Goal: Task Accomplishment & Management: Complete application form

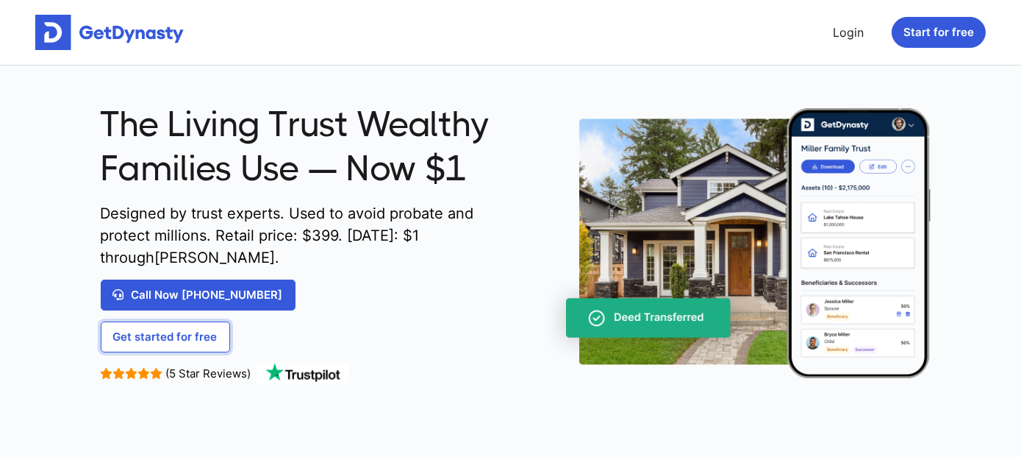
click at [166, 334] on link "Get started for free" at bounding box center [165, 336] width 129 height 31
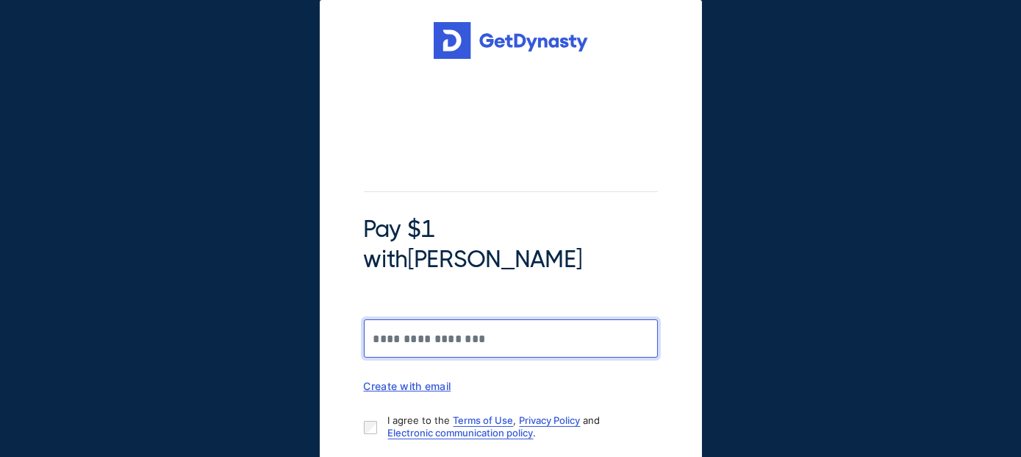
click at [435, 319] on input "Pay $1 with Braiden Shaw" at bounding box center [511, 338] width 294 height 38
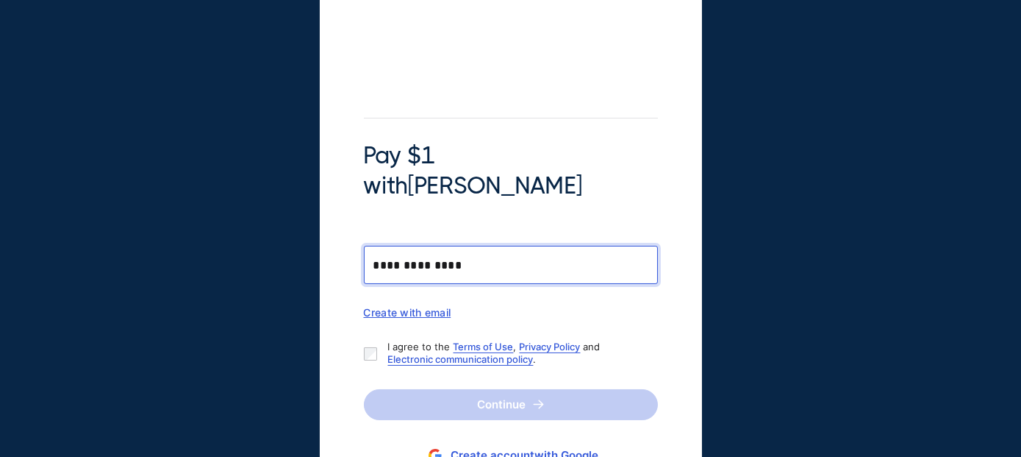
scroll to position [98, 0]
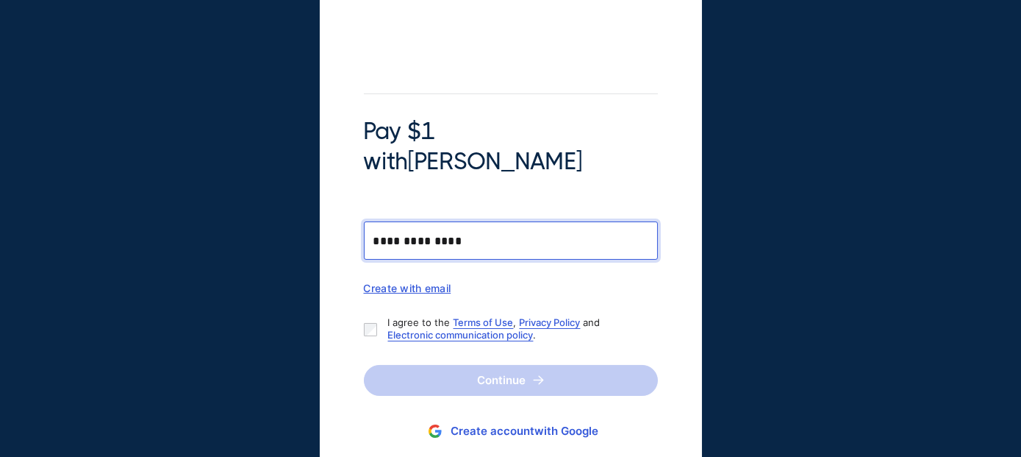
type input "**********"
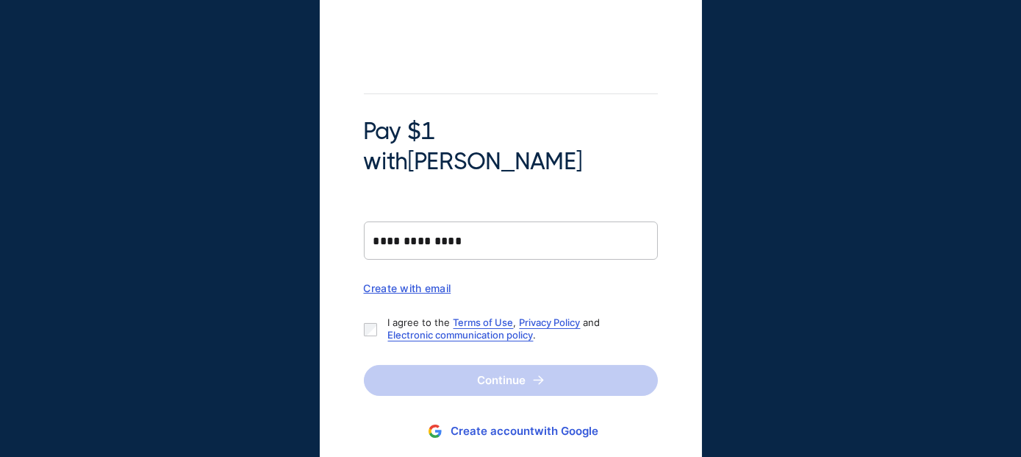
click at [384, 282] on div "Create with email" at bounding box center [511, 288] width 294 height 13
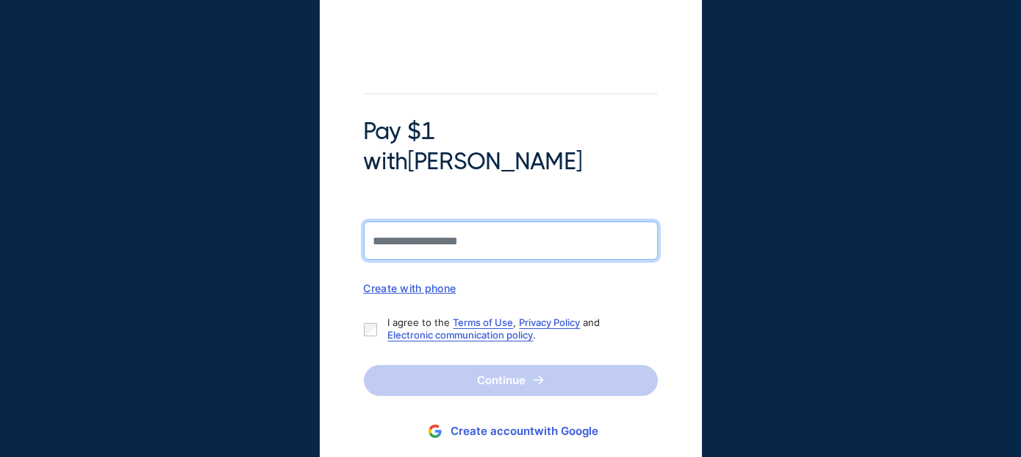
click at [417, 221] on input "Pay $1 with Braiden Shaw" at bounding box center [511, 240] width 294 height 38
type input "**********"
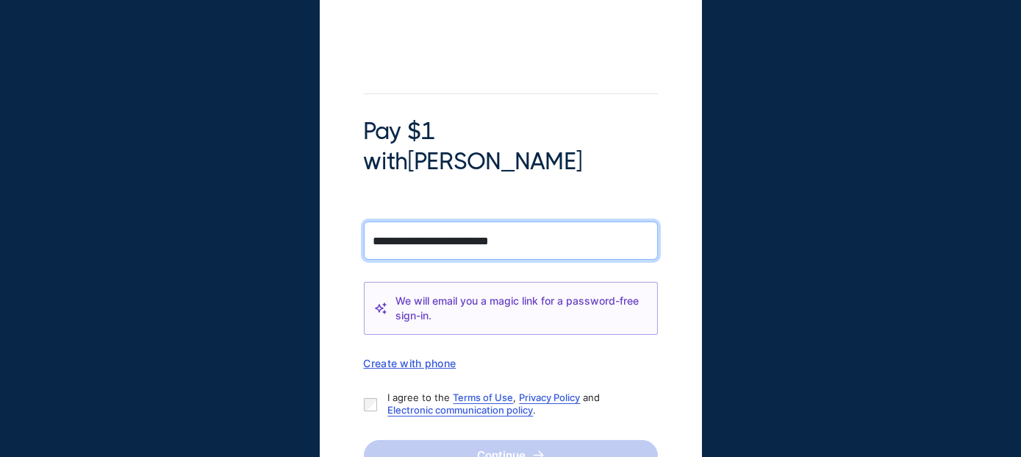
scroll to position [171, 0]
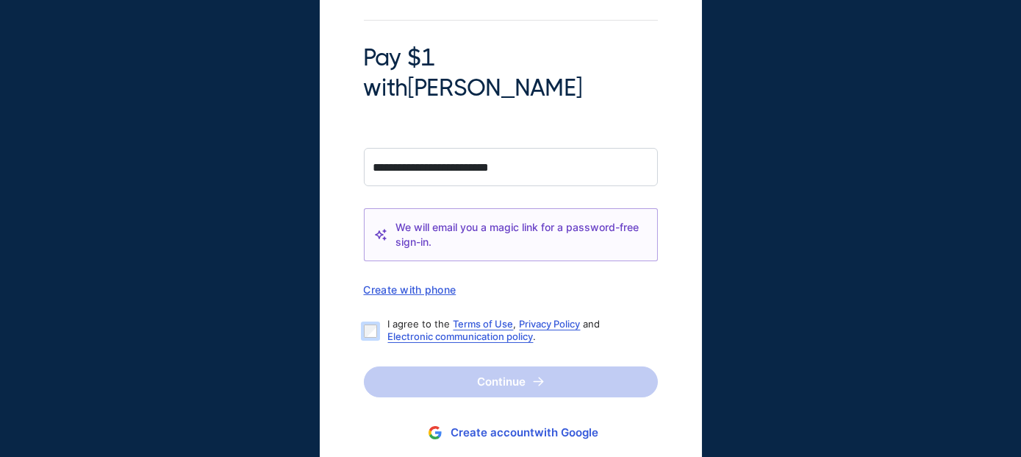
click at [374, 318] on div "I agree to the Terms of Use , Privacy Policy and Electronic communication polic…" at bounding box center [505, 330] width 282 height 25
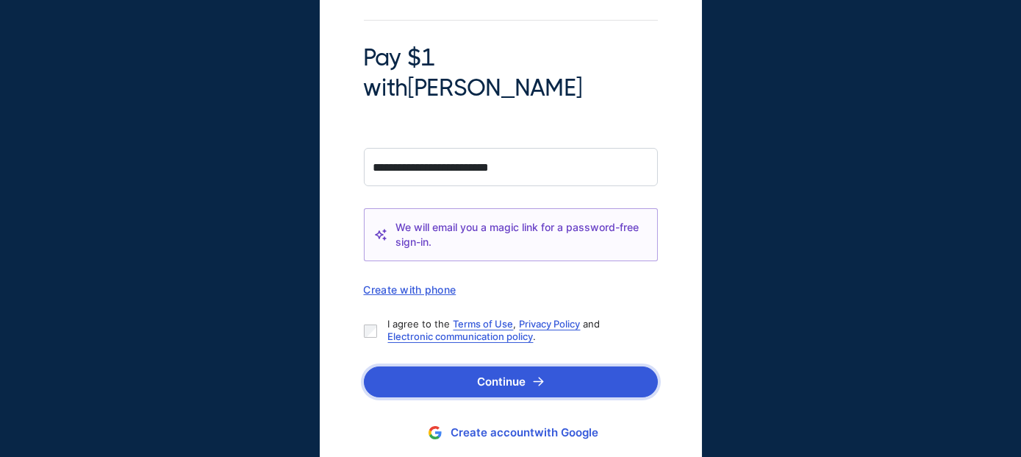
click at [485, 366] on button "Continue" at bounding box center [511, 381] width 294 height 31
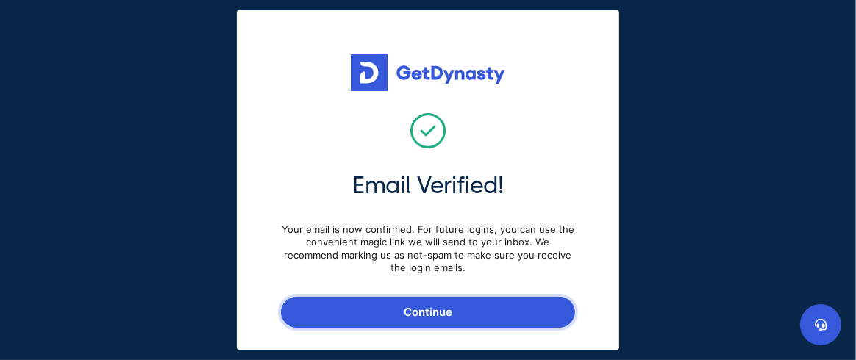
click at [421, 304] on button "Continue" at bounding box center [428, 312] width 294 height 31
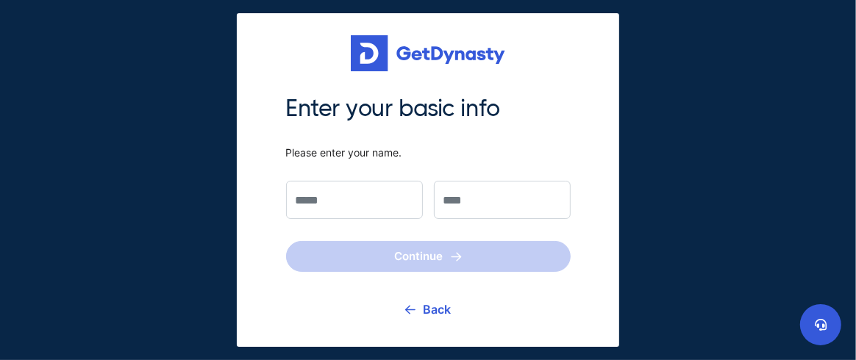
click at [384, 210] on input "text" at bounding box center [354, 200] width 137 height 38
type input "*****"
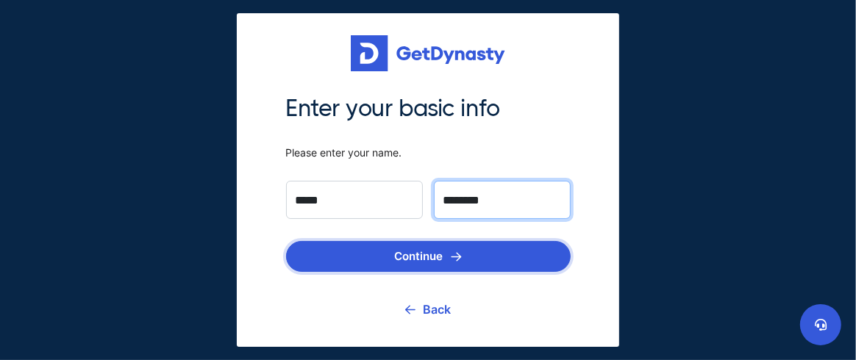
type input "********"
click at [407, 250] on button "Continue" at bounding box center [428, 256] width 285 height 31
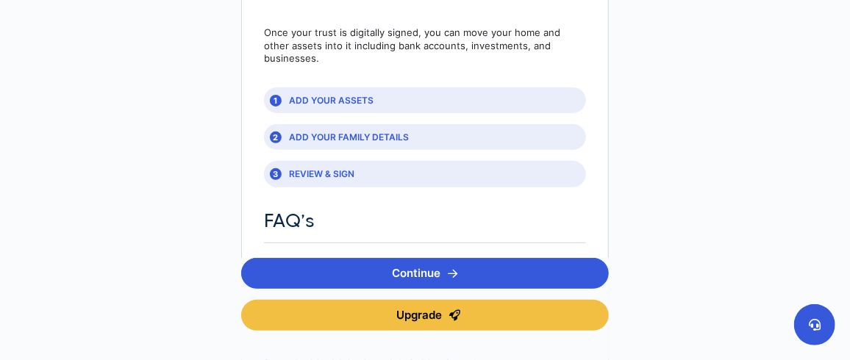
scroll to position [245, 0]
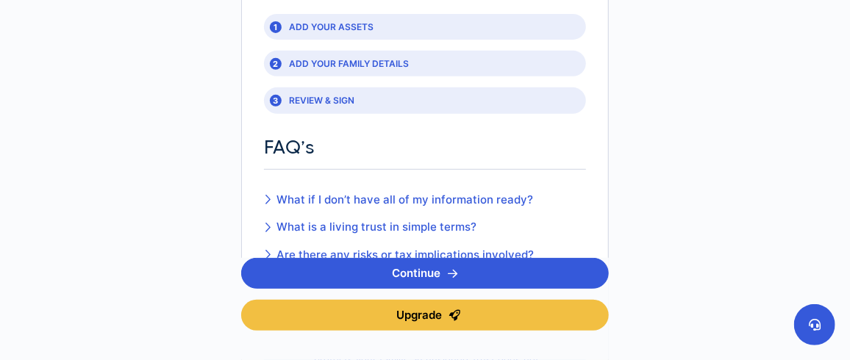
click at [407, 192] on link "What if I don’t have all of my information ready?" at bounding box center [399, 200] width 270 height 17
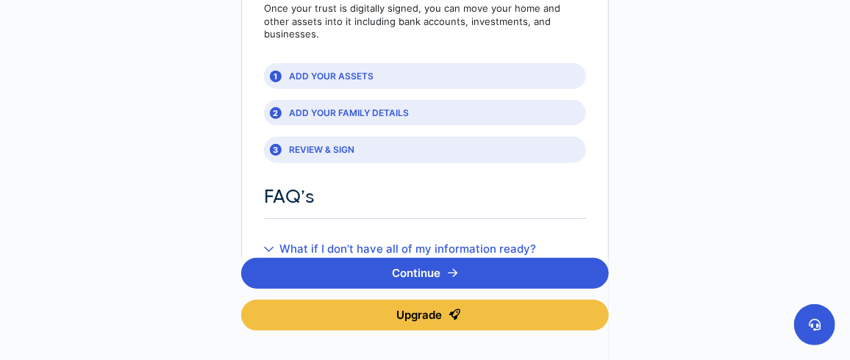
scroll to position [98, 0]
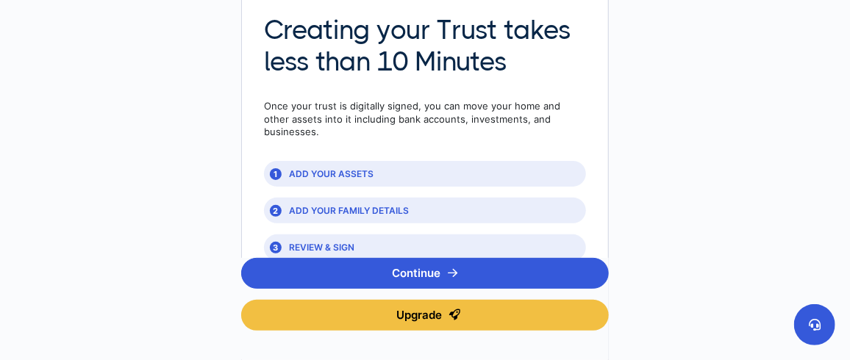
click at [346, 161] on div "1 ADD YOUR ASSETS" at bounding box center [425, 174] width 322 height 26
click at [411, 269] on button "Continue" at bounding box center [425, 273] width 368 height 31
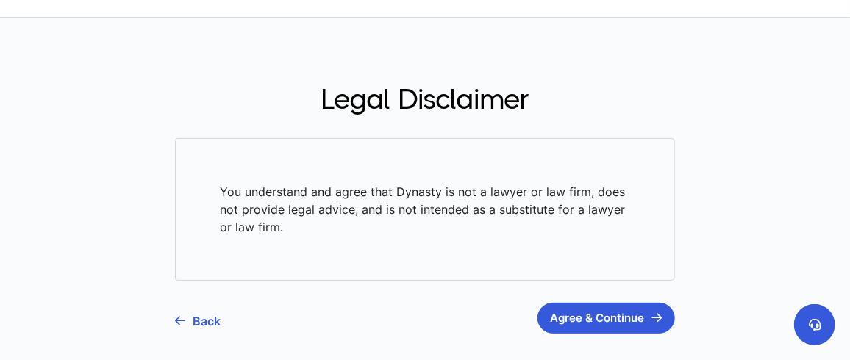
scroll to position [122, 0]
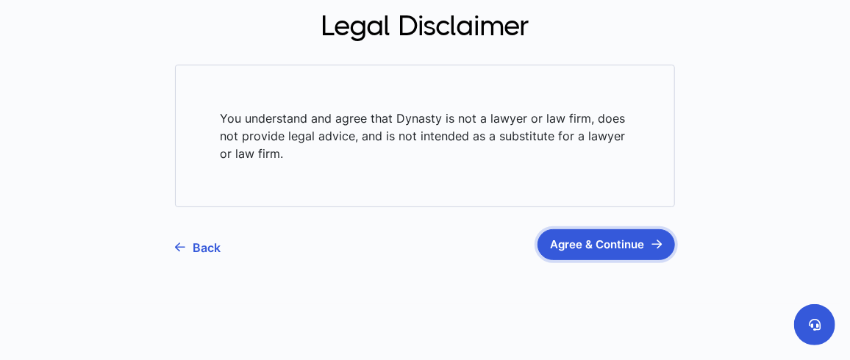
click at [602, 238] on button "Agree & Continue" at bounding box center [607, 244] width 138 height 31
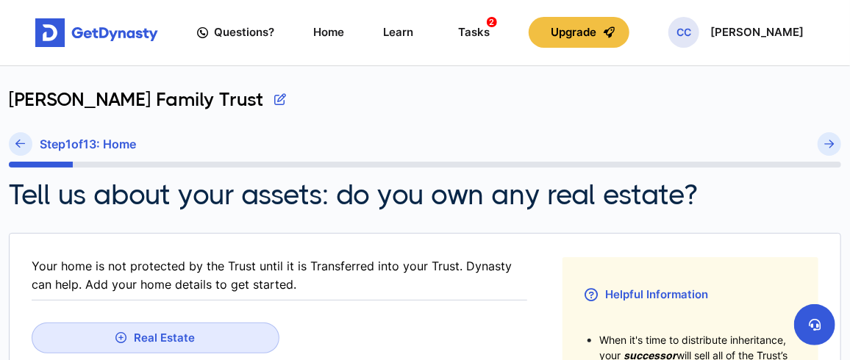
scroll to position [122, 0]
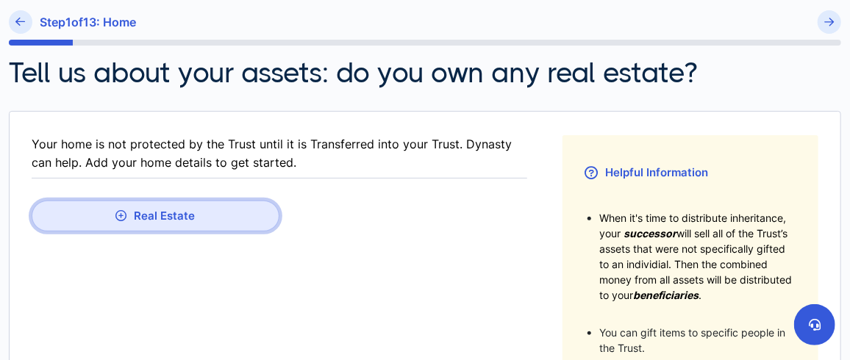
click at [152, 213] on button "Real Estate" at bounding box center [156, 216] width 248 height 31
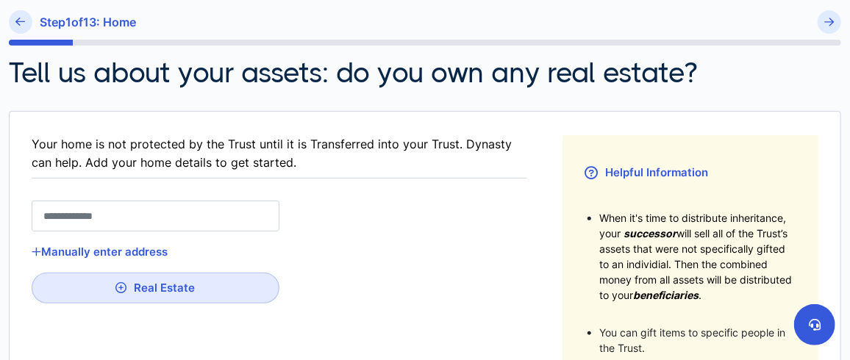
click at [152, 211] on input "text" at bounding box center [156, 216] width 248 height 31
type input "*"
type input "**"
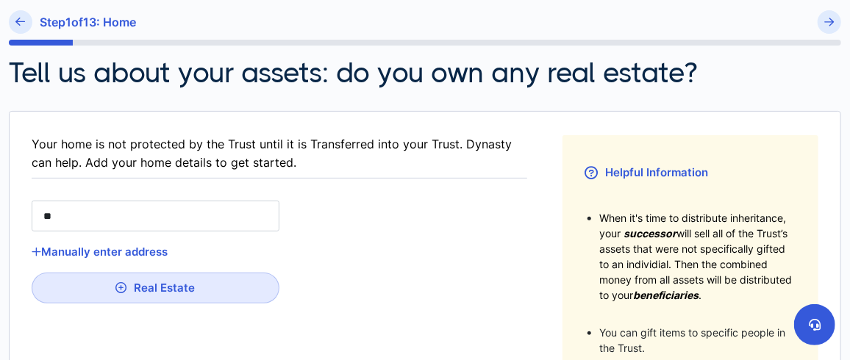
type input "***"
type input "****"
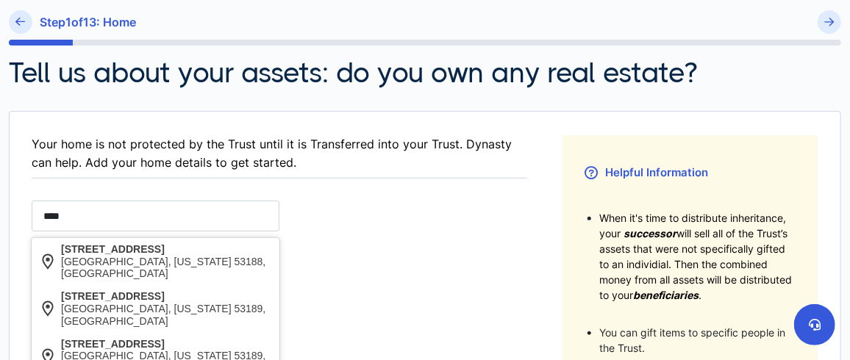
type input "***"
type input "**"
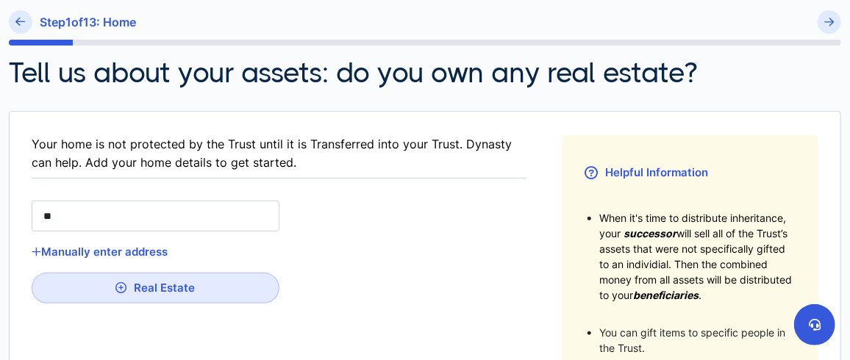
type input "*"
type input "**"
type input "***"
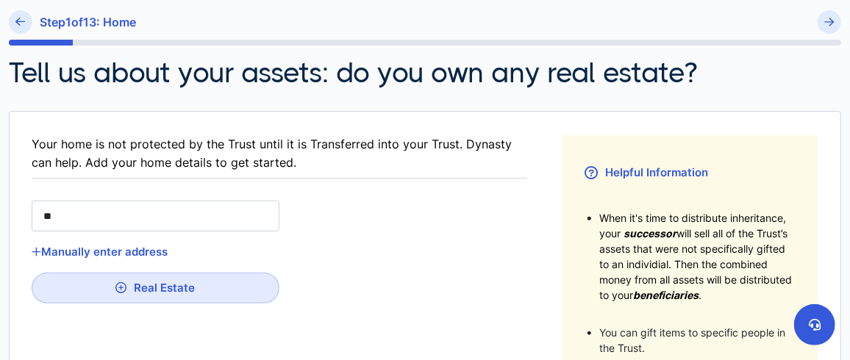
type input "***"
type input "*****"
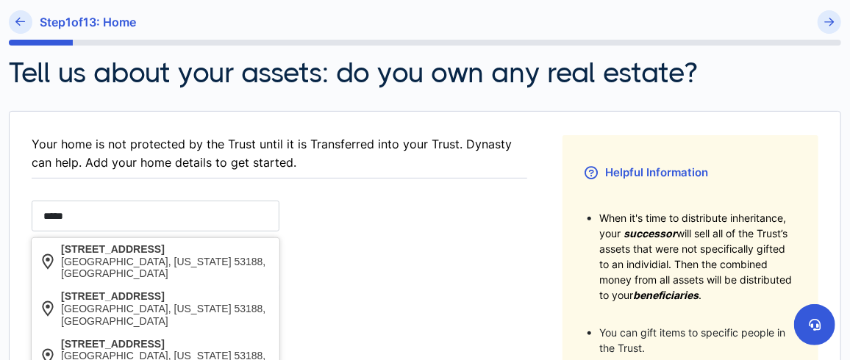
type input "******"
type input "*******"
type input "********"
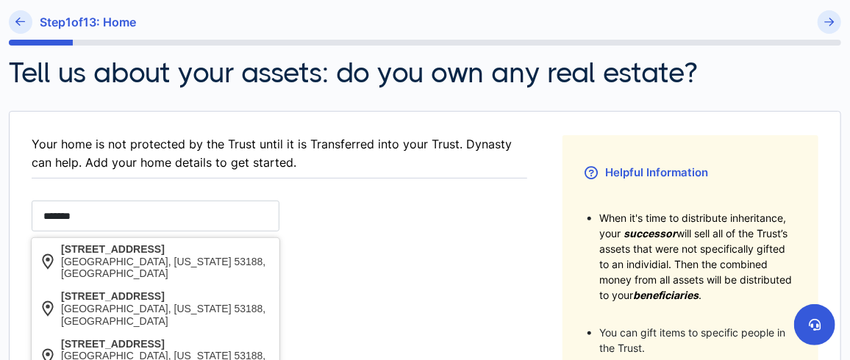
type input "********"
type input "*********"
type input "**********"
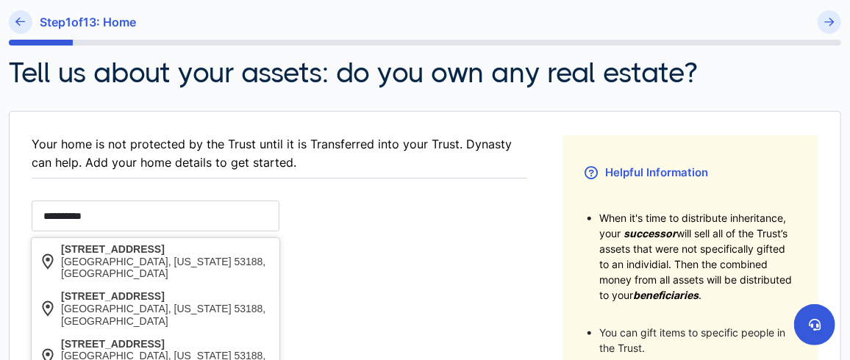
type input "**********"
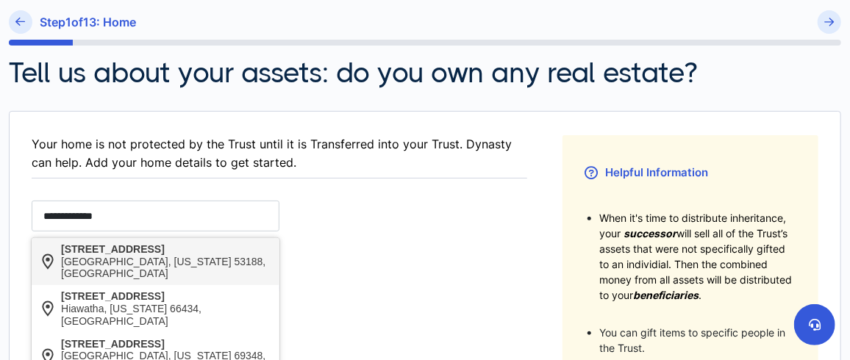
click at [161, 258] on div "Waukesha, Wisconsin 53188, United States" at bounding box center [166, 268] width 211 height 25
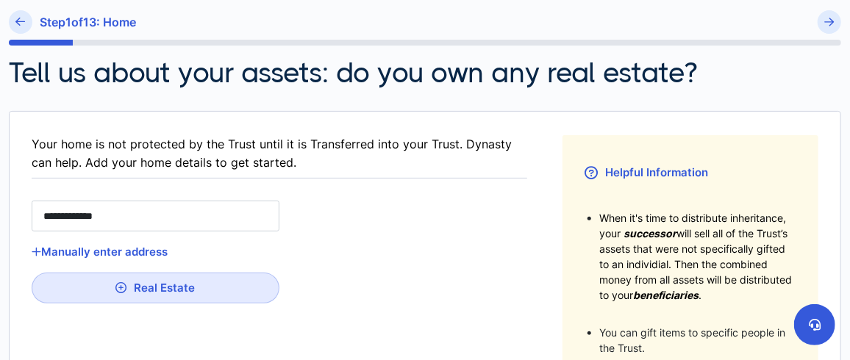
type input "**********"
type input "**"
type input "********"
type input "*****"
type input "**********"
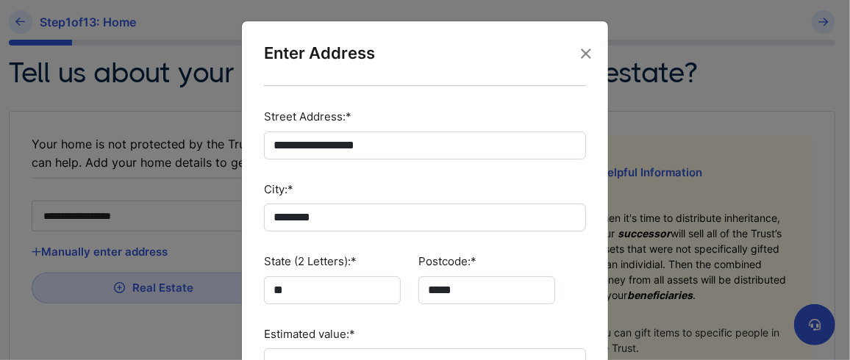
scroll to position [98, 0]
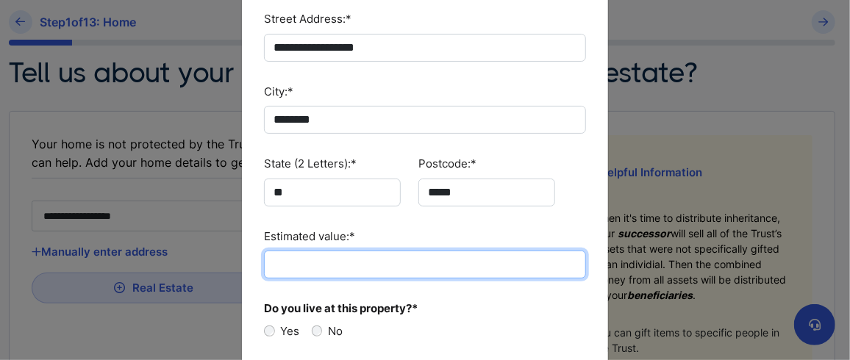
click at [342, 262] on input "Estimated value:*" at bounding box center [425, 265] width 322 height 28
type input "********"
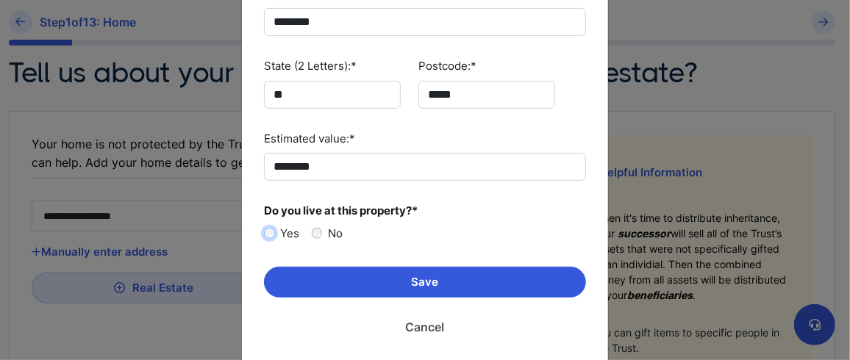
scroll to position [220, 0]
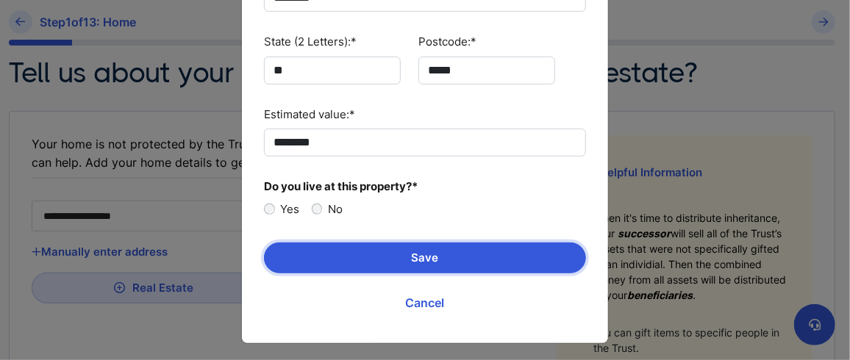
click at [433, 254] on button "Save" at bounding box center [425, 258] width 322 height 31
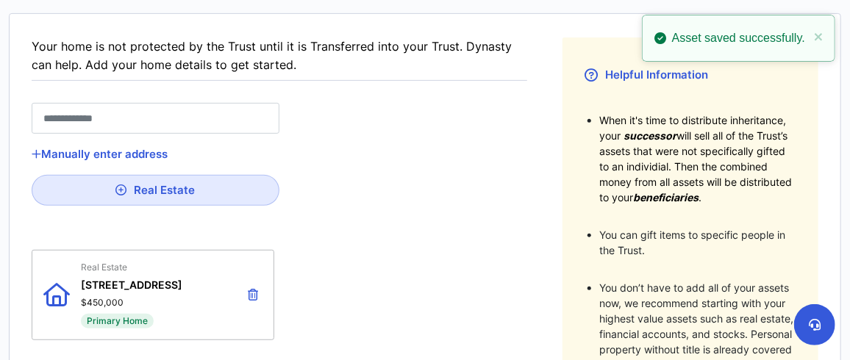
scroll to position [245, 0]
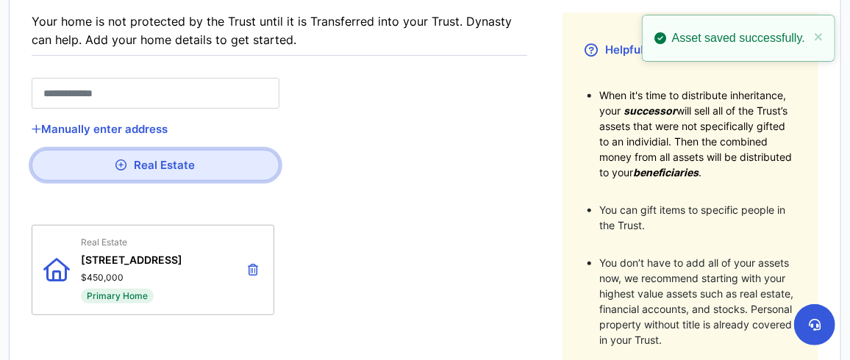
click at [106, 154] on button "Real Estate" at bounding box center [156, 165] width 248 height 31
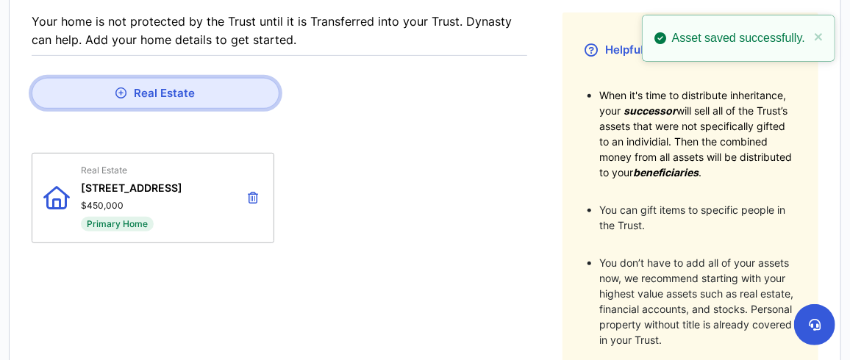
click at [143, 92] on button "Real Estate" at bounding box center [156, 93] width 248 height 31
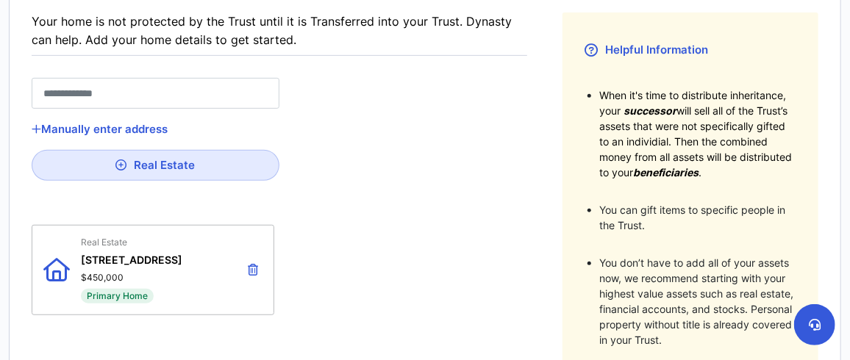
click at [118, 90] on input "text" at bounding box center [156, 93] width 248 height 31
type input "*"
type input "**"
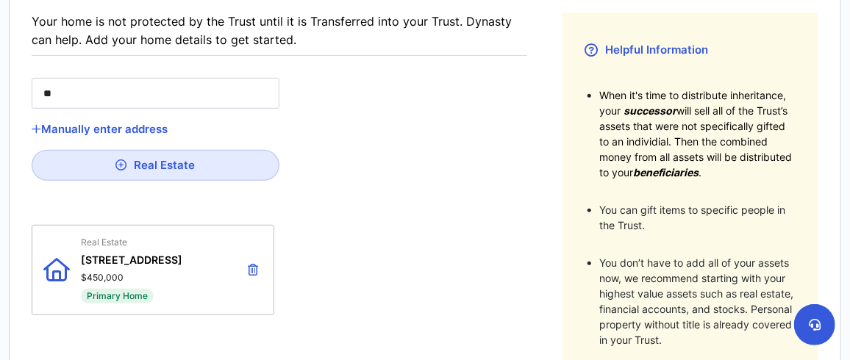
type input "***"
type input "****"
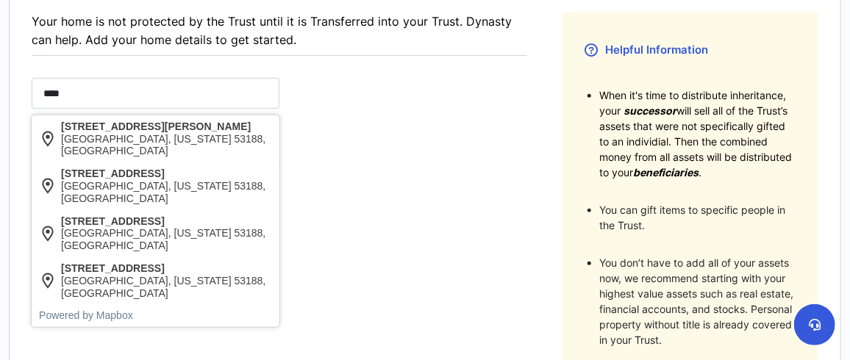
type input "****"
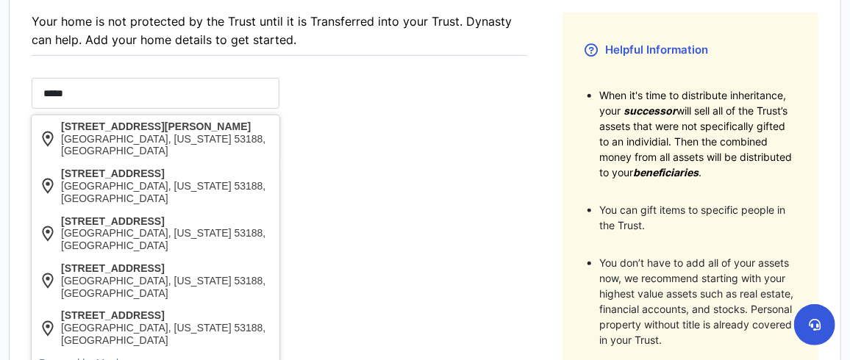
type input "******"
type input "*******"
type input "********"
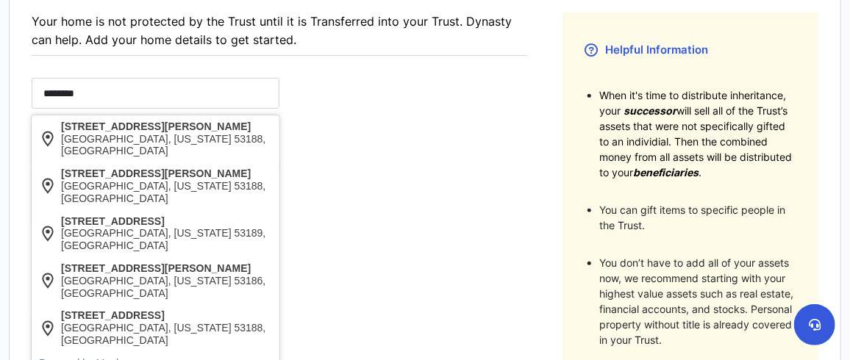
type input "*********"
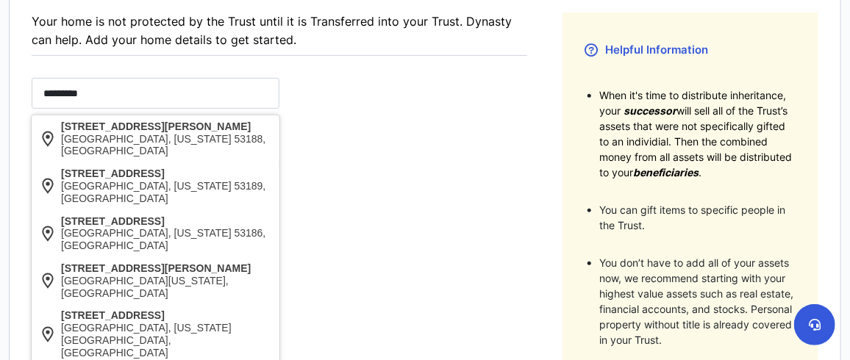
type input "**********"
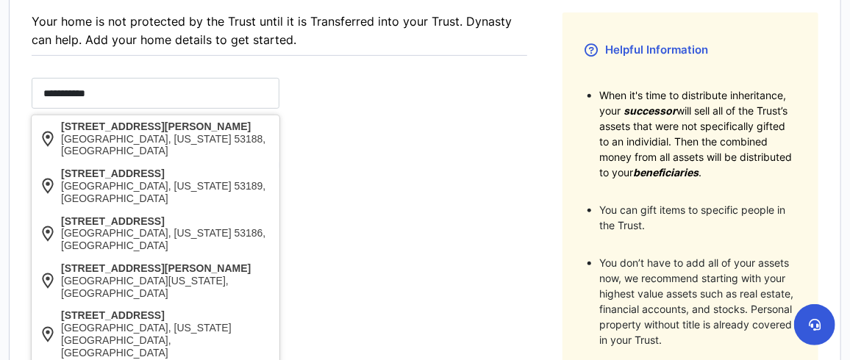
type input "**********"
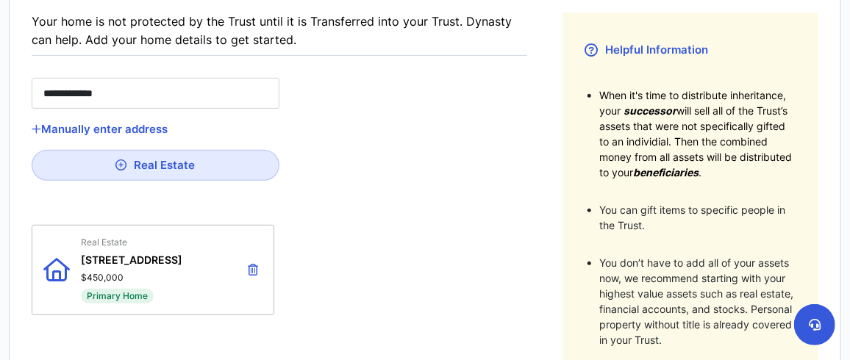
click at [148, 137] on div "Waukesha, Wisconsin 53188, United States" at bounding box center [166, 145] width 211 height 25
type input "**********"
type input "**"
type input "********"
type input "*****"
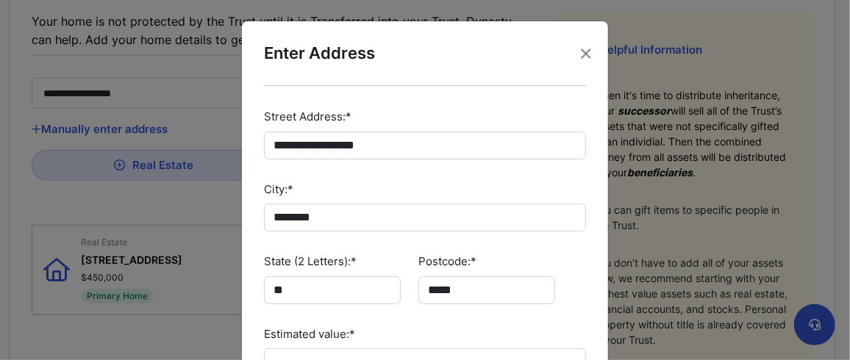
scroll to position [49, 0]
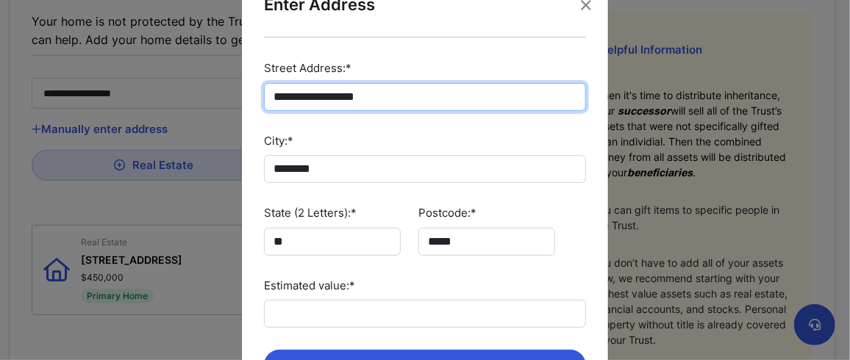
click at [435, 101] on input "**********" at bounding box center [425, 97] width 322 height 28
type input "**********"
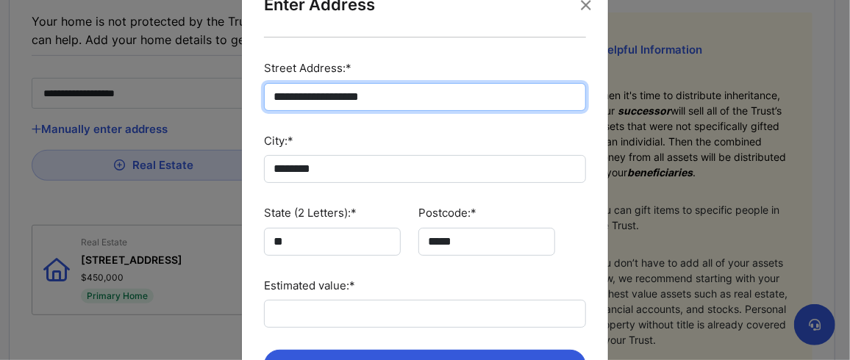
type input "**********"
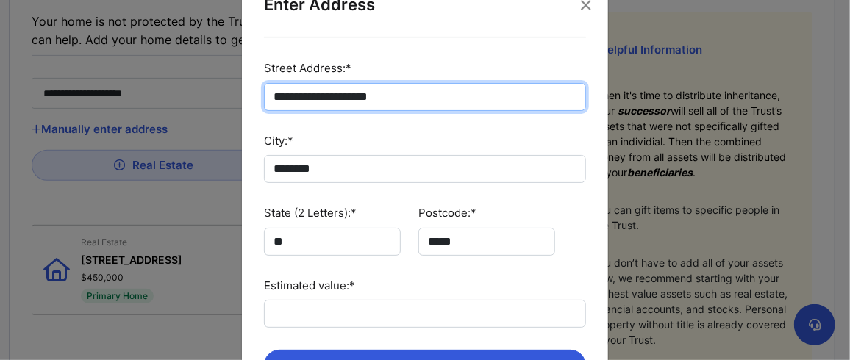
type input "**********"
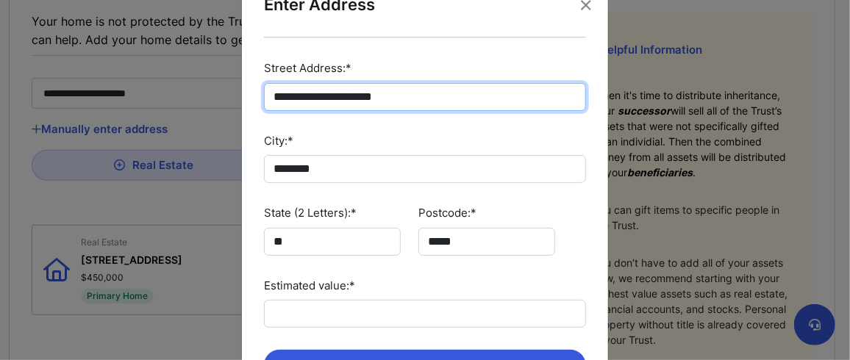
type input "**********"
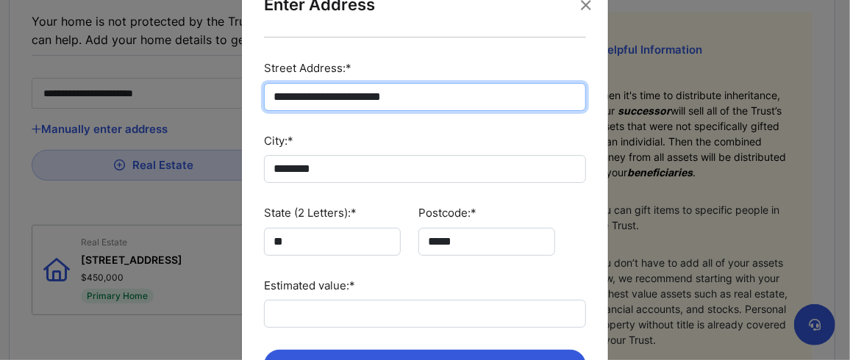
type input "**********"
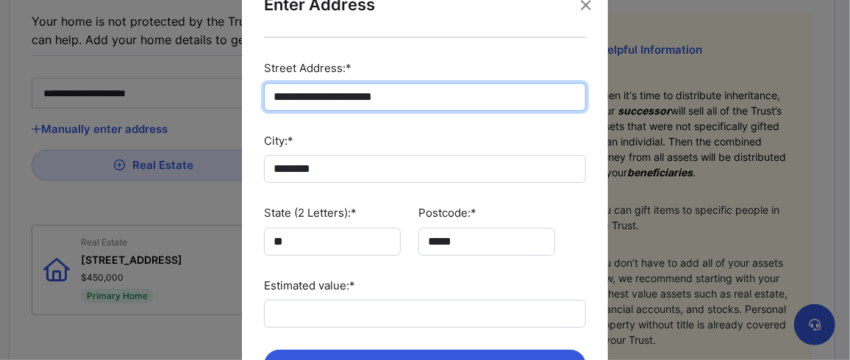
type input "**********"
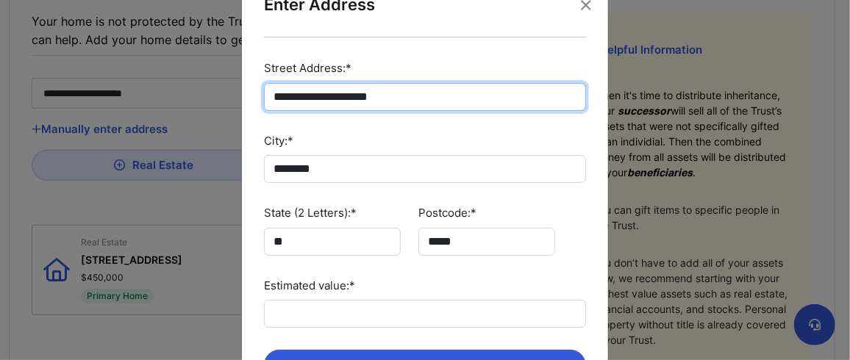
type input "**********"
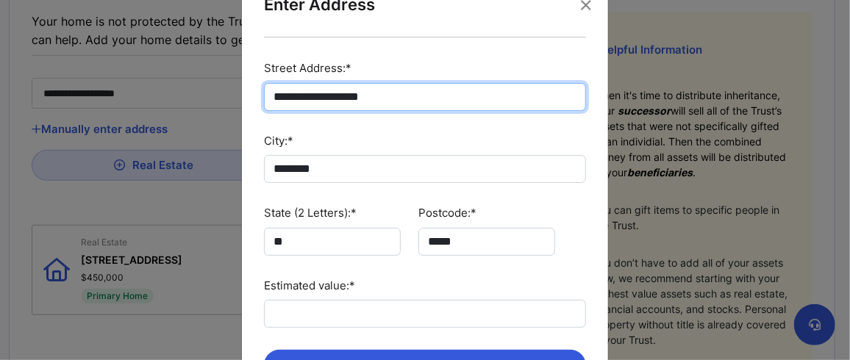
type input "**********"
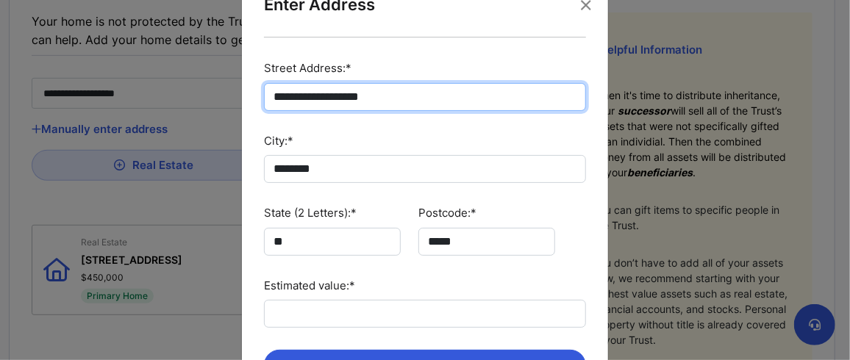
type input "**********"
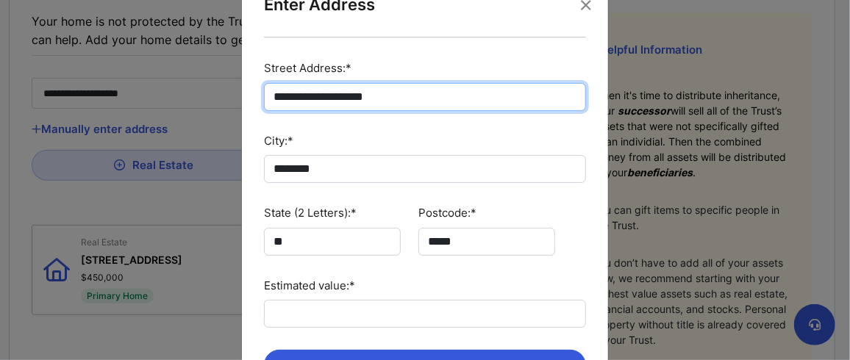
type input "**********"
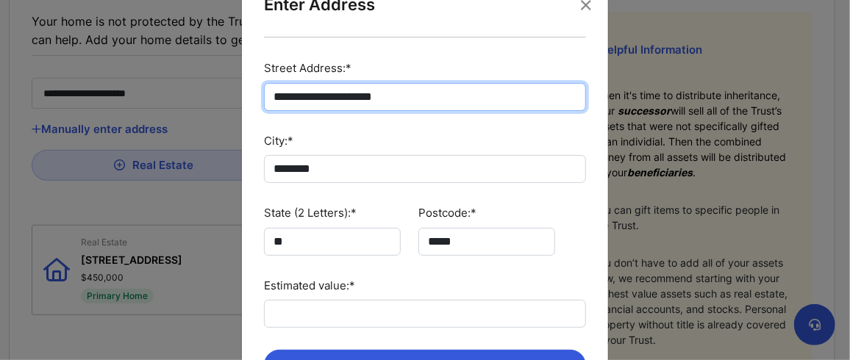
type input "**********"
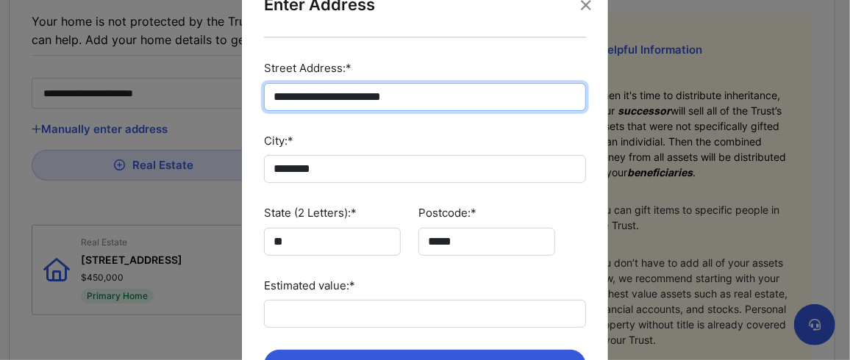
type input "**********"
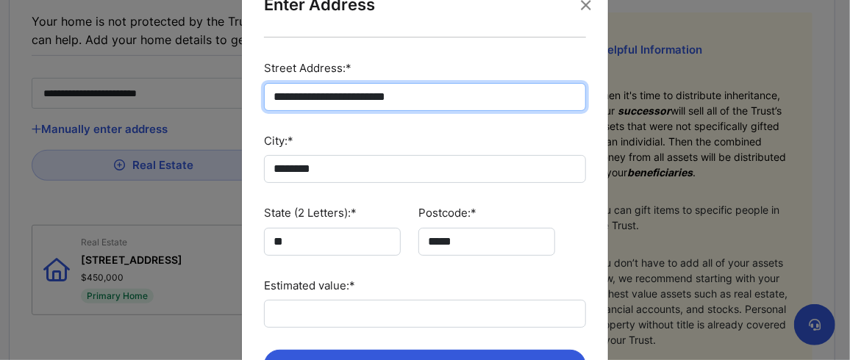
type input "**********"
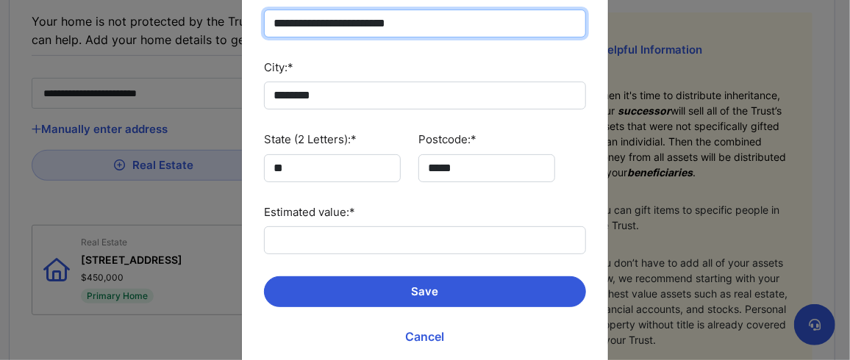
scroll to position [146, 0]
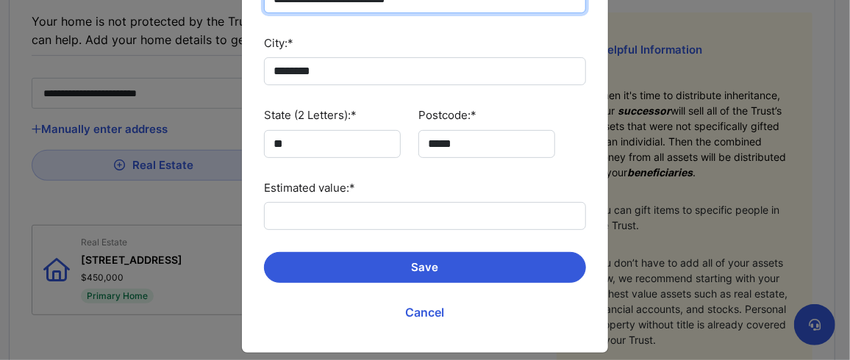
type input "**********"
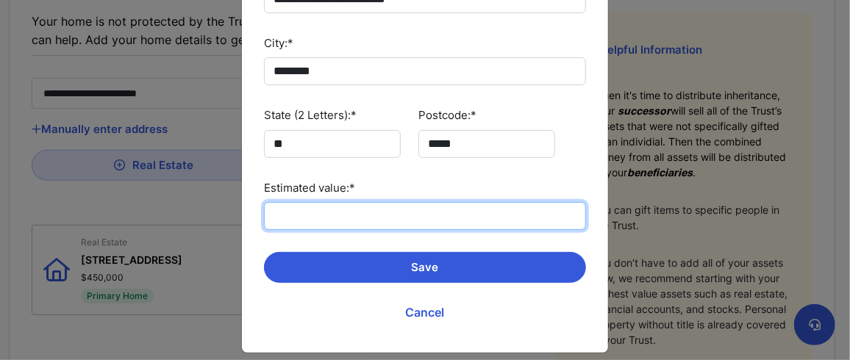
click at [354, 210] on input "Estimated value:*" at bounding box center [425, 216] width 322 height 28
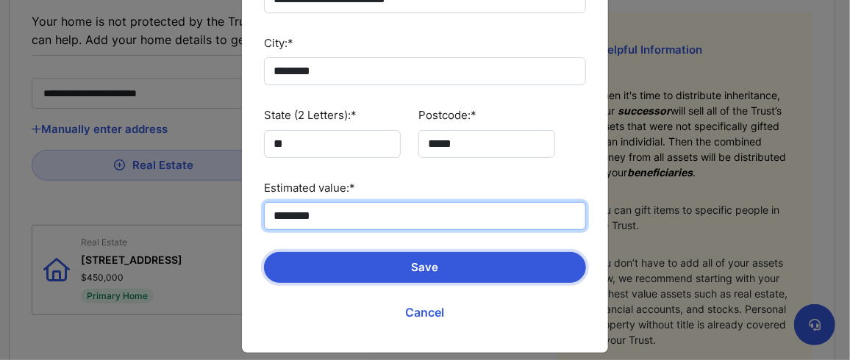
type input "********"
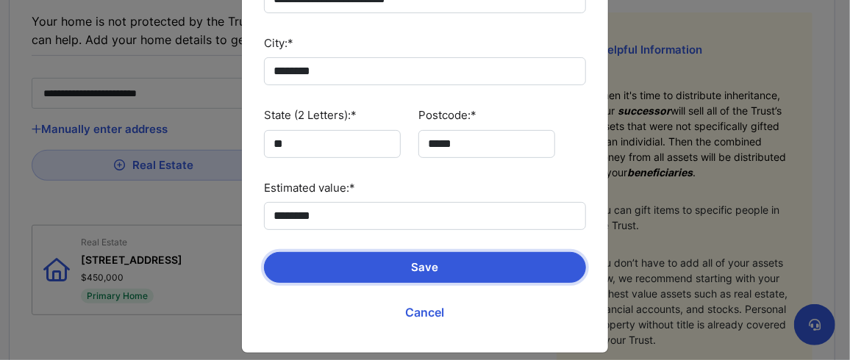
click at [407, 258] on button "Save" at bounding box center [425, 267] width 322 height 31
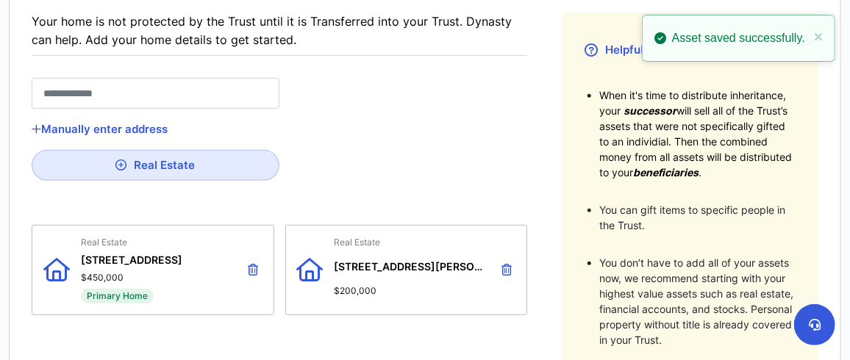
click at [424, 266] on span "2114 Woodburn Road Unit E" at bounding box center [411, 269] width 153 height 19
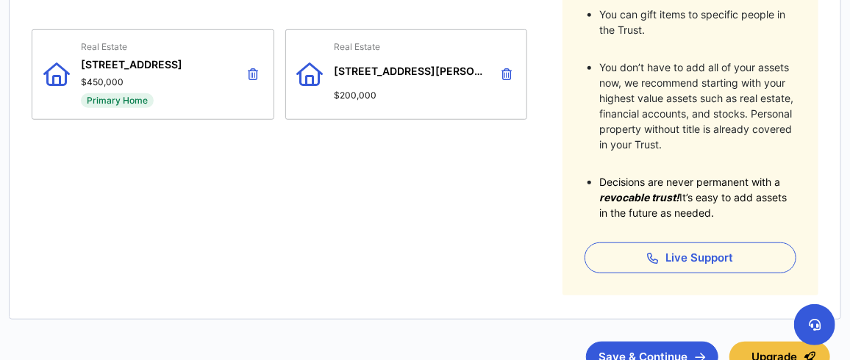
scroll to position [536, 0]
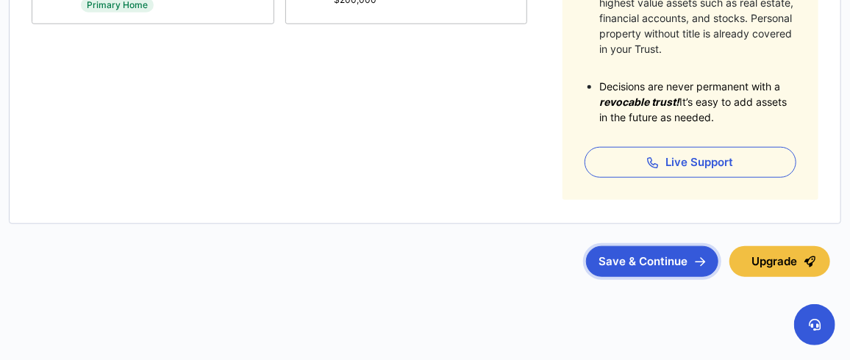
click at [638, 259] on button "Save & Continue" at bounding box center [652, 261] width 132 height 31
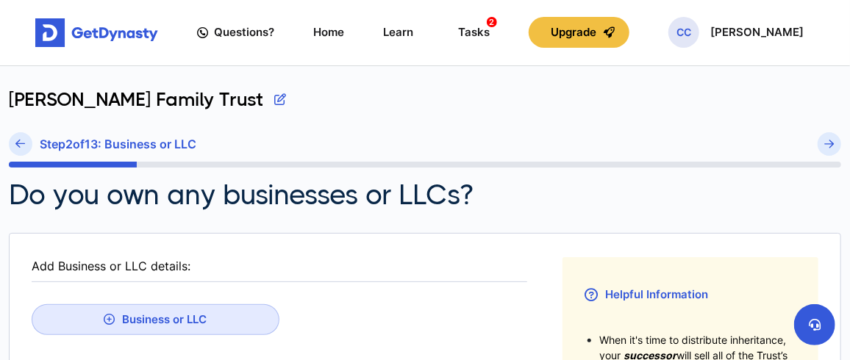
click at [303, 261] on div "Add Business or LLC details:" at bounding box center [280, 266] width 496 height 18
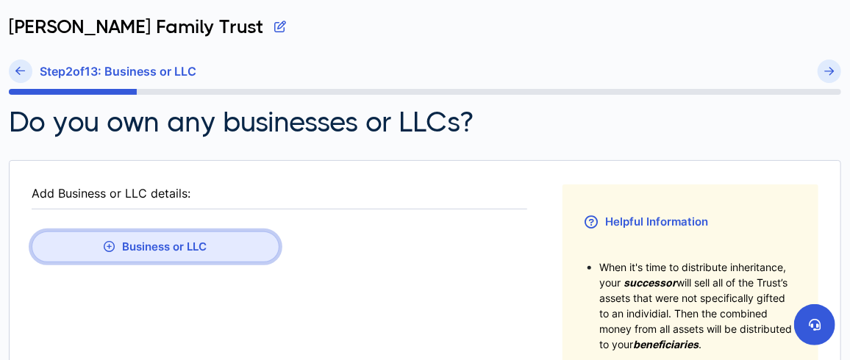
click at [189, 251] on button "Business or LLC" at bounding box center [156, 247] width 248 height 31
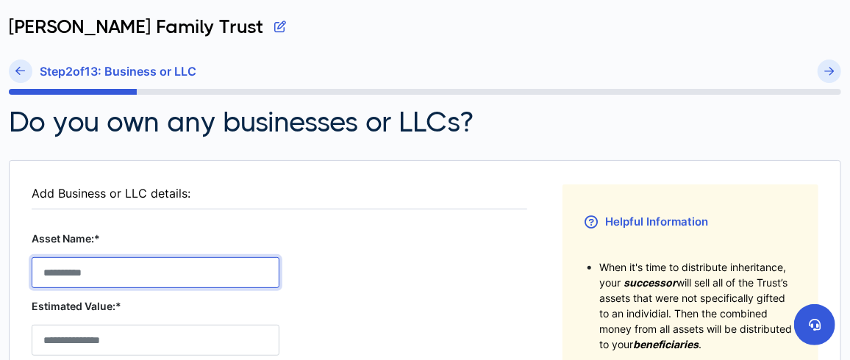
click at [176, 275] on LLC__asset_name__0 "Asset Name:*" at bounding box center [156, 272] width 248 height 31
type LLC__asset_name__0 "**********"
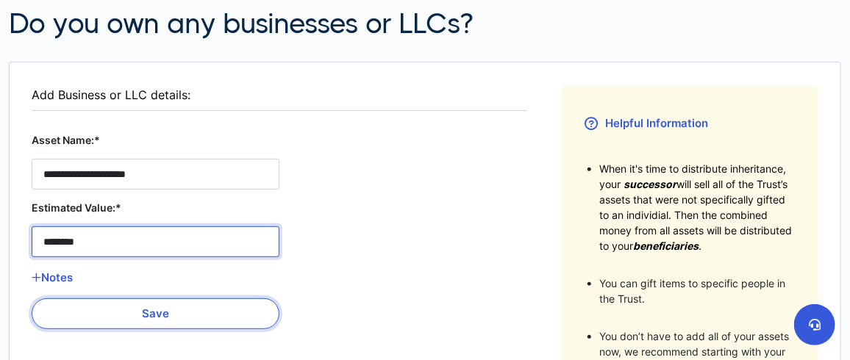
scroll to position [196, 0]
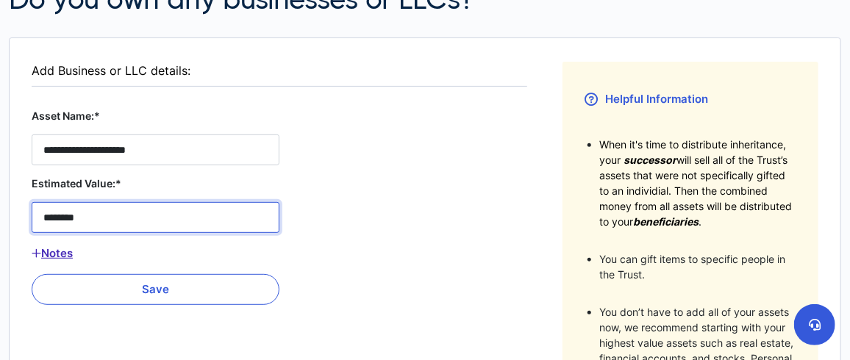
type LLC__estimated_value__0 "********"
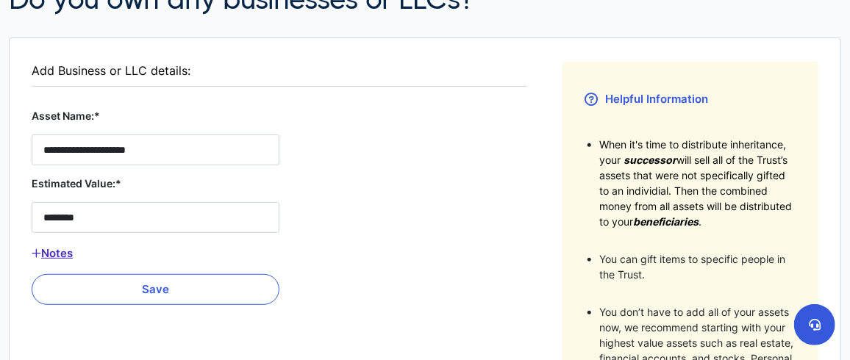
click at [56, 252] on button "Notes" at bounding box center [156, 253] width 248 height 19
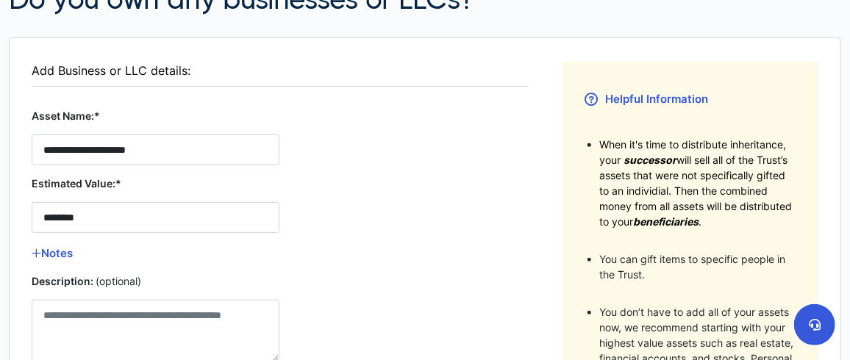
scroll to position [220, 0]
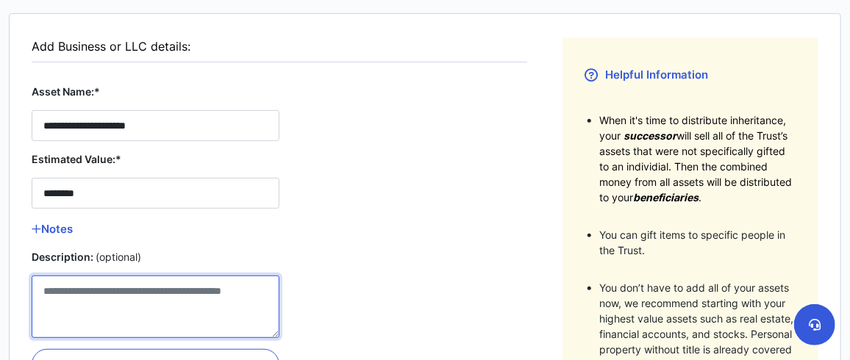
click at [84, 299] on LLC__description__0 "Description: (optional)" at bounding box center [156, 307] width 248 height 63
type LLC__description__0 "*"
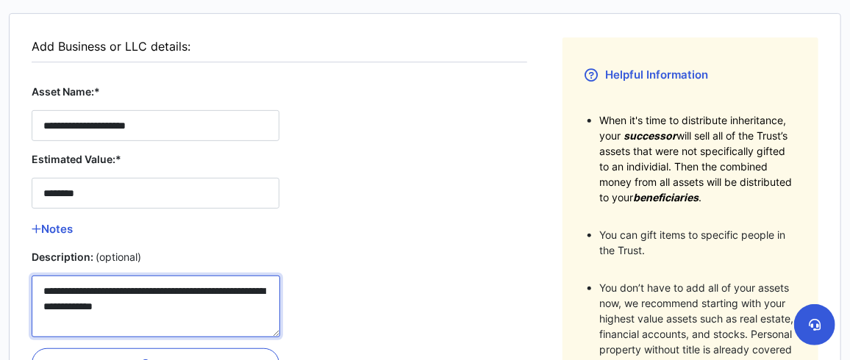
scroll to position [293, 0]
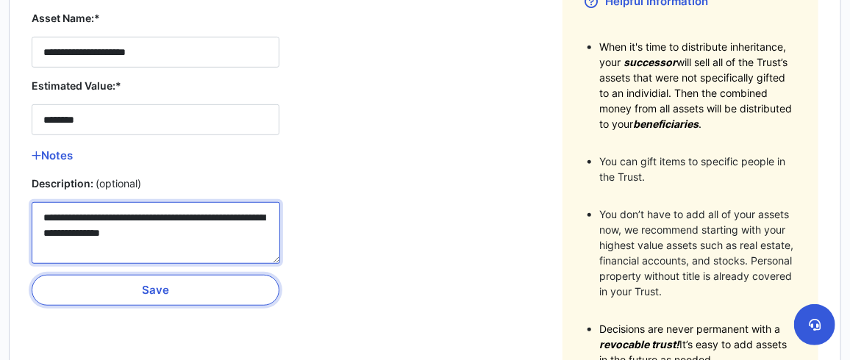
type LLC__description__0 "**********"
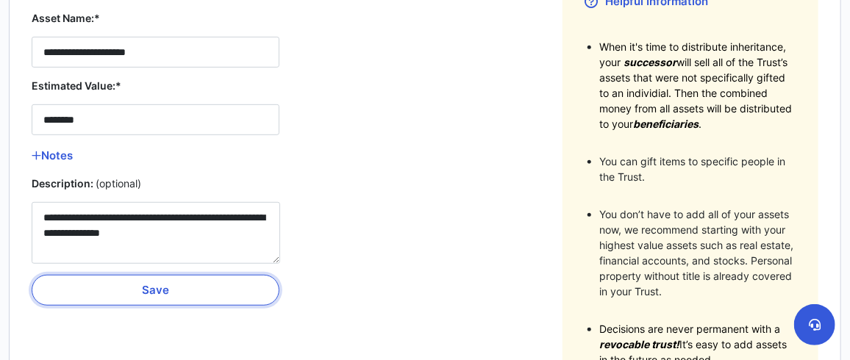
click at [151, 285] on button "Save" at bounding box center [156, 290] width 248 height 31
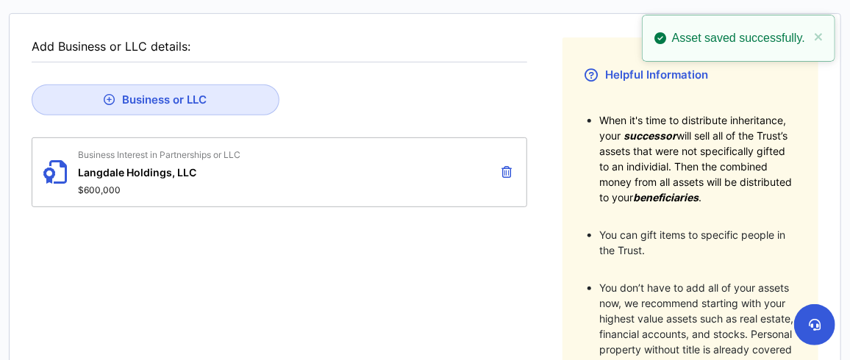
scroll to position [196, 0]
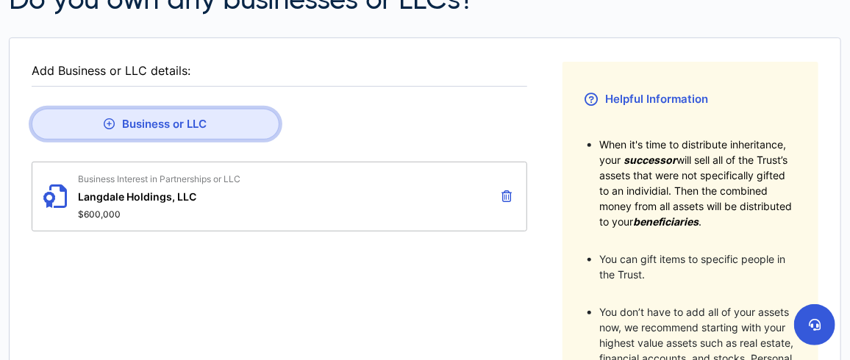
click at [164, 123] on button "Business or LLC" at bounding box center [156, 124] width 248 height 31
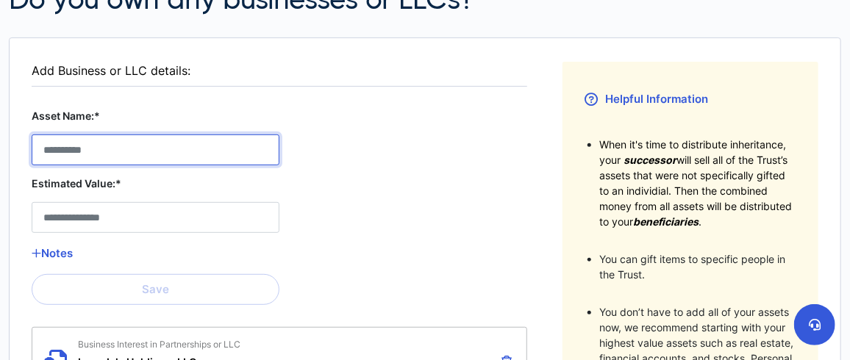
click at [146, 150] on LLC__asset_name__1 "Asset Name:*" at bounding box center [156, 150] width 248 height 31
type LLC__asset_name__1 "**********"
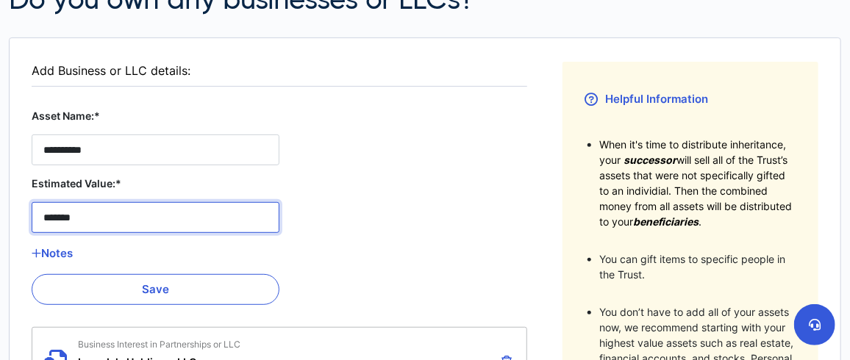
type LLC__estimated_value__1 "*******"
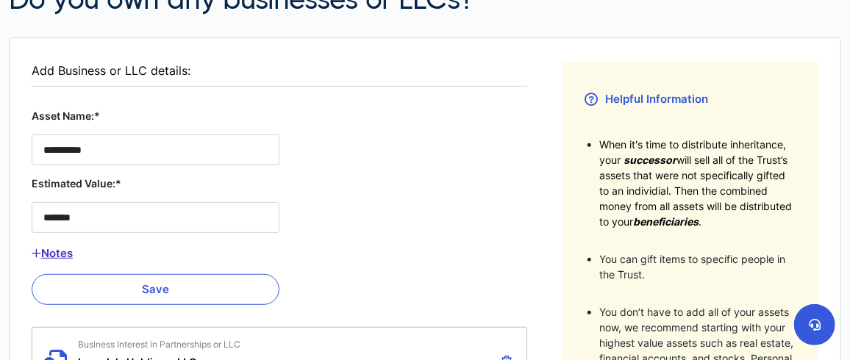
click at [62, 249] on button "Notes" at bounding box center [156, 253] width 248 height 19
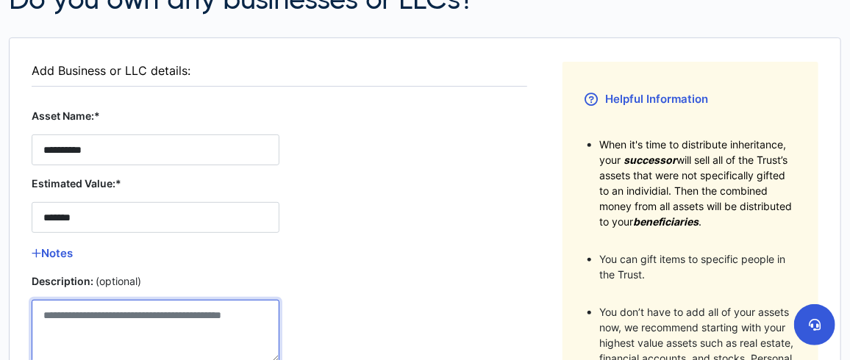
click at [104, 315] on LLC__description__1 "Description: (optional)" at bounding box center [156, 331] width 248 height 63
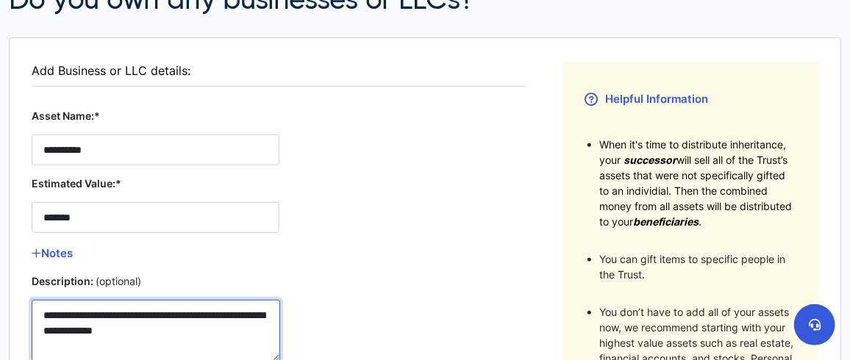
scroll to position [293, 0]
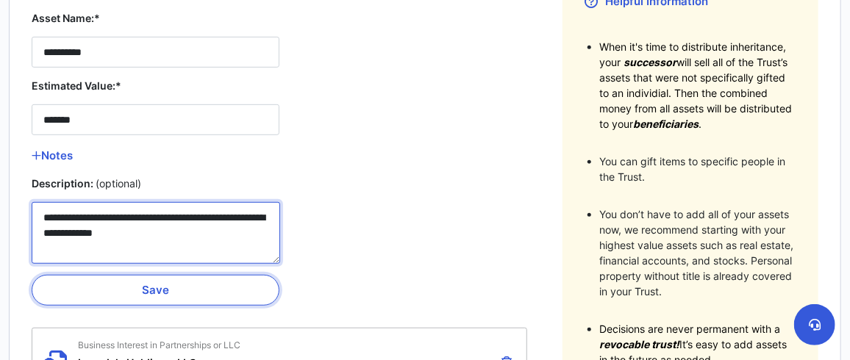
type LLC__description__1 "**********"
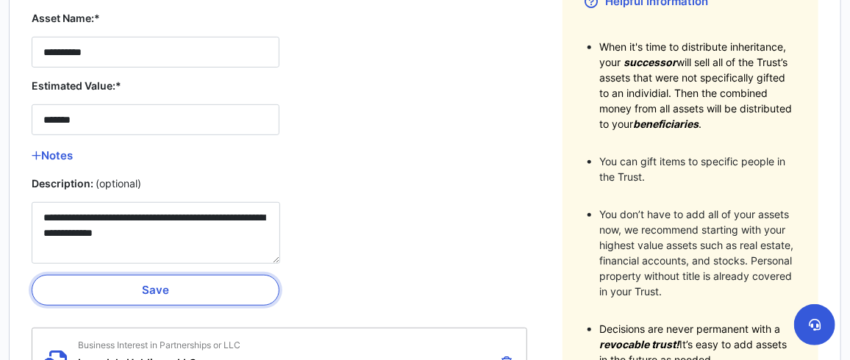
click at [171, 288] on button "Save" at bounding box center [156, 290] width 248 height 31
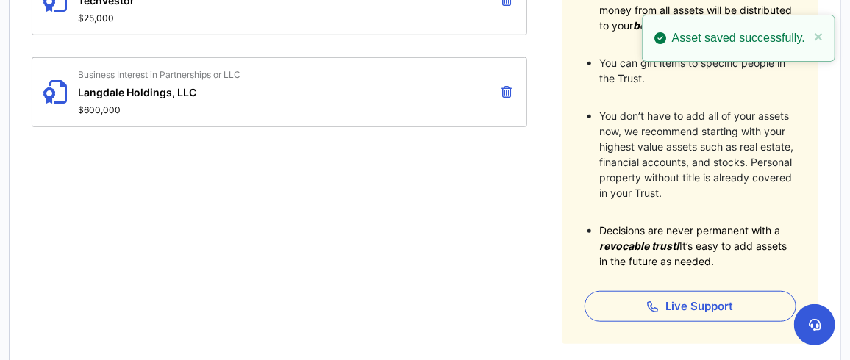
scroll to position [466, 0]
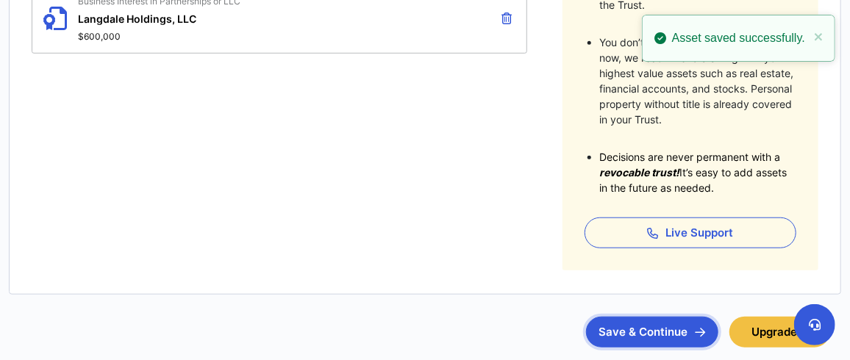
click at [648, 331] on button "Save & Continue" at bounding box center [652, 332] width 132 height 31
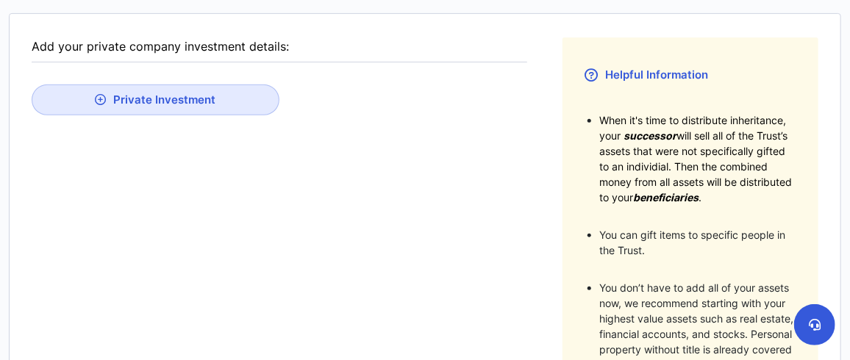
scroll to position [73, 0]
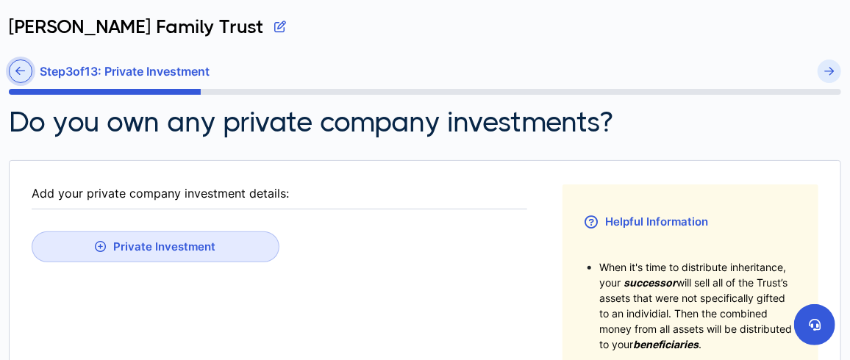
click at [22, 68] on icon at bounding box center [21, 70] width 10 height 11
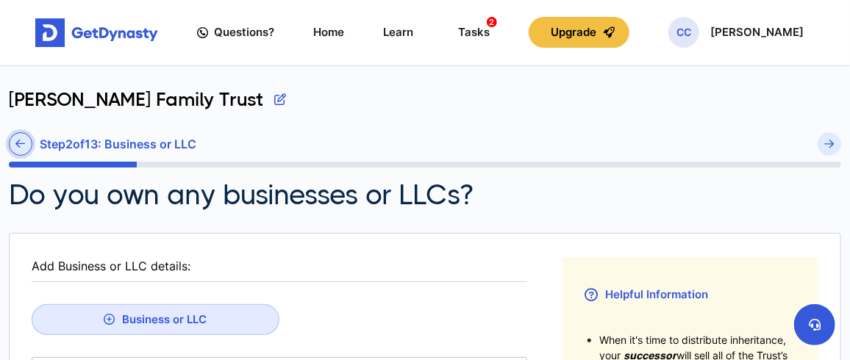
click at [19, 145] on icon at bounding box center [21, 143] width 10 height 11
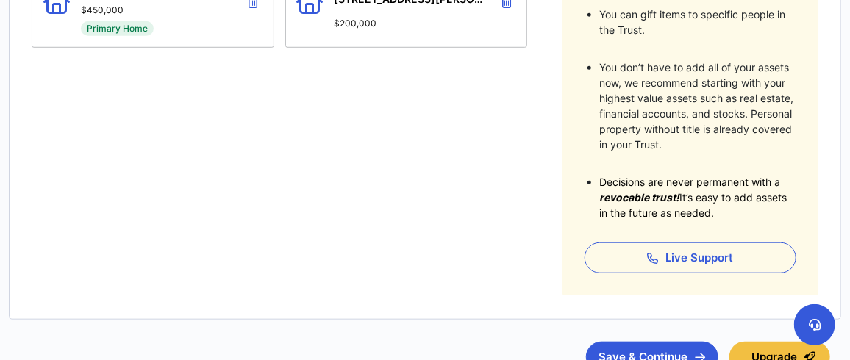
scroll to position [514, 0]
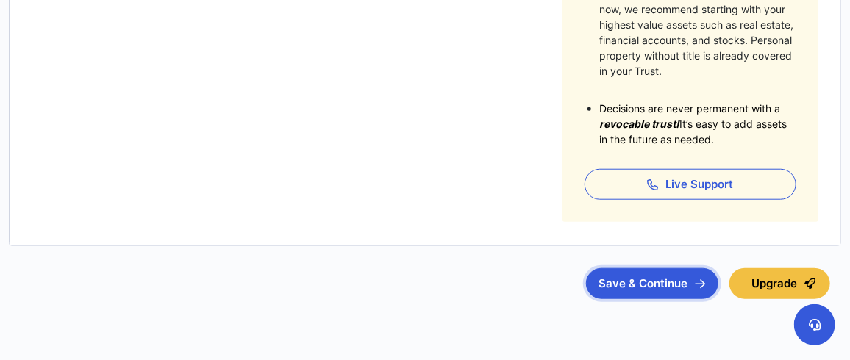
click at [638, 283] on button "Save & Continue" at bounding box center [652, 283] width 132 height 31
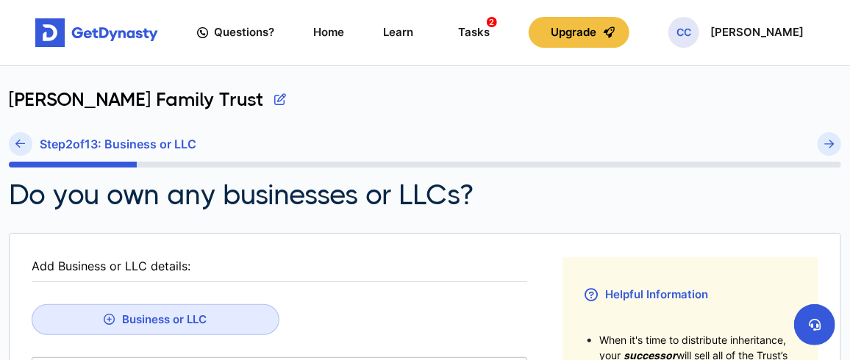
click at [274, 98] on button "button" at bounding box center [280, 99] width 12 height 22
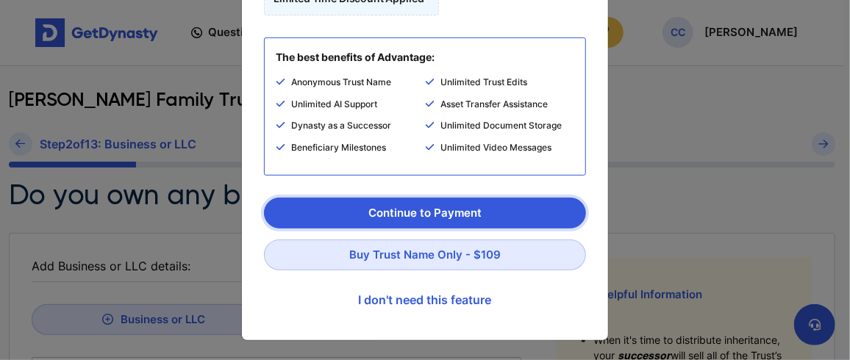
scroll to position [172, 0]
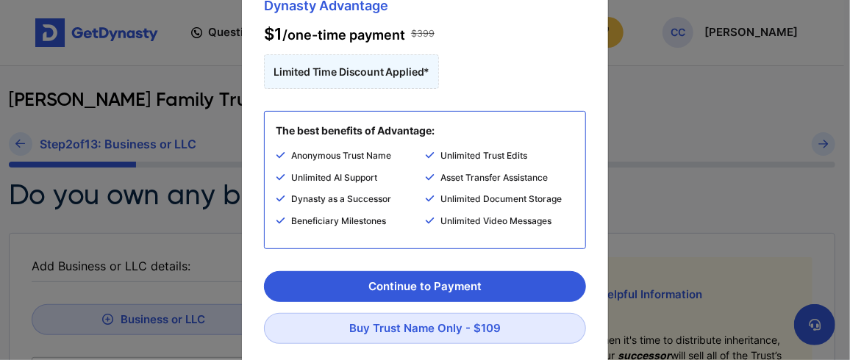
click at [671, 115] on div "Upgrade Offer This feature requires the Advantage Plan . Upgrade now for instan…" at bounding box center [425, 180] width 850 height 360
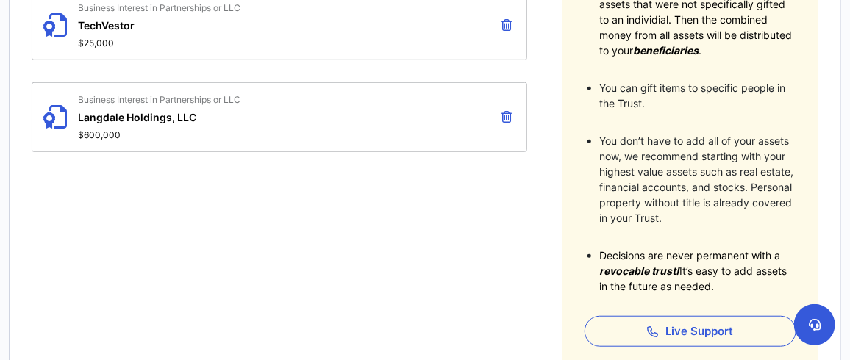
scroll to position [466, 0]
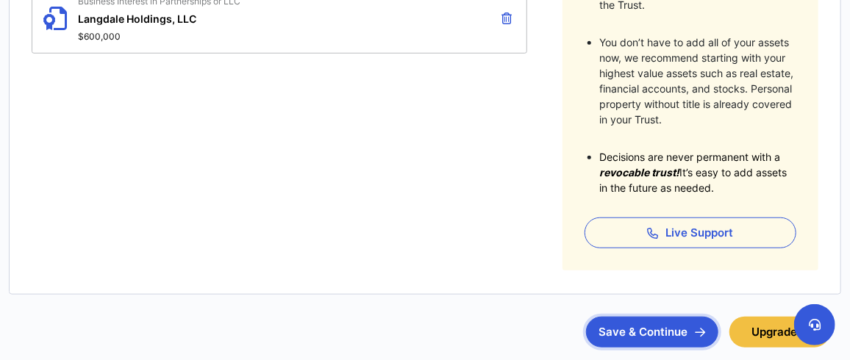
click at [648, 329] on button "Save & Continue" at bounding box center [652, 332] width 132 height 31
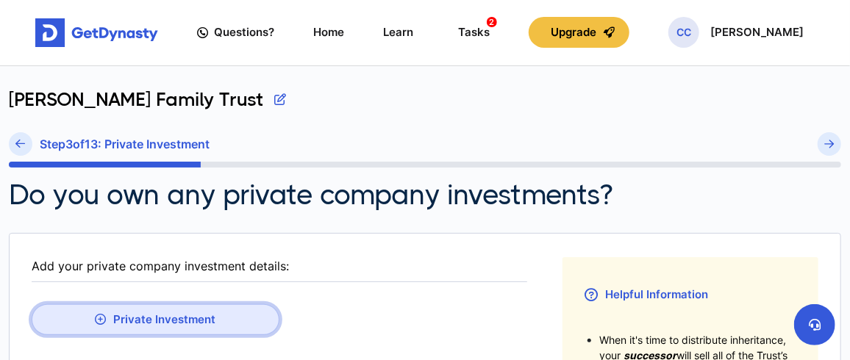
click at [147, 321] on button "Private Investment" at bounding box center [156, 319] width 248 height 31
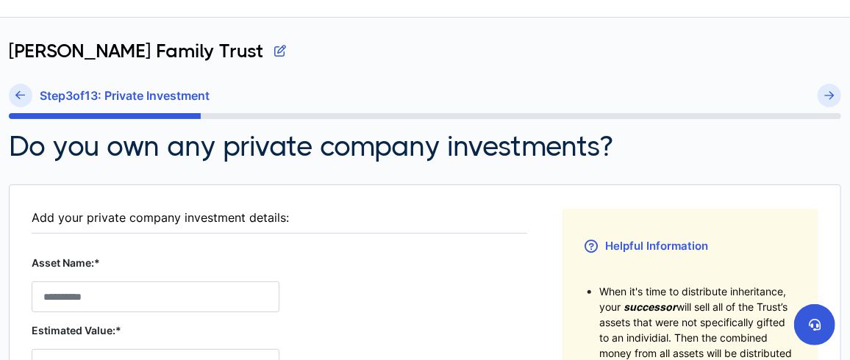
scroll to position [98, 0]
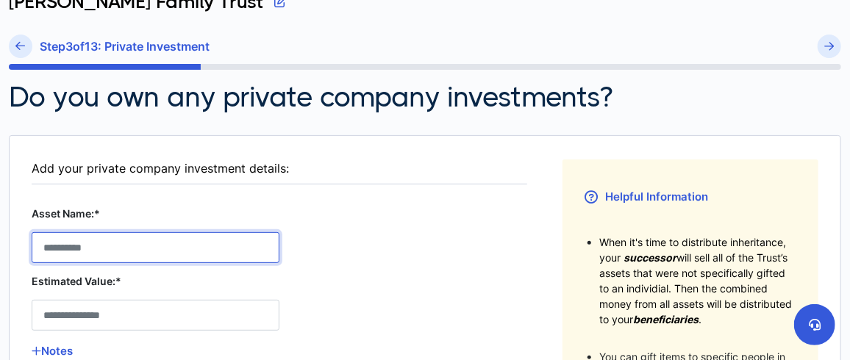
click at [165, 250] on Stock__asset_name__0 "Asset Name:*" at bounding box center [156, 247] width 248 height 31
type Stock__asset_name__0 "**********"
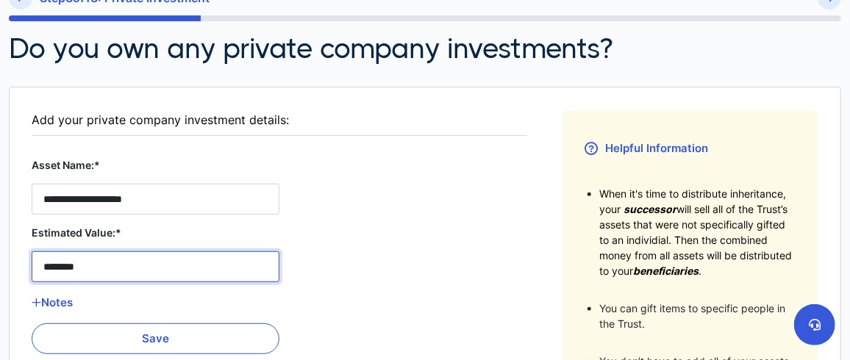
scroll to position [171, 0]
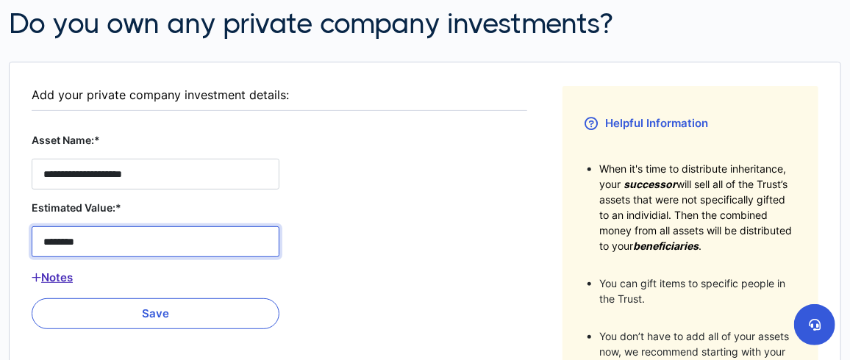
type Stock__estimated_value__0 "********"
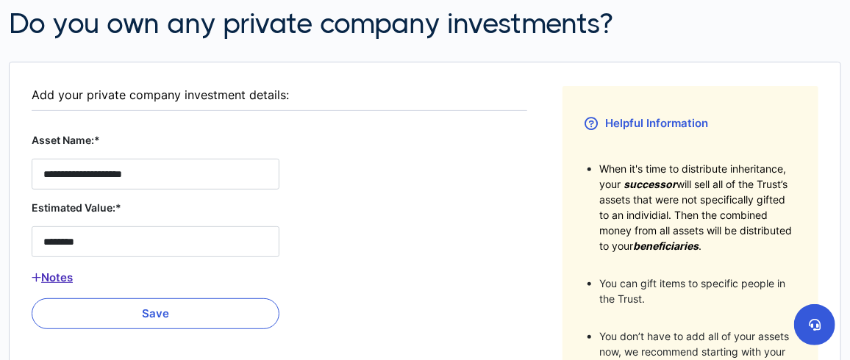
click at [61, 277] on button "Notes" at bounding box center [156, 277] width 248 height 19
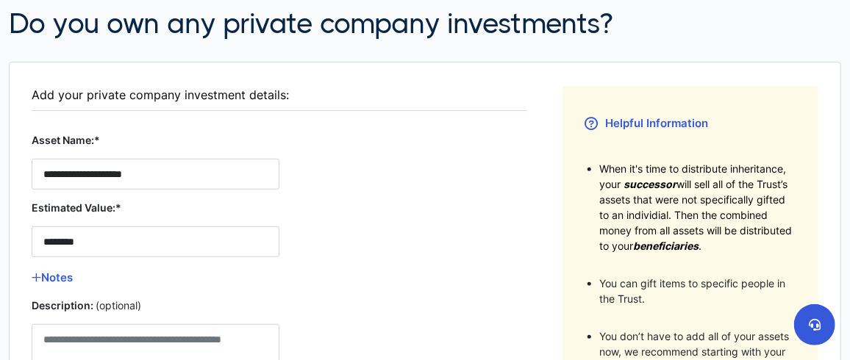
scroll to position [220, 0]
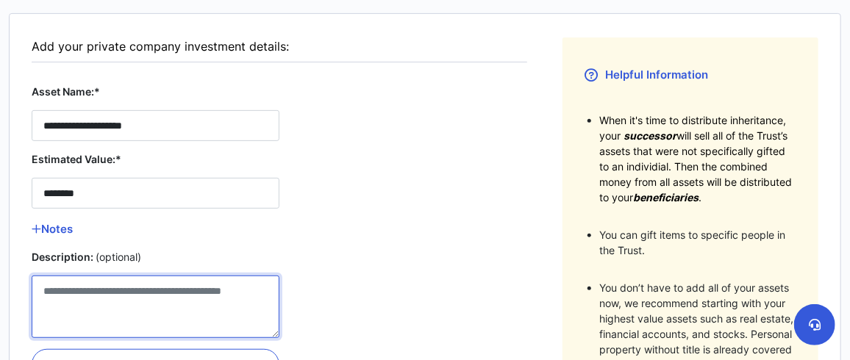
click at [89, 292] on Stock__description__0 "Description: (optional)" at bounding box center [156, 307] width 248 height 63
type Stock__description__0 "*"
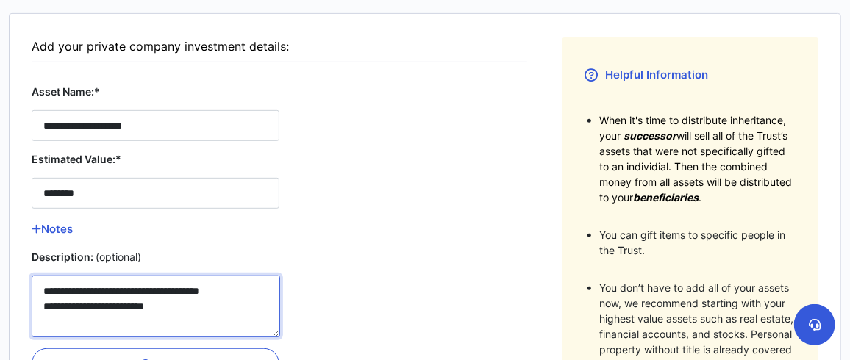
scroll to position [269, 0]
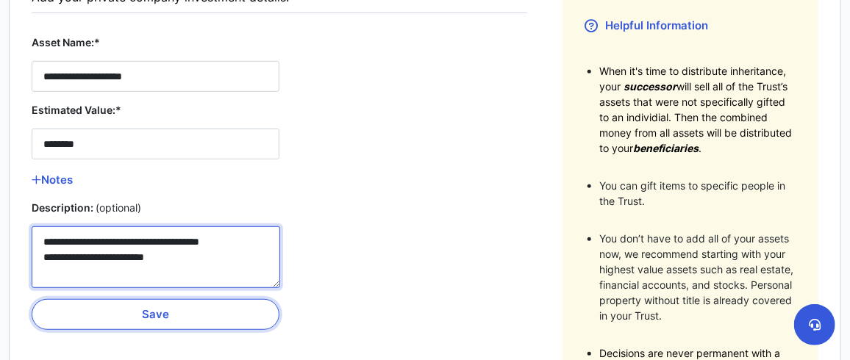
type Stock__description__0 "**********"
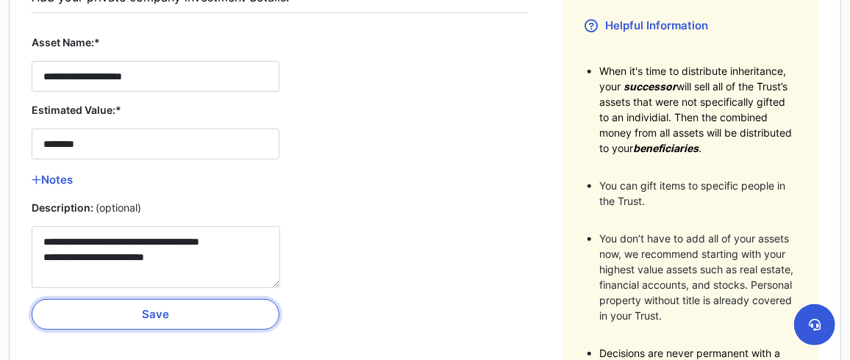
click at [149, 311] on button "Save" at bounding box center [156, 314] width 248 height 31
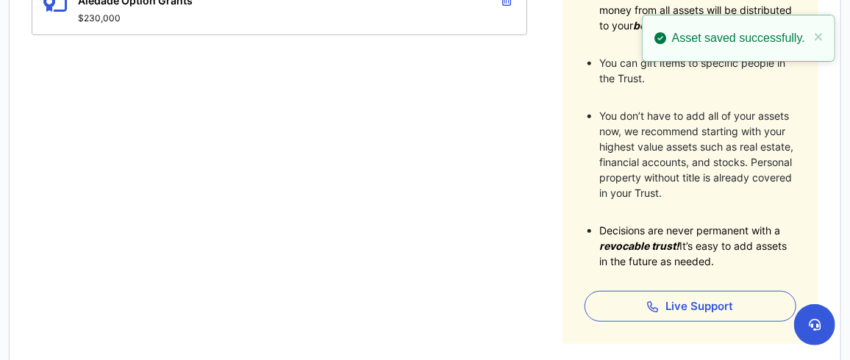
scroll to position [490, 0]
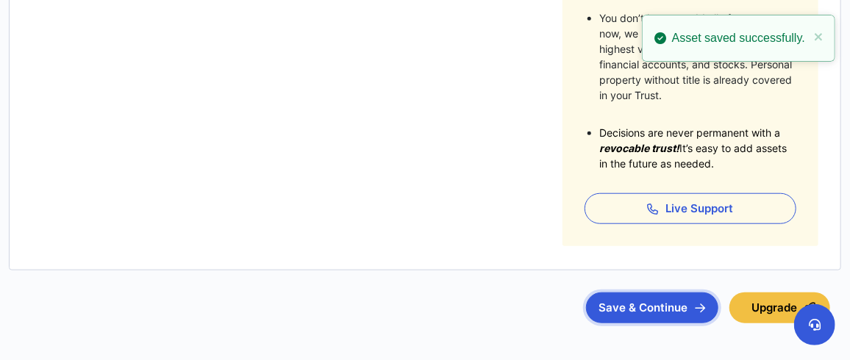
click at [638, 307] on button "Save & Continue" at bounding box center [652, 308] width 132 height 31
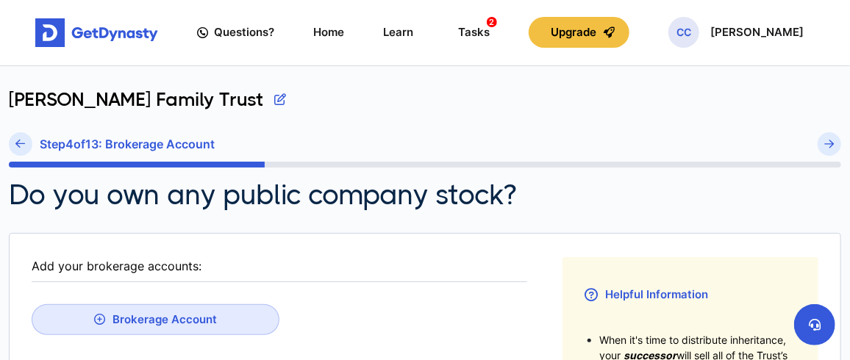
scroll to position [98, 0]
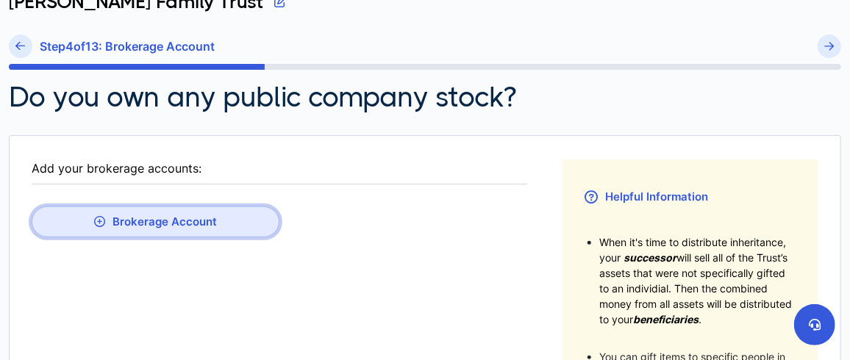
click at [185, 218] on button "Brokerage Account" at bounding box center [156, 222] width 248 height 31
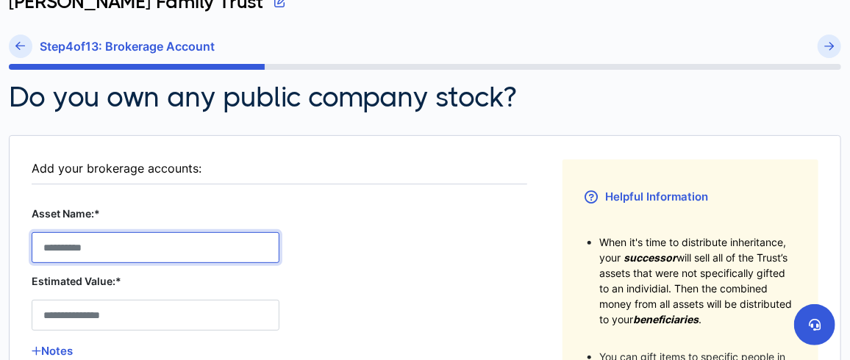
click at [174, 252] on Account__asset_name__0 "Asset Name:*" at bounding box center [156, 247] width 248 height 31
type Account__asset_name__0 "******"
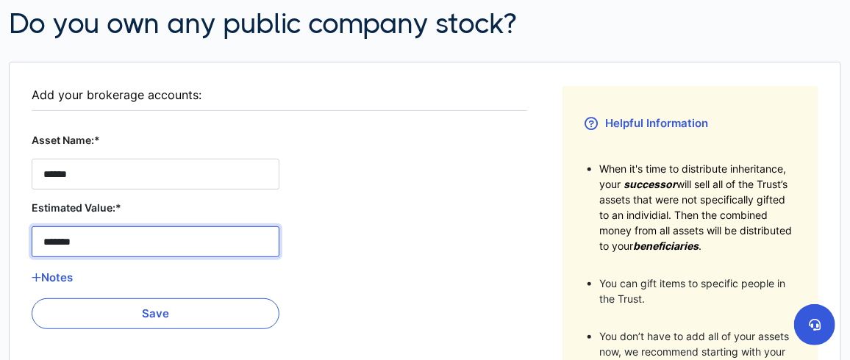
scroll to position [196, 0]
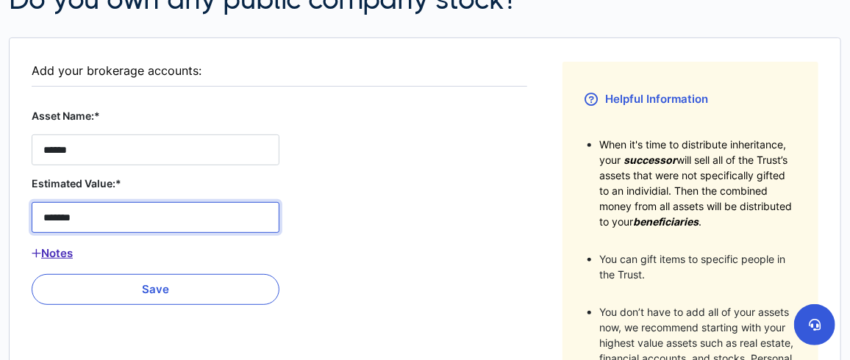
type Account__estimated_value__0 "*******"
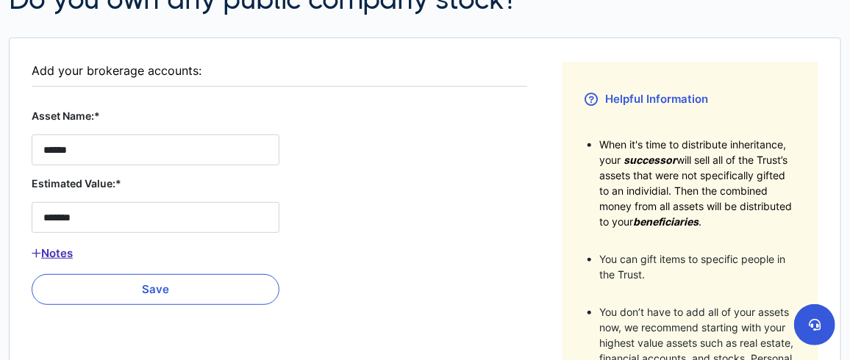
click at [59, 254] on button "Notes" at bounding box center [156, 253] width 248 height 19
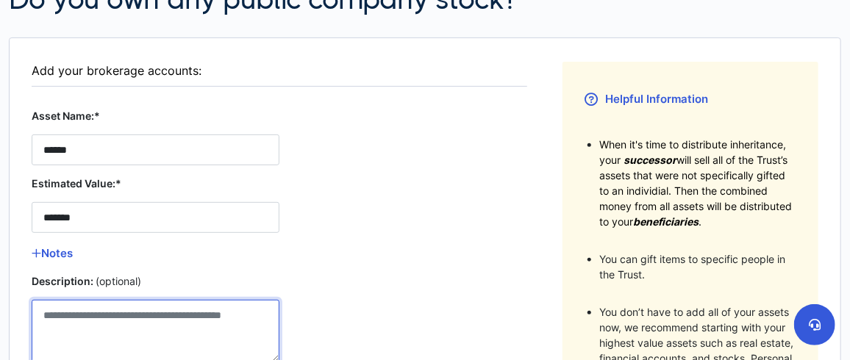
click at [87, 313] on Account__description__0 "Description: (optional)" at bounding box center [156, 331] width 248 height 63
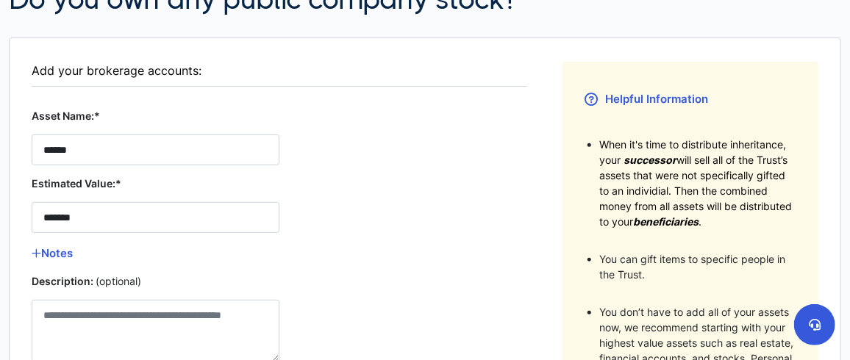
scroll to position [245, 0]
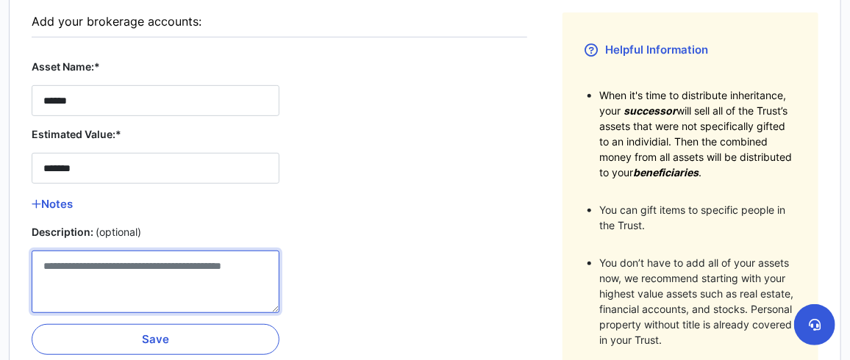
click at [194, 277] on Account__description__0 "Description: (optional)" at bounding box center [156, 282] width 248 height 63
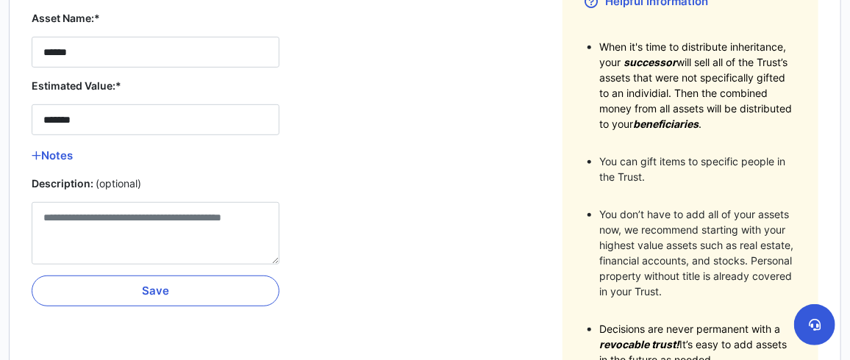
scroll to position [318, 0]
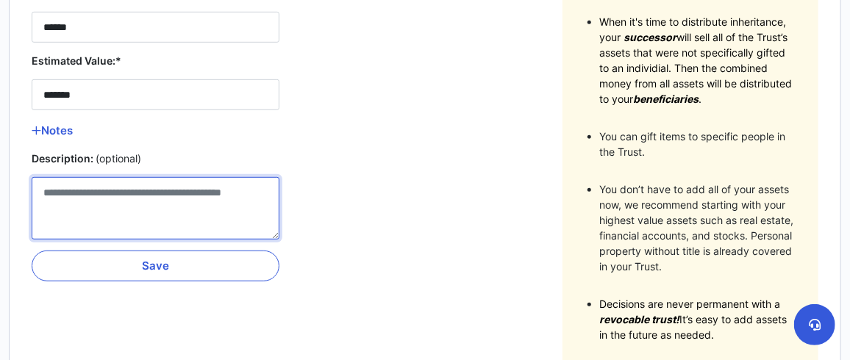
click at [80, 193] on Account__description__0 "Description: (optional)" at bounding box center [156, 208] width 248 height 63
click at [184, 193] on Account__description__0 "**********" at bounding box center [156, 208] width 249 height 62
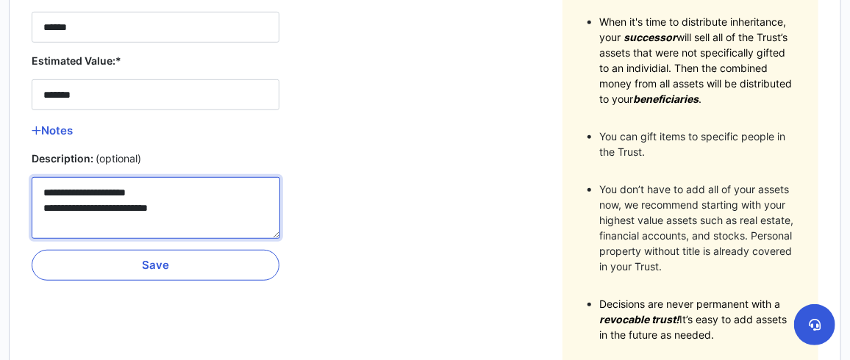
click at [205, 210] on Account__description__0 "**********" at bounding box center [156, 208] width 249 height 62
click at [111, 219] on Account__description__0 "**********" at bounding box center [156, 208] width 249 height 62
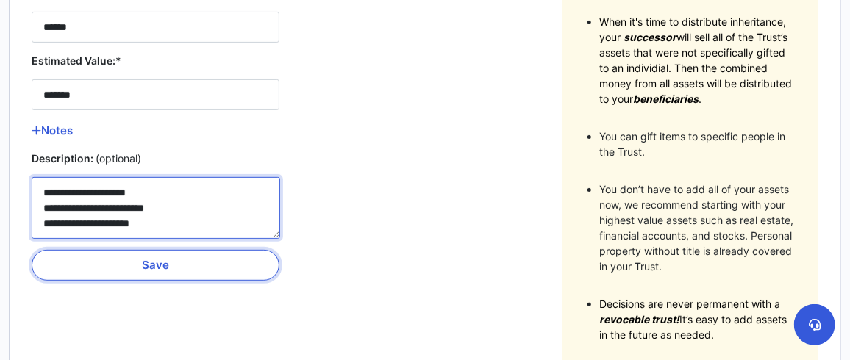
type Account__description__0 "**********"
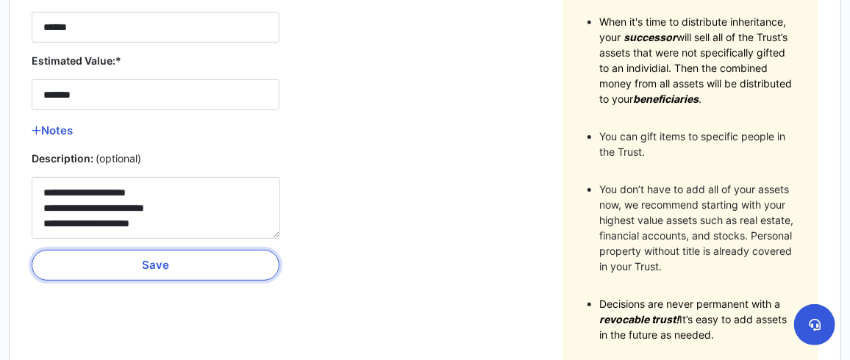
click at [161, 263] on button "Save" at bounding box center [156, 265] width 248 height 31
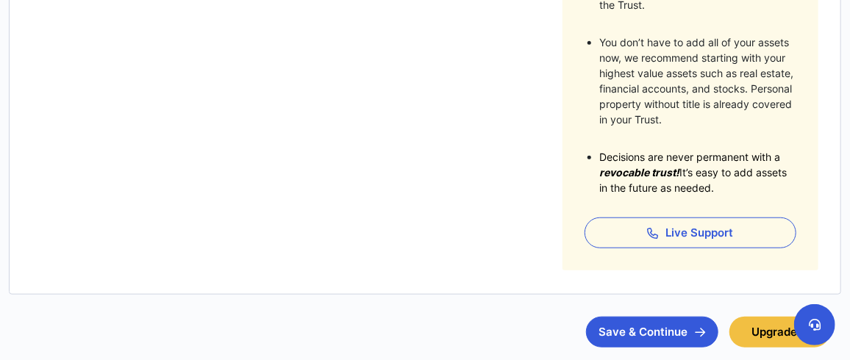
scroll to position [536, 0]
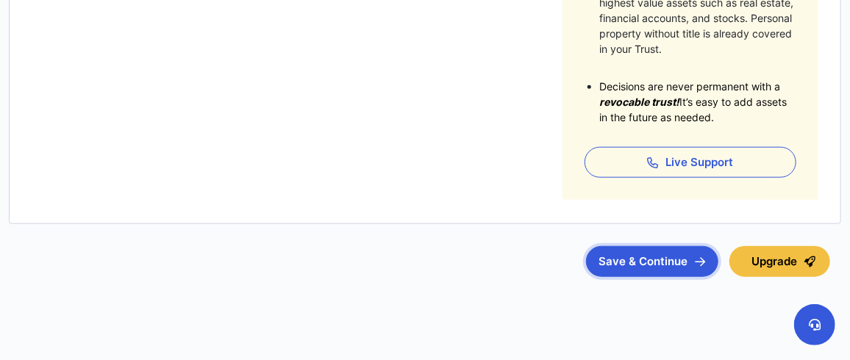
click at [645, 258] on button "Save & Continue" at bounding box center [652, 261] width 132 height 31
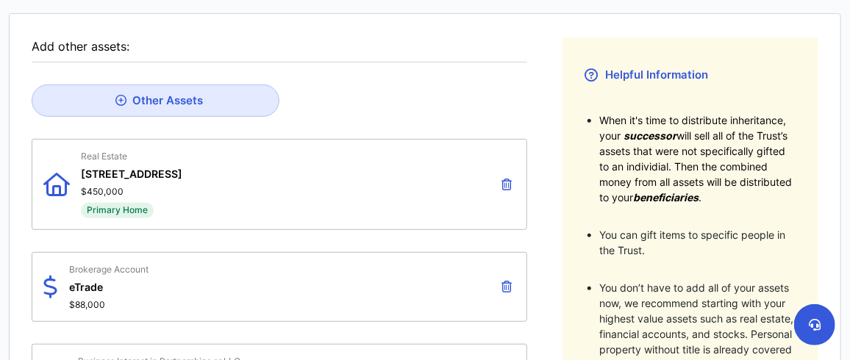
scroll to position [146, 0]
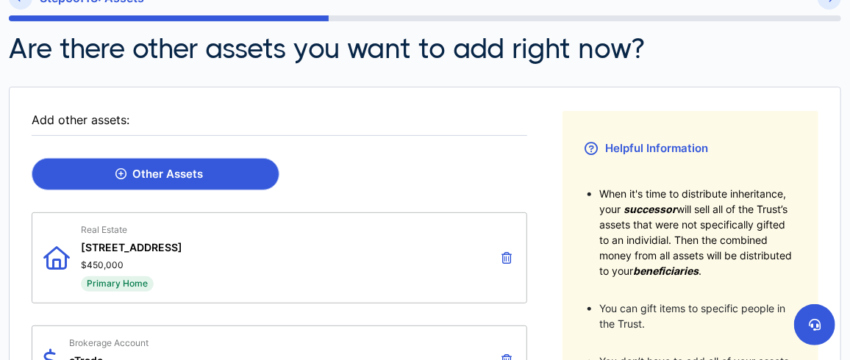
click at [164, 173] on div "Other Assets" at bounding box center [159, 174] width 88 height 13
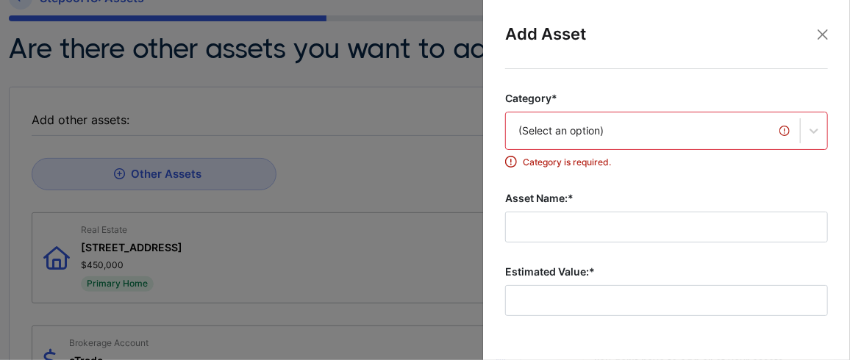
click at [591, 146] on div "(Select an option)" at bounding box center [666, 131] width 323 height 38
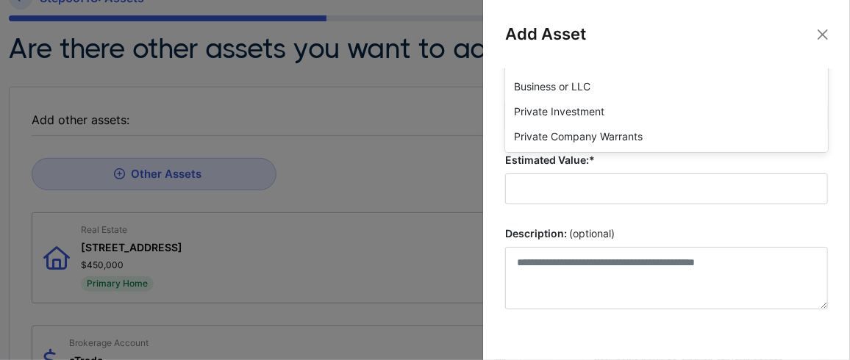
scroll to position [0, 0]
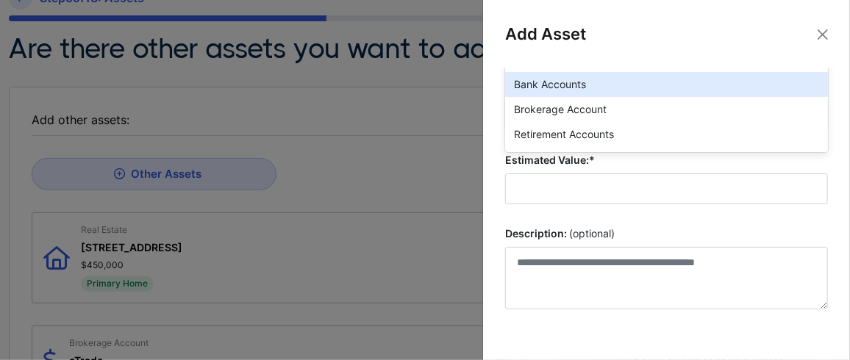
click at [587, 85] on div "Bank Accounts" at bounding box center [666, 84] width 323 height 25
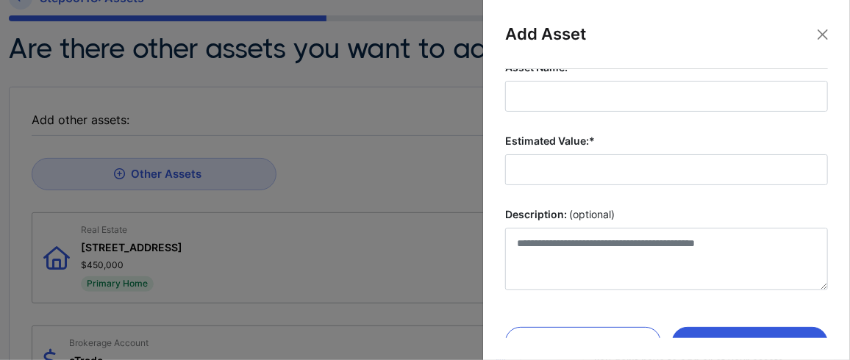
scroll to position [14, 0]
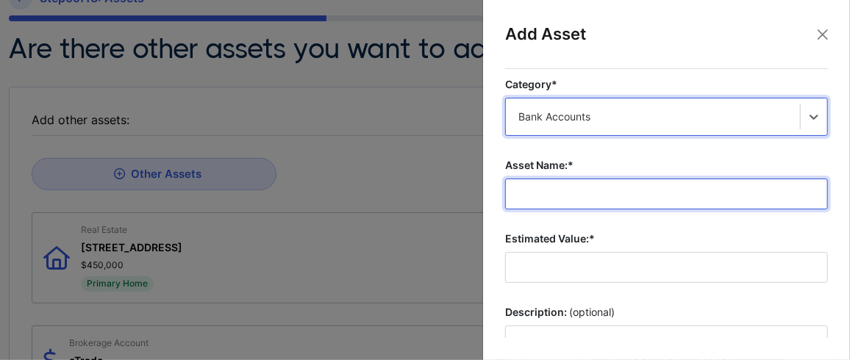
click at [598, 199] on input "Asset Name:*" at bounding box center [666, 194] width 323 height 31
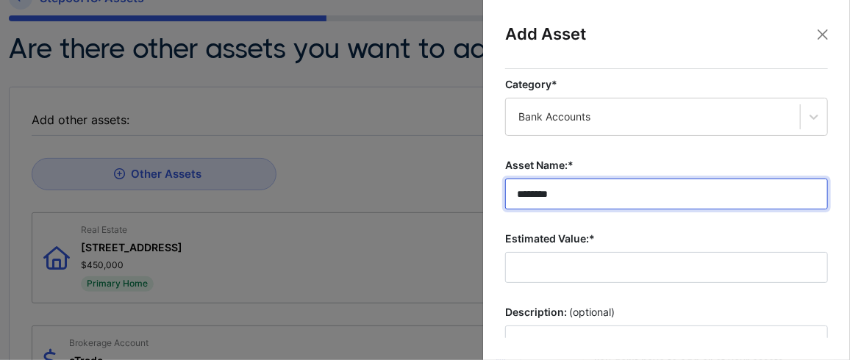
type input "********"
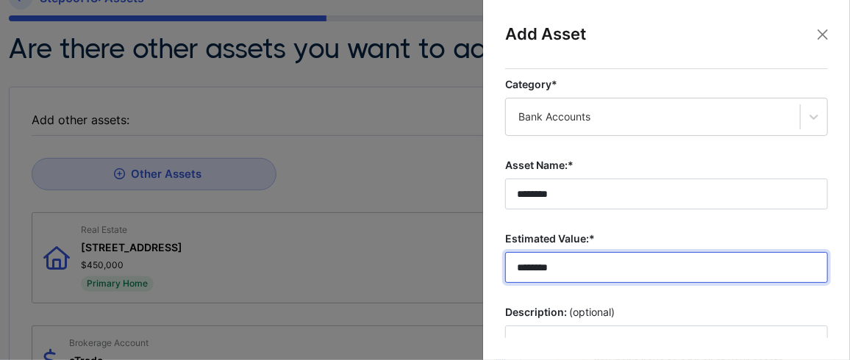
scroll to position [88, 0]
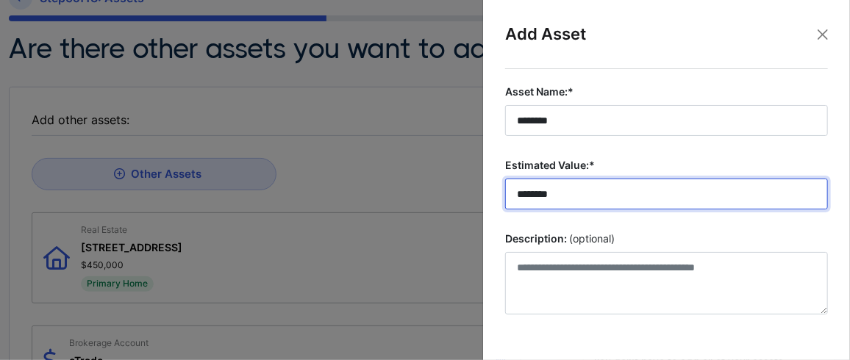
type input "********"
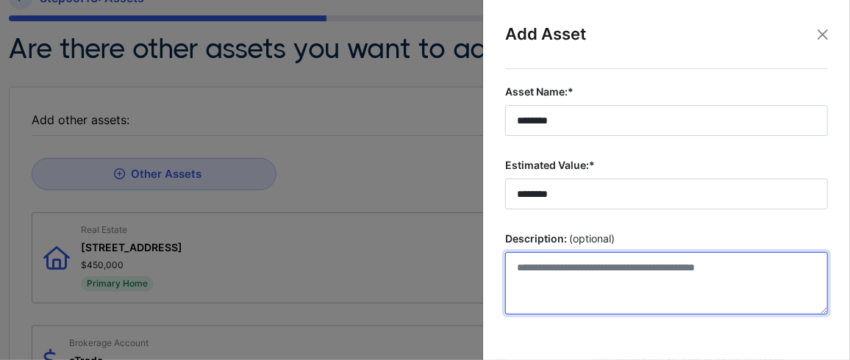
click at [561, 265] on textarea "Description: (optional)" at bounding box center [666, 283] width 323 height 63
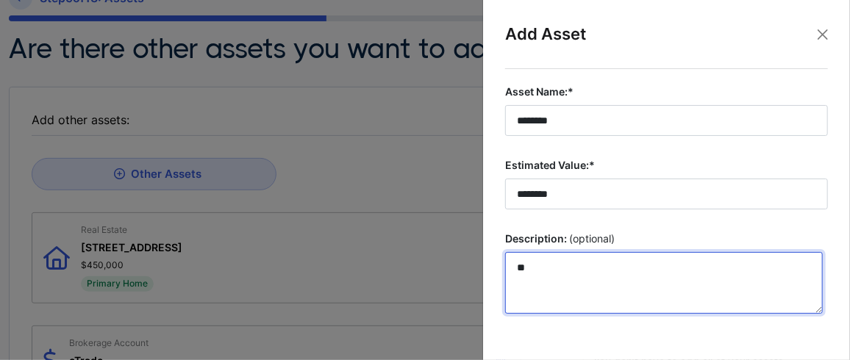
type textarea "*"
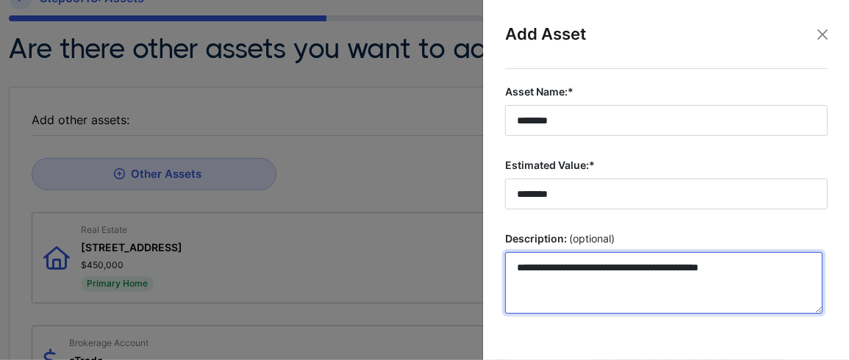
scroll to position [137, 0]
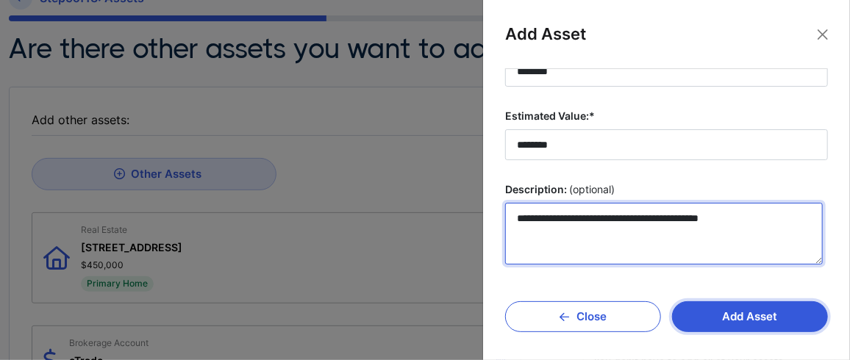
type textarea "**********"
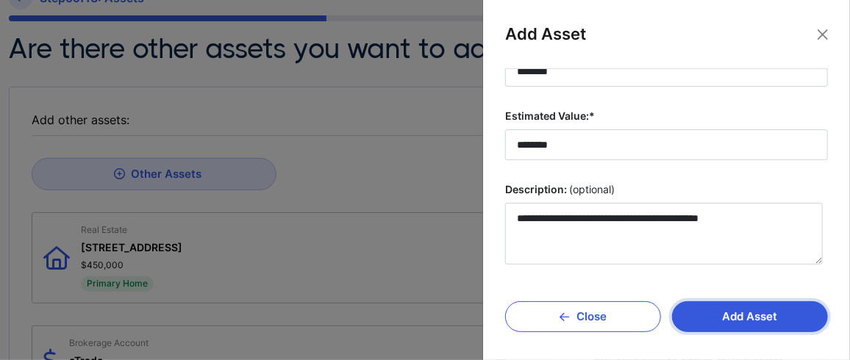
click at [724, 313] on button "Add Asset" at bounding box center [750, 317] width 156 height 31
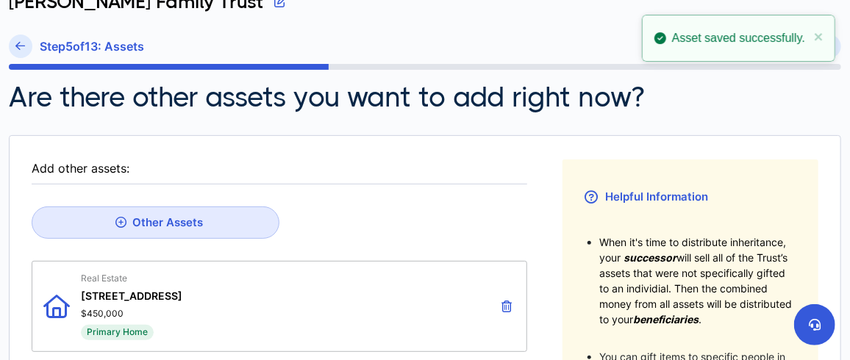
scroll to position [73, 0]
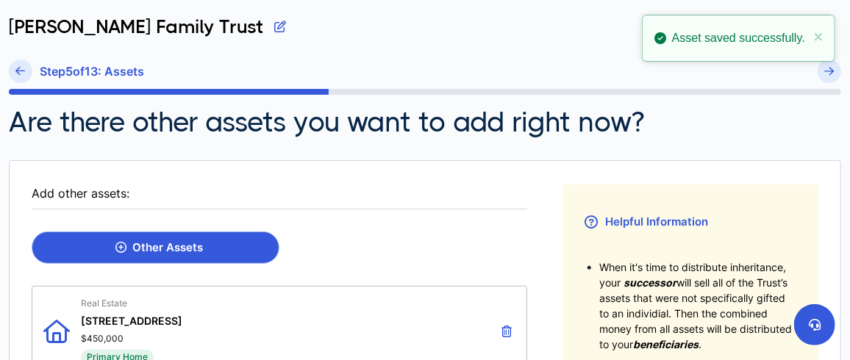
click at [178, 246] on div "Other Assets" at bounding box center [159, 247] width 88 height 13
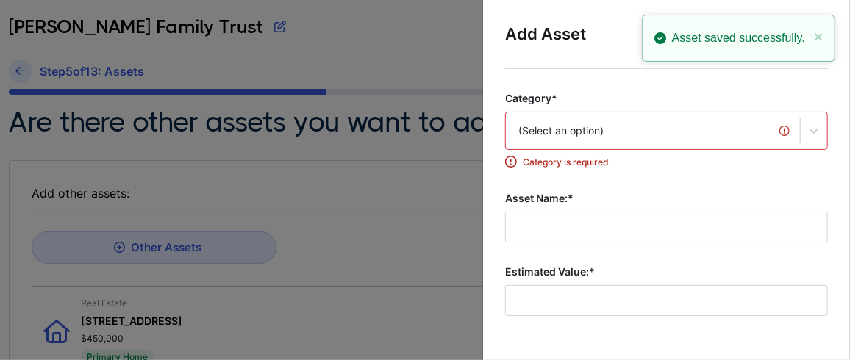
click at [574, 134] on div "(Select an option)" at bounding box center [666, 131] width 323 height 38
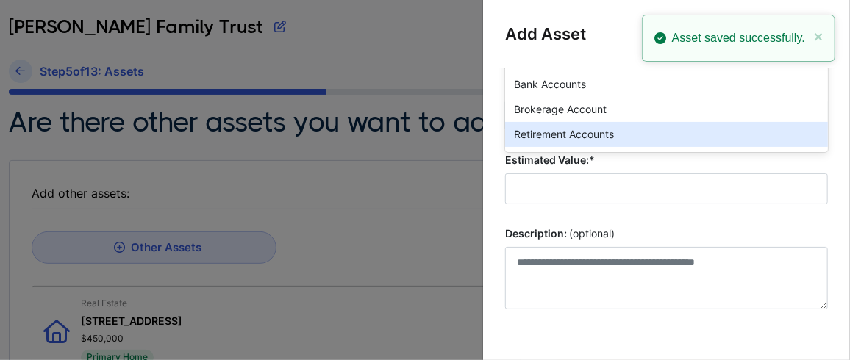
scroll to position [112, 0]
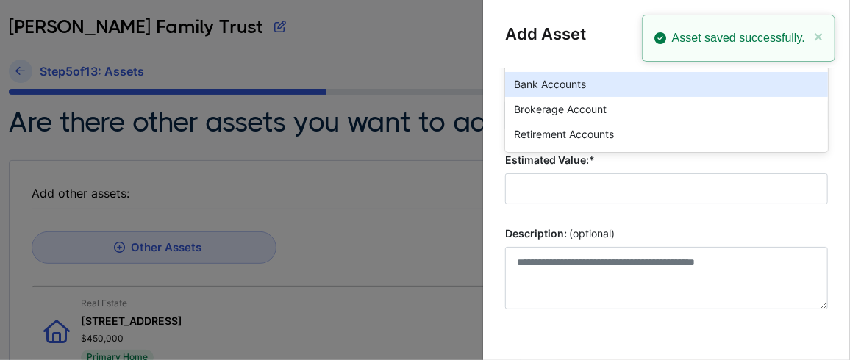
click at [562, 83] on div "Bank Accounts" at bounding box center [666, 84] width 323 height 25
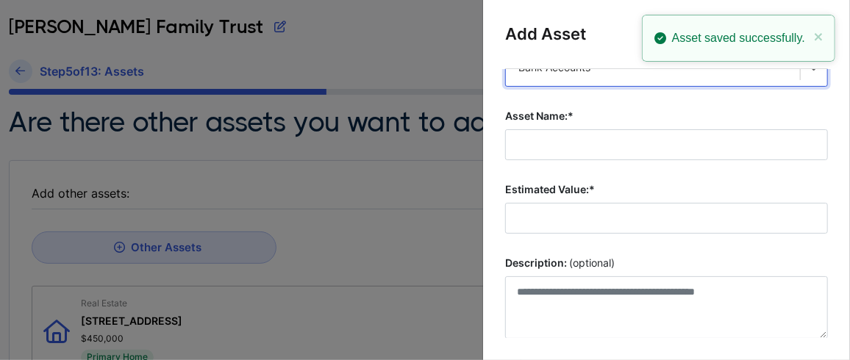
scroll to position [14, 0]
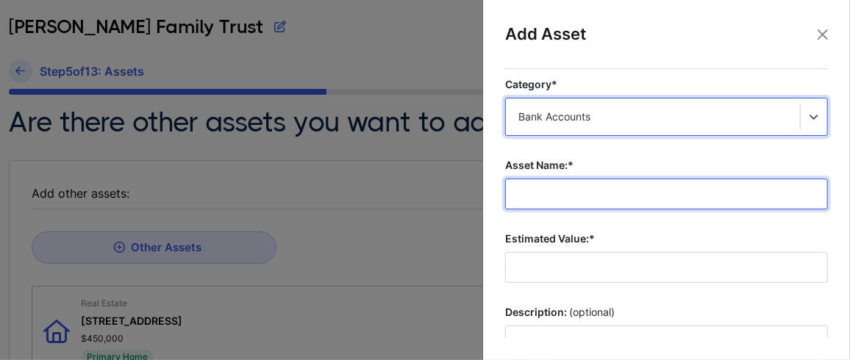
click at [563, 191] on input "Asset Name:*" at bounding box center [666, 194] width 323 height 31
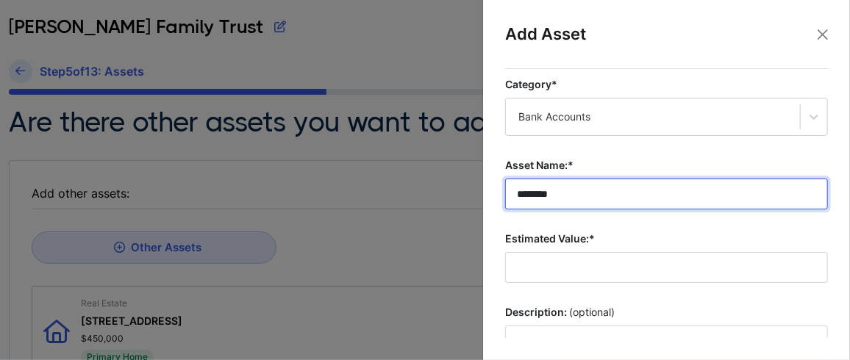
type input "********"
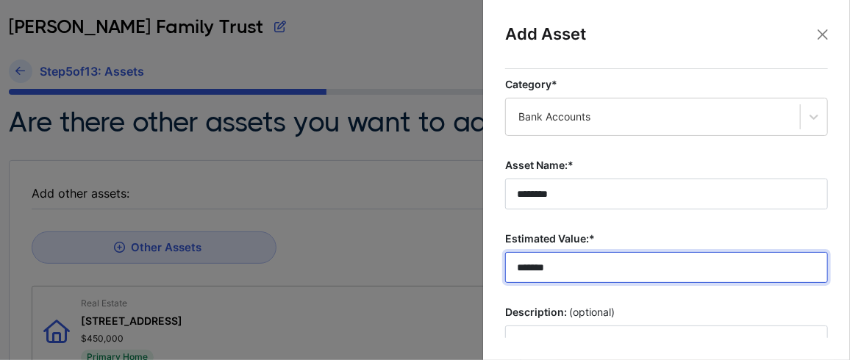
scroll to position [63, 0]
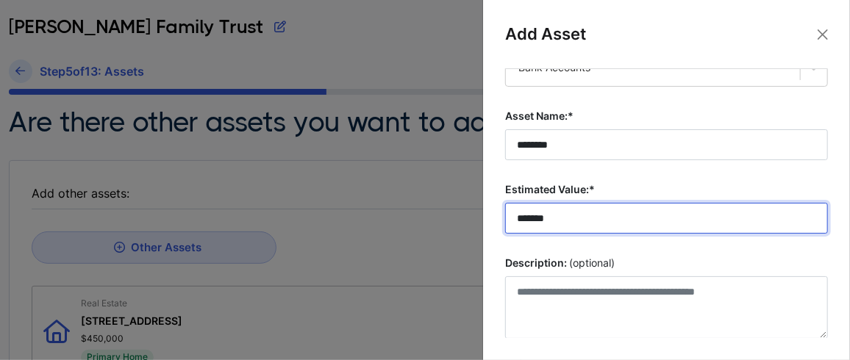
type input "*******"
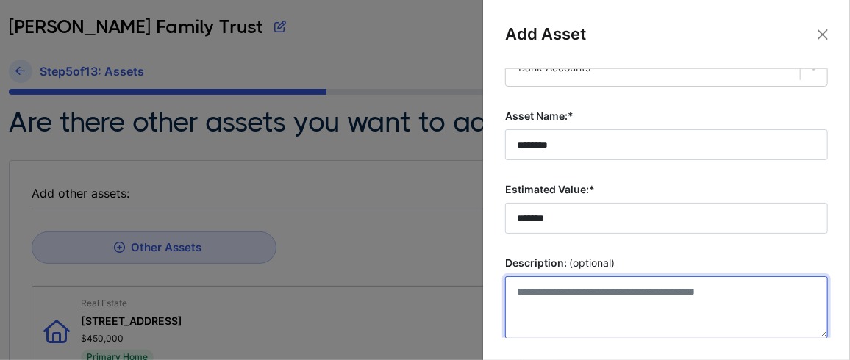
click at [579, 286] on textarea "Description: (optional)" at bounding box center [666, 308] width 323 height 63
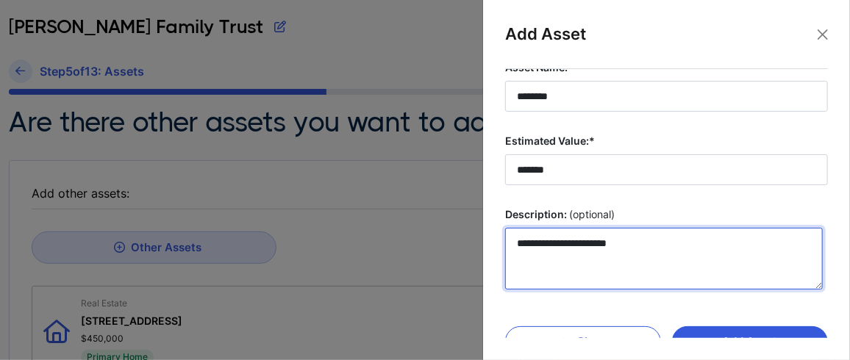
scroll to position [98, 0]
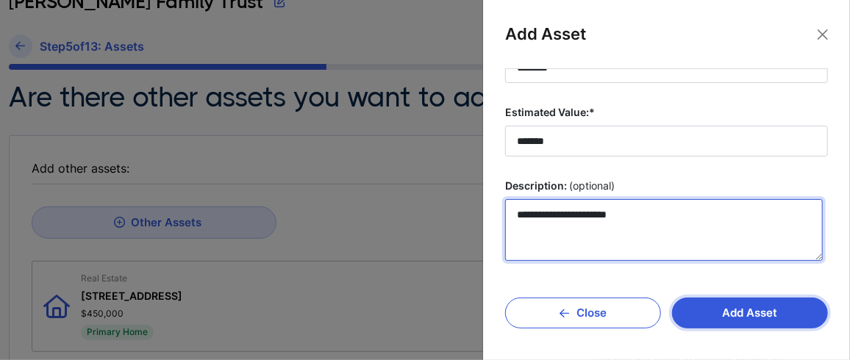
type textarea "**********"
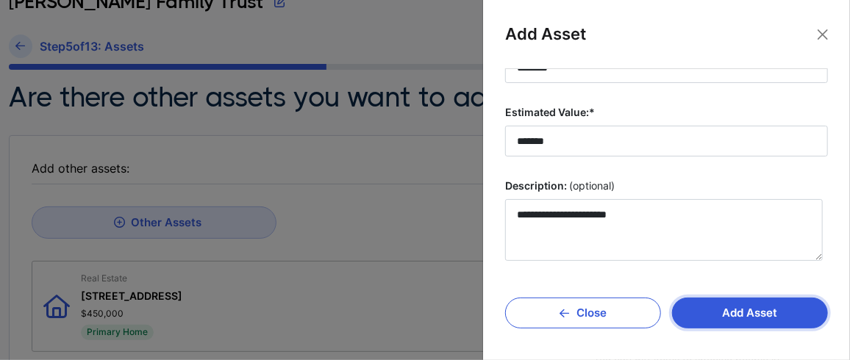
click at [745, 312] on button "Add Asset" at bounding box center [750, 313] width 156 height 31
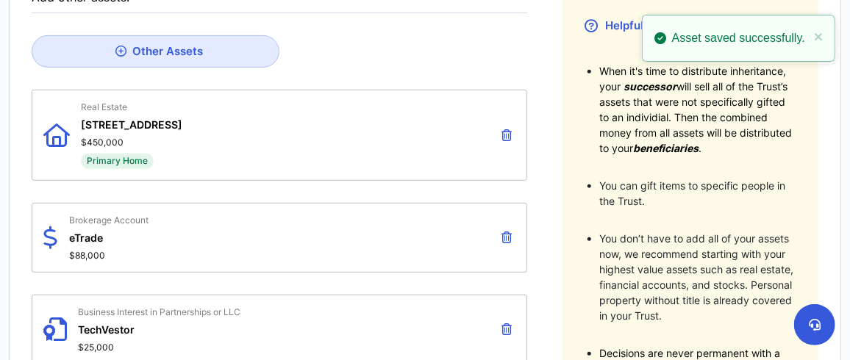
scroll to position [220, 0]
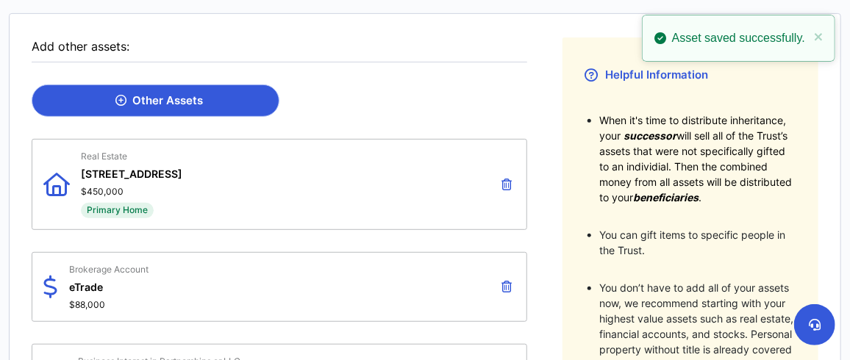
click at [160, 96] on div "Other Assets" at bounding box center [159, 100] width 88 height 13
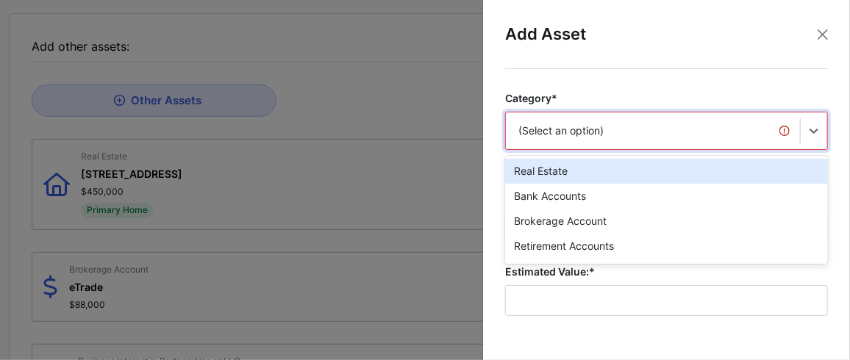
click at [535, 132] on div "option Real Estate focused, 1 of 20. 20 results available. Use Up and Down to c…" at bounding box center [666, 131] width 323 height 38
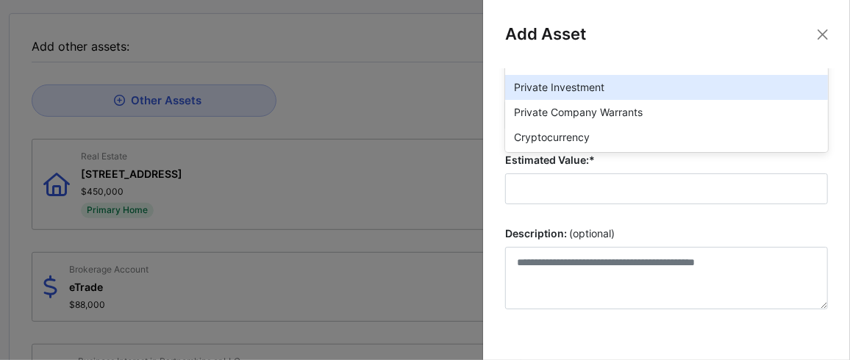
scroll to position [146, 0]
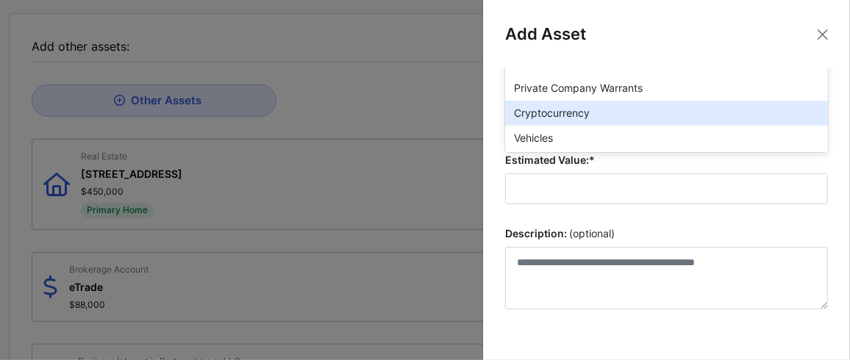
click at [553, 115] on div "Cryptocurrency" at bounding box center [666, 113] width 323 height 25
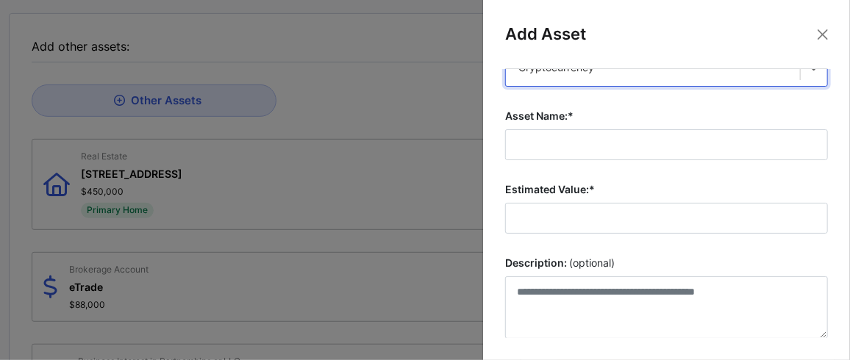
scroll to position [14, 0]
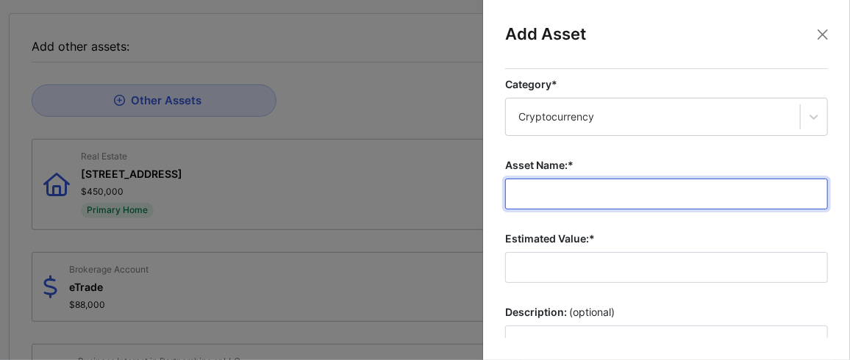
click at [557, 194] on input "Asset Name:*" at bounding box center [666, 194] width 323 height 31
type input "******"
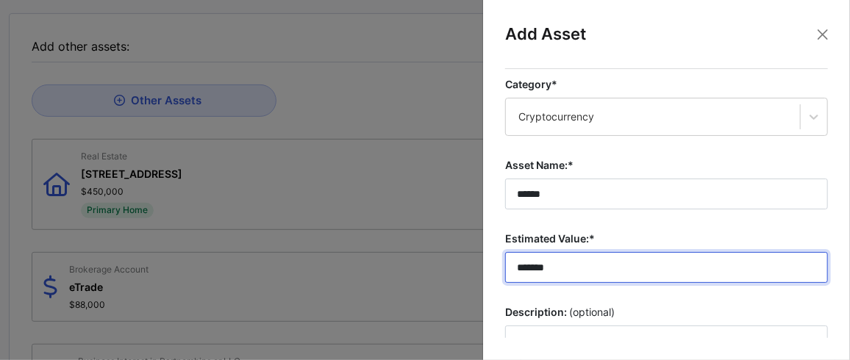
scroll to position [112, 0]
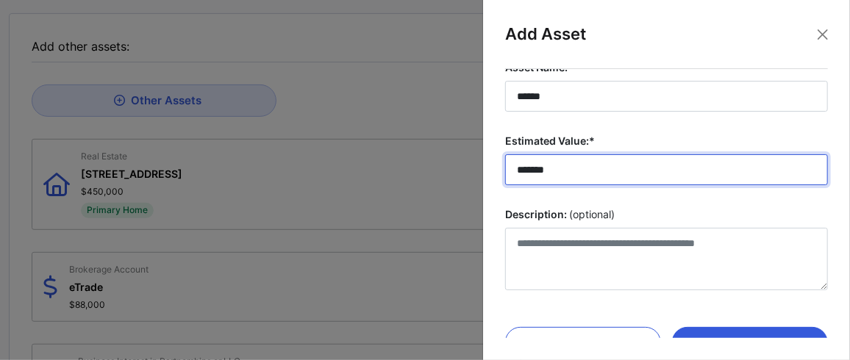
type input "*******"
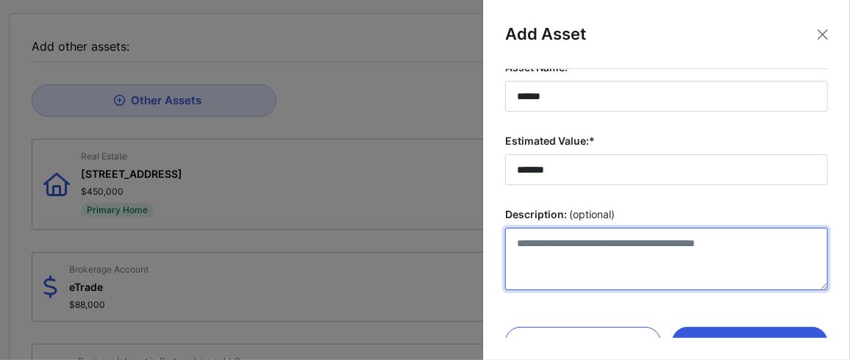
click at [561, 243] on textarea "Description: (optional)" at bounding box center [666, 259] width 323 height 63
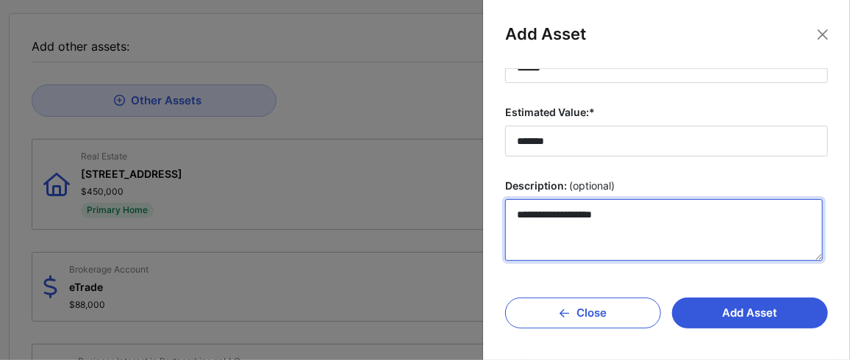
scroll to position [245, 0]
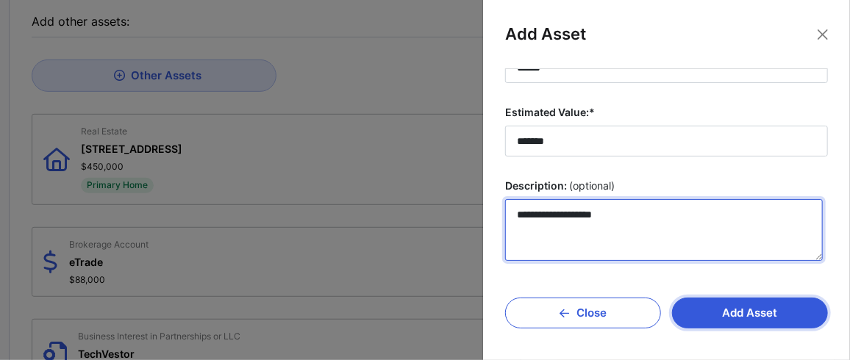
type textarea "**********"
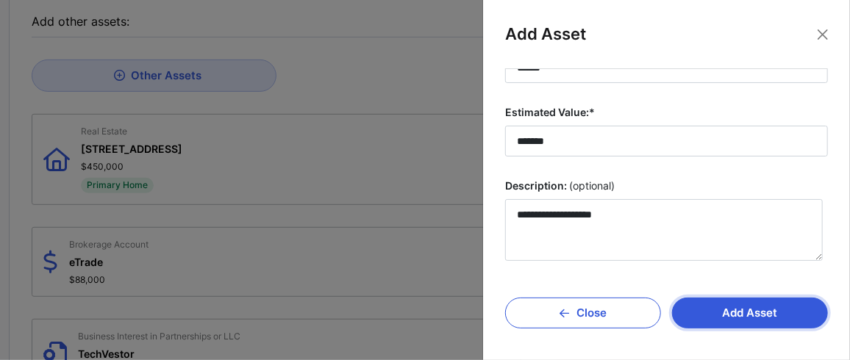
click at [732, 305] on button "Add Asset" at bounding box center [750, 313] width 156 height 31
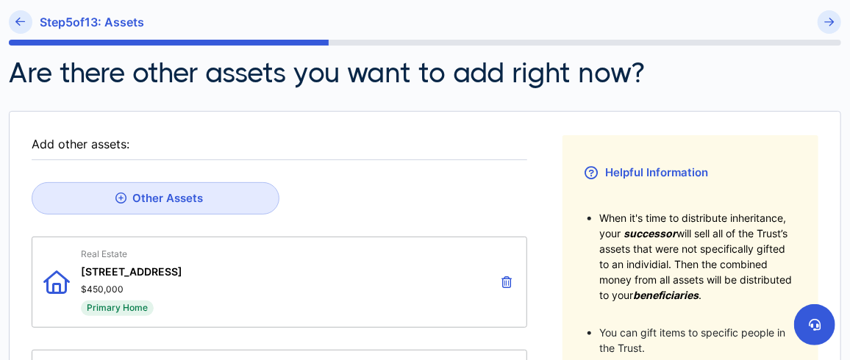
scroll to position [146, 0]
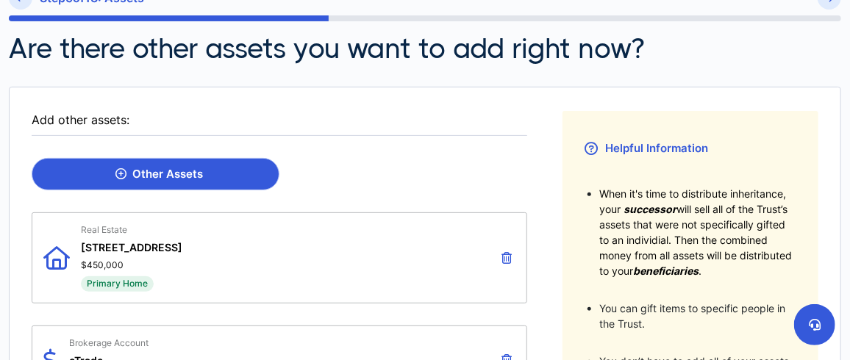
click at [184, 172] on div "Other Assets" at bounding box center [159, 174] width 88 height 13
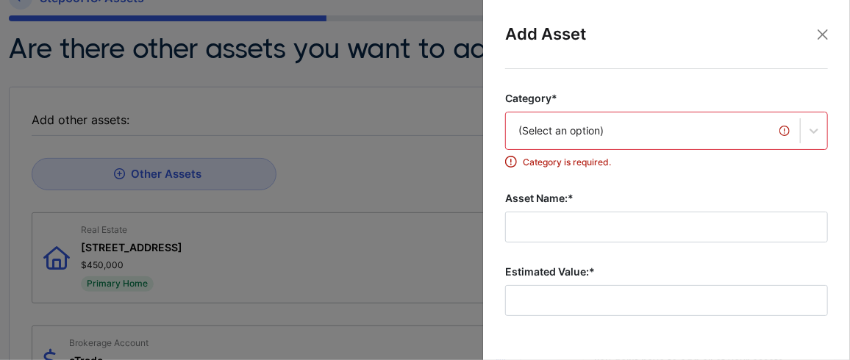
click at [614, 130] on div "(Select an option)" at bounding box center [666, 131] width 323 height 38
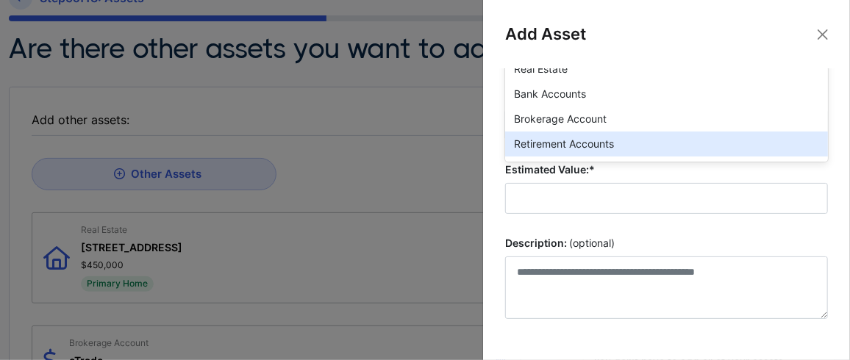
scroll to position [112, 0]
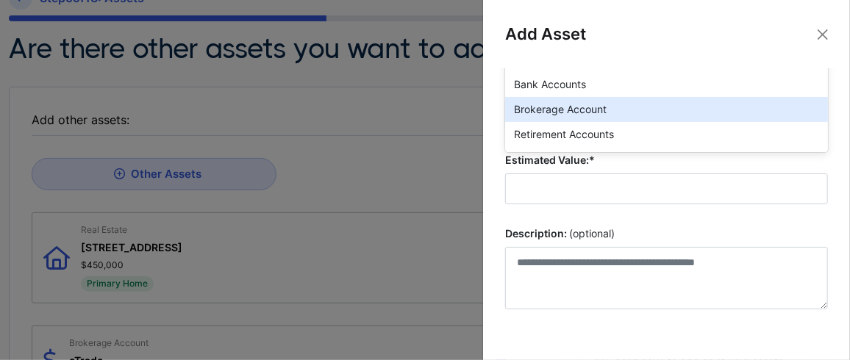
click at [602, 115] on div "Brokerage Account" at bounding box center [666, 109] width 323 height 25
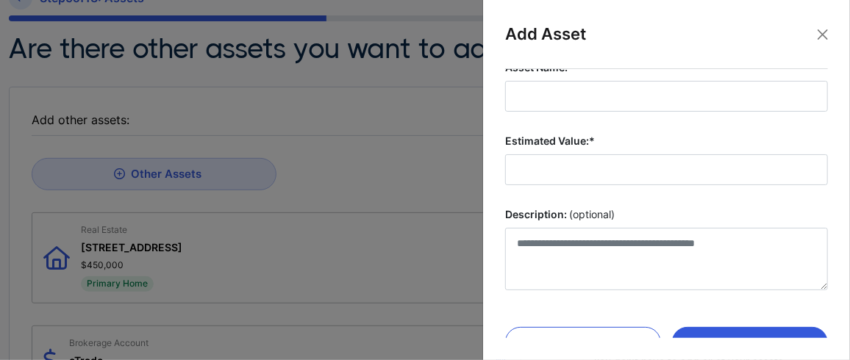
scroll to position [63, 0]
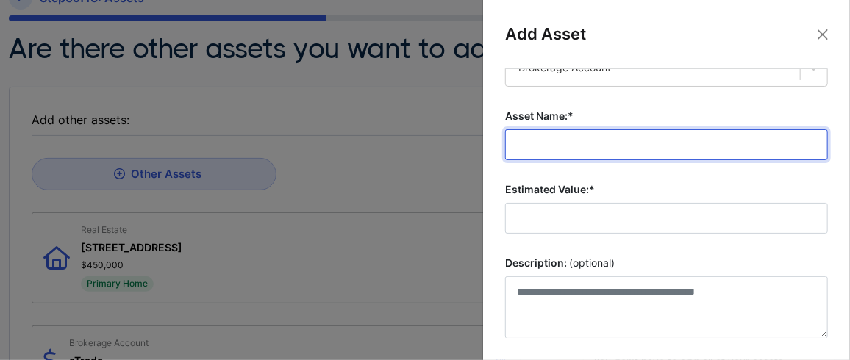
click at [597, 140] on input "Asset Name:*" at bounding box center [666, 144] width 323 height 31
type input "*"
type input "**********"
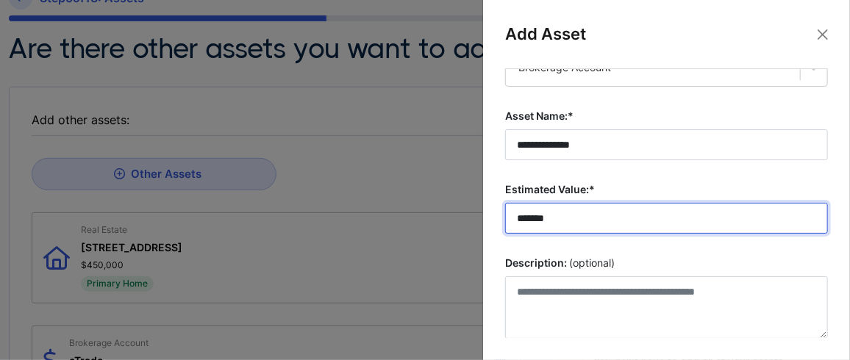
scroll to position [88, 0]
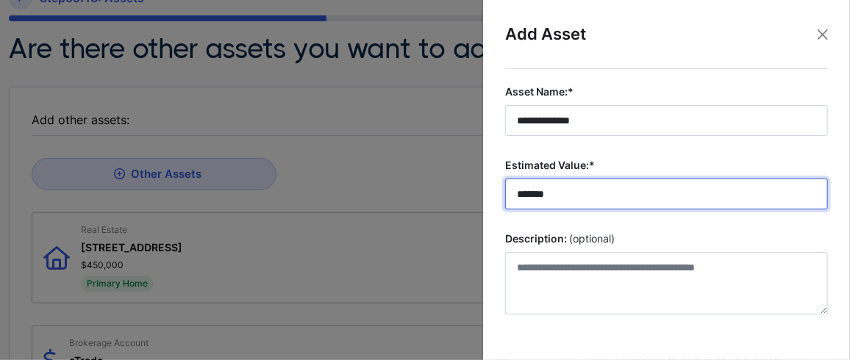
type input "*******"
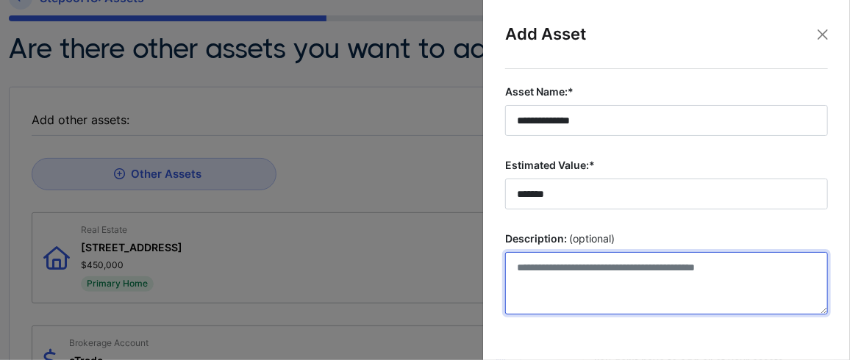
click at [596, 268] on textarea "Description: (optional)" at bounding box center [666, 283] width 323 height 63
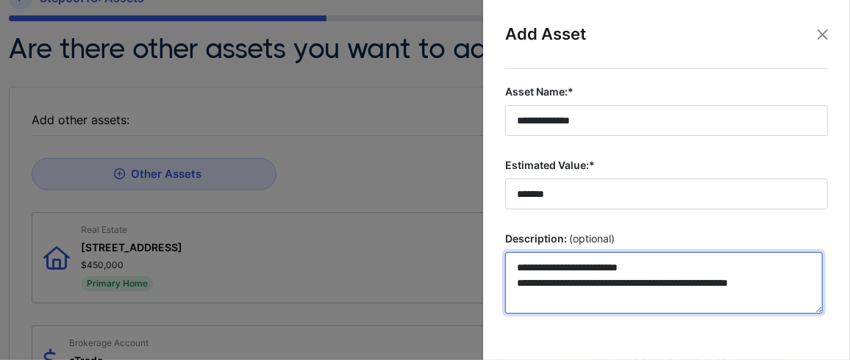
click at [713, 282] on textarea "**********" at bounding box center [664, 283] width 318 height 62
click at [573, 299] on textarea "**********" at bounding box center [664, 283] width 318 height 62
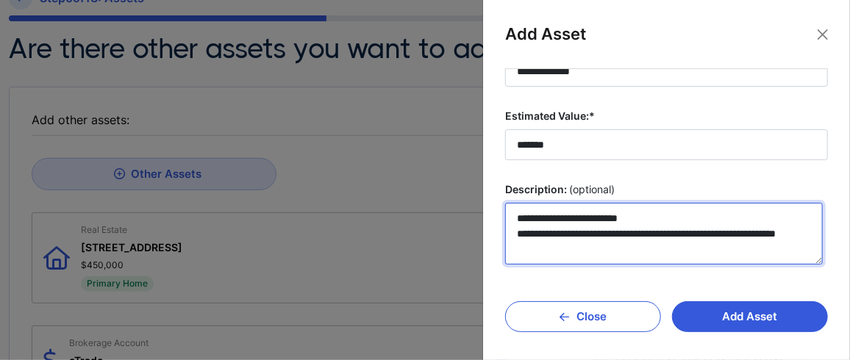
scroll to position [140, 0]
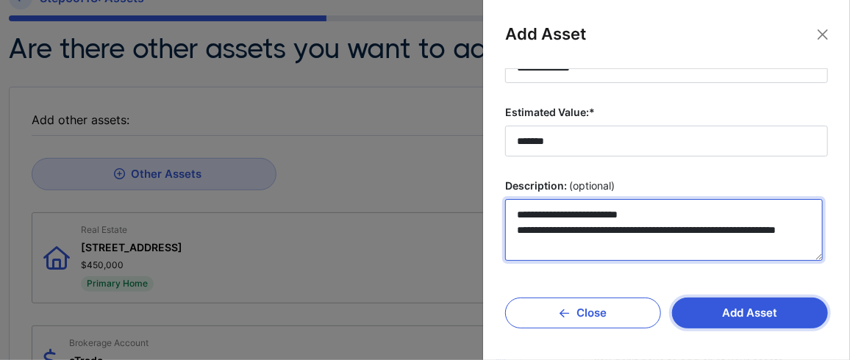
type textarea "**********"
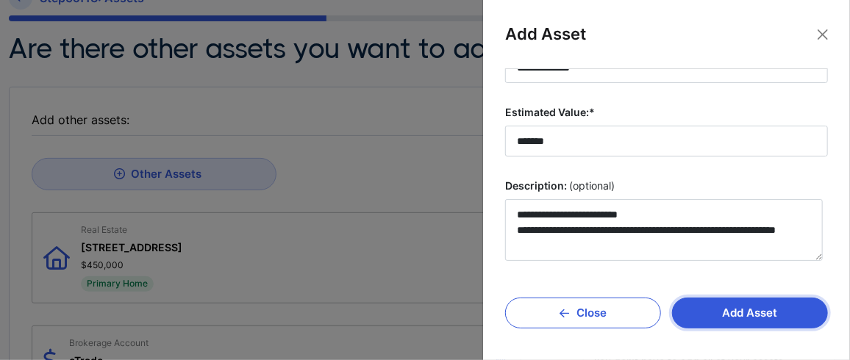
click at [738, 304] on button "Add Asset" at bounding box center [750, 313] width 156 height 31
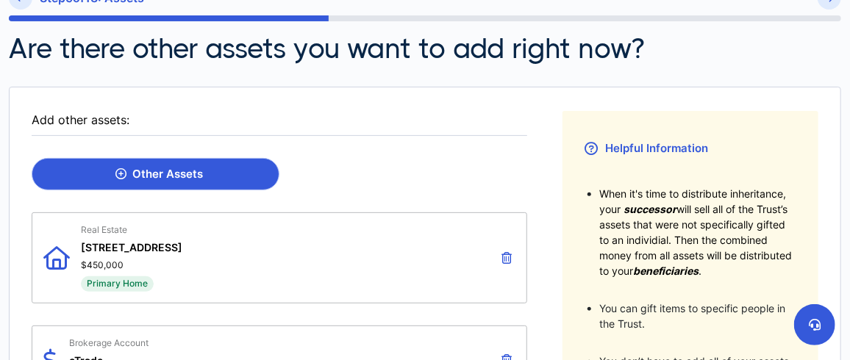
click at [222, 176] on link "Other Assets" at bounding box center [156, 174] width 248 height 33
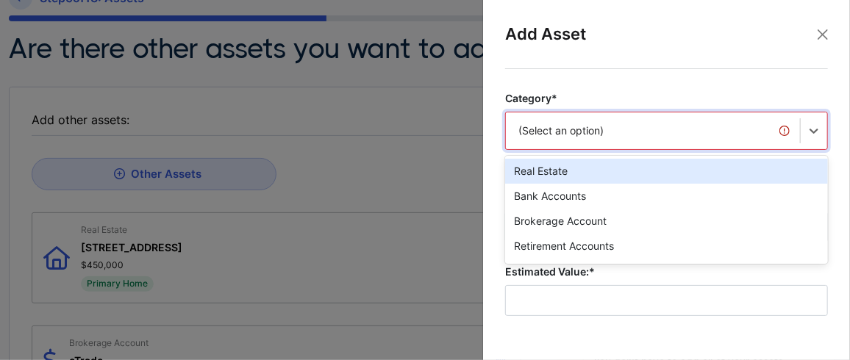
click at [563, 130] on div "option Real Estate focused, 1 of 20. 20 results available. Use Up and Down to c…" at bounding box center [666, 131] width 323 height 38
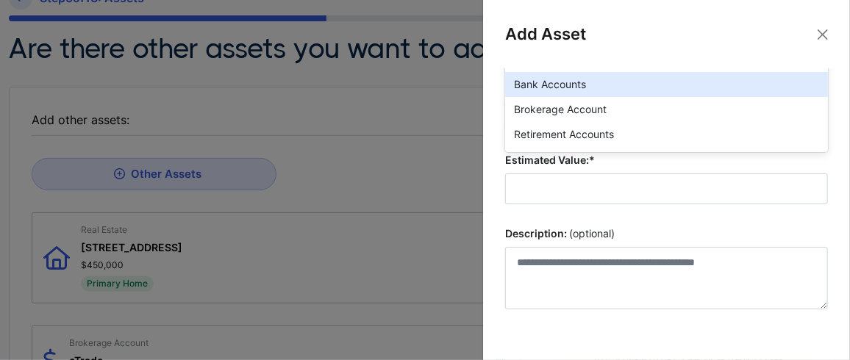
click at [563, 86] on div "Bank Accounts" at bounding box center [666, 84] width 323 height 25
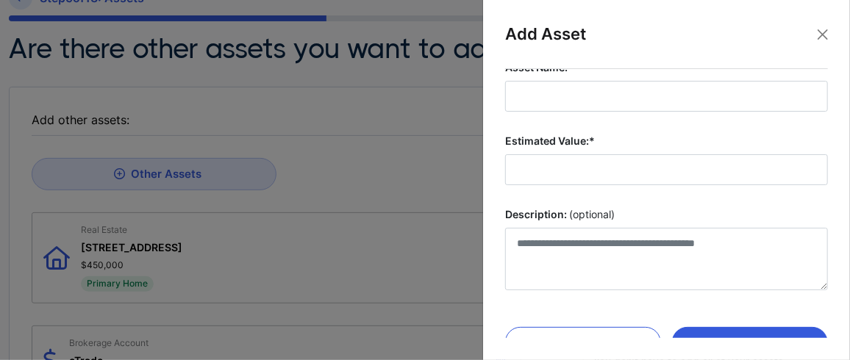
scroll to position [88, 0]
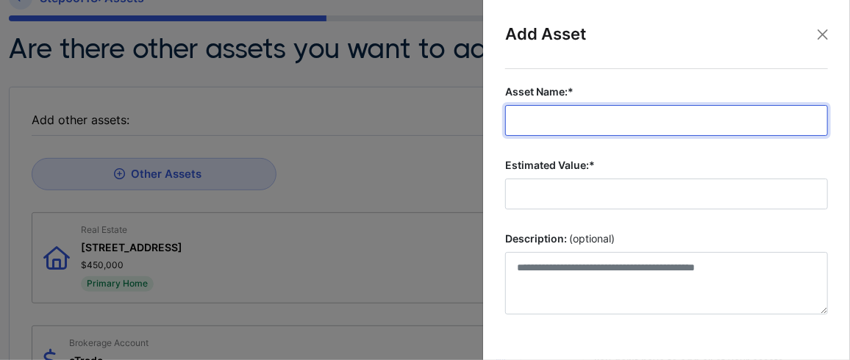
click at [545, 118] on input "Asset Name:*" at bounding box center [666, 120] width 323 height 31
type input "**********"
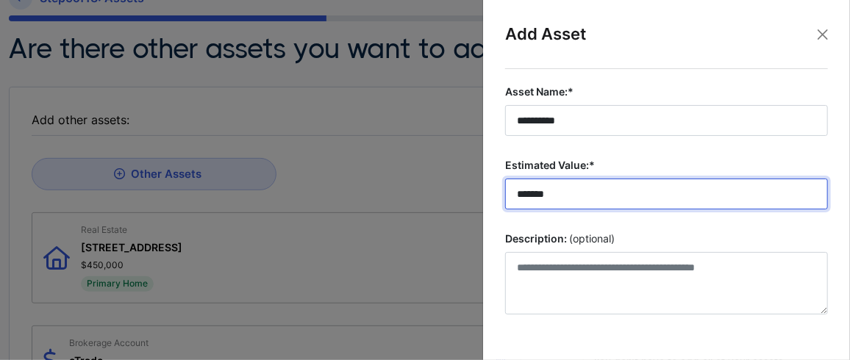
type input "*******"
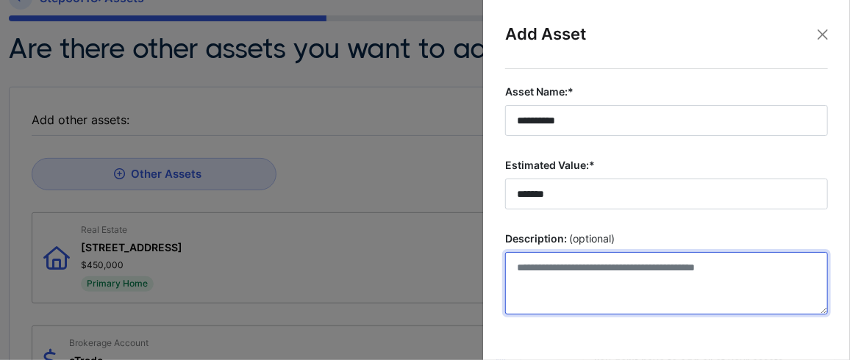
click at [558, 261] on textarea "Description: (optional)" at bounding box center [666, 283] width 323 height 63
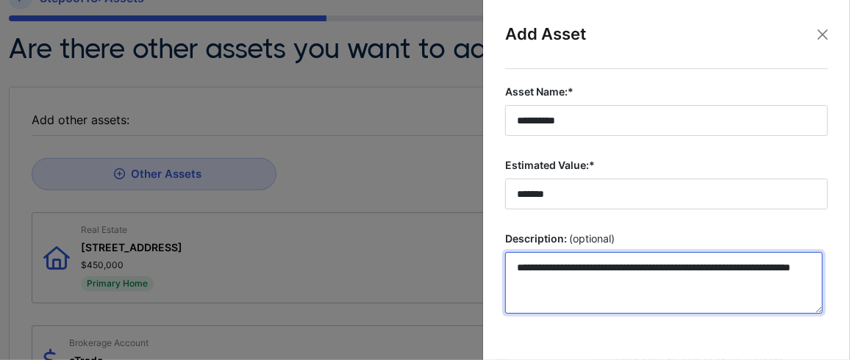
click at [586, 279] on textarea "**********" at bounding box center [664, 283] width 318 height 62
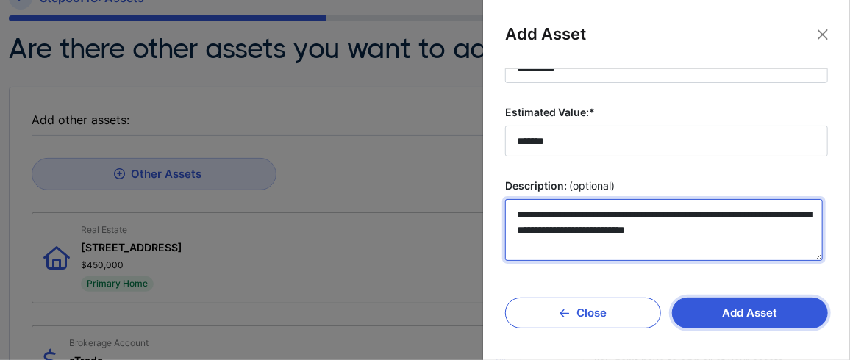
type textarea "**********"
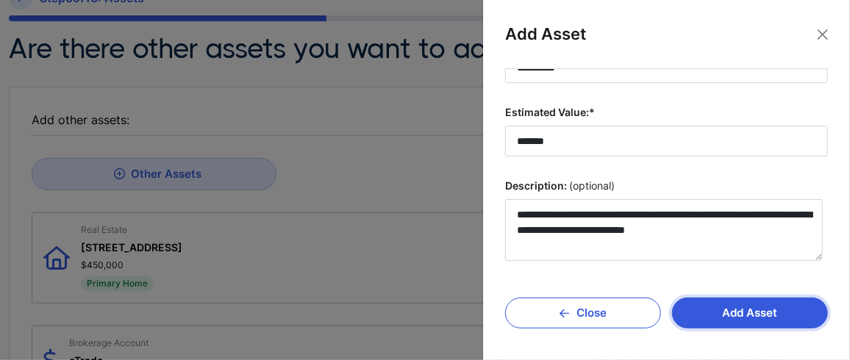
click at [755, 315] on button "Add Asset" at bounding box center [750, 313] width 156 height 31
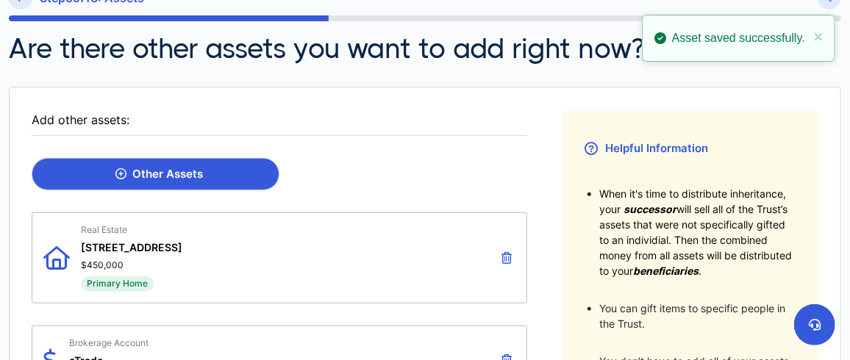
click at [166, 169] on div "Other Assets" at bounding box center [159, 174] width 88 height 13
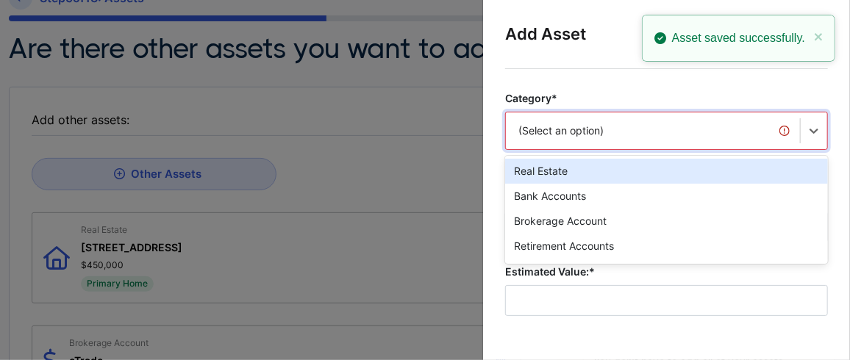
click at [730, 134] on div "option Real Estate focused, 1 of 20. 20 results available. Use Up and Down to c…" at bounding box center [666, 131] width 323 height 38
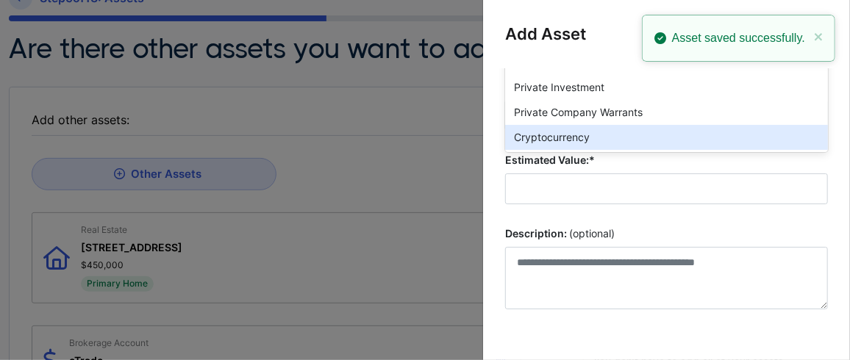
scroll to position [98, 0]
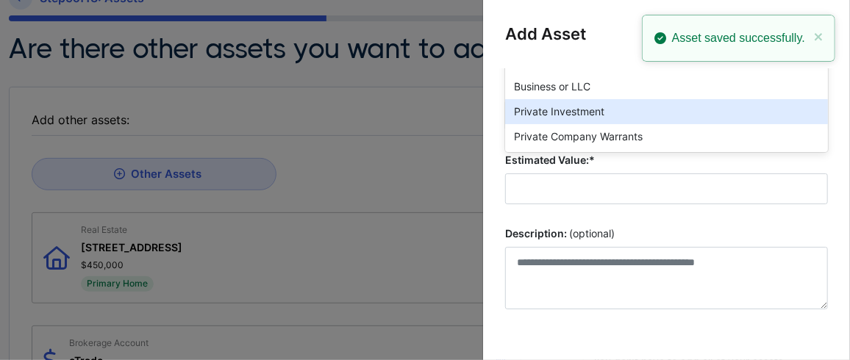
click at [605, 118] on div "Private Investment" at bounding box center [666, 111] width 323 height 25
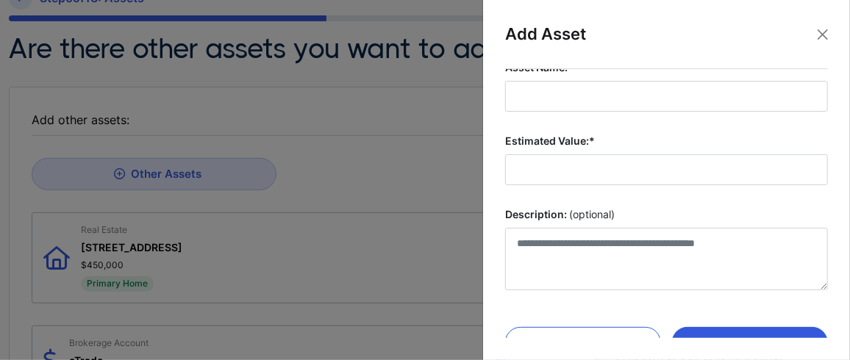
scroll to position [88, 0]
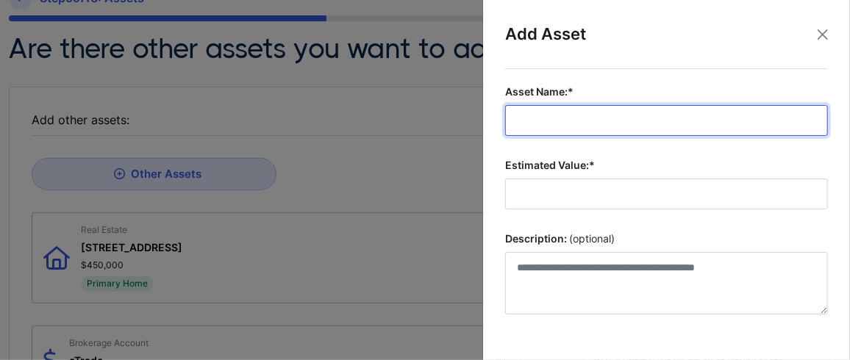
click at [583, 119] on input "Asset Name:*" at bounding box center [666, 120] width 323 height 31
type input "********"
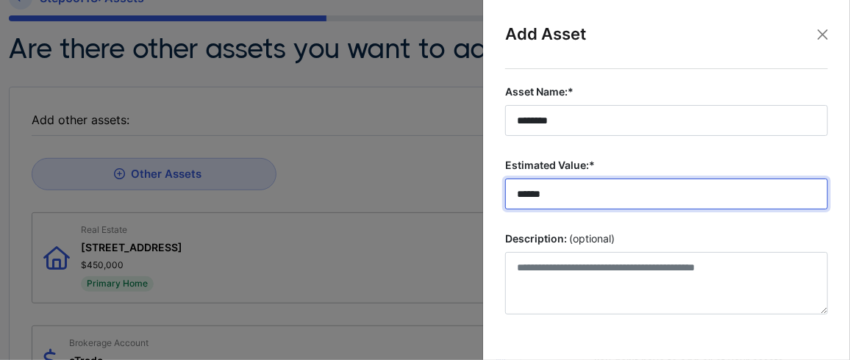
type input "******"
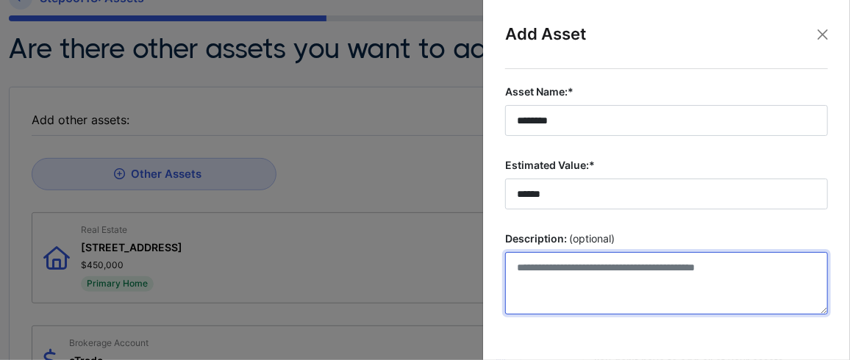
click at [593, 263] on textarea "Description: (optional)" at bounding box center [666, 283] width 323 height 63
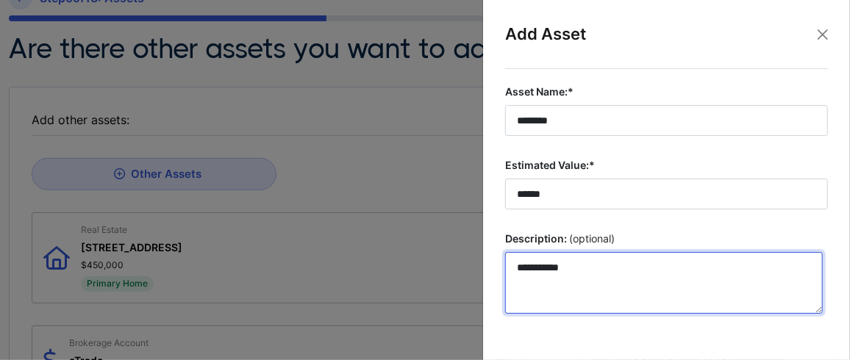
scroll to position [140, 0]
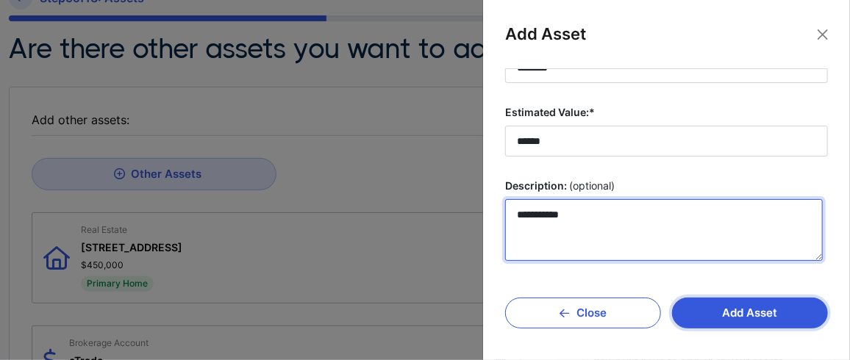
type textarea "**********"
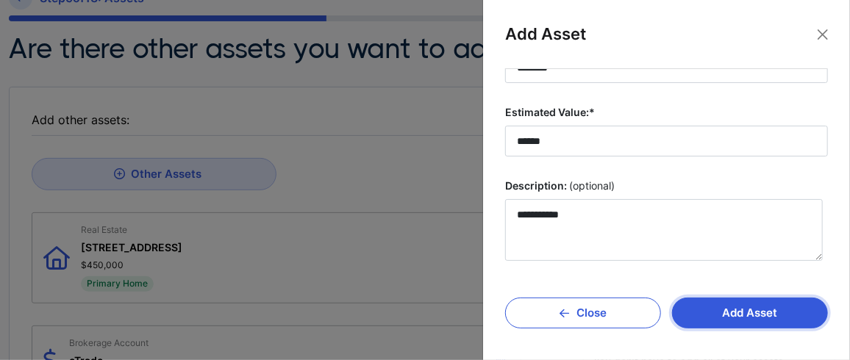
click at [738, 315] on button "Add Asset" at bounding box center [750, 313] width 156 height 31
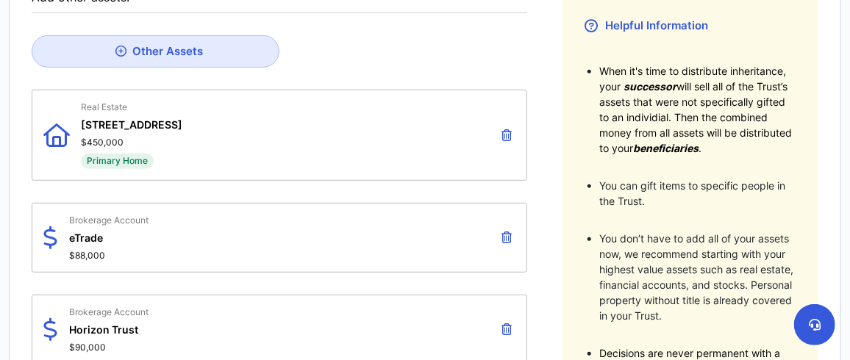
scroll to position [220, 0]
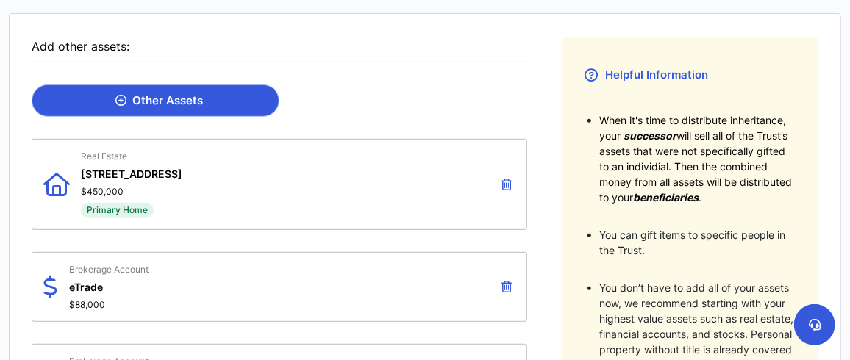
click at [181, 98] on div "Other Assets" at bounding box center [159, 100] width 88 height 13
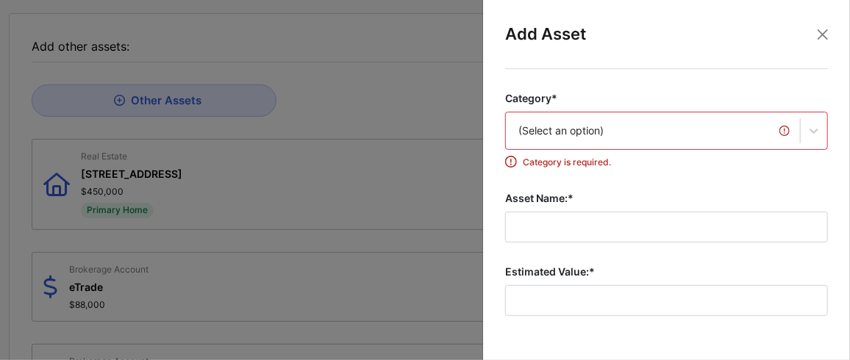
click at [610, 140] on div "(Select an option)" at bounding box center [666, 131] width 323 height 38
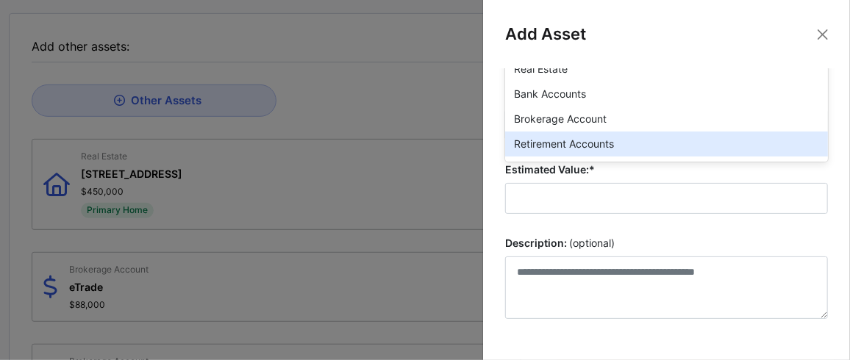
scroll to position [112, 0]
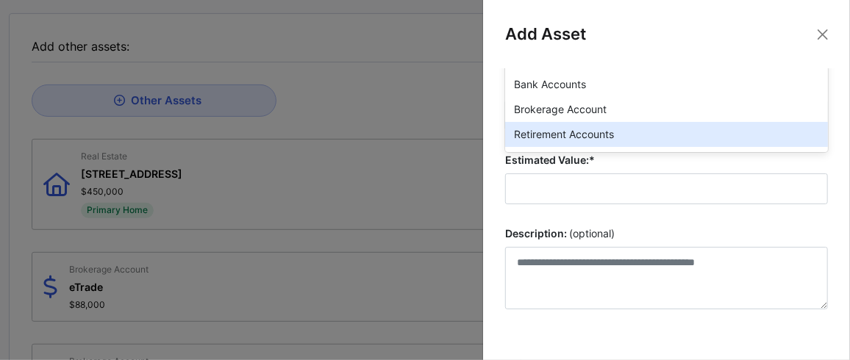
click at [589, 134] on div "Retirement Accounts" at bounding box center [666, 134] width 323 height 25
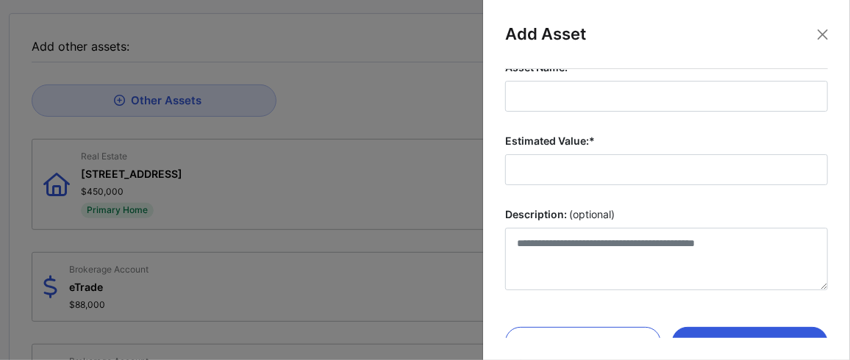
scroll to position [63, 0]
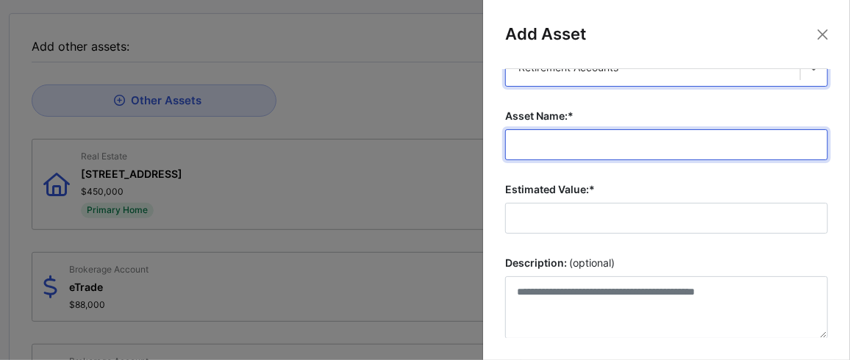
click at [593, 146] on input "Asset Name:*" at bounding box center [666, 144] width 323 height 31
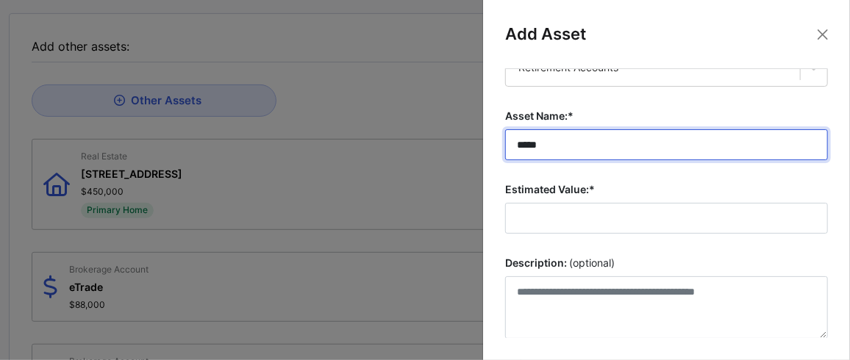
drag, startPoint x: 573, startPoint y: 140, endPoint x: 463, endPoint y: 139, distance: 110.3
paste input "**********"
type input "**********"
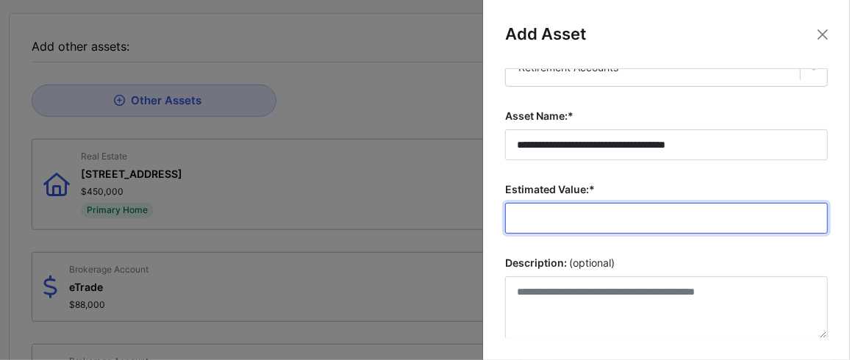
click at [554, 224] on input "Estimated Value:*" at bounding box center [666, 218] width 323 height 31
click at [593, 213] on input "Estimated Value:*" at bounding box center [666, 218] width 323 height 31
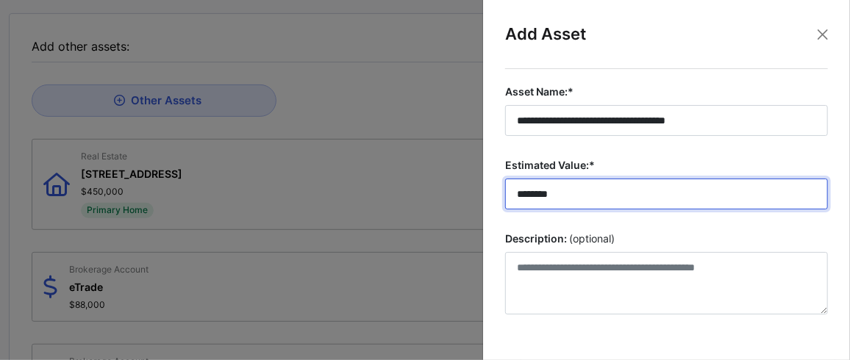
type input "********"
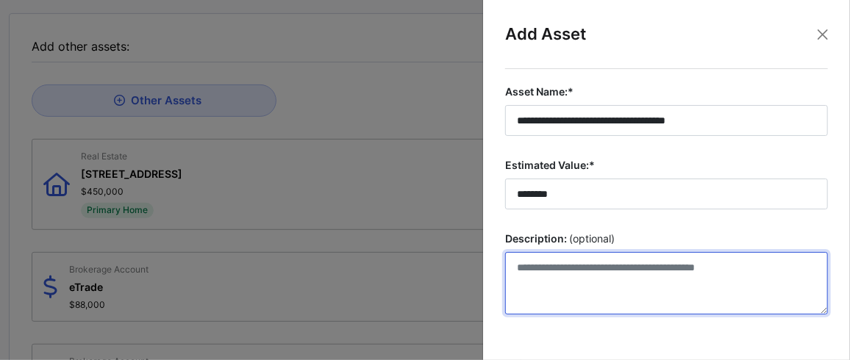
click at [620, 269] on textarea "Description: (optional)" at bounding box center [666, 283] width 323 height 63
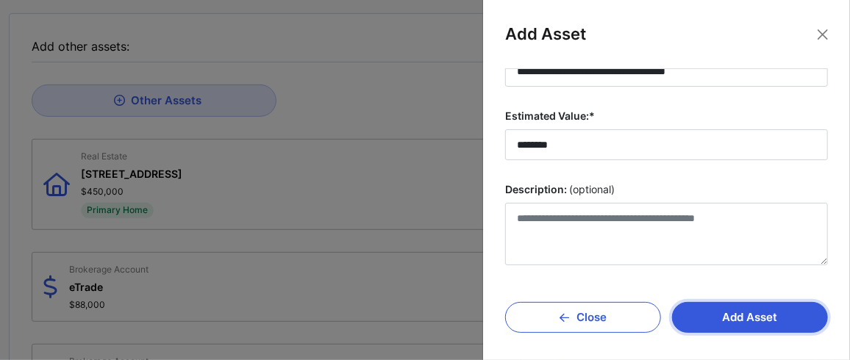
click at [747, 313] on button "Add Asset" at bounding box center [750, 317] width 156 height 31
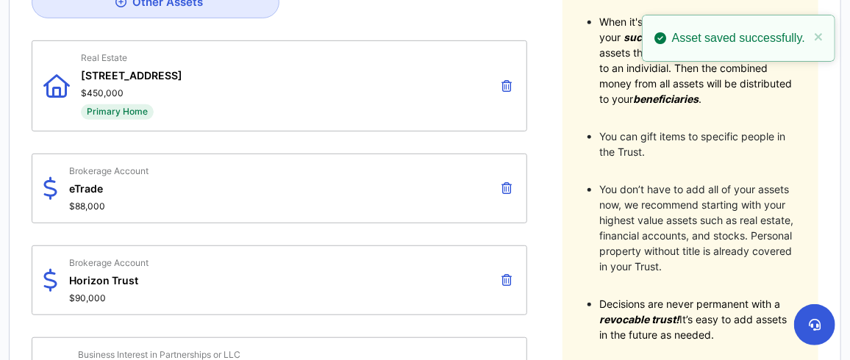
scroll to position [171, 0]
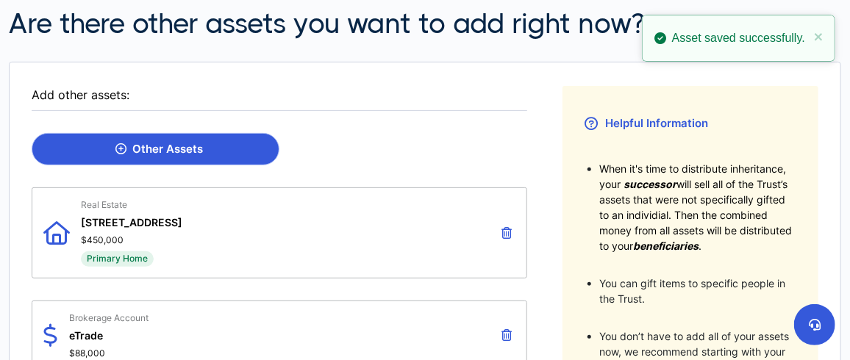
click at [175, 145] on div "Other Assets" at bounding box center [159, 149] width 88 height 13
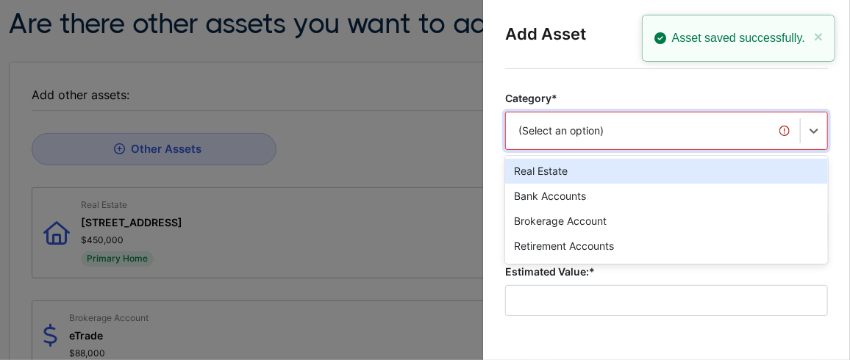
click at [539, 136] on div "option Real Estate focused, 1 of 20. 20 results available. Use Up and Down to c…" at bounding box center [666, 131] width 323 height 38
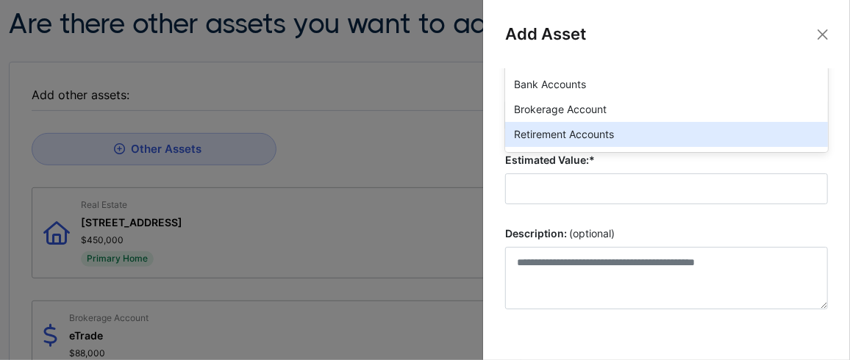
scroll to position [112, 0]
click at [541, 130] on div "Retirement Accounts" at bounding box center [666, 134] width 323 height 25
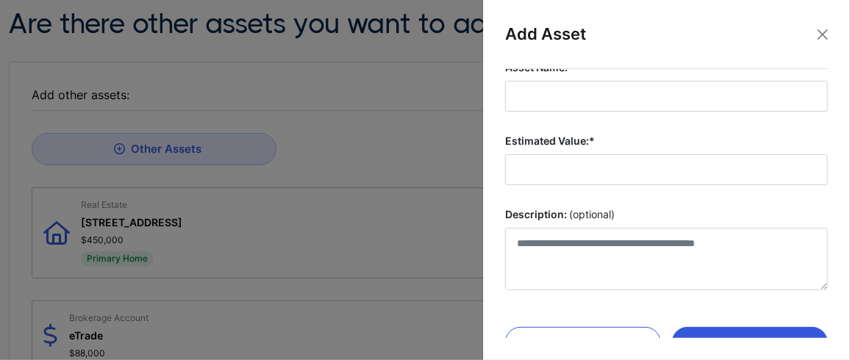
scroll to position [88, 0]
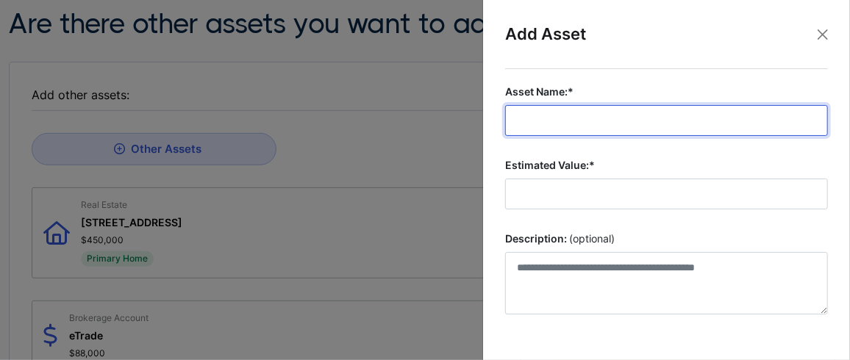
click at [580, 115] on input "Asset Name:*" at bounding box center [666, 120] width 323 height 31
type input "*"
type input "********"
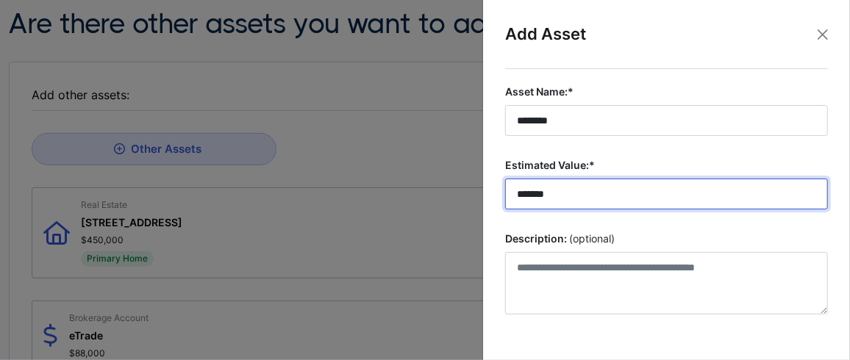
scroll to position [112, 0]
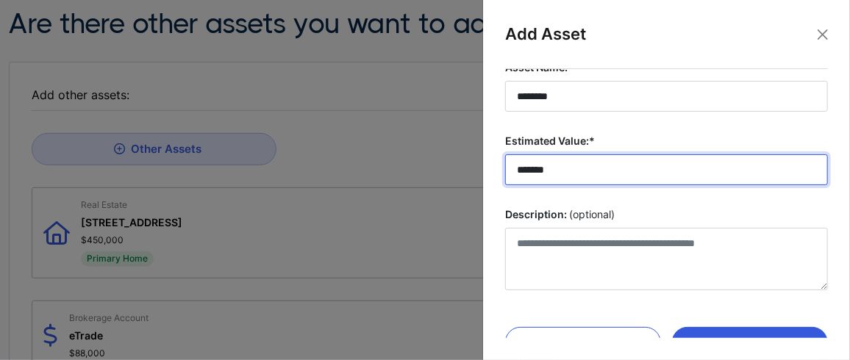
type input "*******"
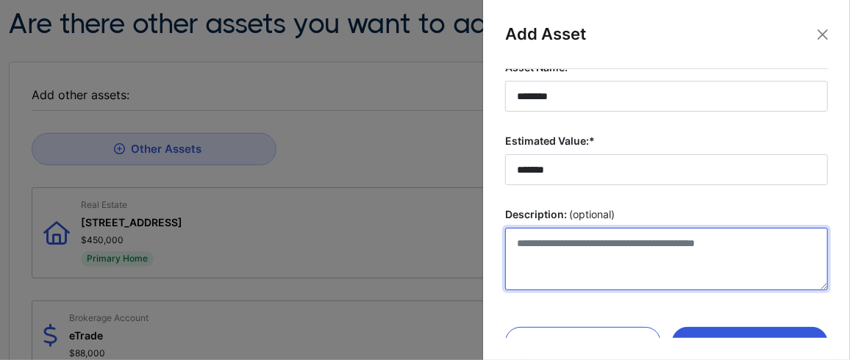
click at [587, 246] on textarea "Description: (optional)" at bounding box center [666, 259] width 323 height 63
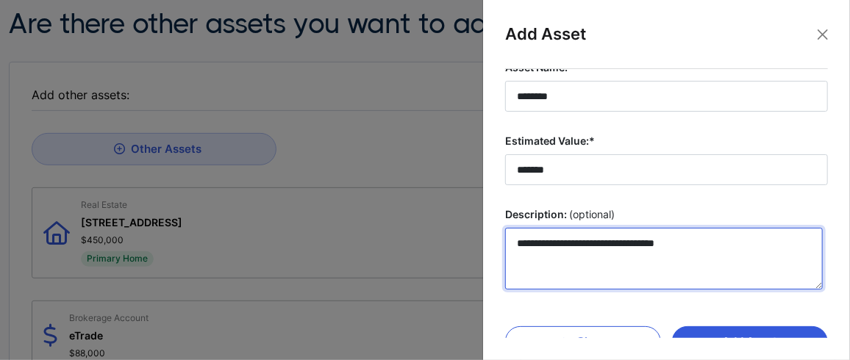
scroll to position [140, 0]
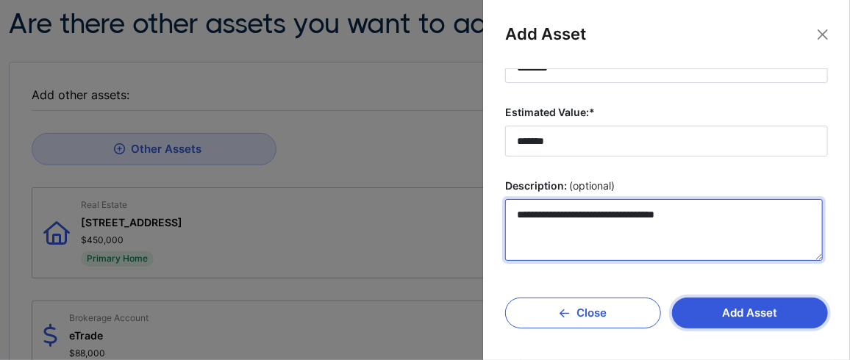
type textarea "**********"
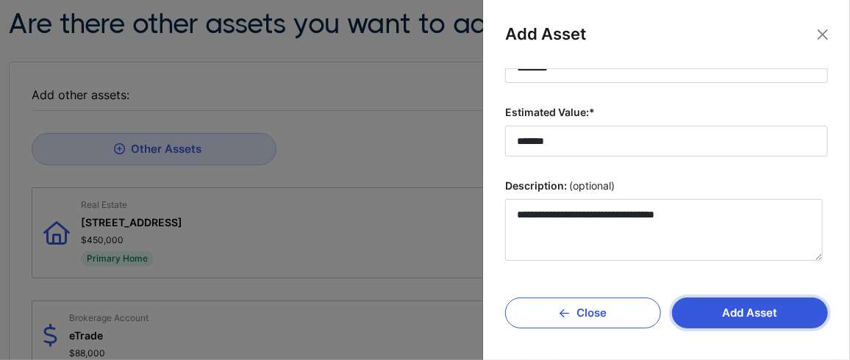
click at [759, 309] on button "Add Asset" at bounding box center [750, 313] width 156 height 31
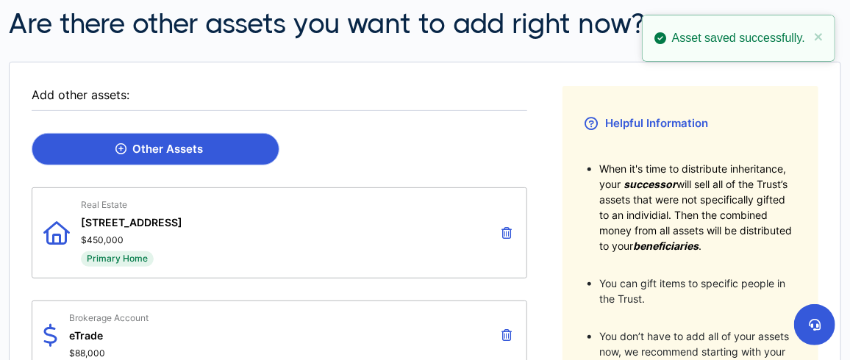
click at [149, 143] on div "Other Assets" at bounding box center [159, 149] width 88 height 13
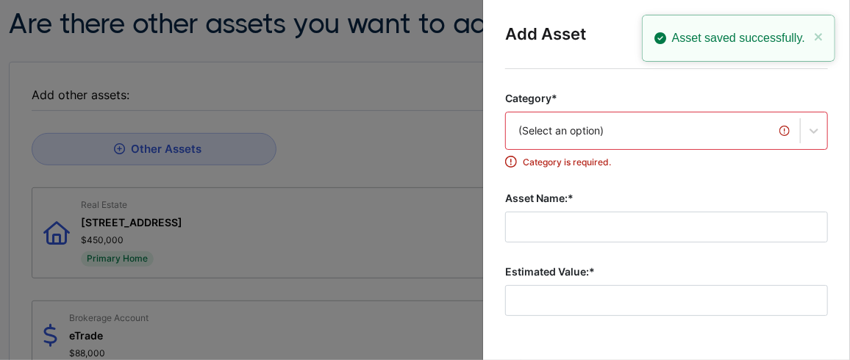
click at [514, 141] on div "(Select an option)" at bounding box center [666, 131] width 323 height 38
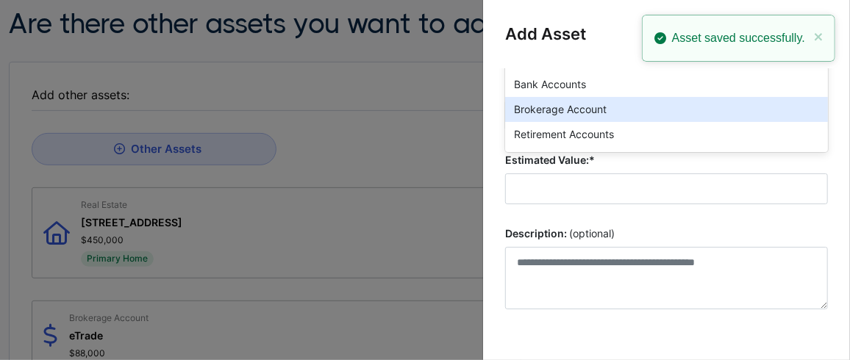
scroll to position [112, 0]
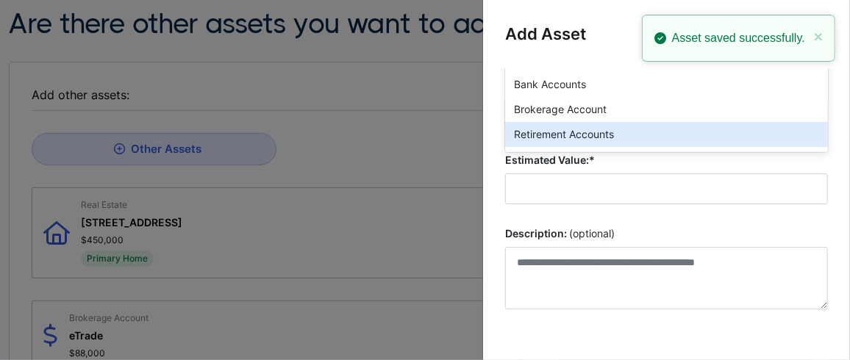
click at [555, 130] on div "Retirement Accounts" at bounding box center [666, 134] width 323 height 25
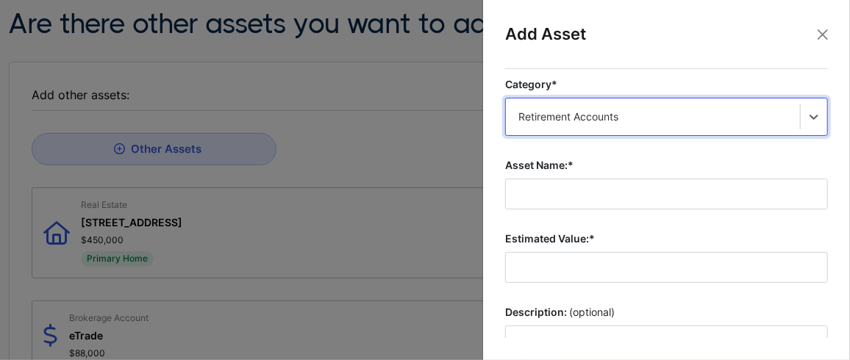
scroll to position [0, 0]
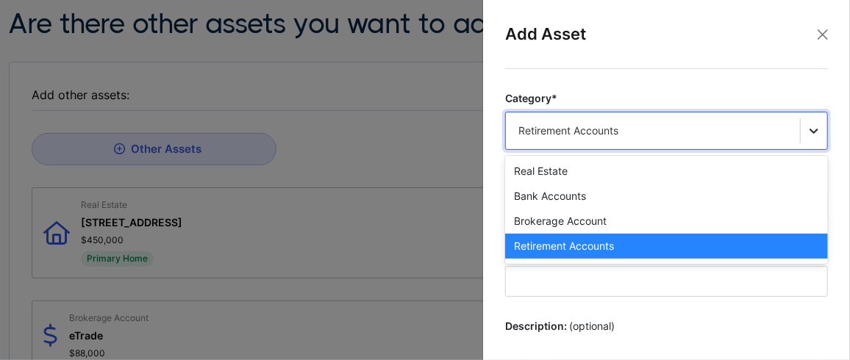
click at [806, 136] on div "option Retirement Accounts, selected. option Retirement Accounts selected, 4 of…" at bounding box center [666, 131] width 323 height 38
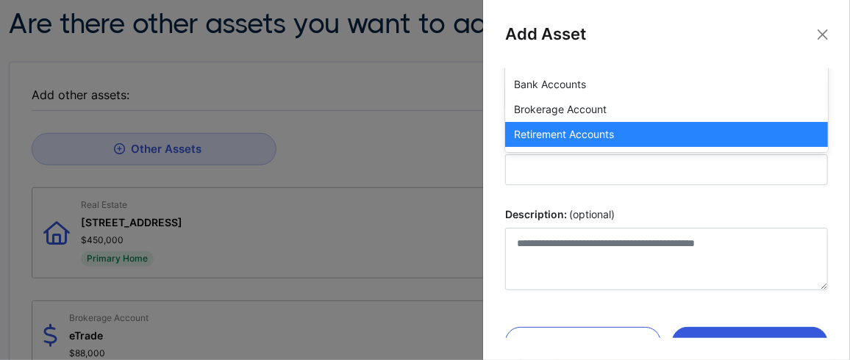
scroll to position [24, 0]
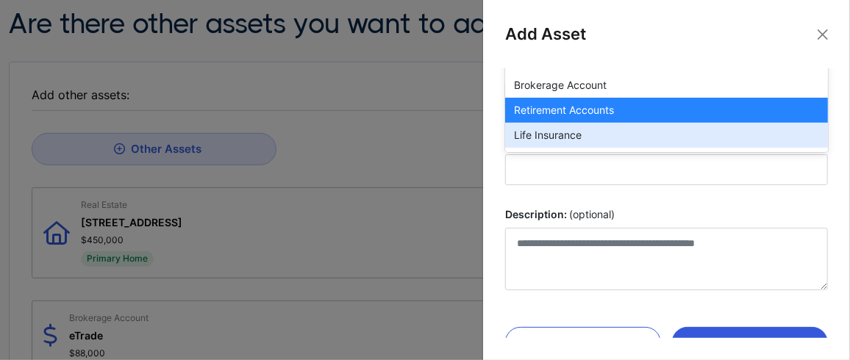
click at [621, 136] on div "Life Insurance" at bounding box center [666, 135] width 323 height 25
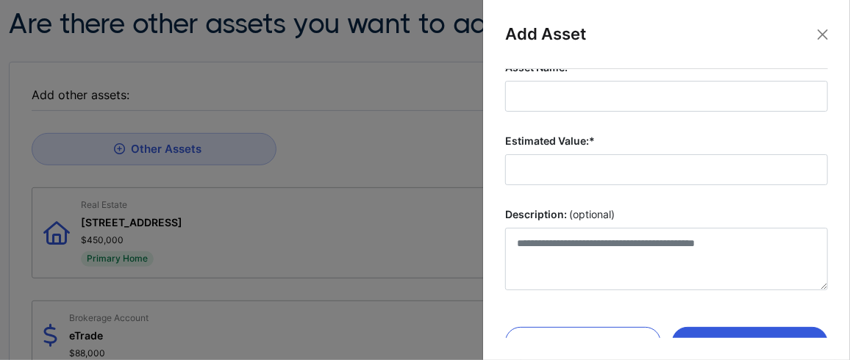
scroll to position [140, 0]
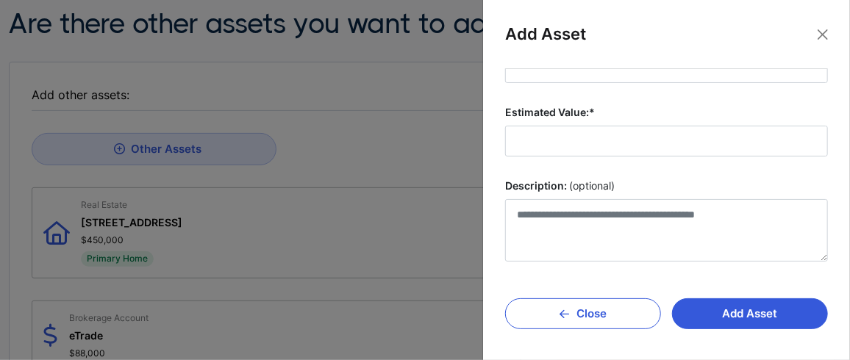
click at [390, 60] on div at bounding box center [425, 180] width 850 height 360
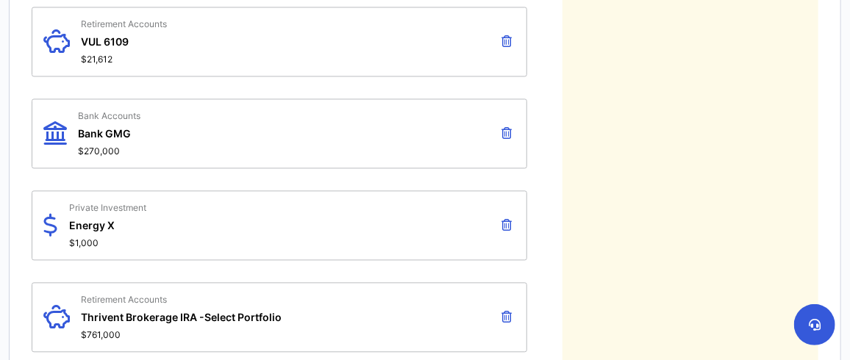
scroll to position [1176, 0]
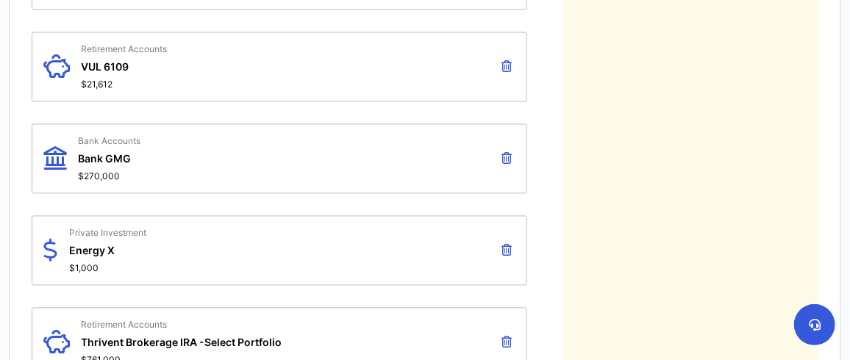
click at [402, 55] on div "Retirement Accounts VUL 6109 $21,612" at bounding box center [280, 67] width 496 height 70
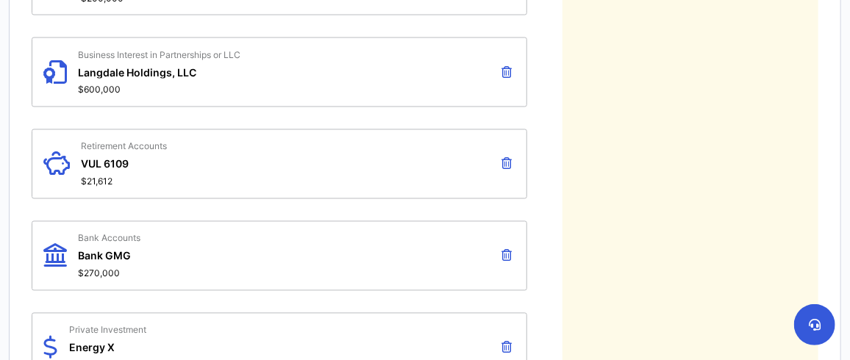
click at [60, 149] on icon at bounding box center [56, 164] width 26 height 46
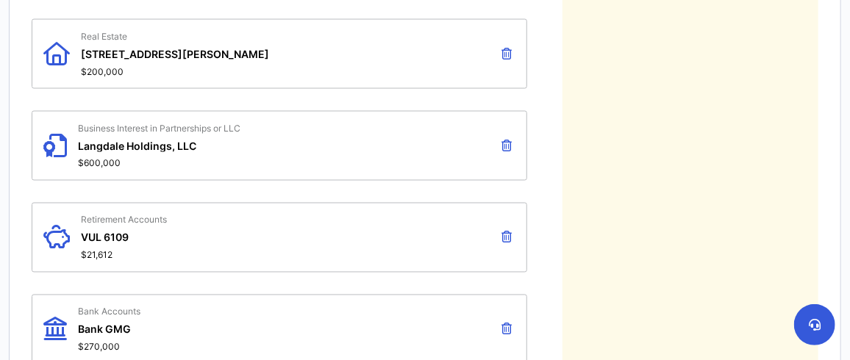
scroll to position [1029, 0]
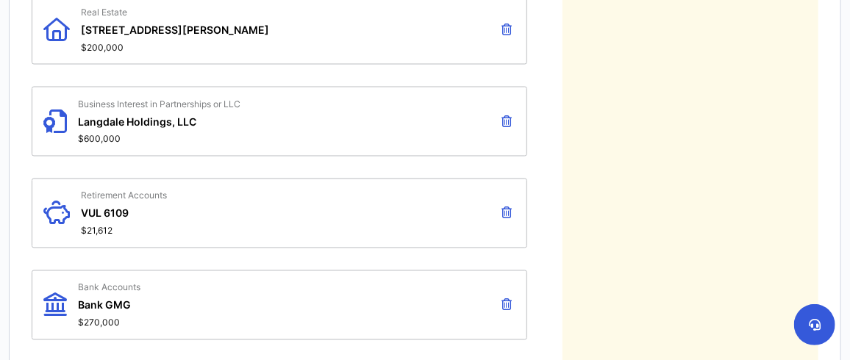
click at [505, 207] on icon at bounding box center [507, 213] width 10 height 12
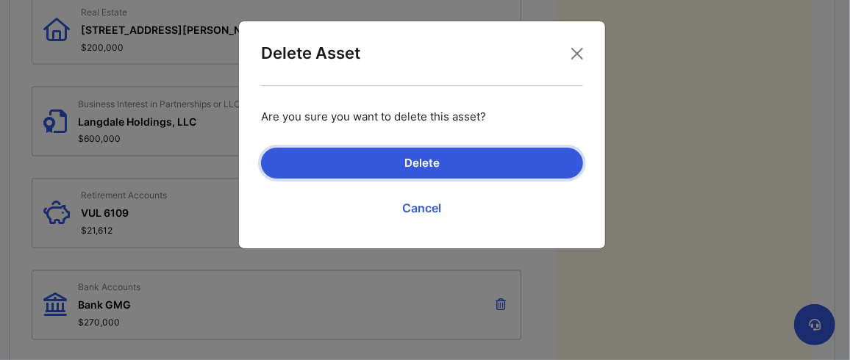
click at [413, 149] on button "Delete" at bounding box center [422, 163] width 322 height 31
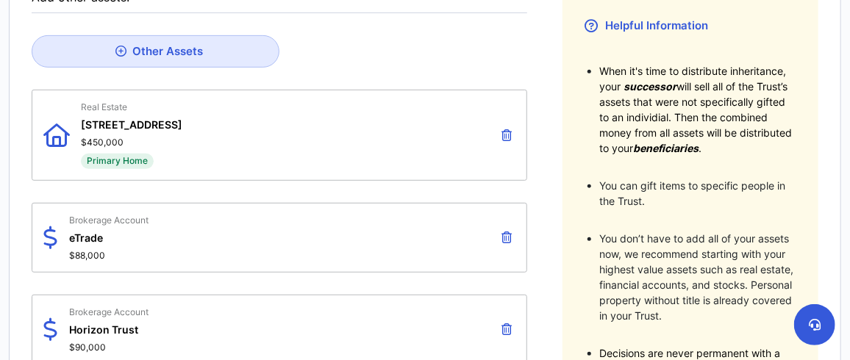
scroll to position [73, 0]
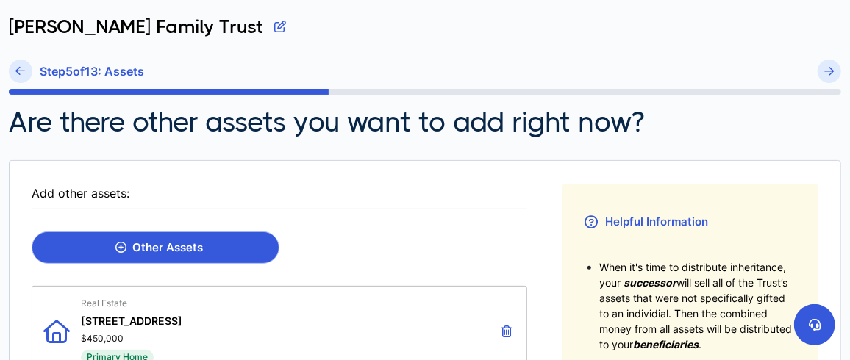
click at [165, 249] on div "Other Assets" at bounding box center [159, 247] width 88 height 13
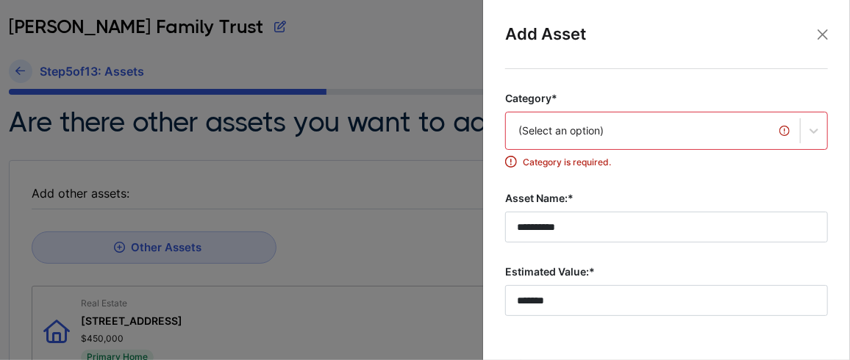
click at [563, 116] on div "(Select an option)" at bounding box center [666, 131] width 323 height 38
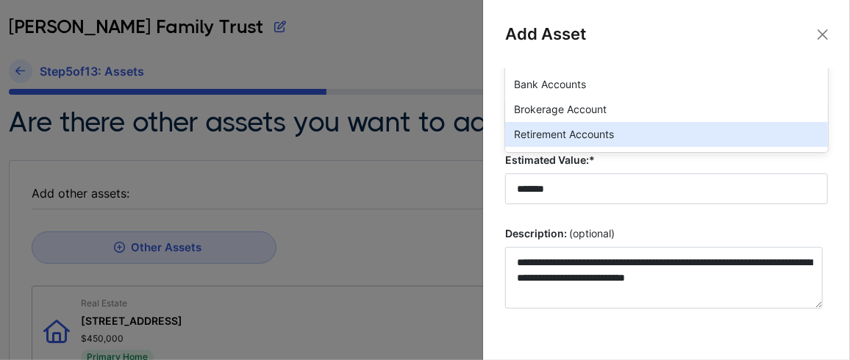
scroll to position [24, 0]
click at [566, 132] on div "Life Insurance" at bounding box center [666, 135] width 323 height 25
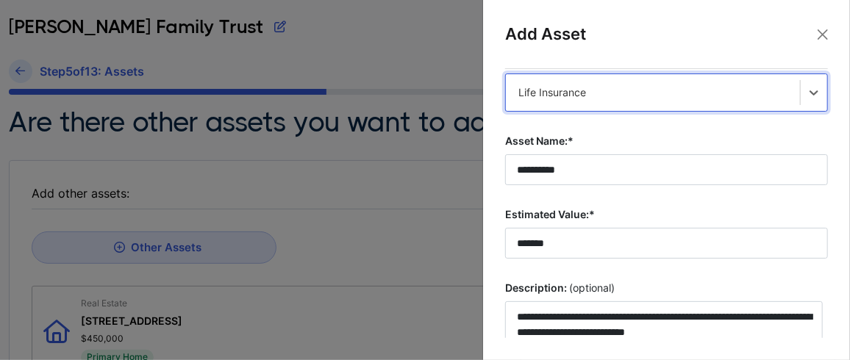
scroll to position [0, 0]
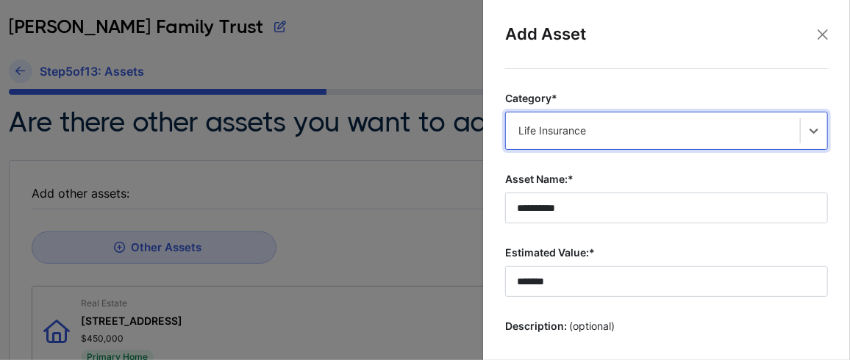
click at [376, 44] on div at bounding box center [425, 180] width 850 height 360
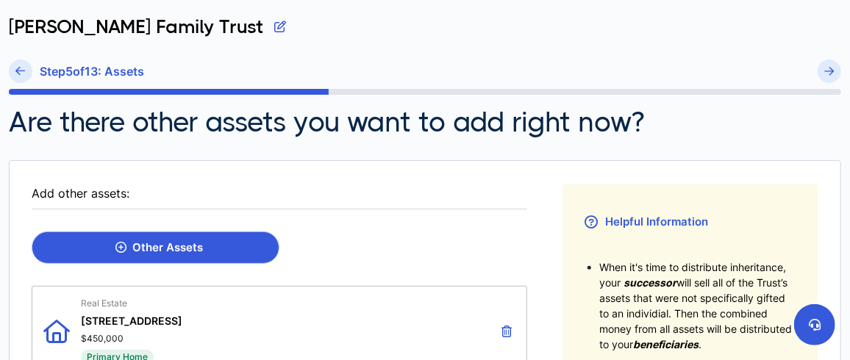
click at [151, 243] on div "Other Assets" at bounding box center [159, 247] width 88 height 13
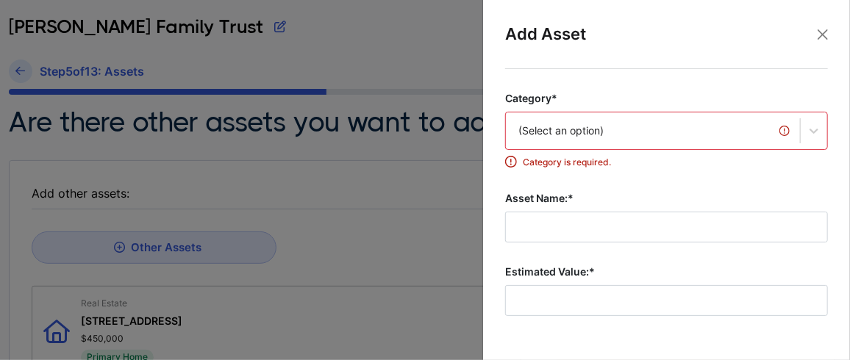
click at [572, 118] on div "(Select an option)" at bounding box center [666, 131] width 323 height 38
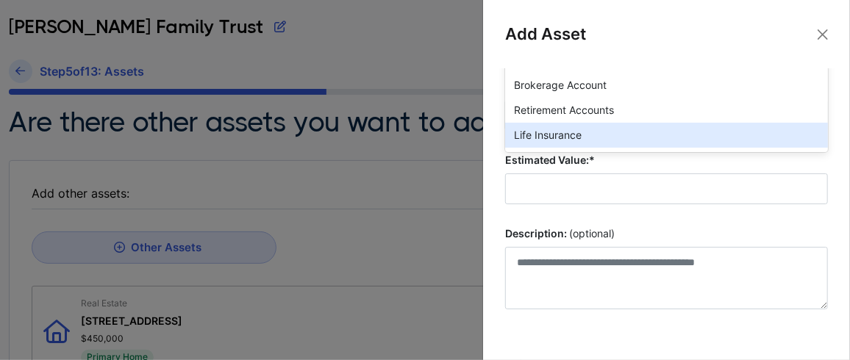
scroll to position [49, 0]
click at [573, 124] on div "Business or LLC" at bounding box center [666, 136] width 323 height 25
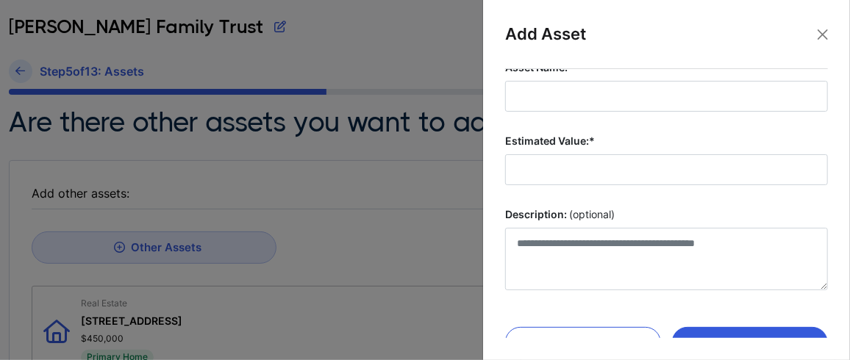
scroll to position [88, 0]
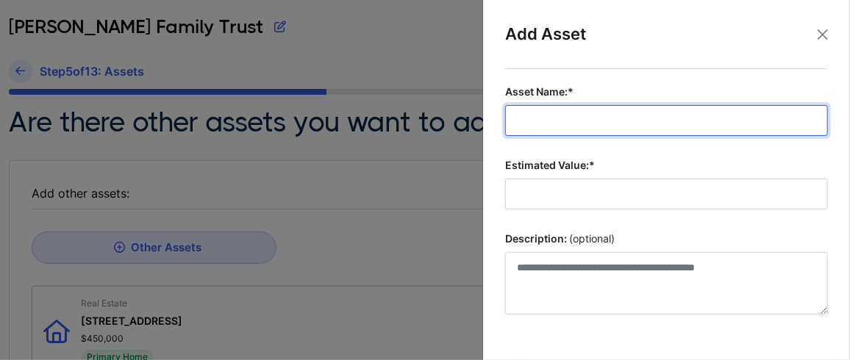
click at [559, 118] on input "Asset Name:*" at bounding box center [666, 120] width 323 height 31
type input "********"
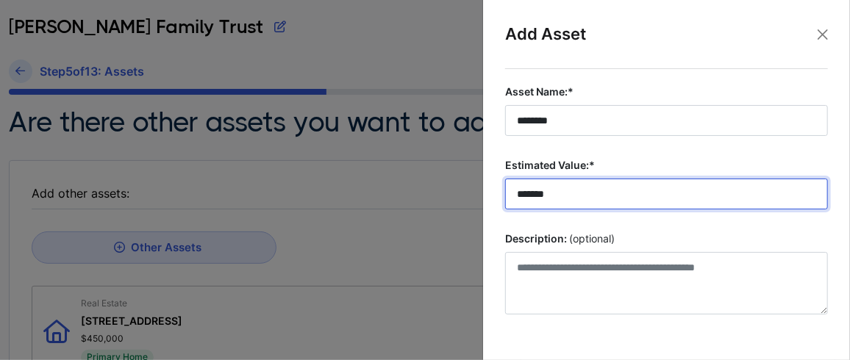
scroll to position [137, 0]
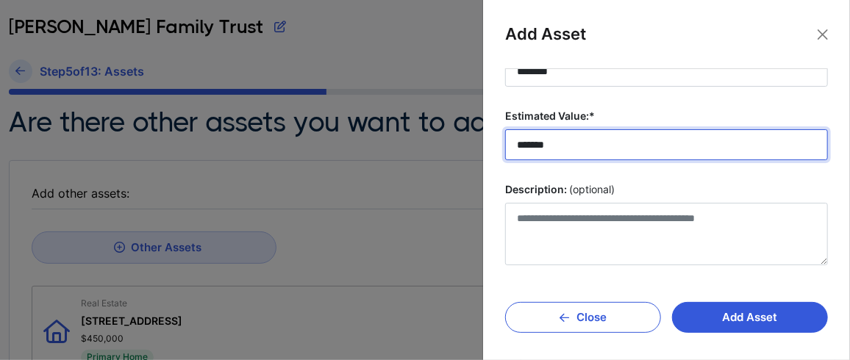
type input "*******"
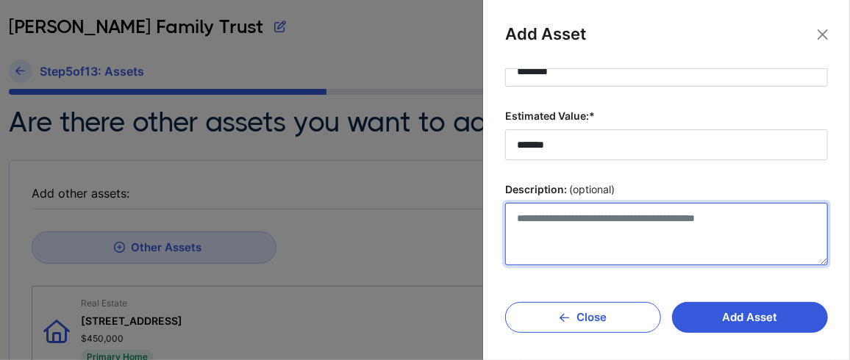
click at [555, 227] on textarea "Description: (optional)" at bounding box center [666, 234] width 323 height 63
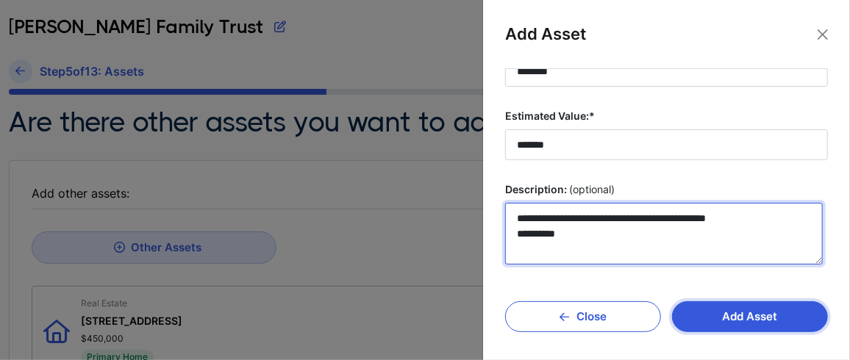
type textarea "**********"
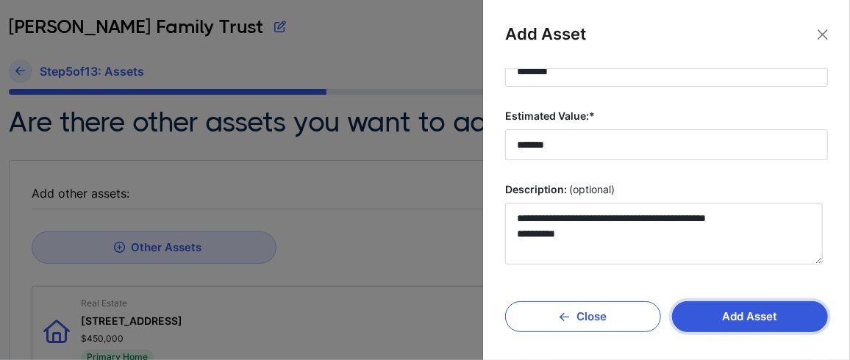
click at [734, 324] on button "Add Asset" at bounding box center [750, 317] width 156 height 31
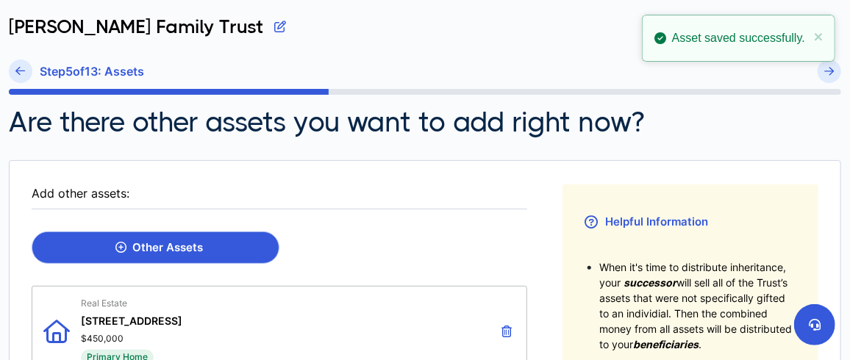
click at [165, 246] on div "Other Assets" at bounding box center [159, 247] width 88 height 13
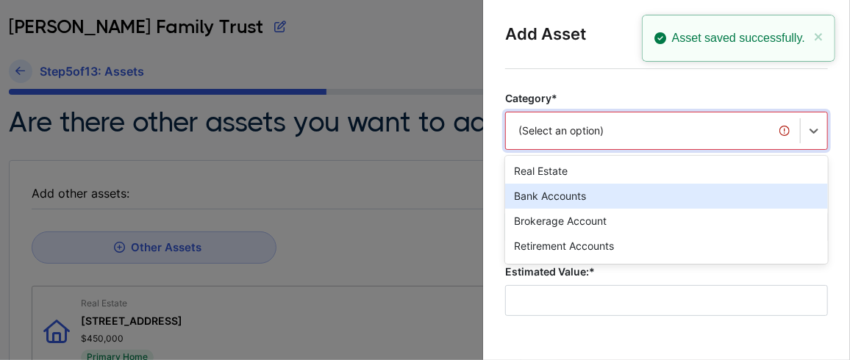
click at [570, 140] on div "option Bank Accounts focused, 2 of 20. 20 results available. Use Up and Down to…" at bounding box center [666, 131] width 323 height 38
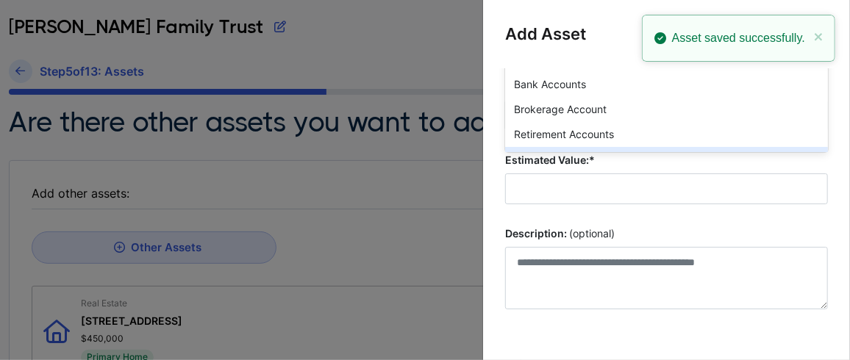
scroll to position [24, 0]
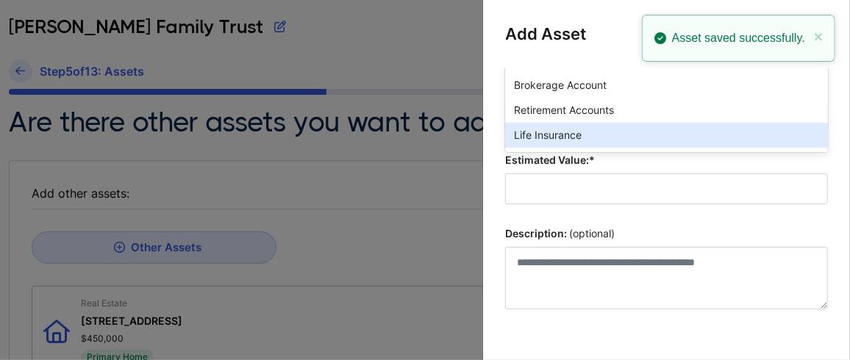
click at [565, 132] on div "Life Insurance" at bounding box center [666, 135] width 323 height 25
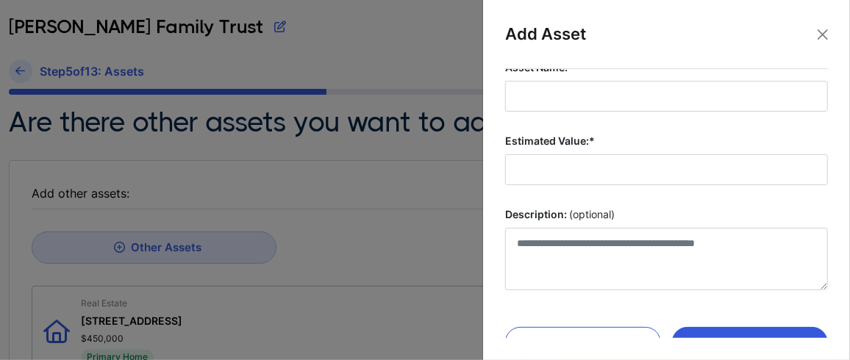
scroll to position [88, 0]
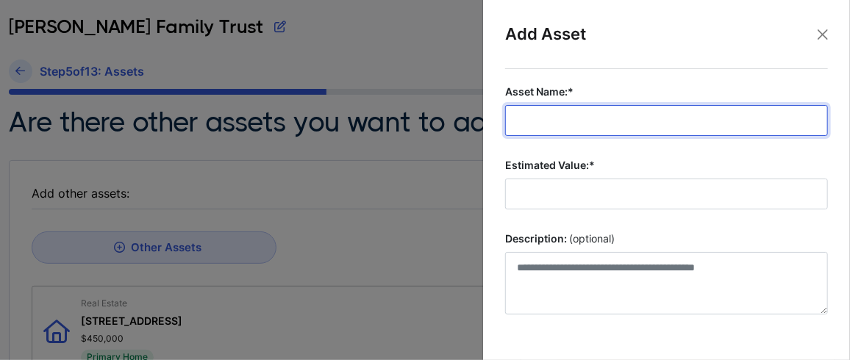
click at [548, 121] on input "Asset Name:*" at bounding box center [666, 120] width 323 height 31
type input "**********"
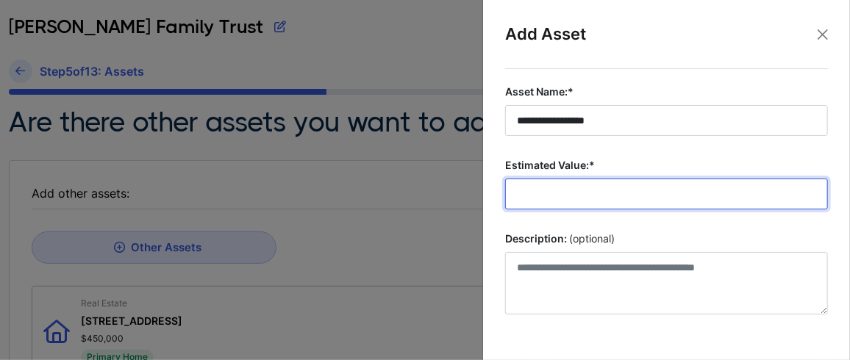
click at [543, 191] on input "Estimated Value:*" at bounding box center [666, 194] width 323 height 31
click at [684, 193] on input "Estimated Value:*" at bounding box center [666, 194] width 323 height 31
click at [588, 183] on input "Estimated Value:*" at bounding box center [666, 194] width 323 height 31
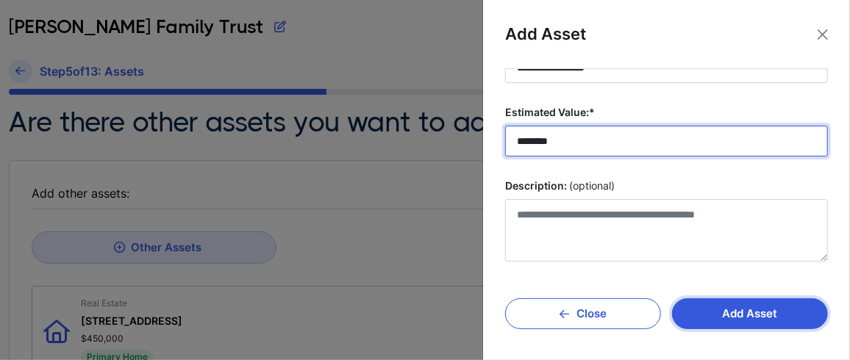
type input "********"
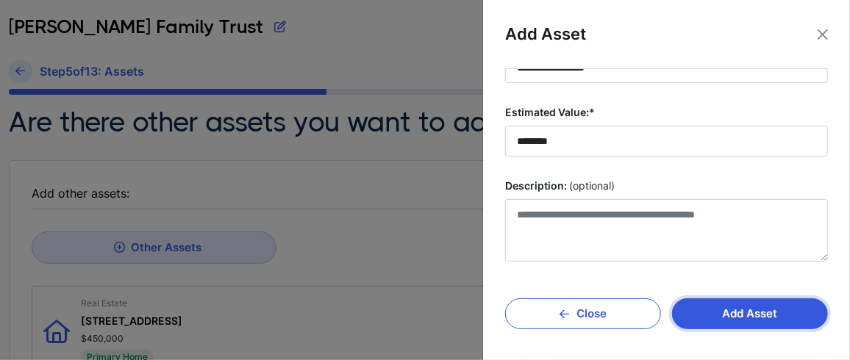
click at [743, 310] on button "Add Asset" at bounding box center [750, 314] width 156 height 31
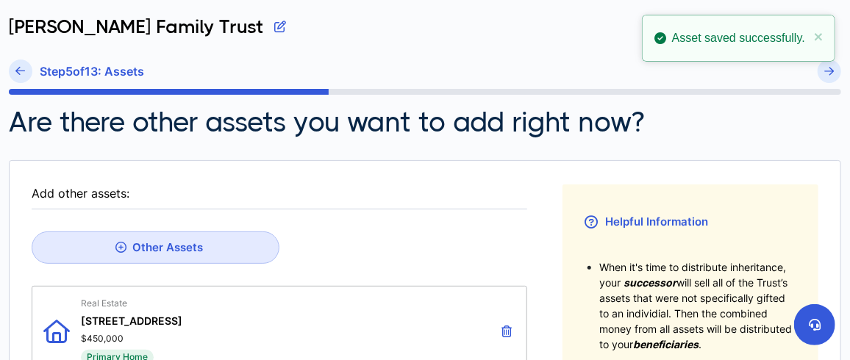
scroll to position [98, 0]
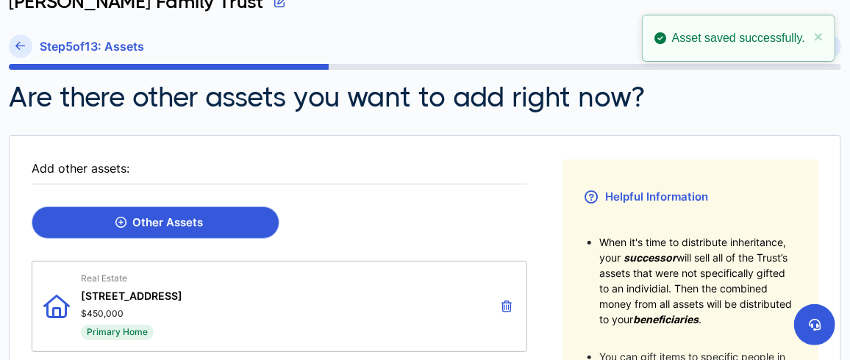
click at [146, 225] on div "Other Assets" at bounding box center [159, 222] width 88 height 13
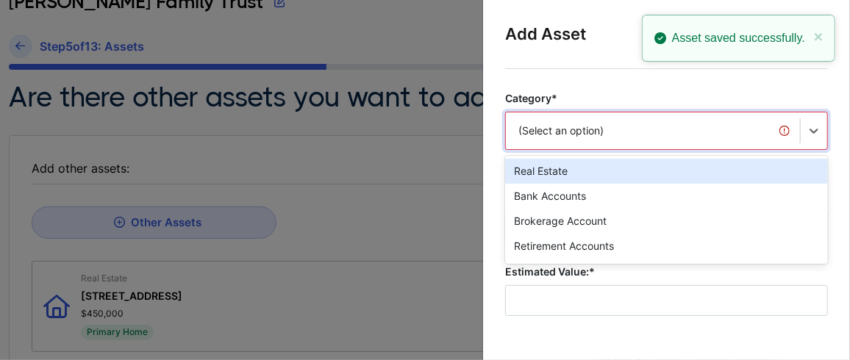
click at [673, 129] on div "option Real Estate focused, 1 of 20. 20 results available. Use Up and Down to c…" at bounding box center [666, 131] width 323 height 38
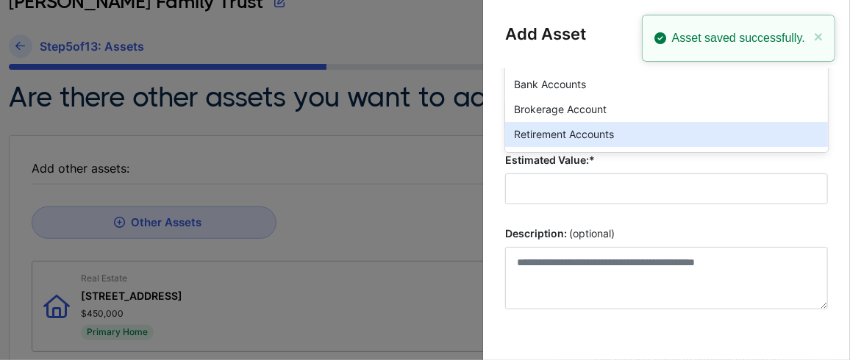
scroll to position [24, 0]
click at [610, 132] on div "Life Insurance" at bounding box center [666, 135] width 323 height 25
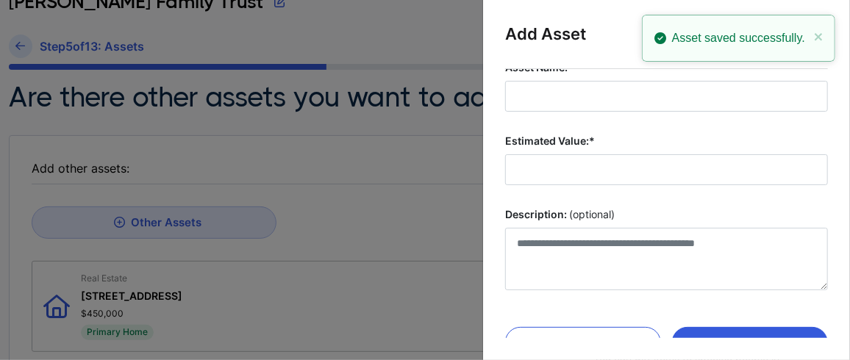
scroll to position [88, 0]
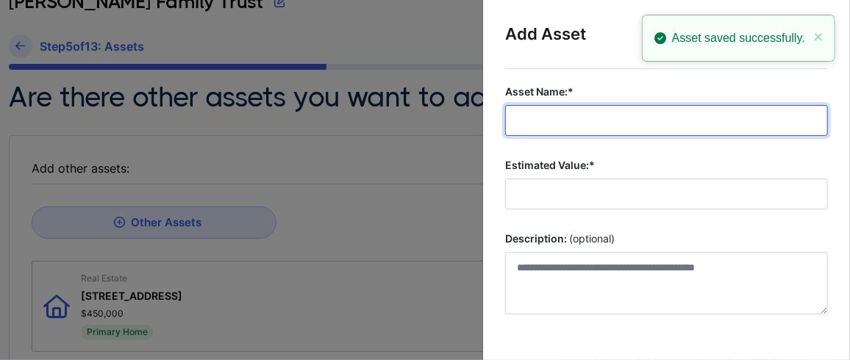
click at [551, 121] on input "Asset Name:*" at bounding box center [666, 120] width 323 height 31
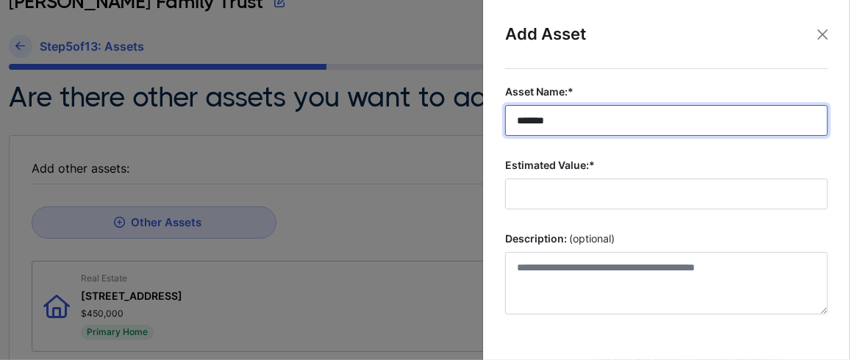
type input "*******"
drag, startPoint x: 551, startPoint y: 121, endPoint x: 777, endPoint y: 96, distance: 227.2
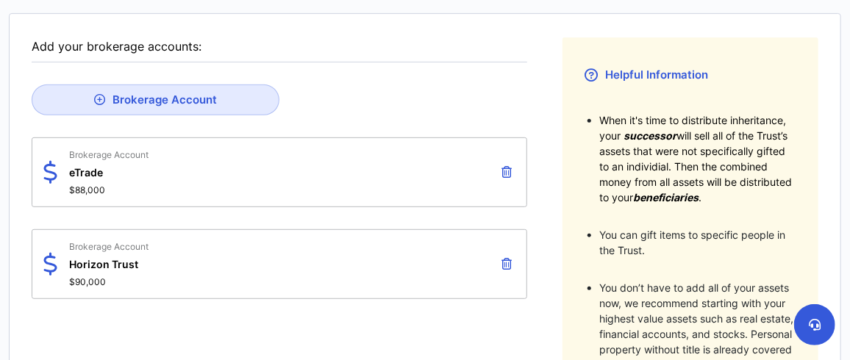
scroll to position [98, 0]
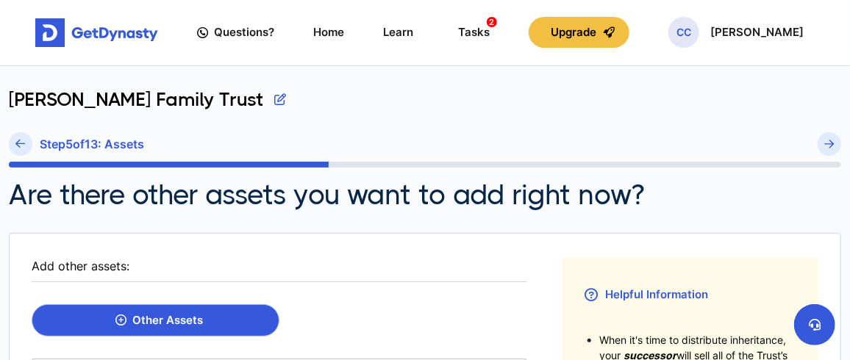
click at [167, 318] on div "Other Assets" at bounding box center [159, 320] width 88 height 13
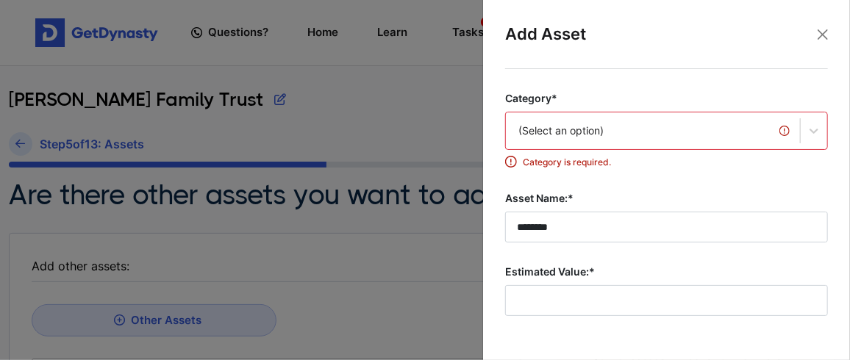
click at [612, 129] on div "(Select an option)" at bounding box center [666, 131] width 323 height 38
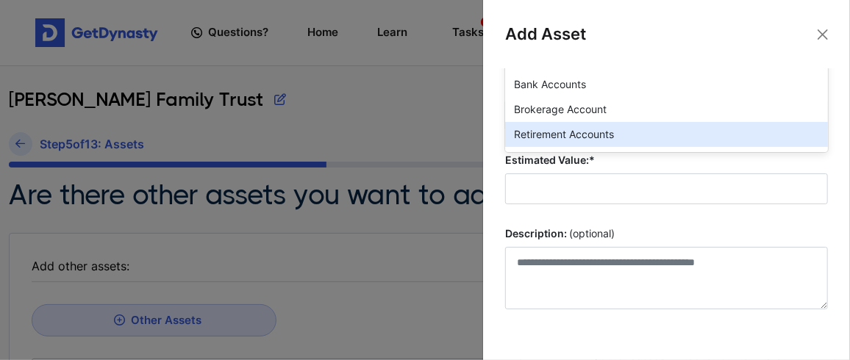
scroll to position [24, 0]
click at [596, 130] on div "Life Insurance" at bounding box center [666, 135] width 323 height 25
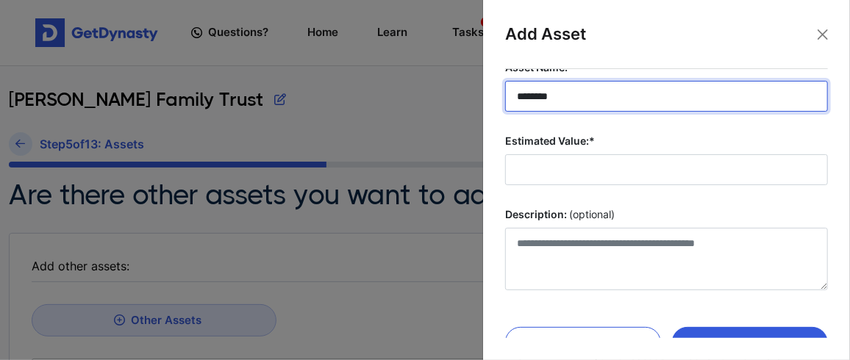
click at [588, 88] on input "*******" at bounding box center [666, 96] width 323 height 31
type input "**********"
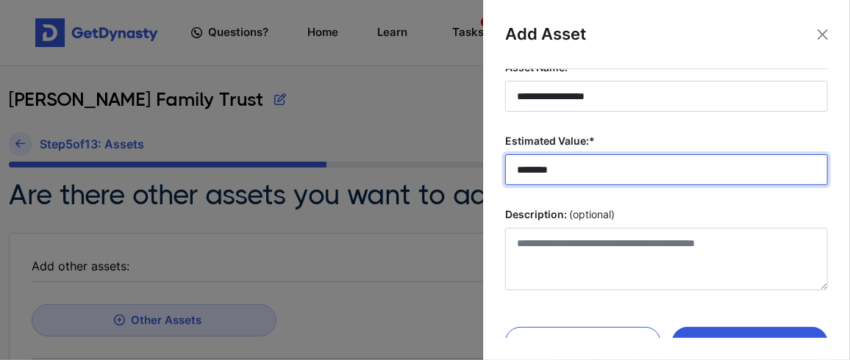
scroll to position [140, 0]
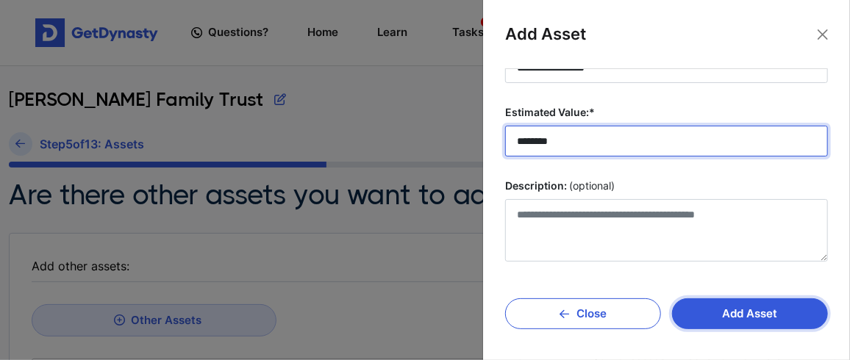
type input "********"
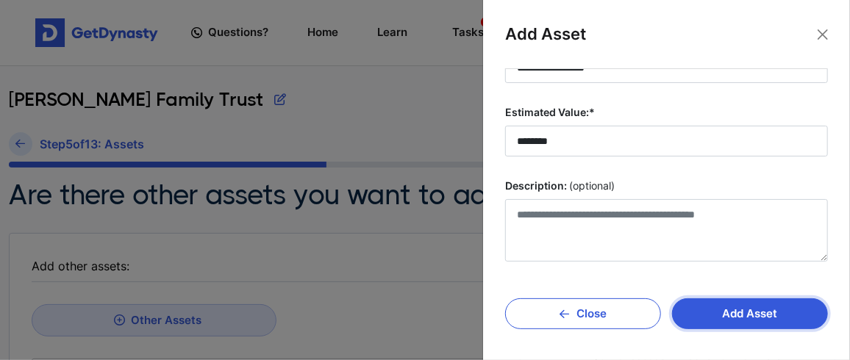
click at [738, 310] on button "Add Asset" at bounding box center [750, 314] width 156 height 31
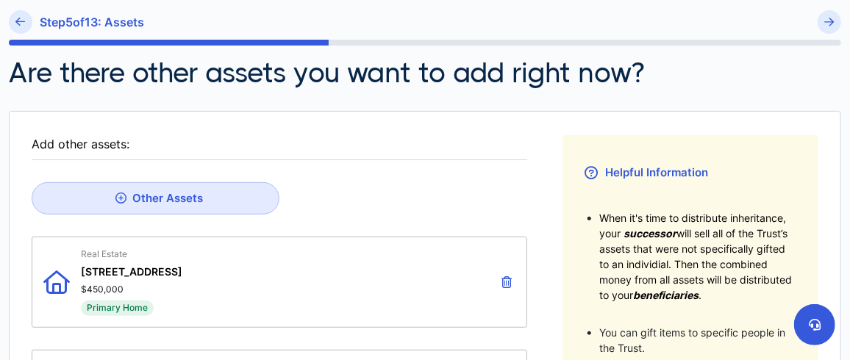
scroll to position [196, 0]
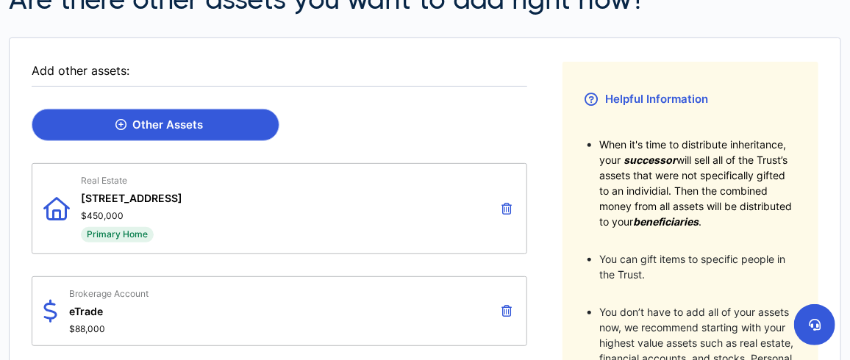
click at [160, 124] on div "Other Assets" at bounding box center [159, 124] width 88 height 13
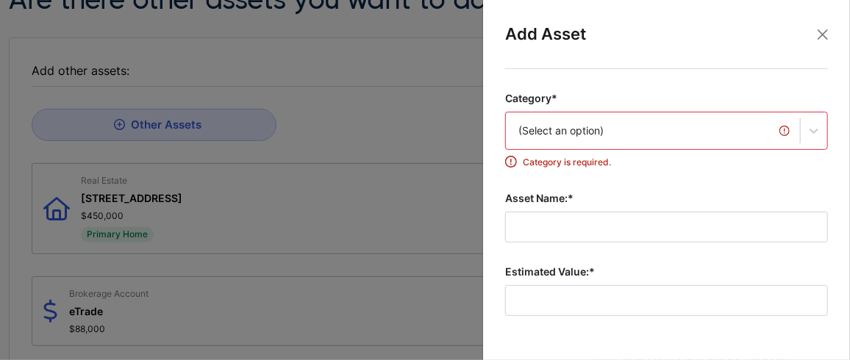
click at [575, 140] on div "(Select an option)" at bounding box center [666, 131] width 323 height 38
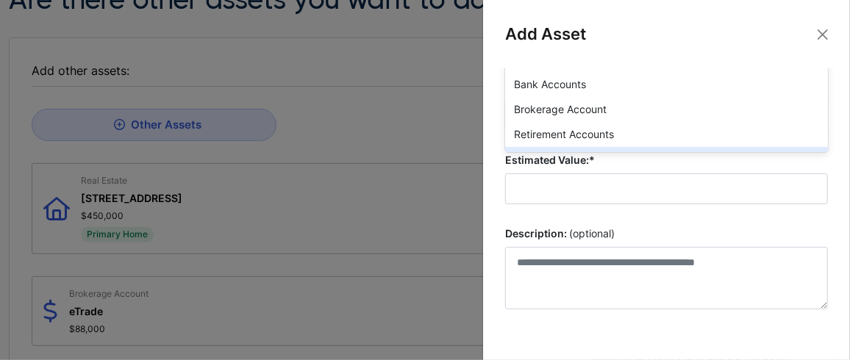
scroll to position [24, 0]
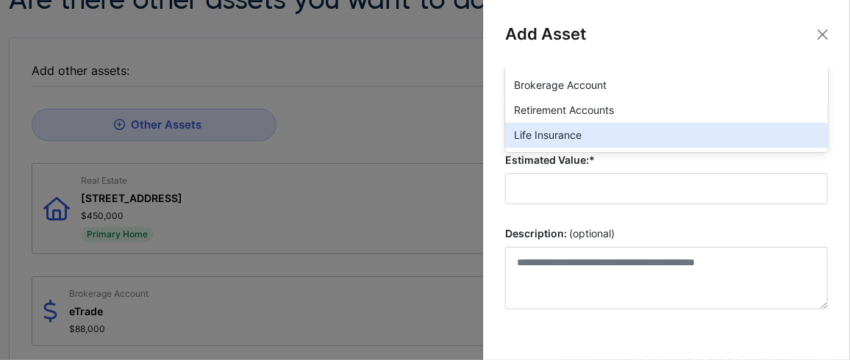
click at [569, 131] on div "Life Insurance" at bounding box center [666, 135] width 323 height 25
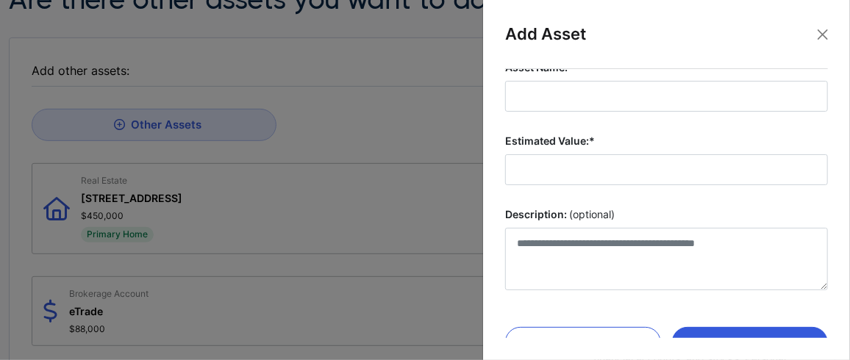
scroll to position [38, 0]
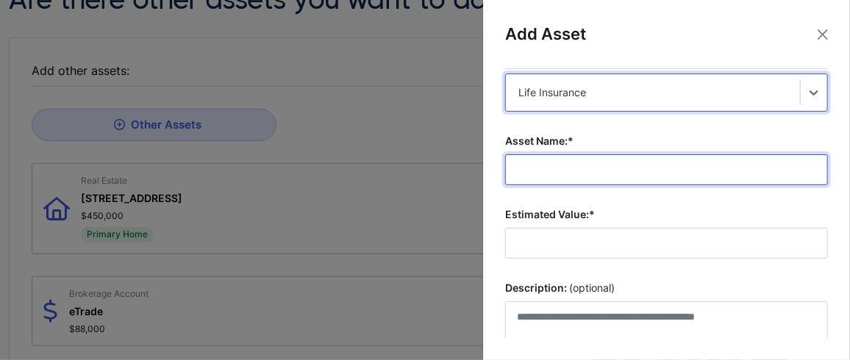
click at [577, 163] on input "Asset Name:*" at bounding box center [666, 169] width 323 height 31
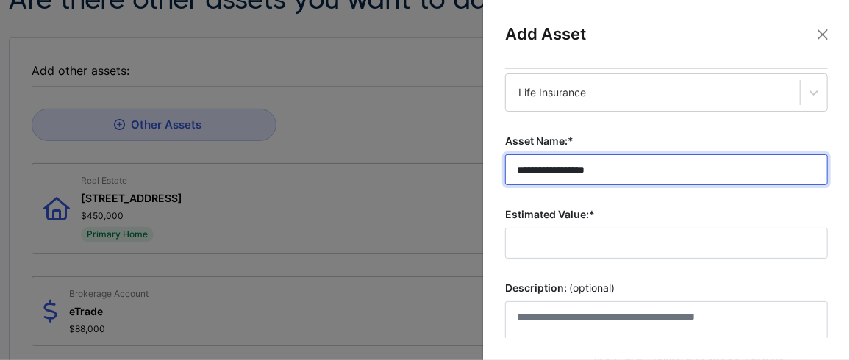
type input "**********"
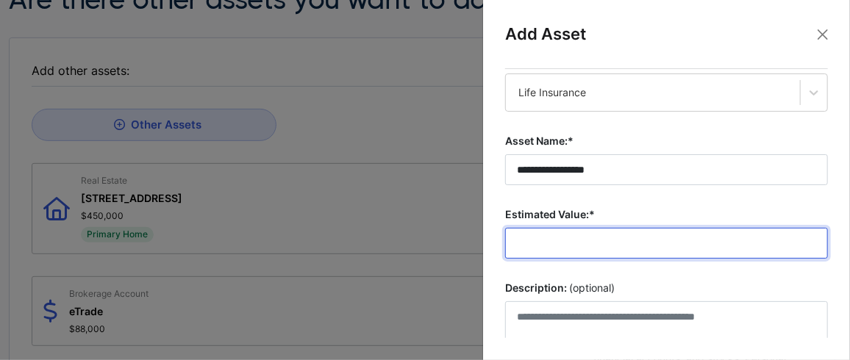
click at [600, 249] on input "Estimated Value:*" at bounding box center [666, 243] width 323 height 31
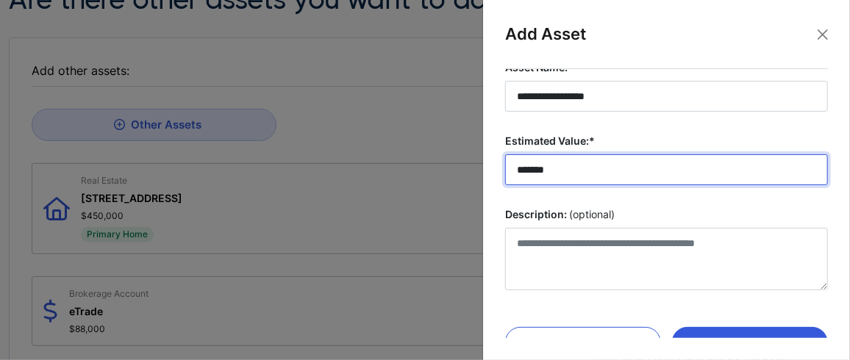
type input "*******"
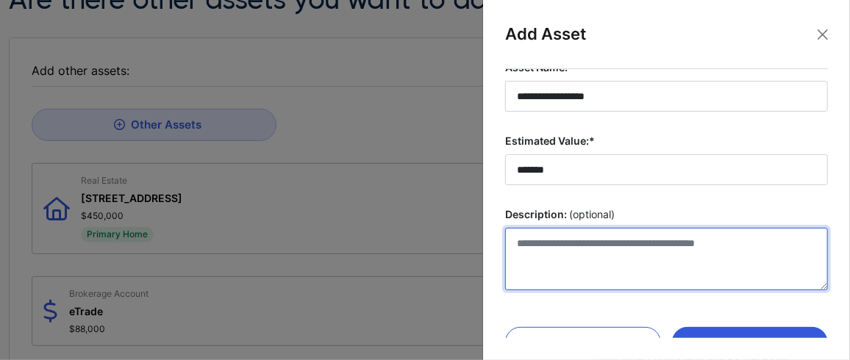
click at [604, 249] on textarea "Description: (optional)" at bounding box center [666, 259] width 323 height 63
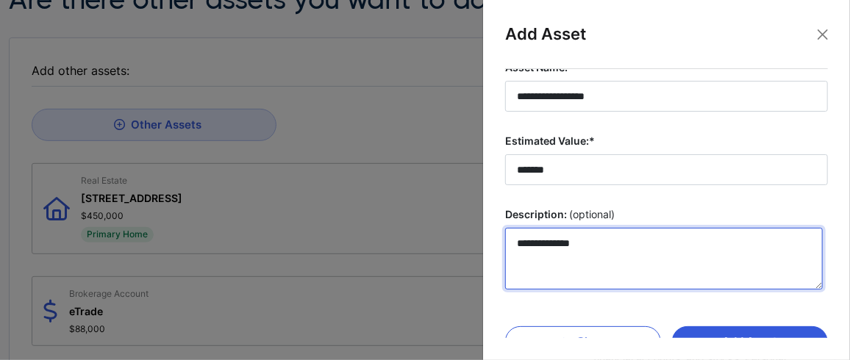
scroll to position [140, 0]
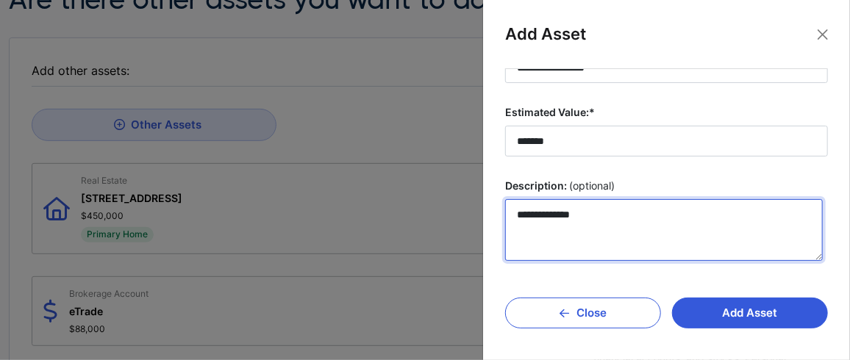
type textarea "**********"
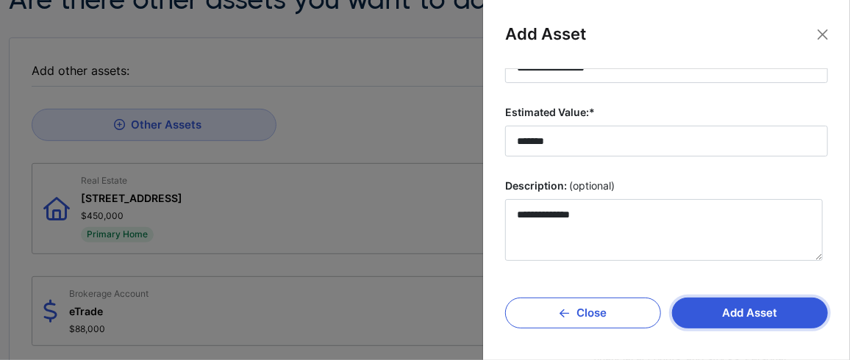
click at [757, 310] on button "Add Asset" at bounding box center [750, 313] width 156 height 31
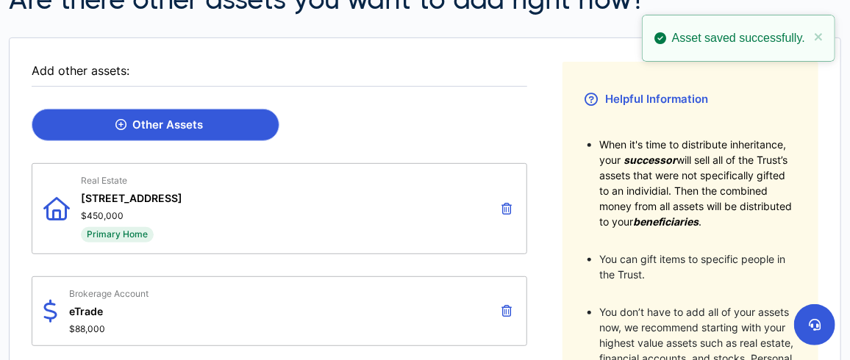
click at [251, 118] on link "Other Assets" at bounding box center [156, 125] width 248 height 33
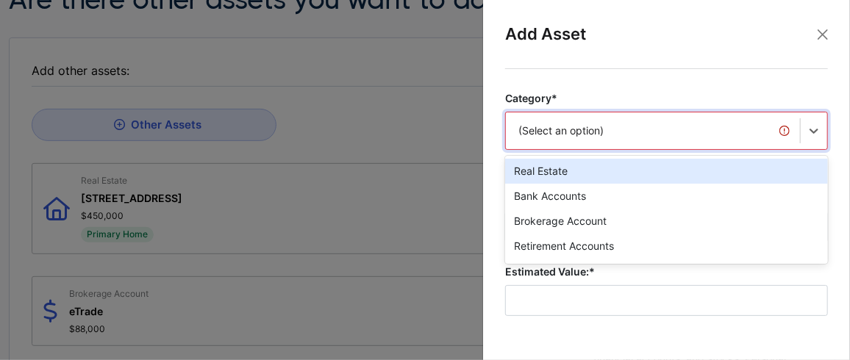
click at [732, 130] on div "option Real Estate focused, 1 of 20. 20 results available. Use Up and Down to c…" at bounding box center [666, 131] width 323 height 38
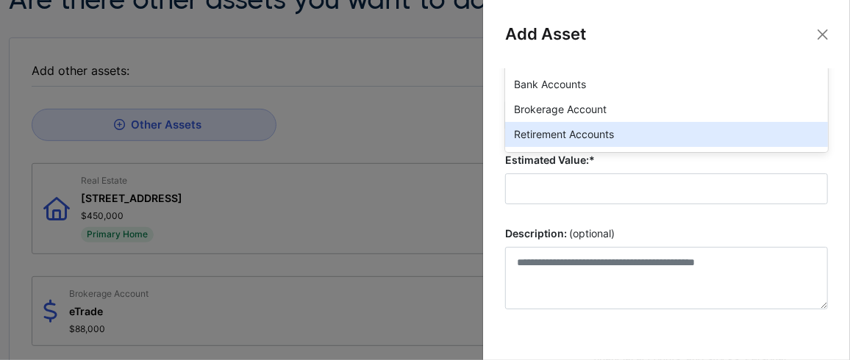
click at [652, 134] on div "Retirement Accounts" at bounding box center [666, 134] width 323 height 25
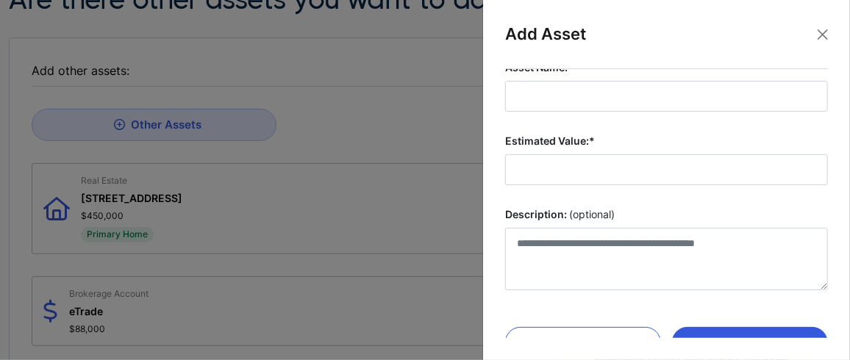
scroll to position [38, 0]
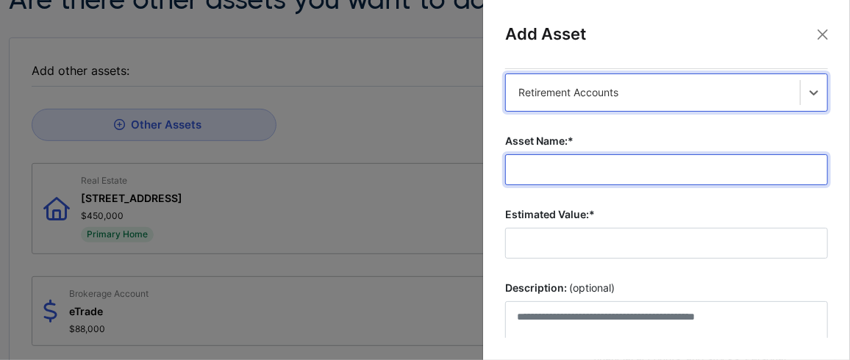
click at [597, 164] on input "Asset Name:*" at bounding box center [666, 169] width 323 height 31
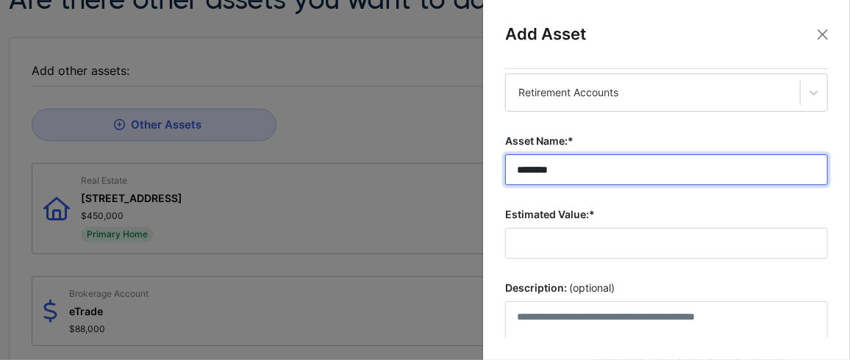
type input "********"
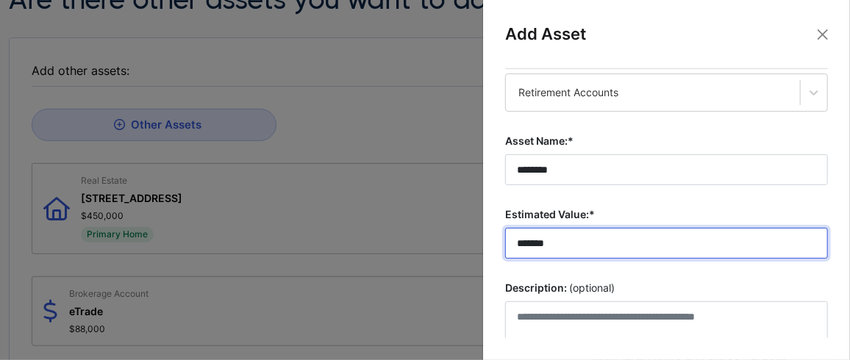
type input "*******"
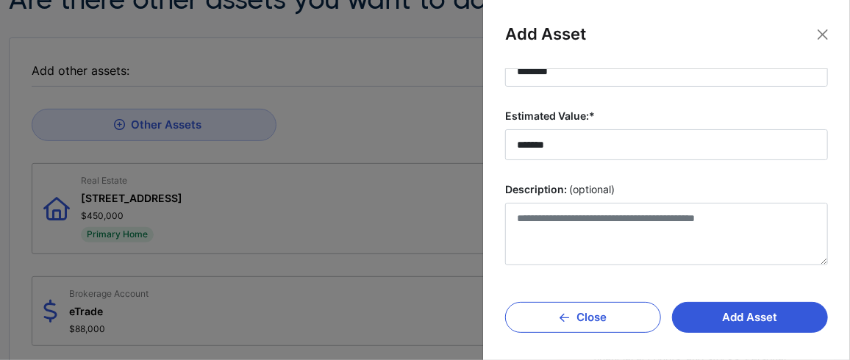
scroll to position [140, 0]
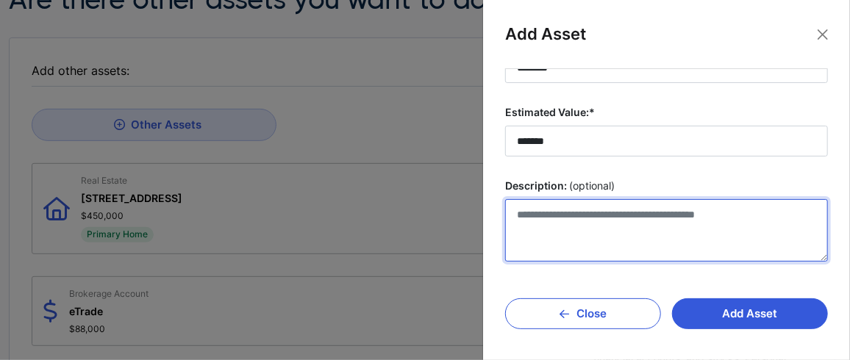
click at [621, 225] on textarea "Description: (optional)" at bounding box center [666, 230] width 323 height 63
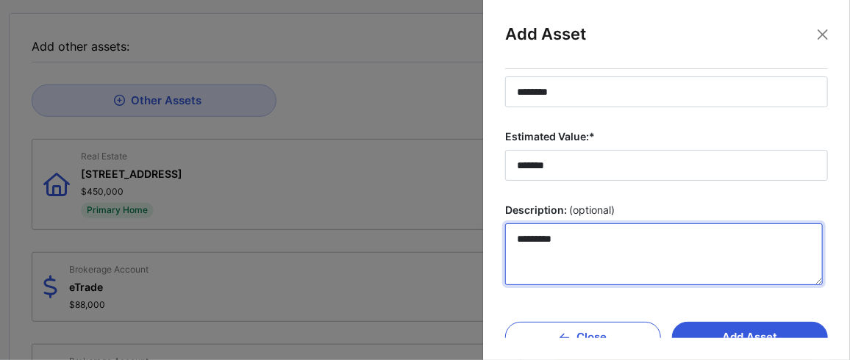
scroll to position [67, 0]
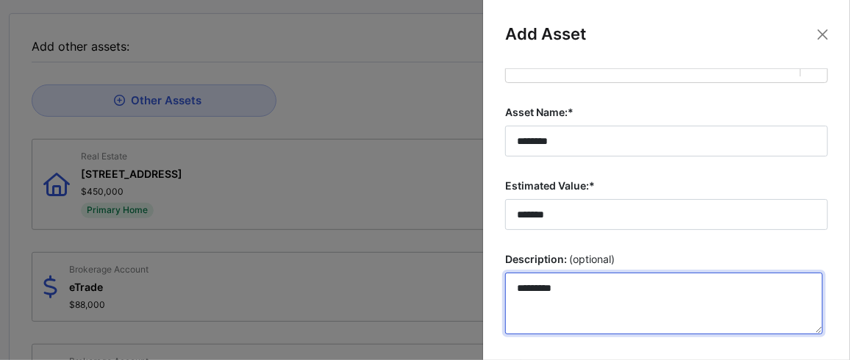
type textarea "********"
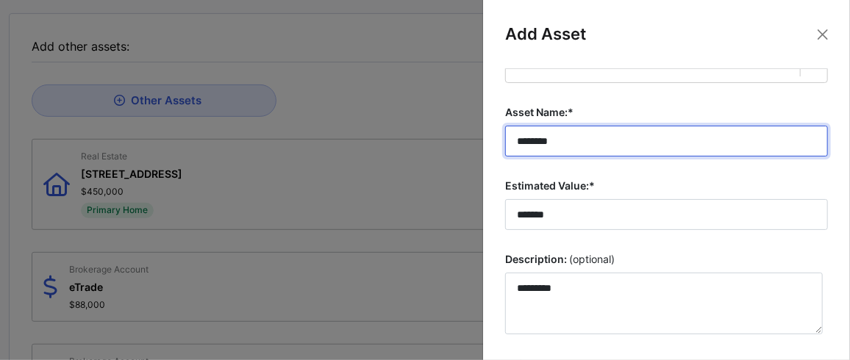
click at [625, 143] on input "********" at bounding box center [666, 141] width 323 height 31
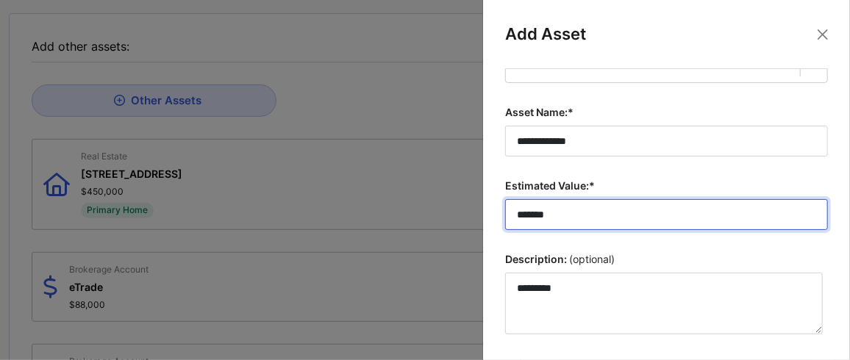
drag, startPoint x: 510, startPoint y: 206, endPoint x: 454, endPoint y: 203, distance: 55.2
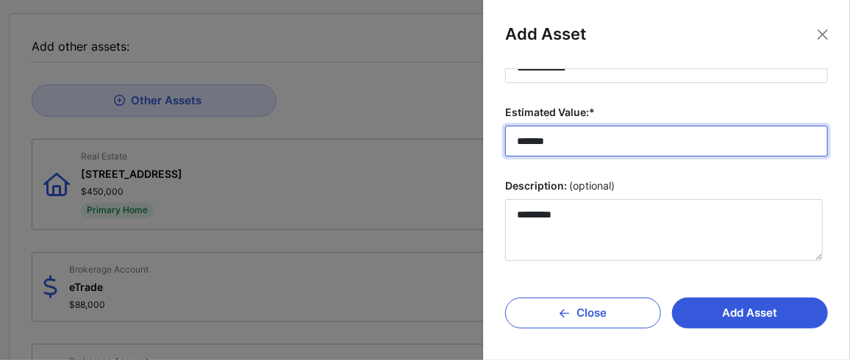
scroll to position [293, 0]
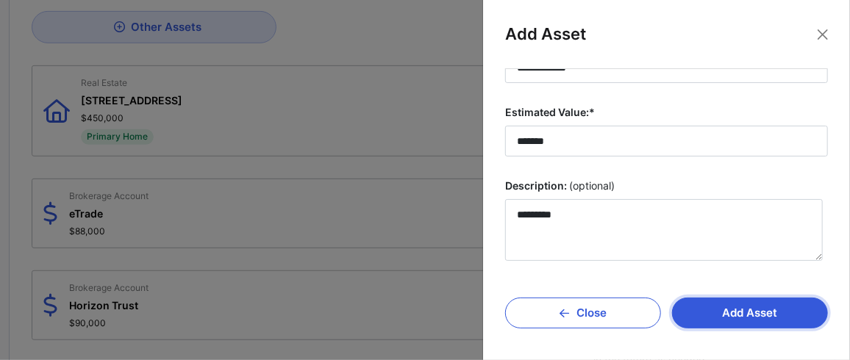
click at [729, 309] on button "Add Asset" at bounding box center [750, 313] width 156 height 31
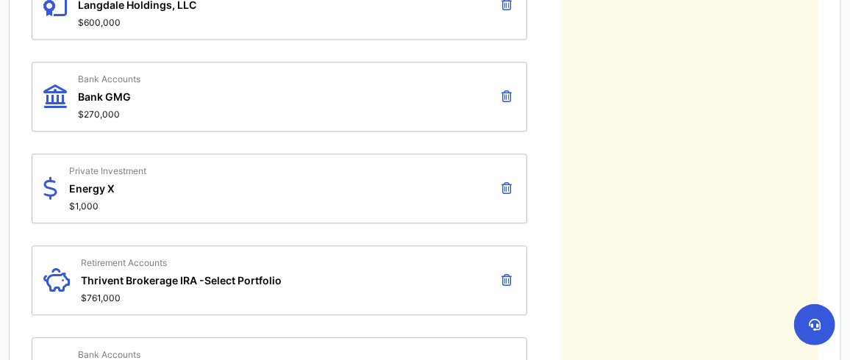
scroll to position [1446, 0]
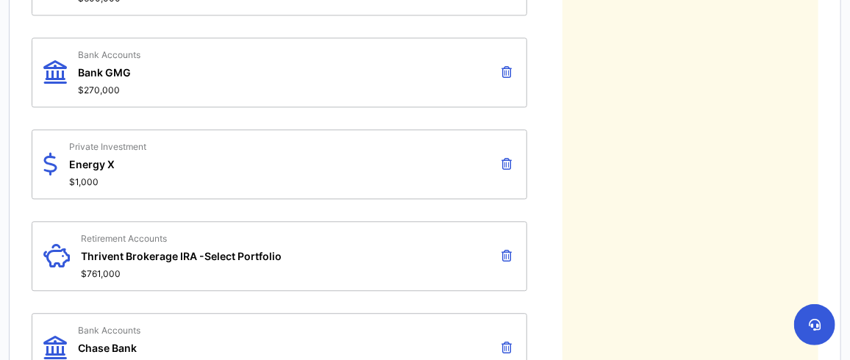
click at [350, 235] on div "Retirement Accounts Thrivent Brokerage IRA -Select Portfolio $761,000" at bounding box center [280, 256] width 496 height 70
click at [135, 233] on div "Retirement Accounts Thrivent Brokerage IRA -Select Portfolio $761,000" at bounding box center [181, 256] width 201 height 46
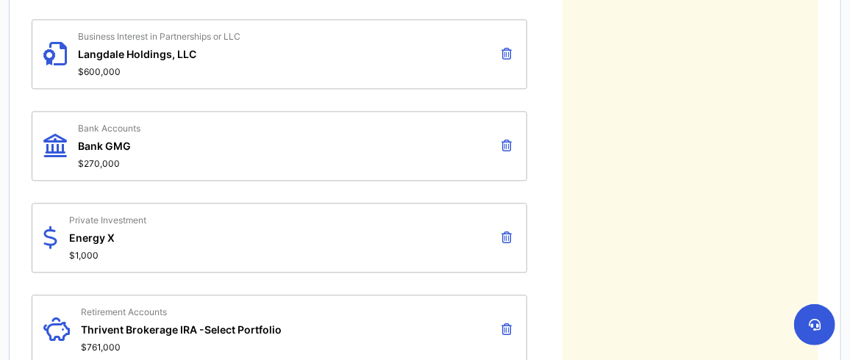
scroll to position [1495, 0]
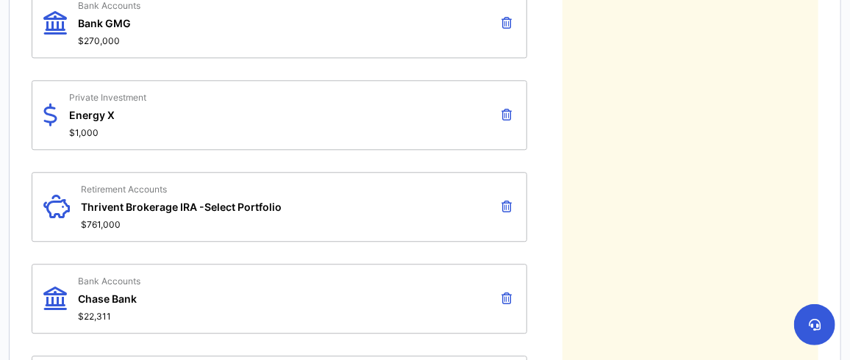
click at [123, 201] on span "Thrivent Brokerage IRA -Select Portfolio" at bounding box center [181, 207] width 201 height 13
click at [72, 191] on div "Retirement Accounts Thrivent Brokerage IRA -Select Portfolio $761,000" at bounding box center [280, 207] width 496 height 70
click at [212, 197] on div "Retirement Accounts Thrivent Brokerage IRA -Select Portfolio $761,000" at bounding box center [181, 207] width 201 height 46
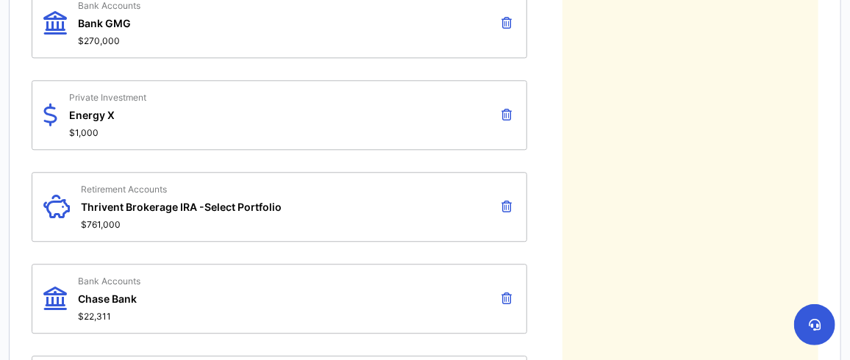
click at [225, 201] on span "Thrivent Brokerage IRA -Select Portfolio" at bounding box center [181, 207] width 201 height 13
drag, startPoint x: 232, startPoint y: 185, endPoint x: 458, endPoint y: 216, distance: 228.6
click at [232, 201] on span "Thrivent Brokerage IRA -Select Portfolio" at bounding box center [181, 207] width 201 height 13
click at [507, 201] on icon at bounding box center [507, 207] width 10 height 12
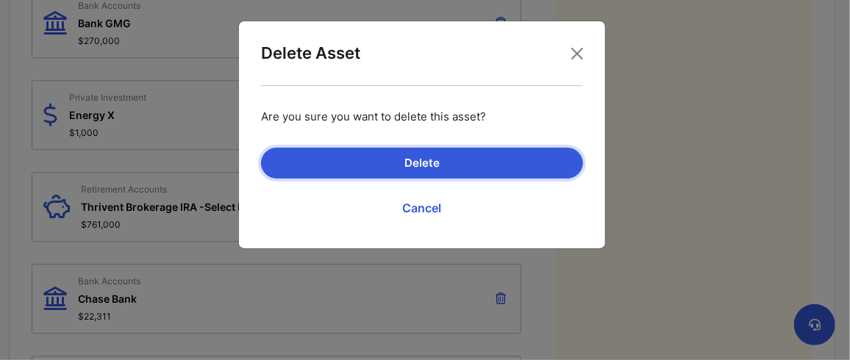
click at [435, 165] on button "Delete" at bounding box center [422, 163] width 322 height 31
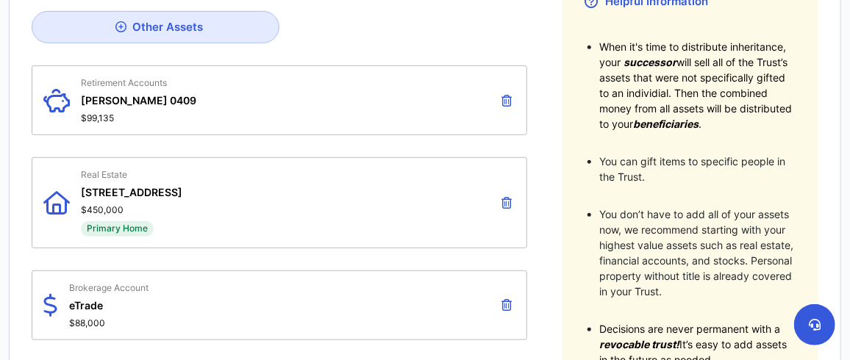
scroll to position [146, 0]
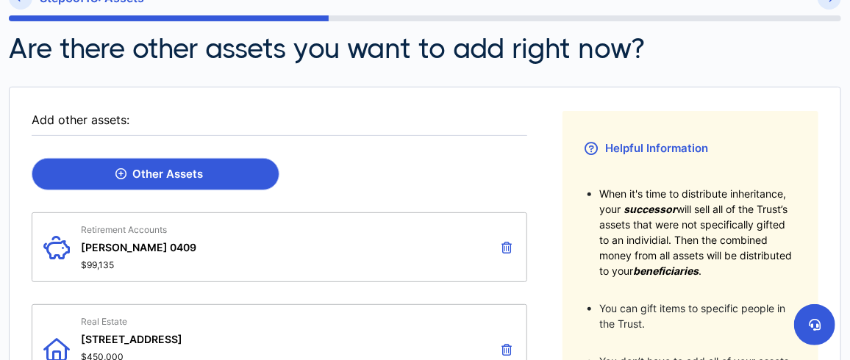
click at [139, 174] on div "Other Assets" at bounding box center [159, 174] width 88 height 13
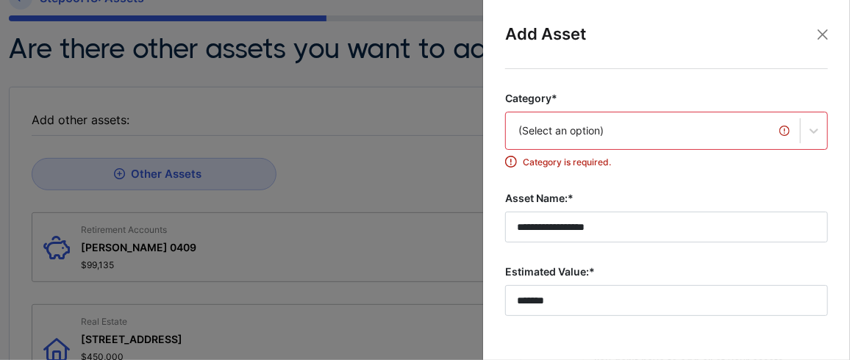
click at [681, 128] on div "(Select an option)" at bounding box center [666, 131] width 323 height 38
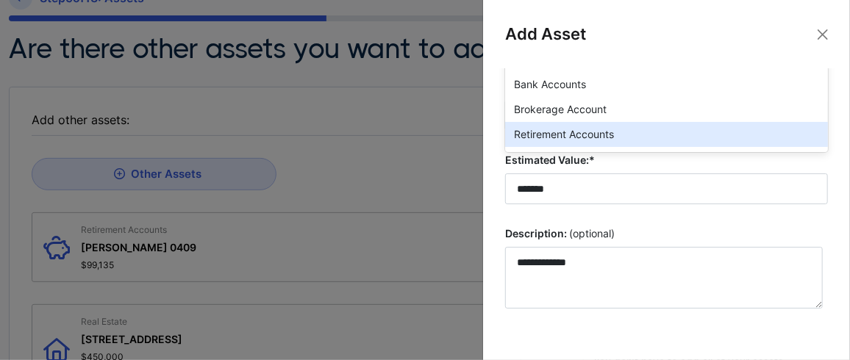
scroll to position [112, 0]
click at [649, 137] on div "Retirement Accounts" at bounding box center [666, 134] width 323 height 25
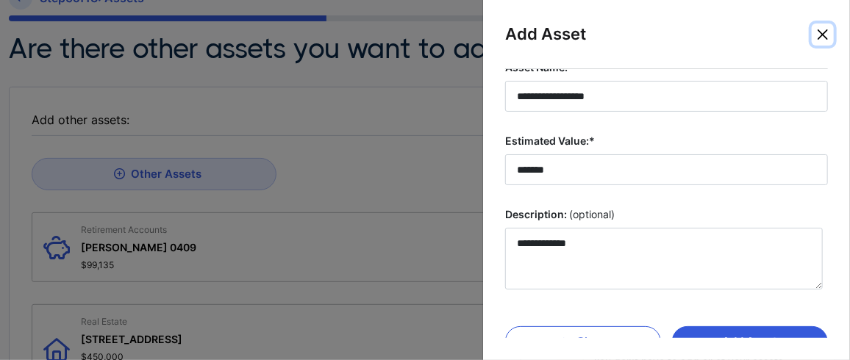
click at [824, 42] on button "Close" at bounding box center [823, 35] width 22 height 22
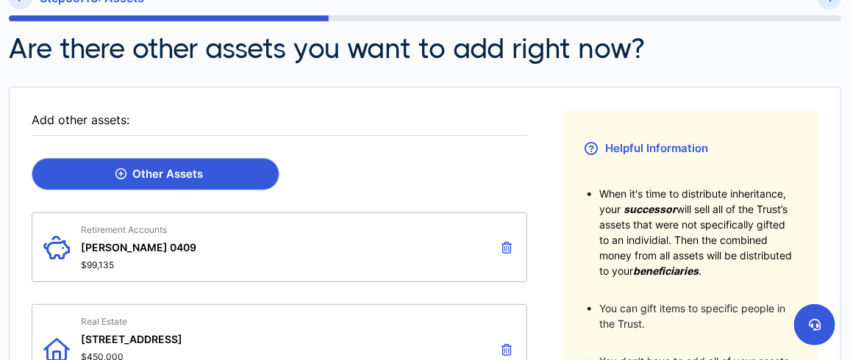
click at [171, 171] on div "Other Assets" at bounding box center [159, 174] width 88 height 13
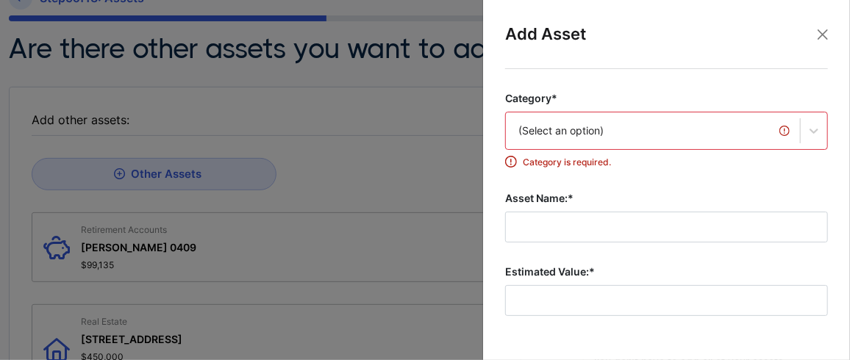
click at [570, 128] on div "(Select an option)" at bounding box center [666, 131] width 323 height 38
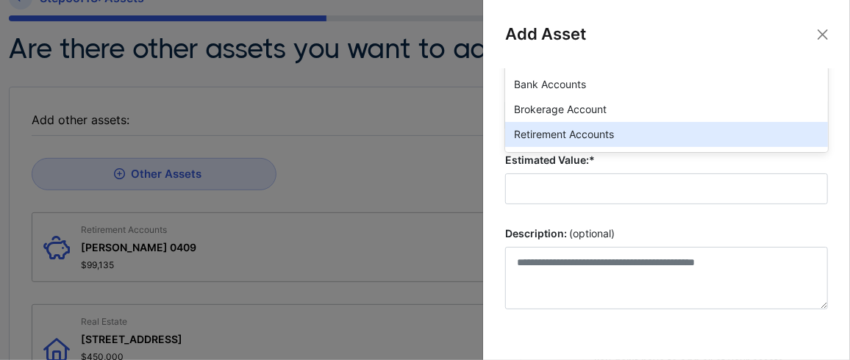
click at [566, 136] on div "Retirement Accounts" at bounding box center [666, 134] width 323 height 25
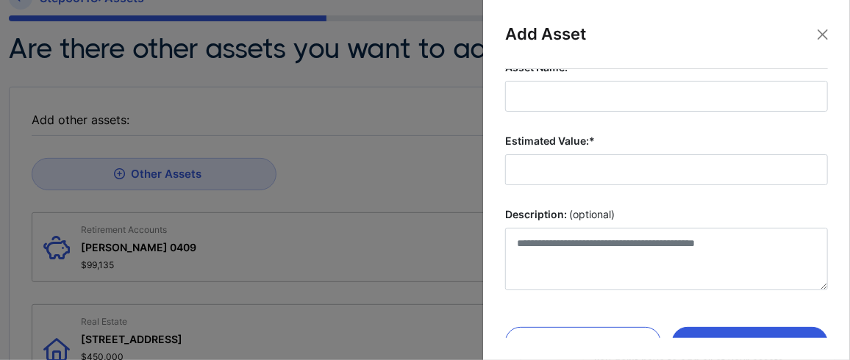
scroll to position [38, 0]
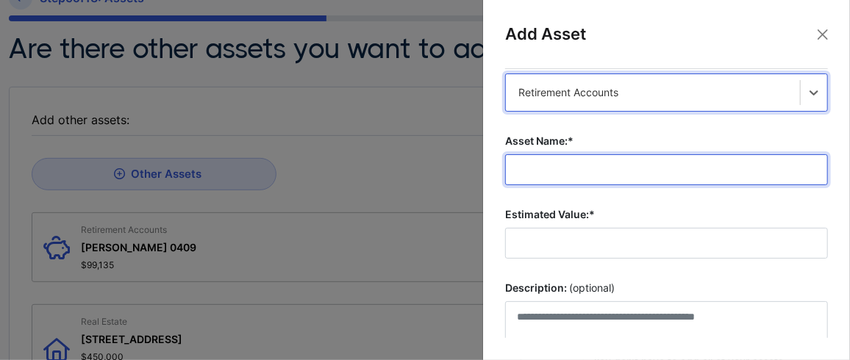
click at [561, 172] on input "Asset Name:*" at bounding box center [666, 169] width 323 height 31
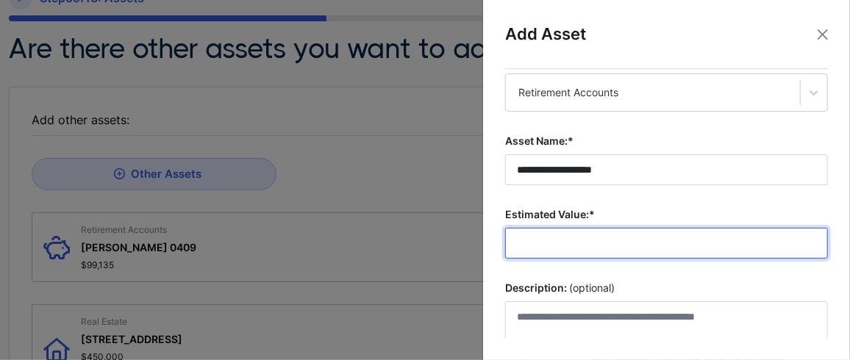
click at [613, 239] on input "Estimated Value:*" at bounding box center [666, 243] width 323 height 31
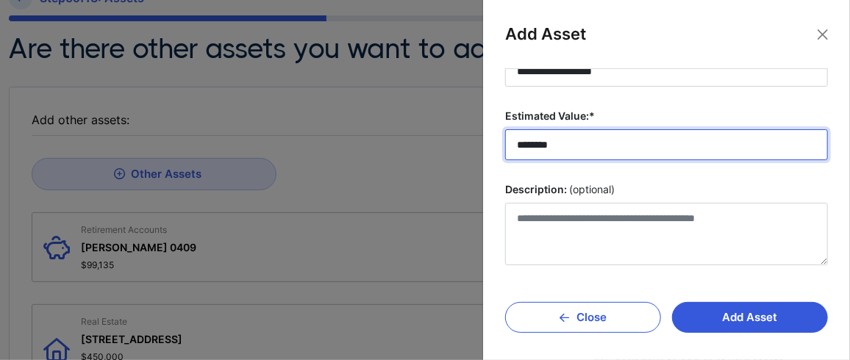
scroll to position [63, 0]
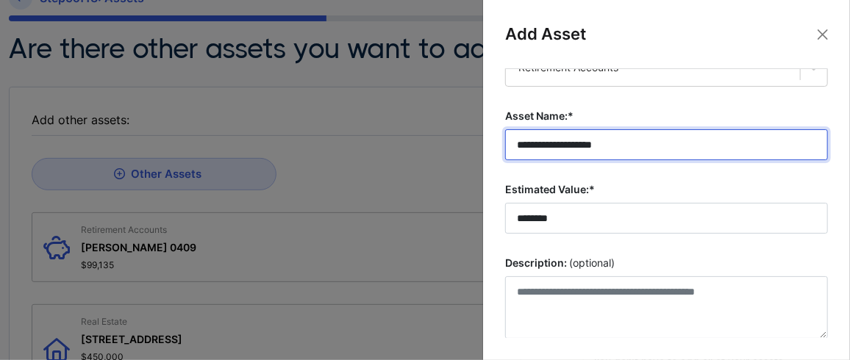
click at [641, 146] on input "**********" at bounding box center [666, 144] width 323 height 31
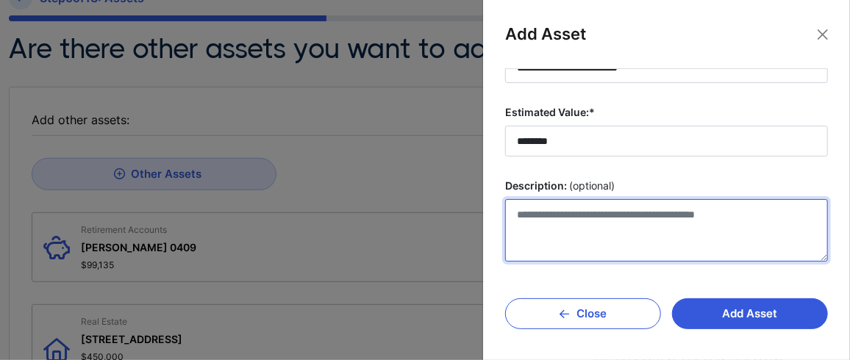
click at [624, 218] on textarea "Description: (optional)" at bounding box center [666, 230] width 323 height 63
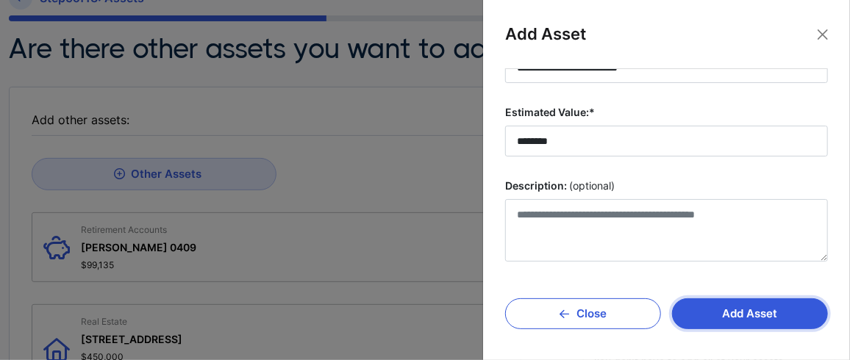
click at [748, 310] on button "Add Asset" at bounding box center [750, 314] width 156 height 31
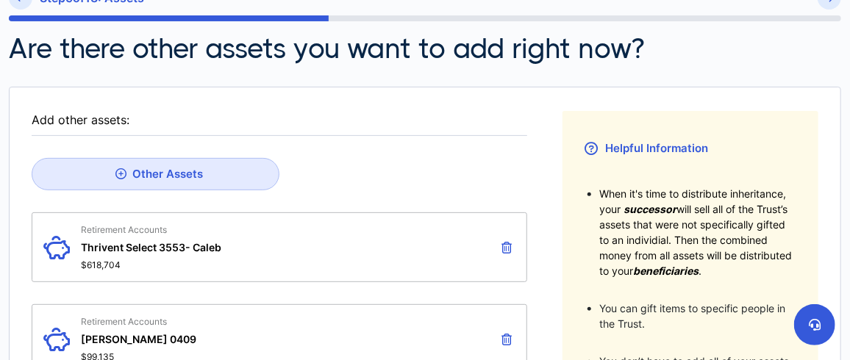
scroll to position [196, 0]
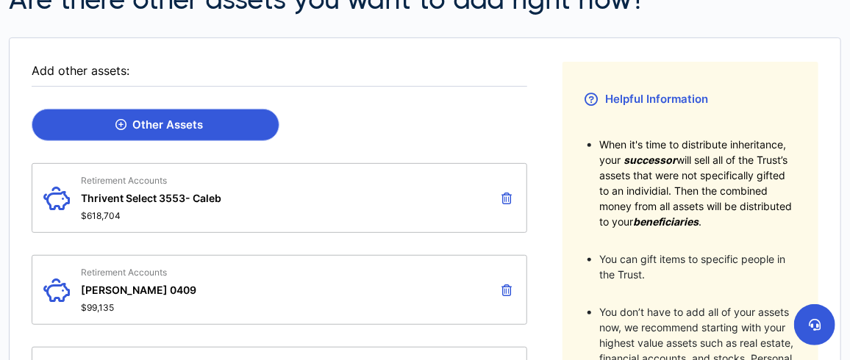
click at [175, 122] on div "Other Assets" at bounding box center [159, 124] width 88 height 13
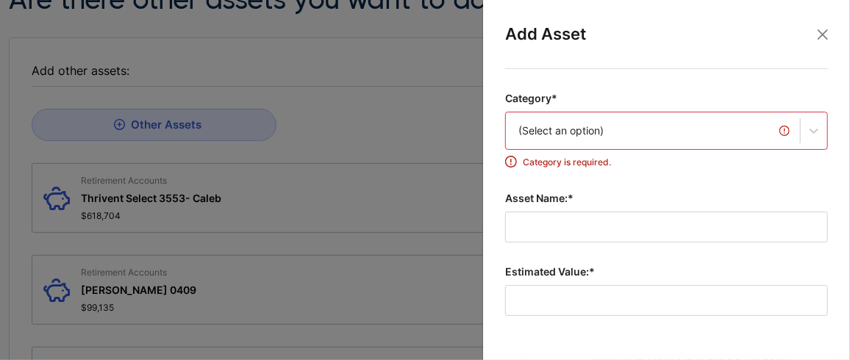
click at [600, 126] on div "(Select an option)" at bounding box center [666, 131] width 323 height 38
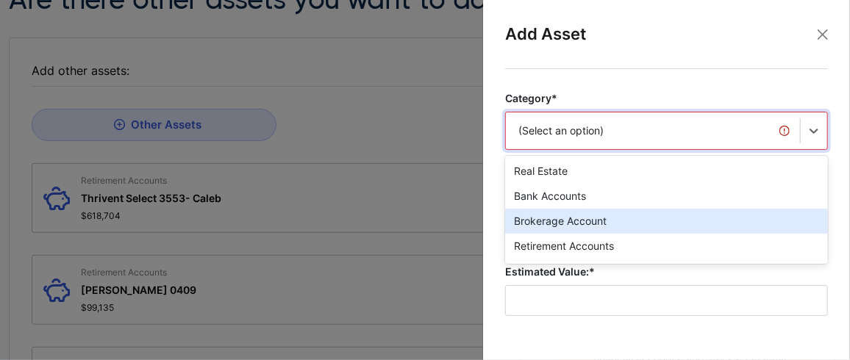
scroll to position [112, 0]
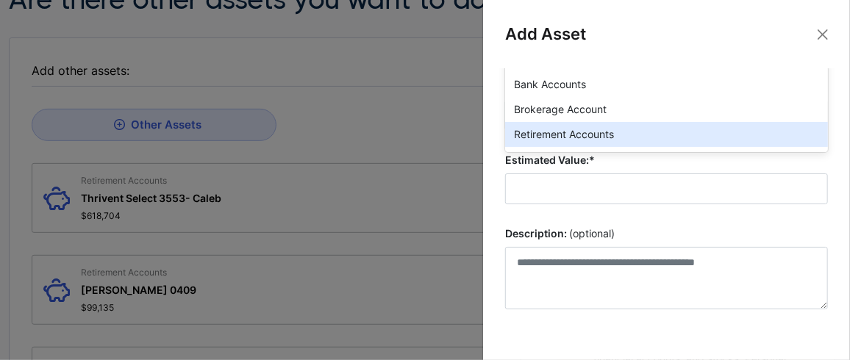
click at [600, 126] on div "Retirement Accounts" at bounding box center [666, 134] width 323 height 25
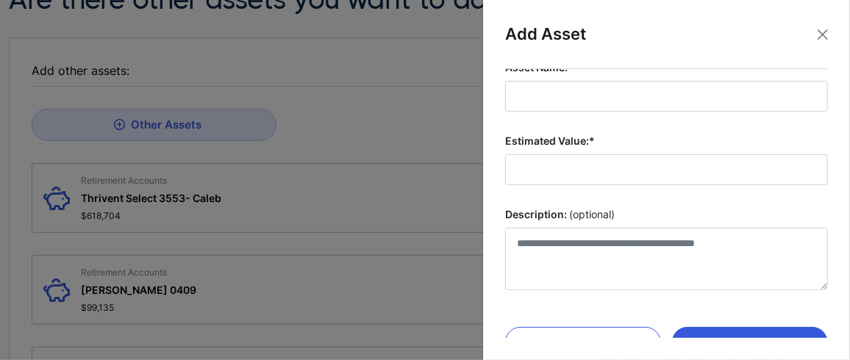
scroll to position [38, 0]
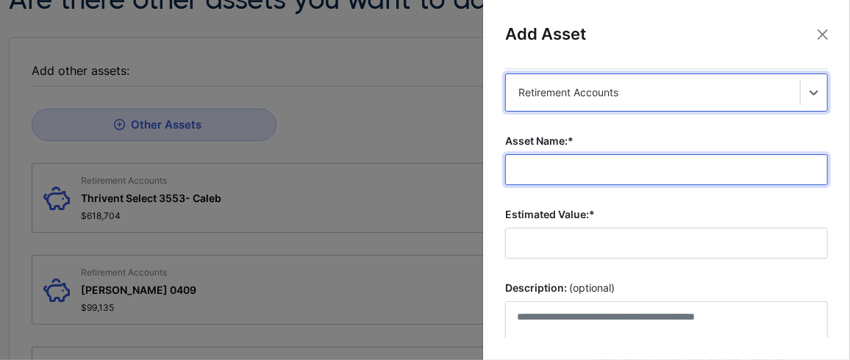
click at [596, 170] on input "Asset Name:*" at bounding box center [666, 169] width 323 height 31
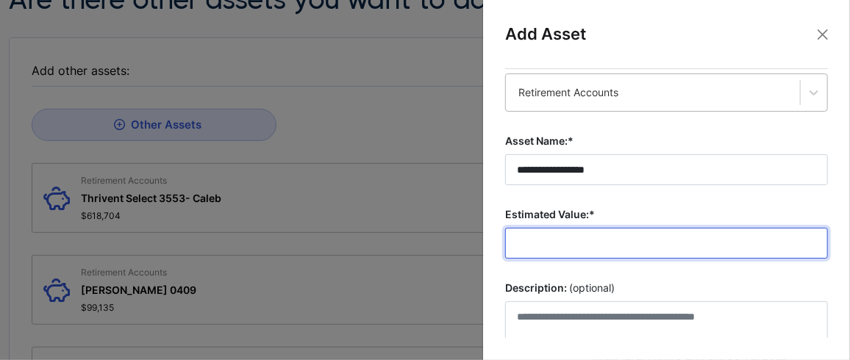
click at [620, 234] on input "Estimated Value:*" at bounding box center [666, 243] width 323 height 31
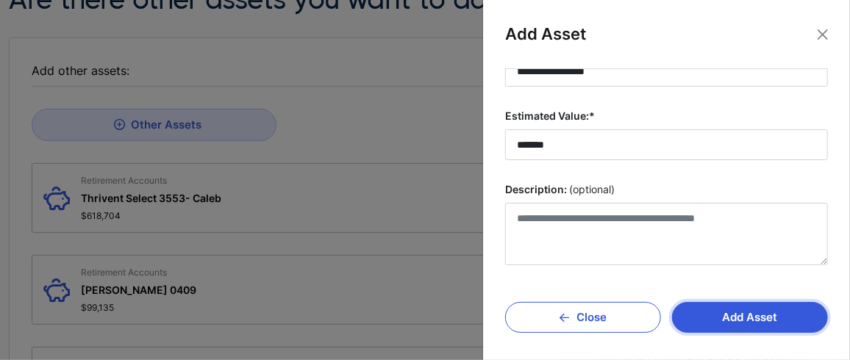
click at [749, 313] on button "Add Asset" at bounding box center [750, 317] width 156 height 31
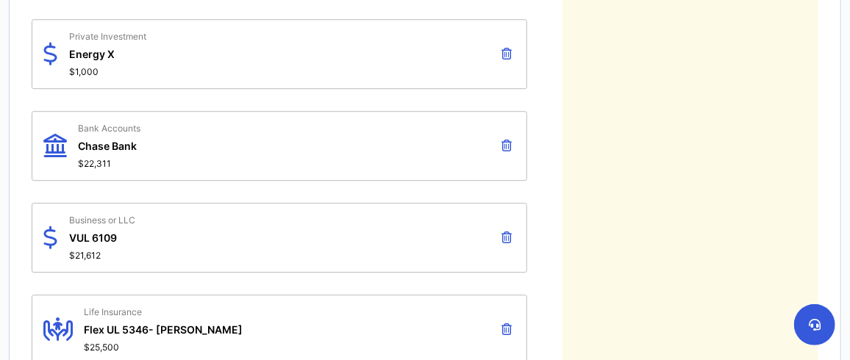
scroll to position [1863, 0]
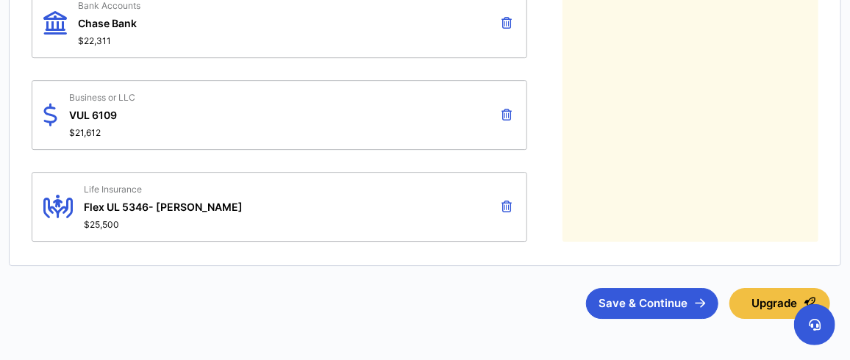
click at [510, 109] on icon at bounding box center [507, 115] width 10 height 12
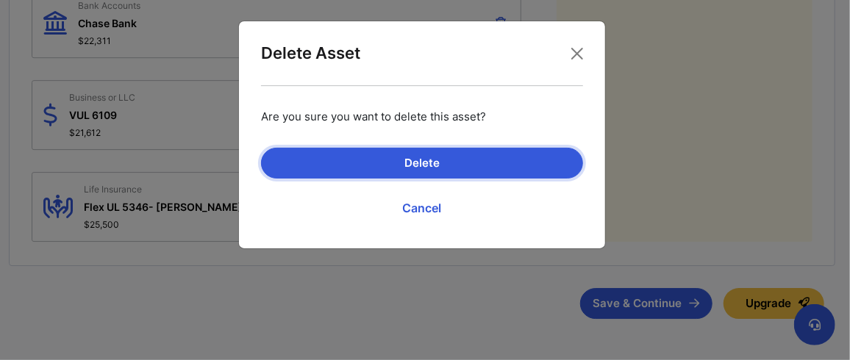
click at [428, 161] on button "Delete" at bounding box center [422, 163] width 322 height 31
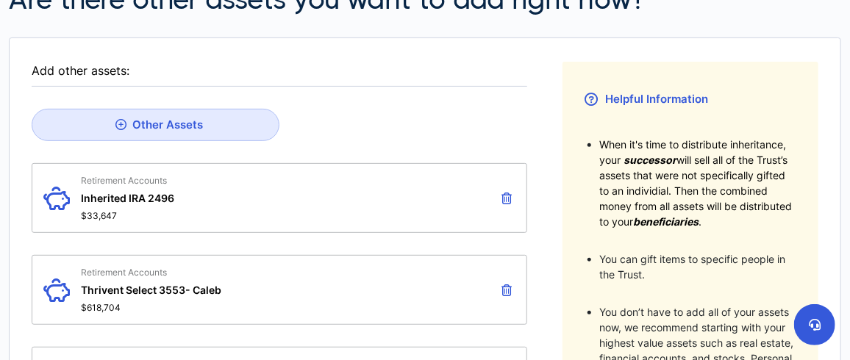
scroll to position [24, 0]
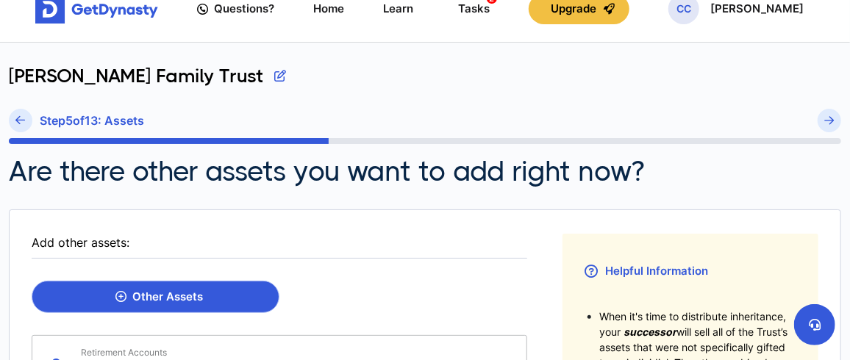
click at [143, 292] on div "Other Assets" at bounding box center [159, 296] width 88 height 13
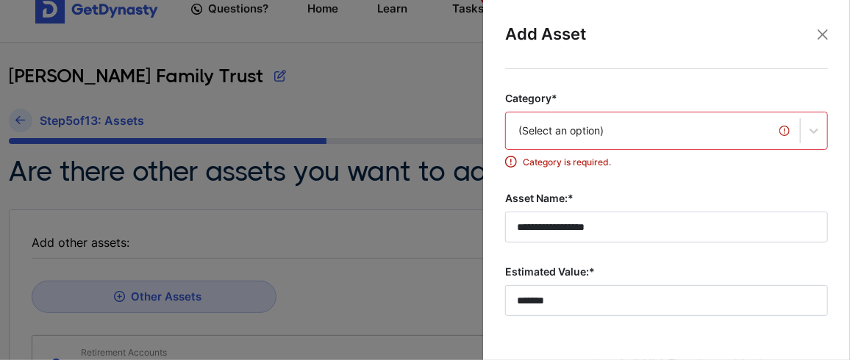
click at [539, 132] on div "(Select an option)" at bounding box center [666, 131] width 323 height 38
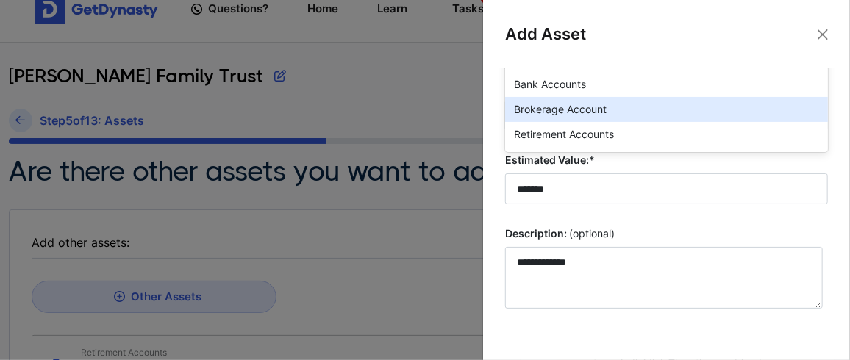
scroll to position [24, 0]
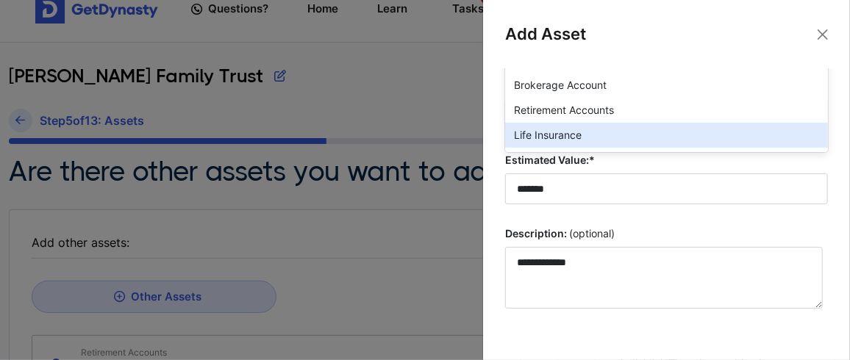
click at [550, 134] on div "Life Insurance" at bounding box center [666, 135] width 323 height 25
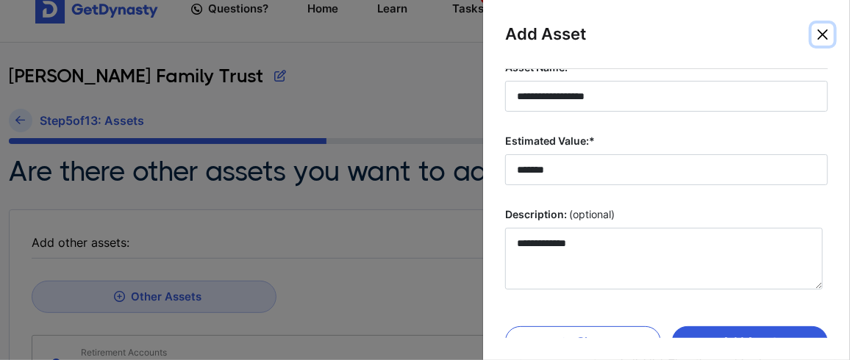
click at [822, 35] on button "Close" at bounding box center [823, 35] width 22 height 22
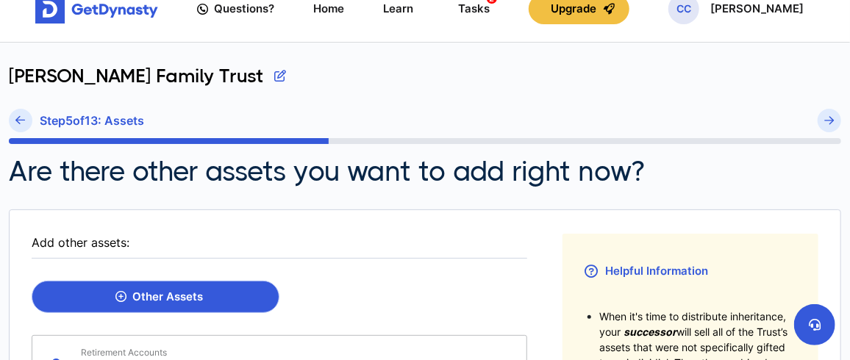
click at [170, 296] on div "Other Assets" at bounding box center [159, 296] width 88 height 13
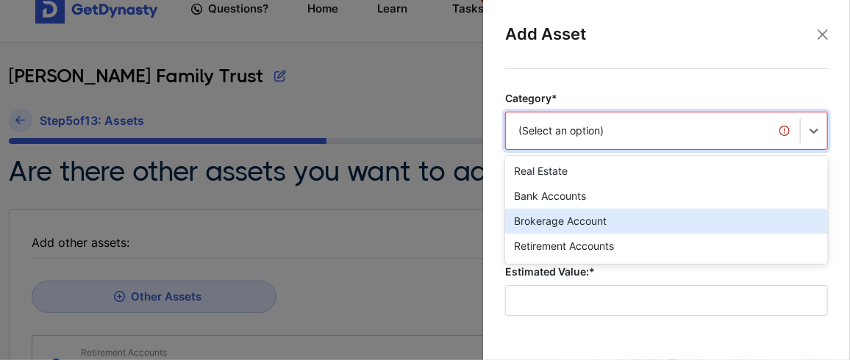
click at [588, 143] on div "option Brokerage Account focused, 3 of 20. 20 results available. Use Up and Dow…" at bounding box center [666, 131] width 323 height 38
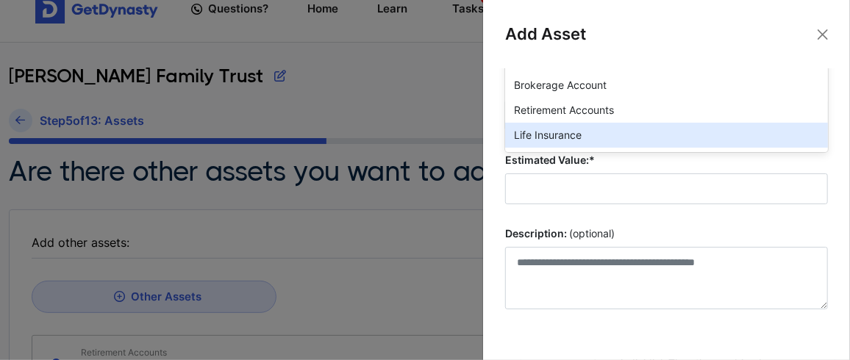
click at [579, 136] on div "Life Insurance" at bounding box center [666, 135] width 323 height 25
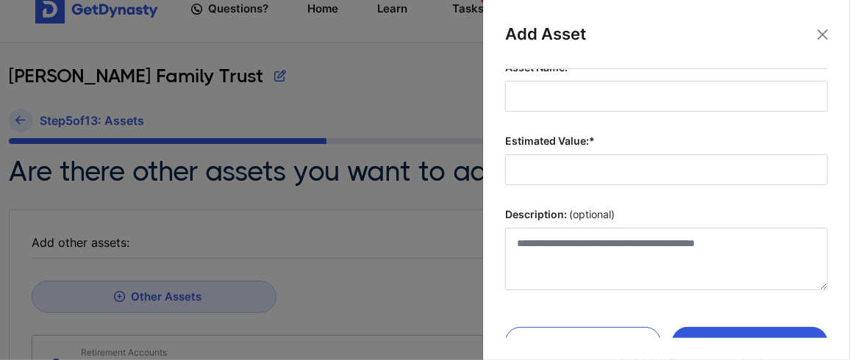
scroll to position [38, 0]
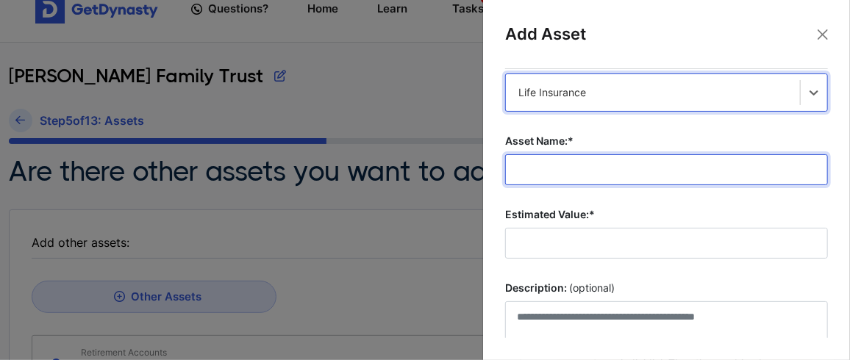
click at [558, 170] on input "Asset Name:*" at bounding box center [666, 169] width 323 height 31
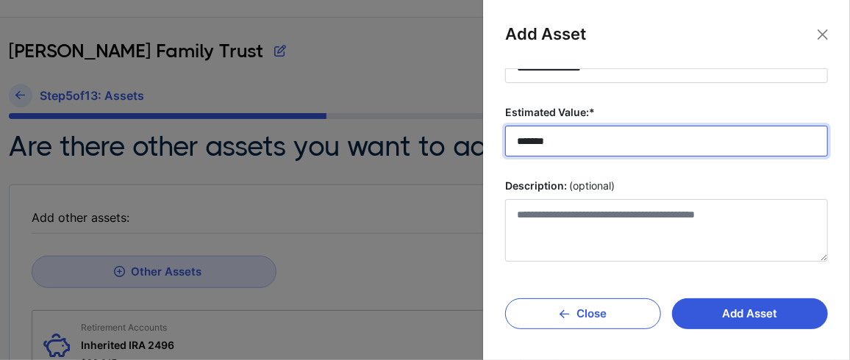
scroll to position [73, 0]
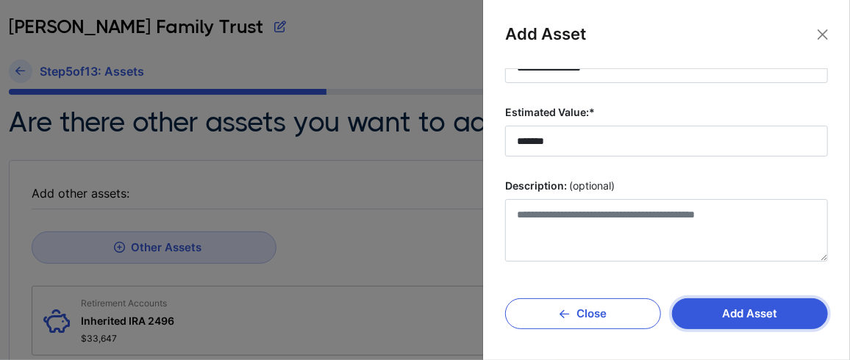
click at [741, 309] on button "Add Asset" at bounding box center [750, 314] width 156 height 31
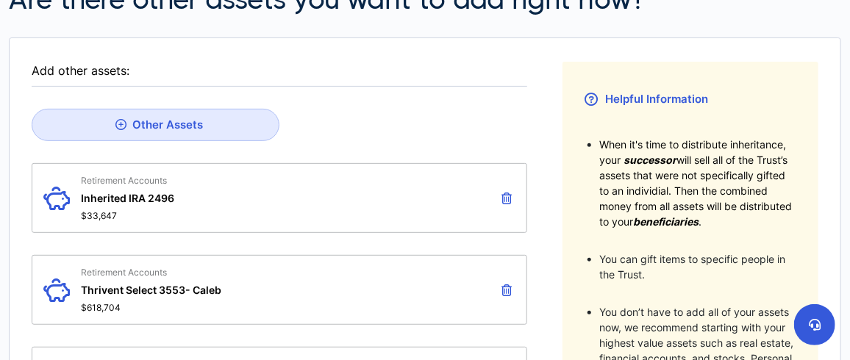
scroll to position [146, 0]
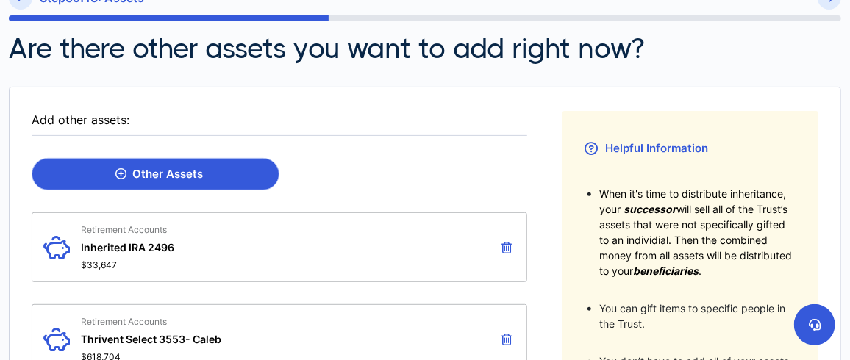
click at [183, 174] on div "Other Assets" at bounding box center [159, 174] width 88 height 13
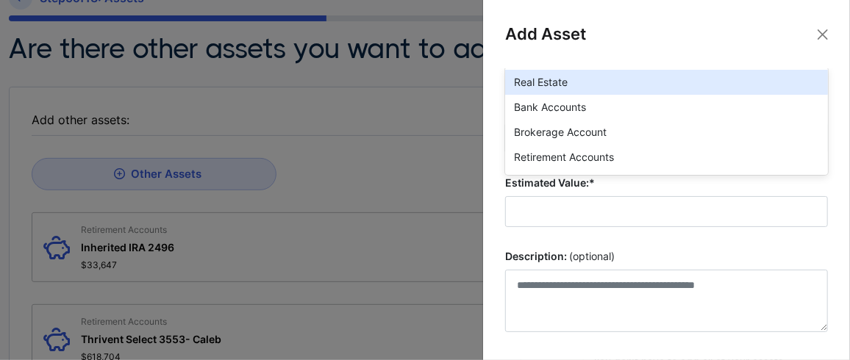
click at [606, 61] on div "option Real Estate focused, 1 of 20. 20 results available. Use Up and Down to c…" at bounding box center [666, 42] width 323 height 38
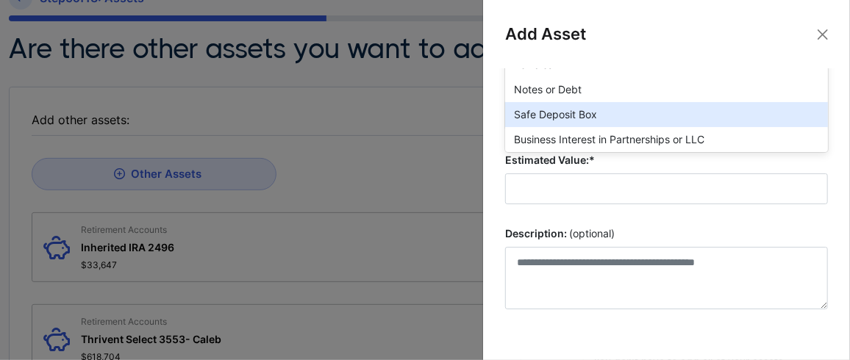
scroll to position [245, 0]
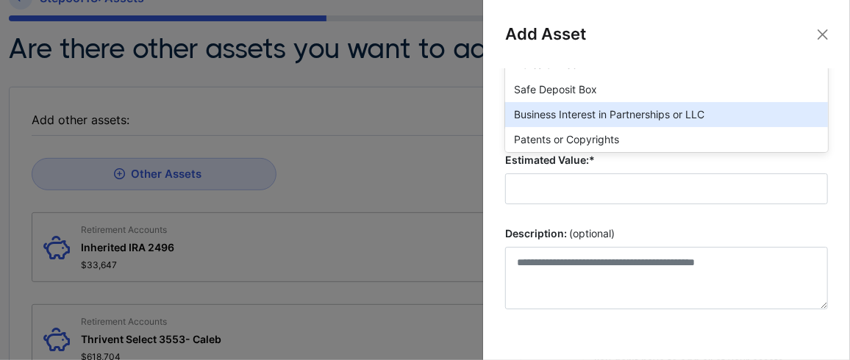
click at [613, 112] on div "Business Interest in Partnerships or LLC" at bounding box center [666, 114] width 323 height 25
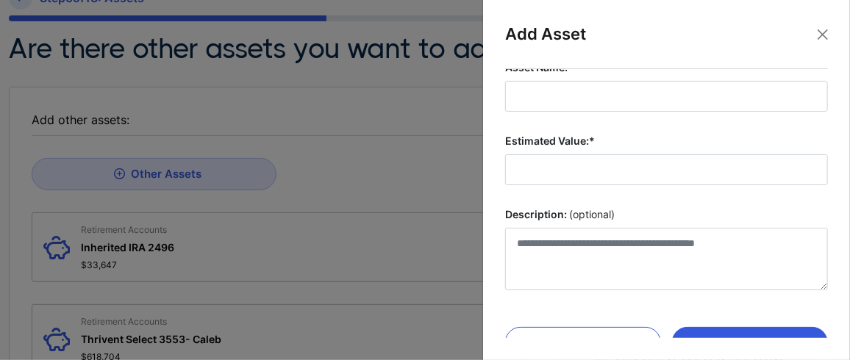
scroll to position [63, 0]
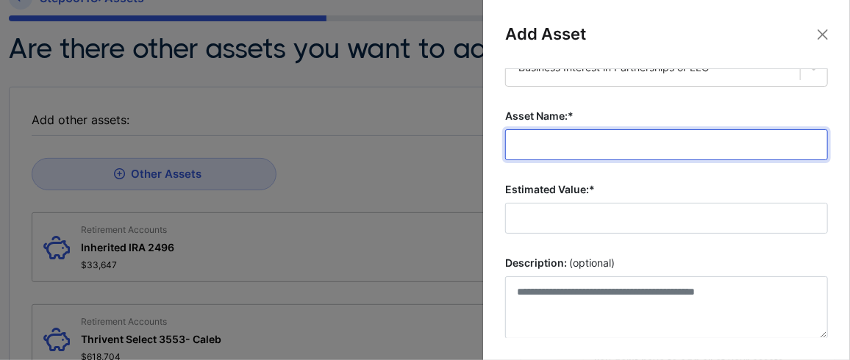
click at [604, 147] on input "Asset Name:*" at bounding box center [666, 144] width 323 height 31
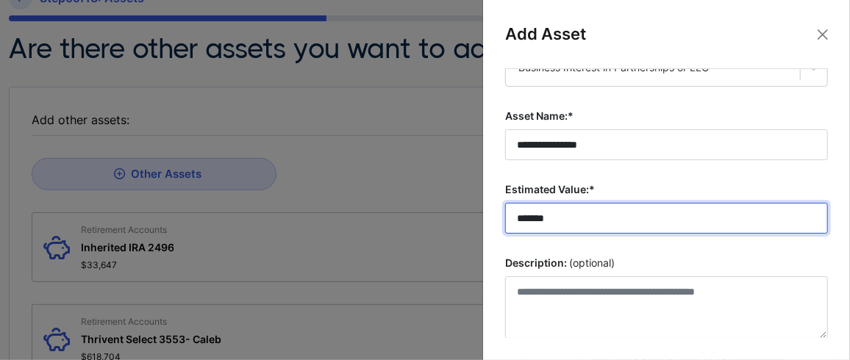
scroll to position [137, 0]
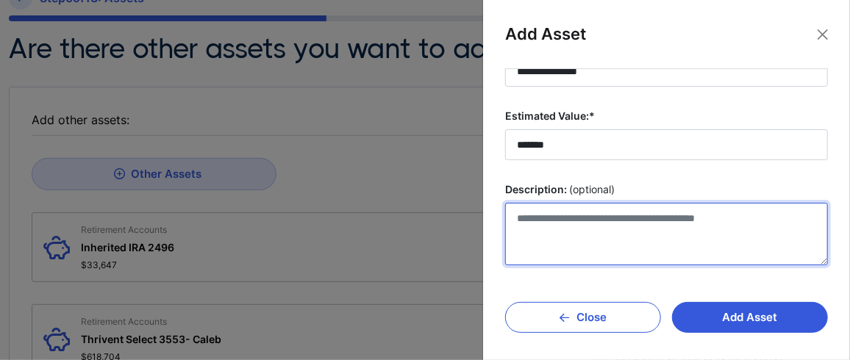
click at [588, 218] on textarea "Description: (optional)" at bounding box center [666, 234] width 323 height 63
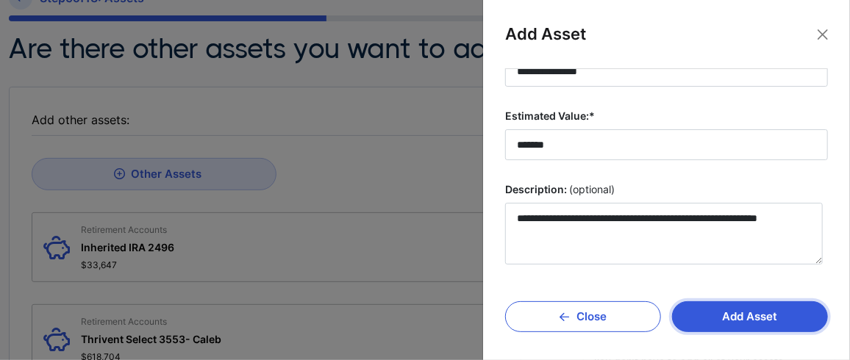
click at [755, 316] on button "Add Asset" at bounding box center [750, 317] width 156 height 31
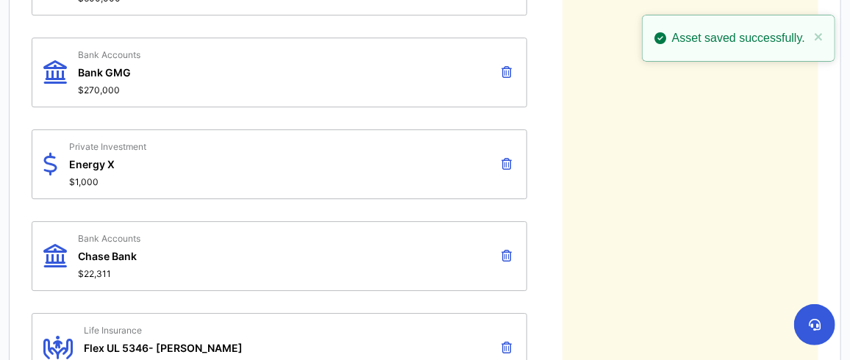
scroll to position [1641, 0]
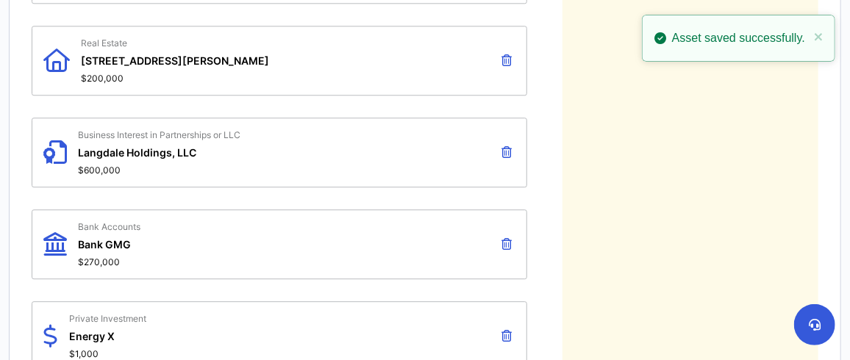
drag, startPoint x: 849, startPoint y: 282, endPoint x: 857, endPoint y: 208, distance: 74.0
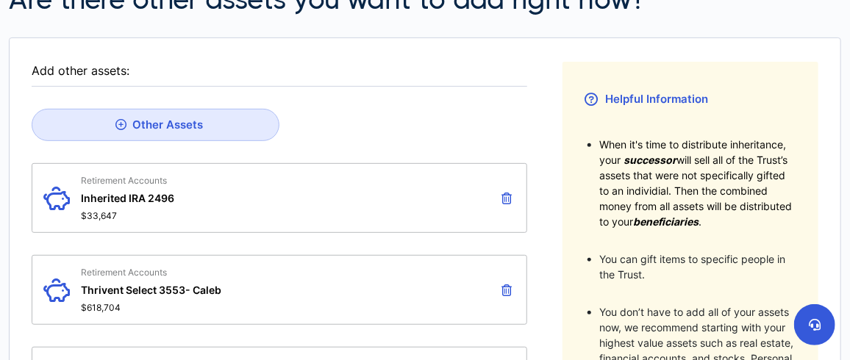
scroll to position [24, 0]
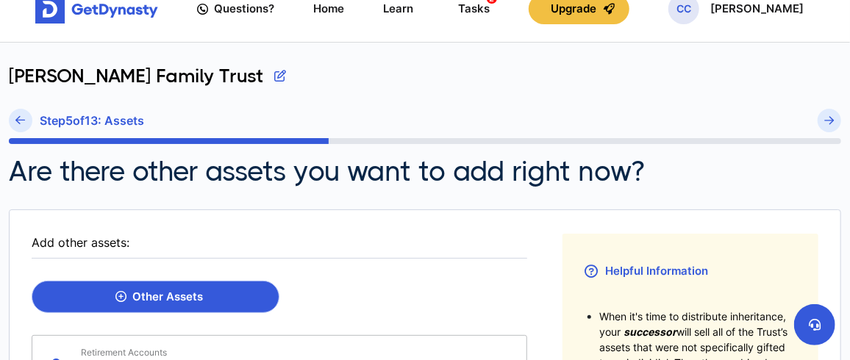
click at [129, 293] on div "Other Assets" at bounding box center [159, 296] width 88 height 13
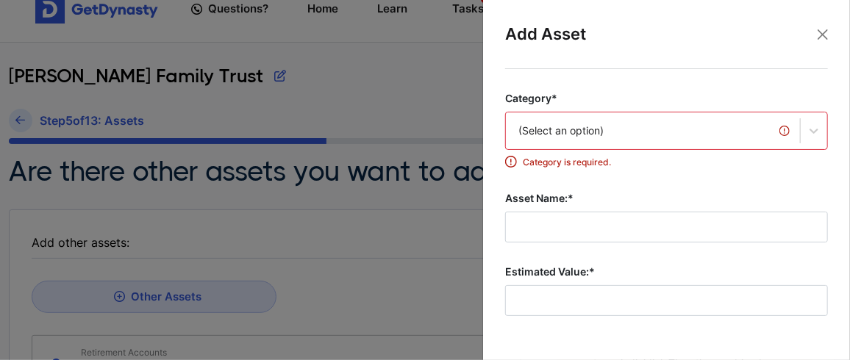
click at [578, 132] on div "(Select an option)" at bounding box center [666, 131] width 323 height 38
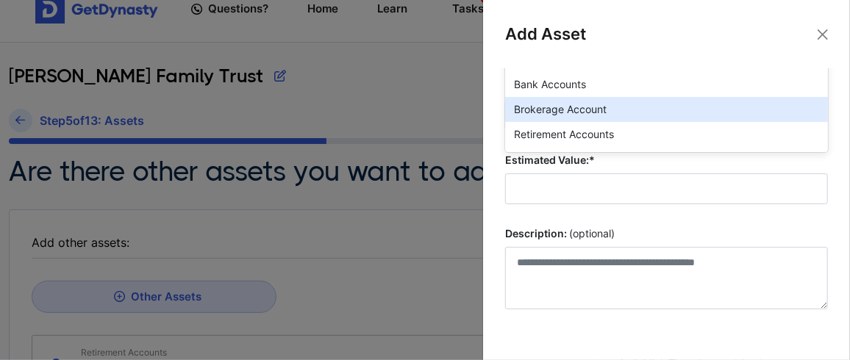
scroll to position [49, 0]
click at [568, 113] on div "Life Insurance" at bounding box center [666, 111] width 323 height 25
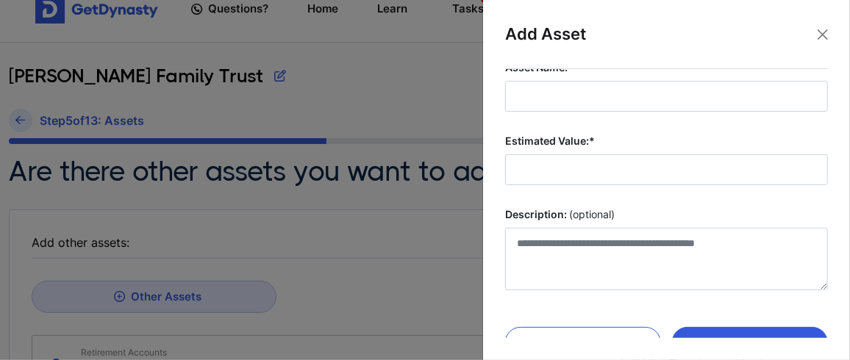
scroll to position [63, 0]
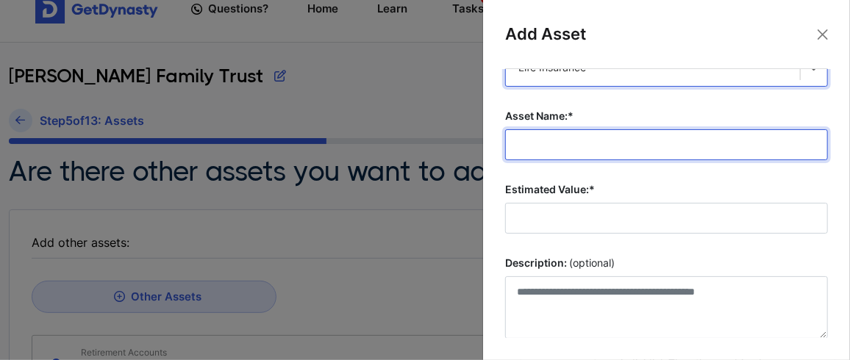
click at [566, 147] on input "Asset Name:*" at bounding box center [666, 144] width 323 height 31
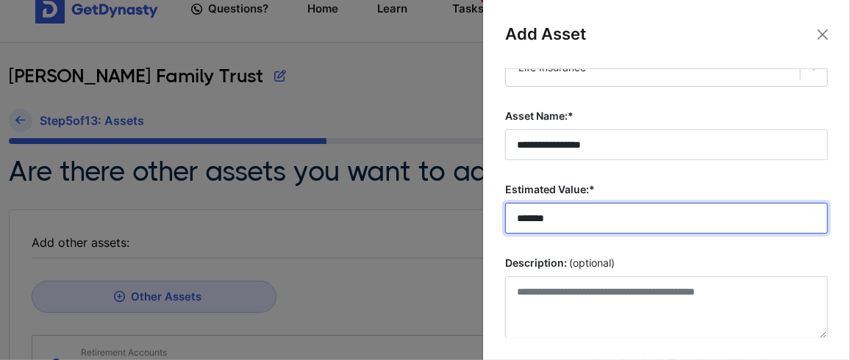
scroll to position [88, 0]
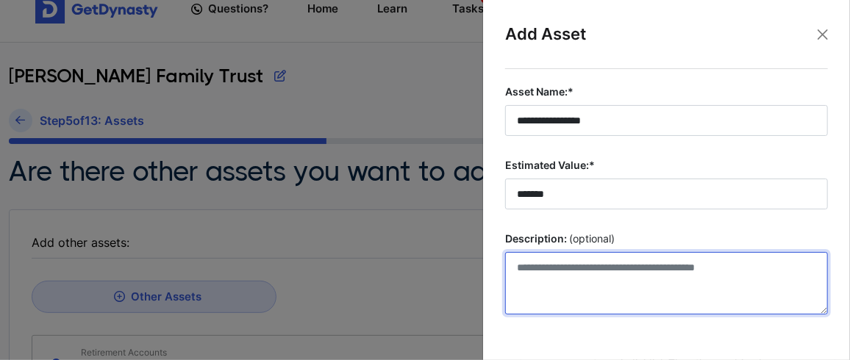
click at [587, 257] on textarea "Description: (optional)" at bounding box center [666, 283] width 323 height 63
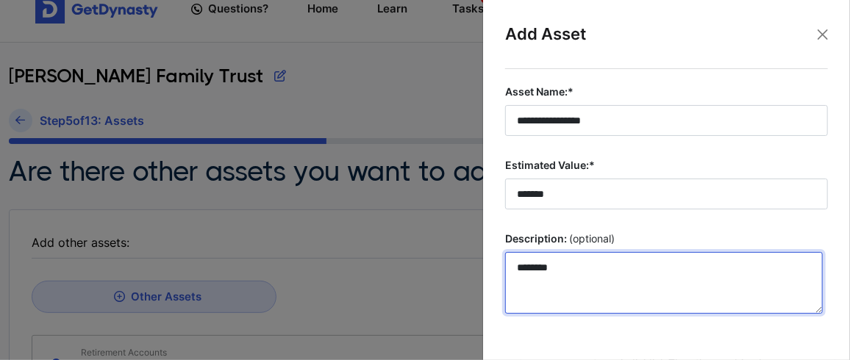
scroll to position [137, 0]
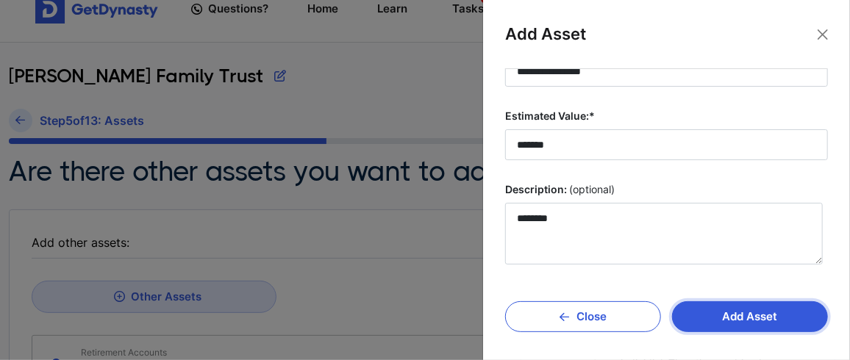
click at [737, 312] on button "Add Asset" at bounding box center [750, 317] width 156 height 31
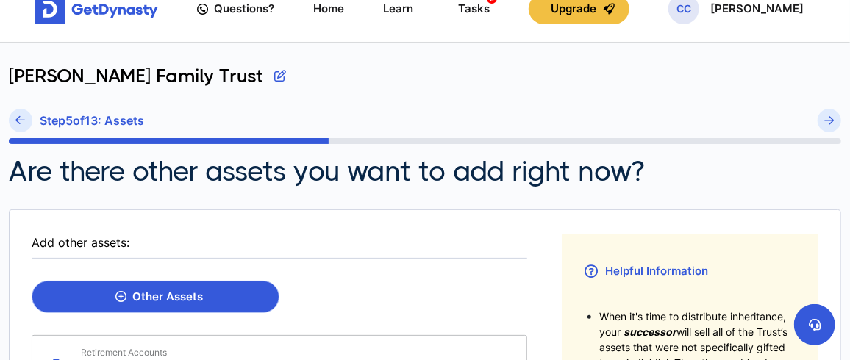
click at [171, 295] on div "Other Assets" at bounding box center [159, 296] width 88 height 13
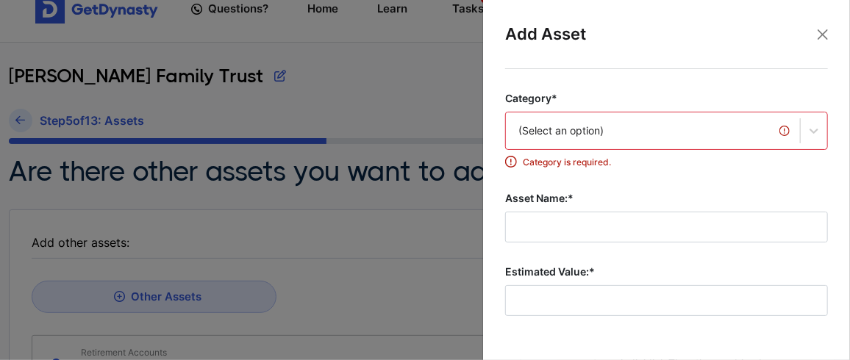
click at [543, 133] on div "(Select an option)" at bounding box center [666, 131] width 323 height 38
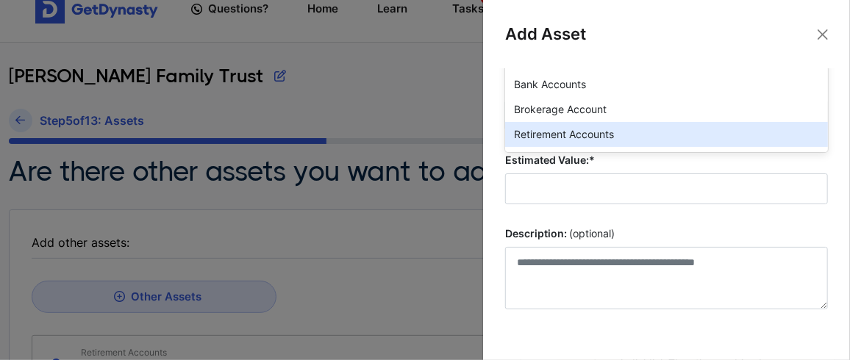
scroll to position [112, 0]
click at [552, 138] on div "Retirement Accounts" at bounding box center [666, 134] width 323 height 25
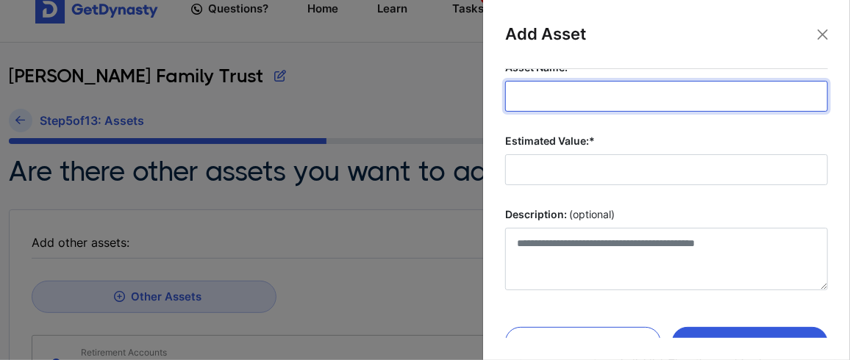
click at [547, 96] on input "Asset Name:*" at bounding box center [666, 96] width 323 height 31
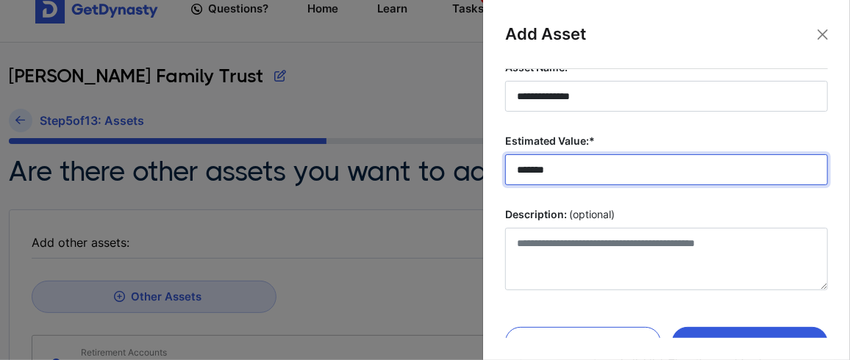
scroll to position [140, 0]
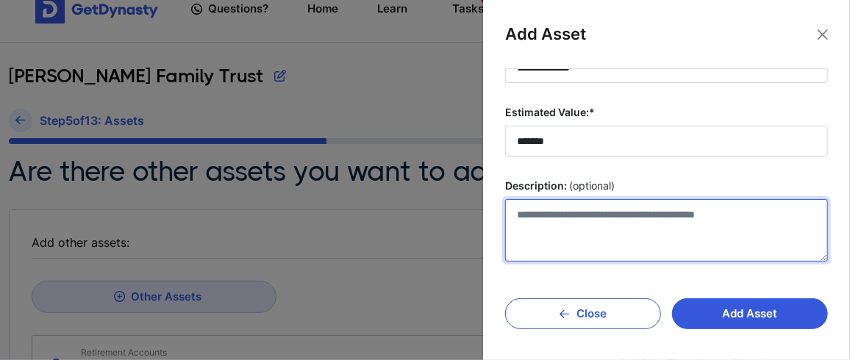
click at [580, 212] on textarea "Description: (optional)" at bounding box center [666, 230] width 323 height 63
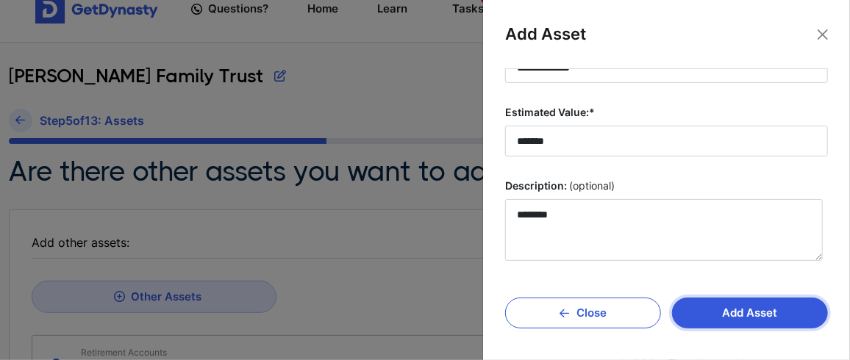
click at [738, 315] on button "Add Asset" at bounding box center [750, 313] width 156 height 31
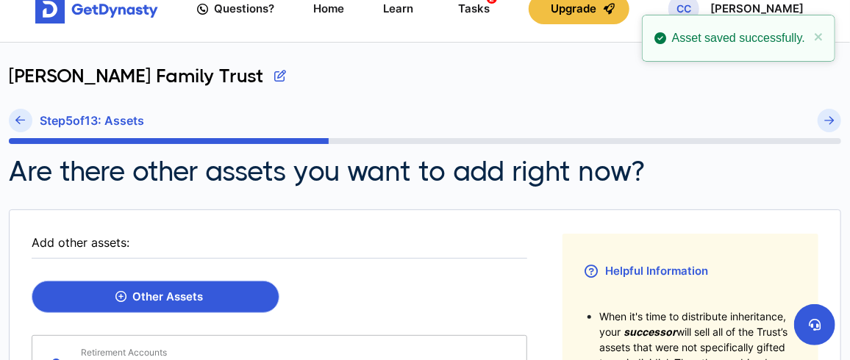
click at [171, 293] on div "Other Assets" at bounding box center [159, 296] width 88 height 13
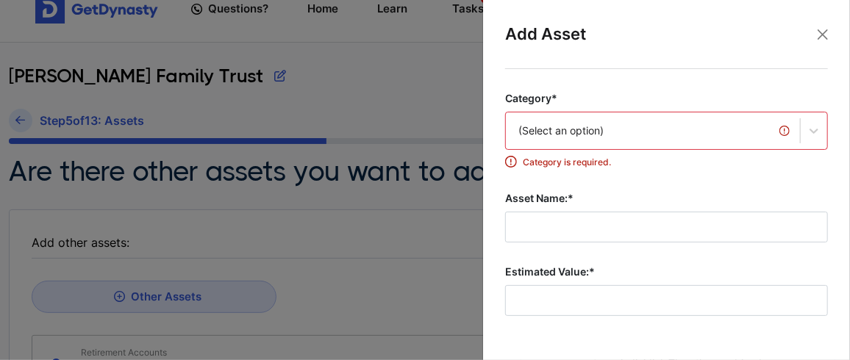
click at [660, 130] on div "(Select an option)" at bounding box center [666, 131] width 323 height 38
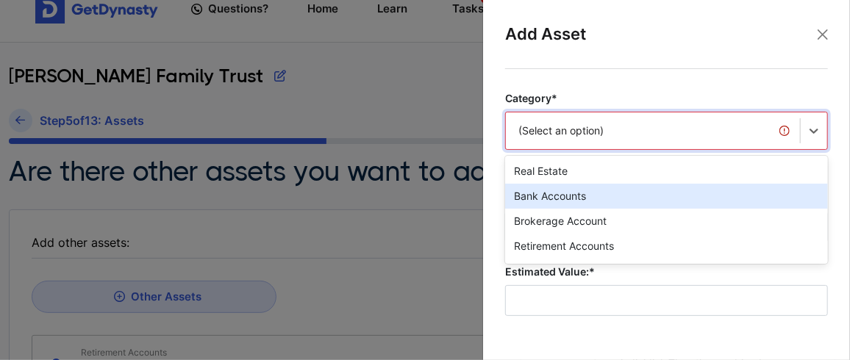
scroll to position [112, 0]
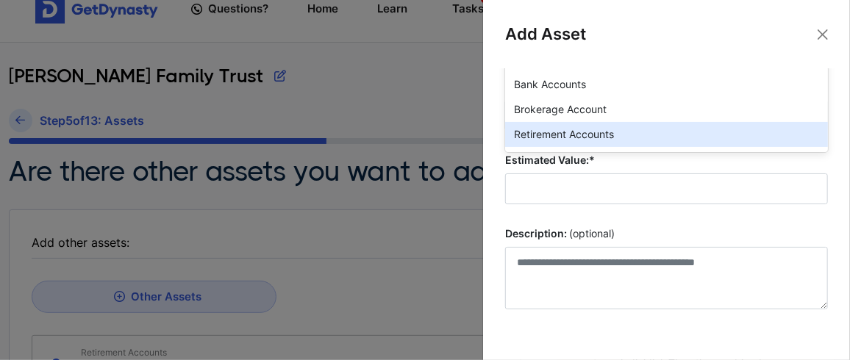
click at [613, 122] on div "Retirement Accounts" at bounding box center [666, 134] width 323 height 25
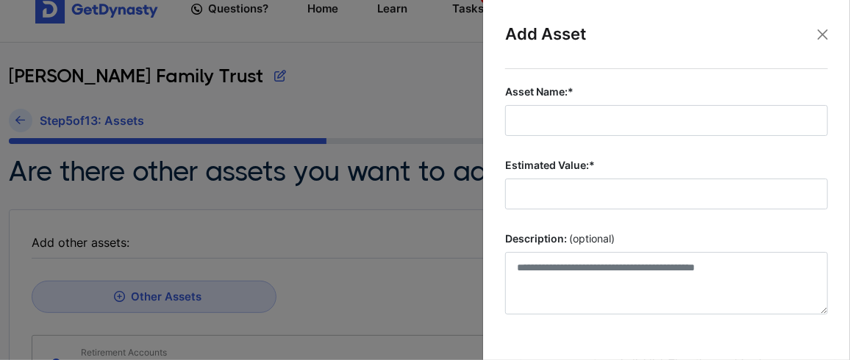
scroll to position [38, 0]
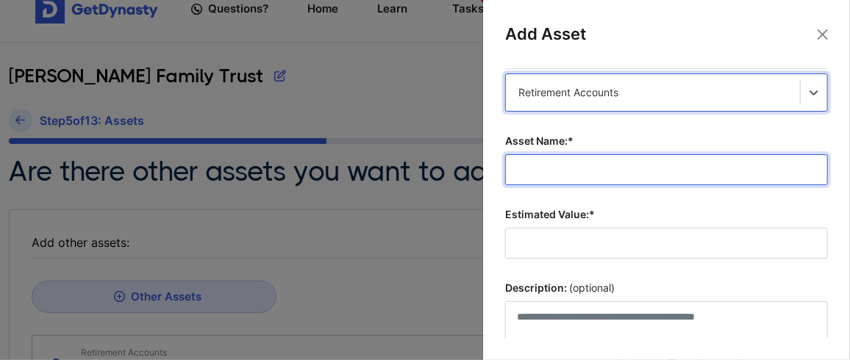
click at [605, 168] on input "Asset Name:*" at bounding box center [666, 169] width 323 height 31
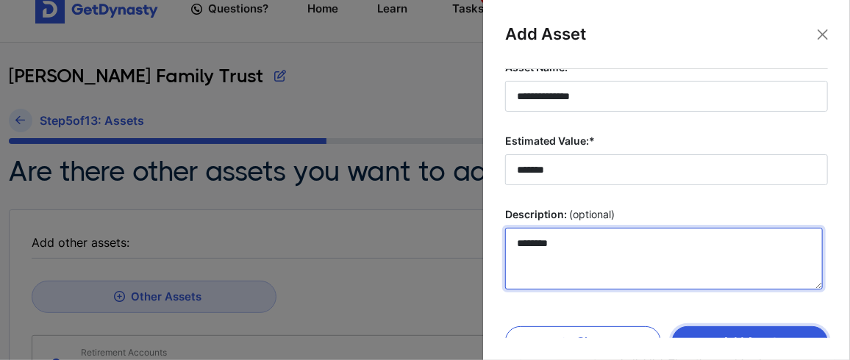
scroll to position [140, 0]
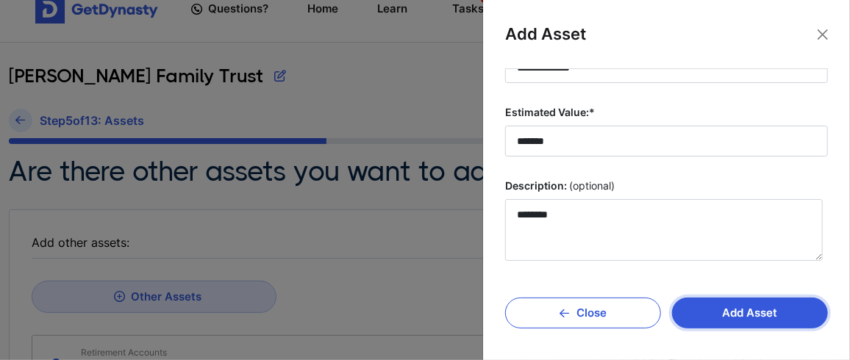
click at [738, 310] on button "Add Asset" at bounding box center [750, 313] width 156 height 31
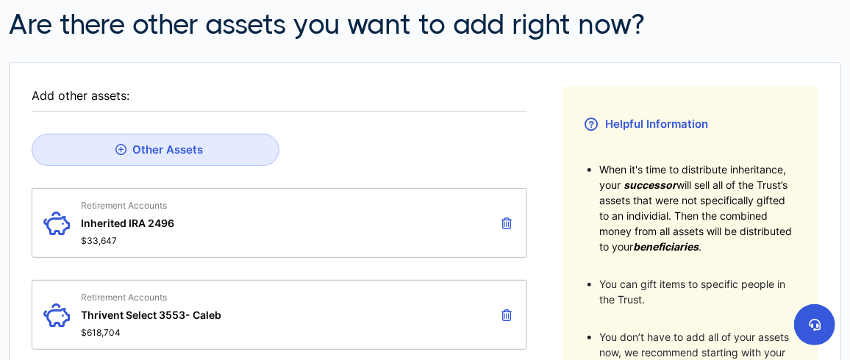
scroll to position [0, 0]
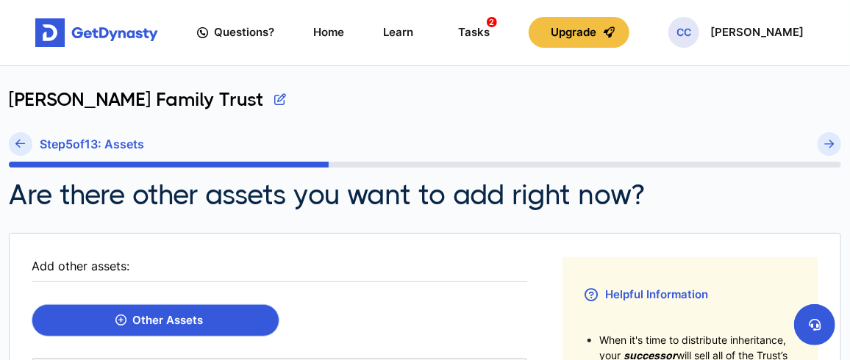
click at [185, 317] on div "Other Assets" at bounding box center [159, 320] width 88 height 13
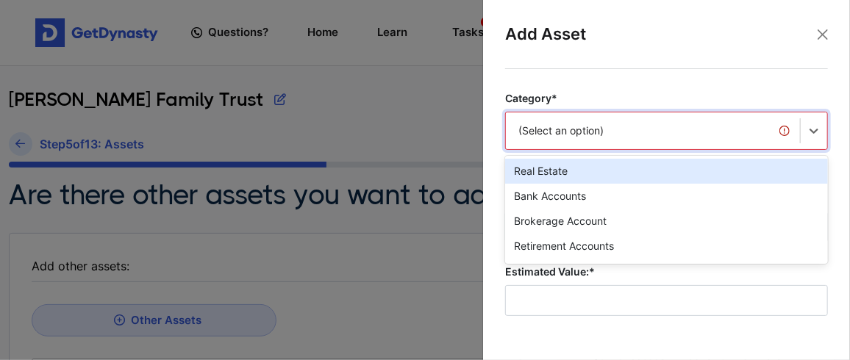
click at [599, 123] on div "option Real Estate focused, 1 of 20. 20 results available. Use Up and Down to c…" at bounding box center [666, 131] width 323 height 38
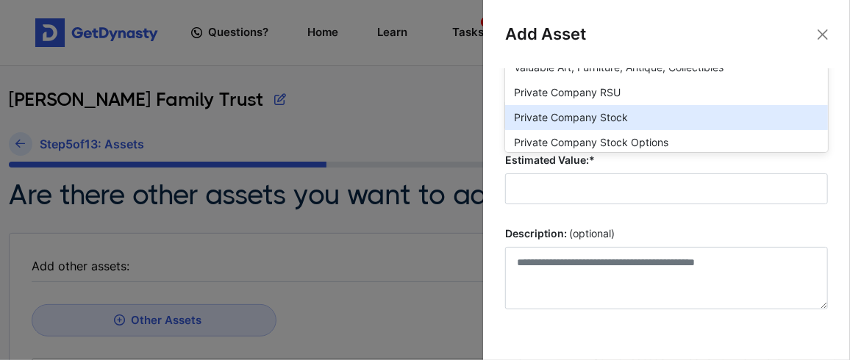
scroll to position [392, 0]
click at [634, 110] on div "Private Company Stock Options" at bounding box center [666, 117] width 323 height 25
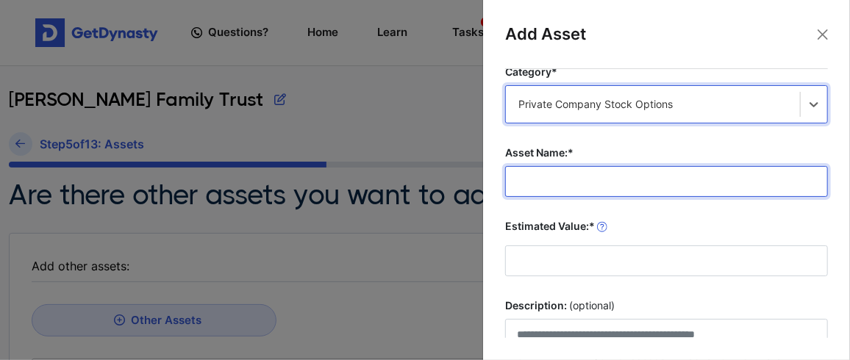
click at [611, 178] on input "Asset Name:*" at bounding box center [666, 181] width 323 height 31
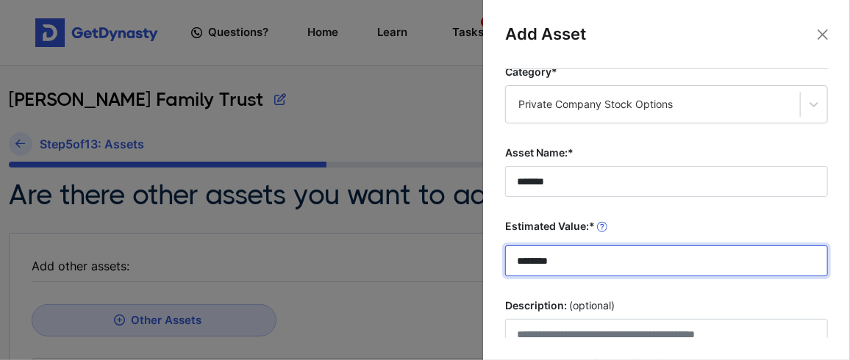
scroll to position [185, 0]
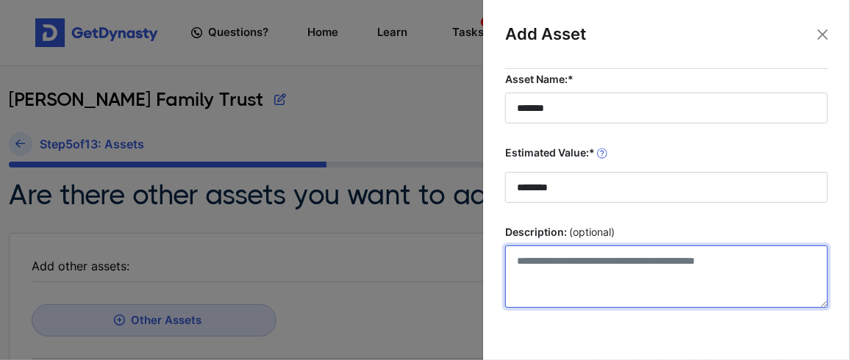
click at [562, 265] on textarea "Description: (optional)" at bounding box center [666, 277] width 323 height 63
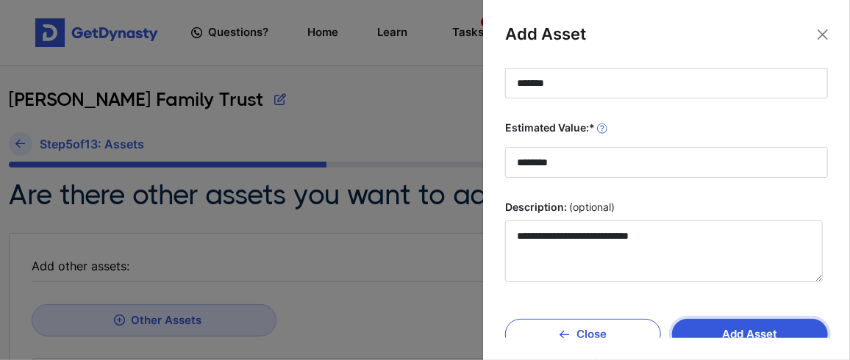
click at [726, 330] on button "Add Asset" at bounding box center [750, 334] width 156 height 31
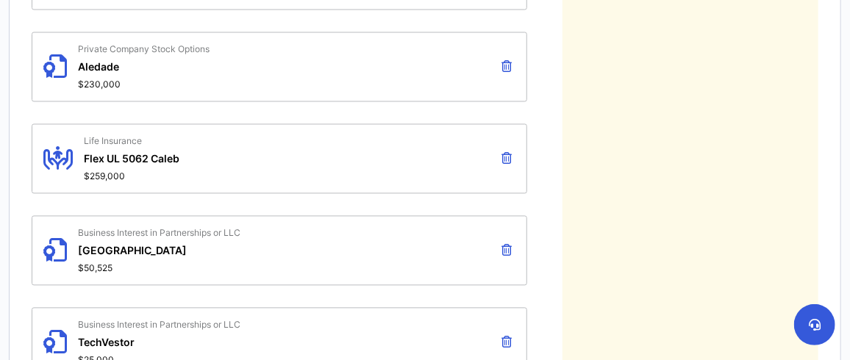
scroll to position [1152, 0]
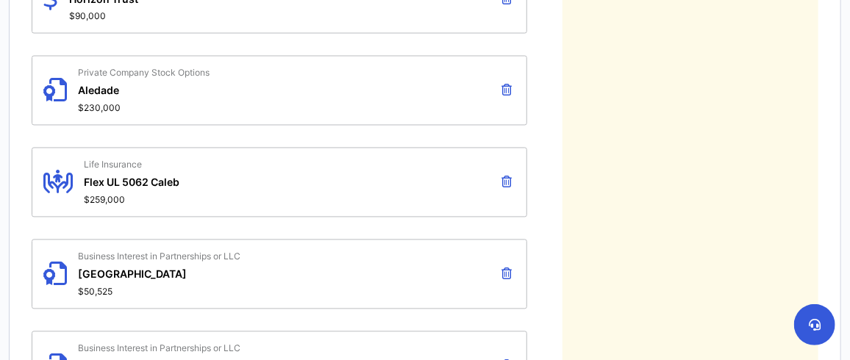
click at [504, 85] on icon at bounding box center [507, 91] width 10 height 12
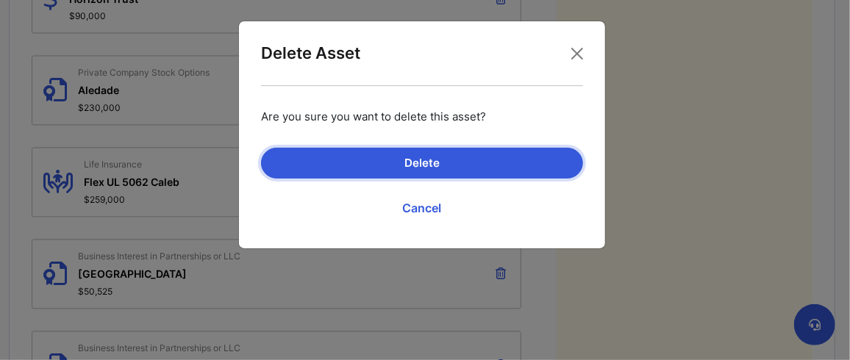
click at [416, 162] on button "Delete" at bounding box center [422, 163] width 322 height 31
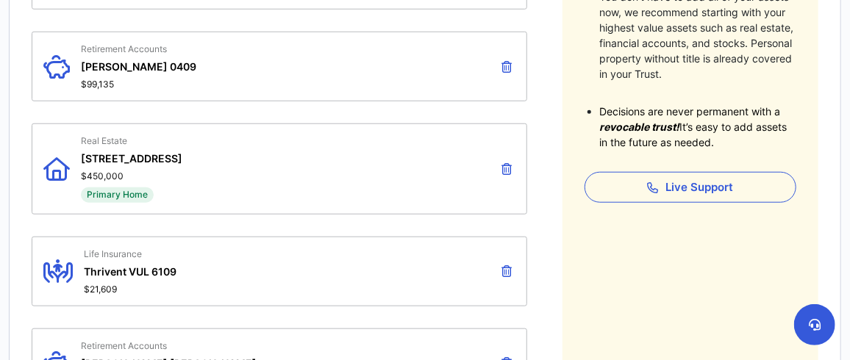
scroll to position [0, 0]
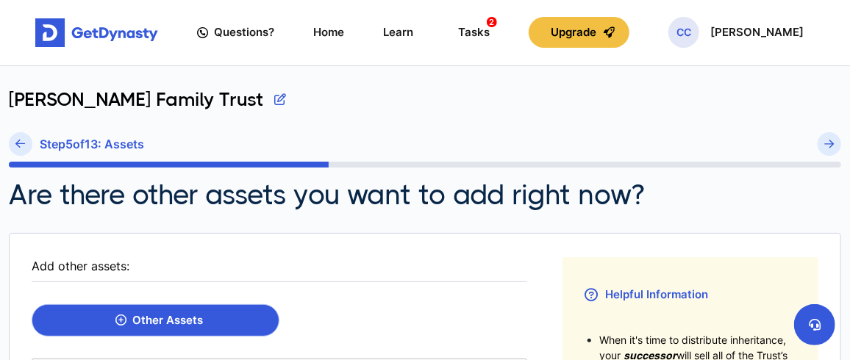
click at [157, 317] on div "Other Assets" at bounding box center [159, 320] width 88 height 13
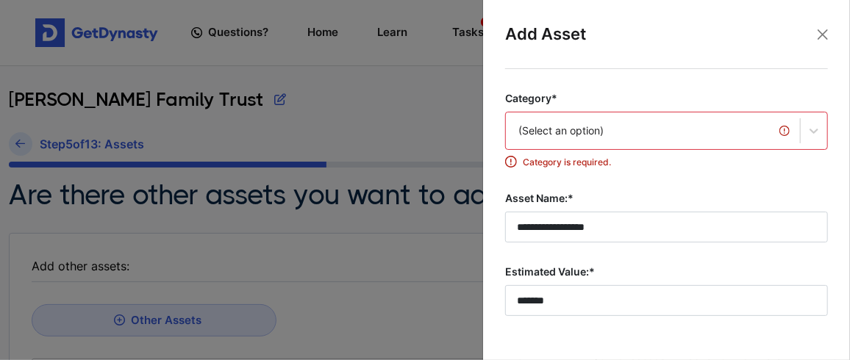
click at [543, 131] on div "(Select an option)" at bounding box center [666, 131] width 323 height 38
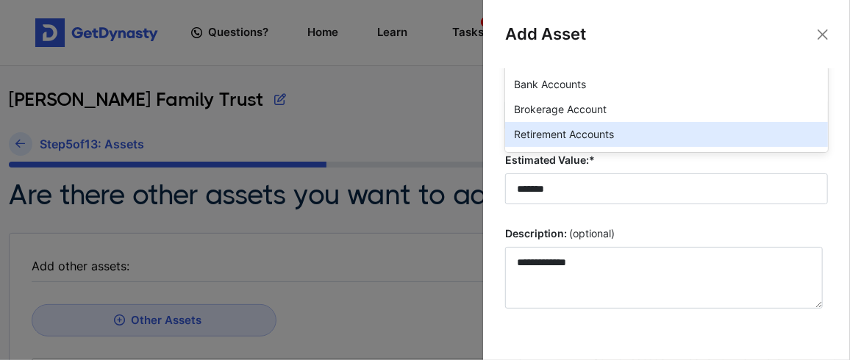
scroll to position [112, 0]
click at [549, 134] on div "Retirement Accounts" at bounding box center [666, 134] width 323 height 25
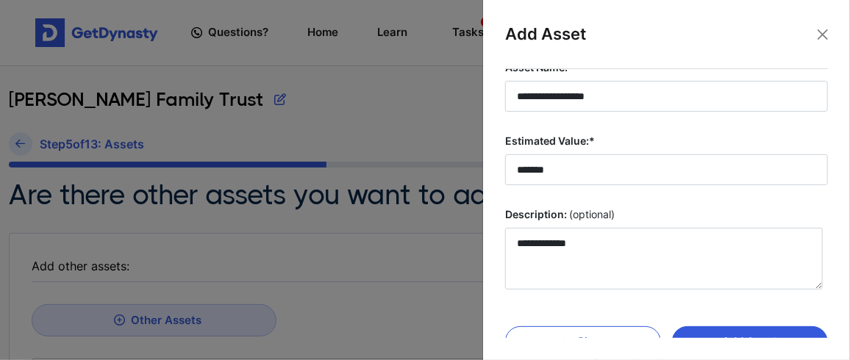
click at [254, 112] on div at bounding box center [425, 180] width 850 height 360
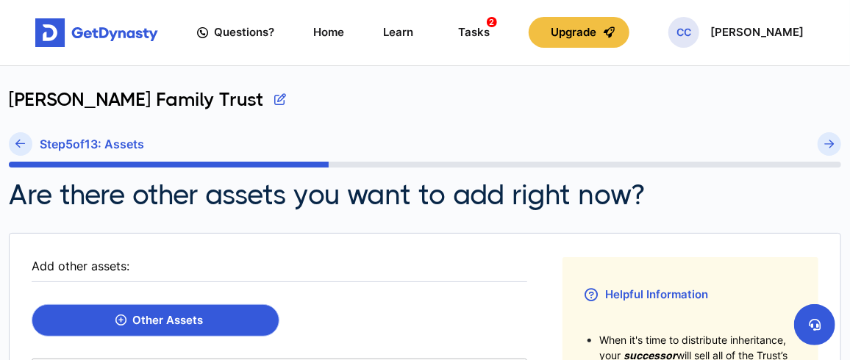
click at [190, 309] on link "Other Assets" at bounding box center [156, 320] width 248 height 33
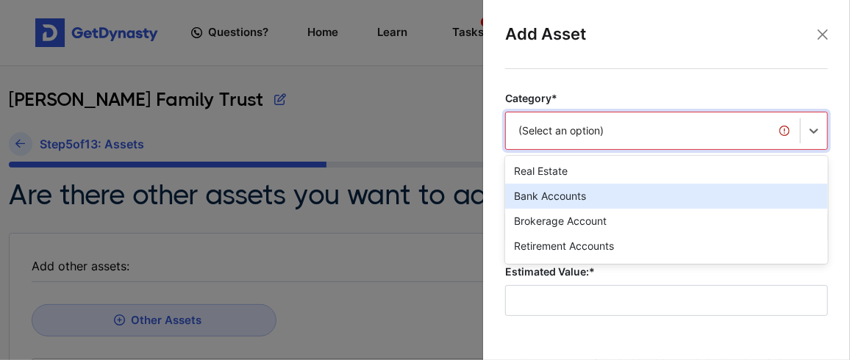
click at [593, 130] on div "option Bank Accounts focused, 2 of 20. 20 results available. Use Up and Down to…" at bounding box center [666, 131] width 323 height 38
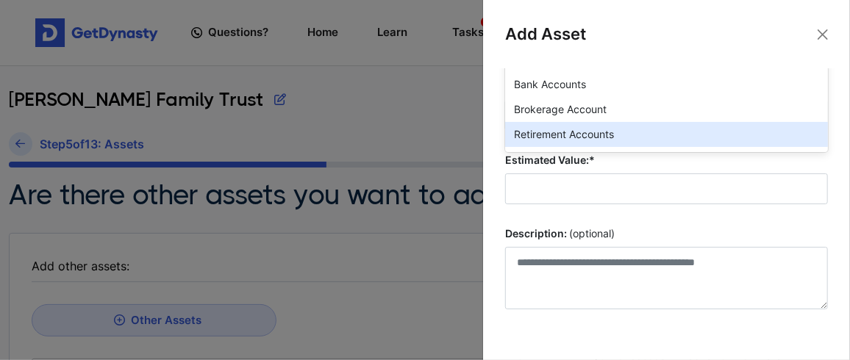
click at [592, 130] on div "Retirement Accounts" at bounding box center [666, 134] width 323 height 25
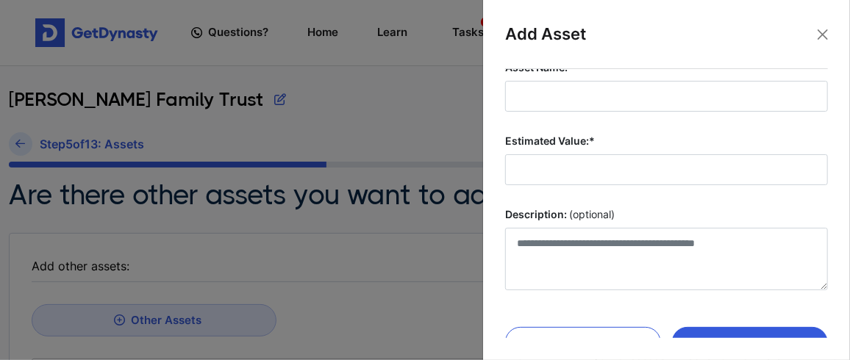
scroll to position [63, 0]
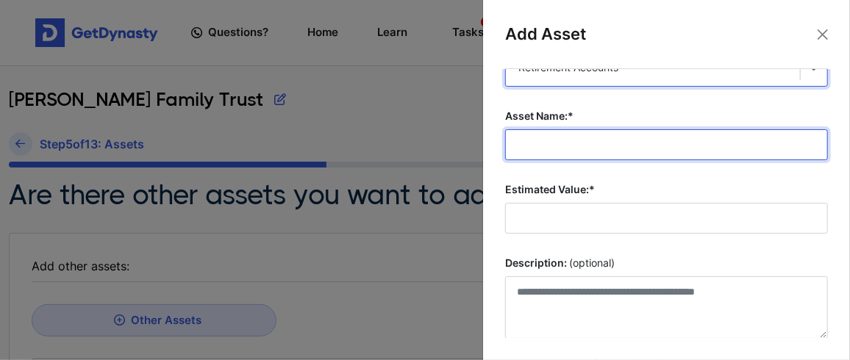
click at [566, 137] on input "Asset Name:*" at bounding box center [666, 144] width 323 height 31
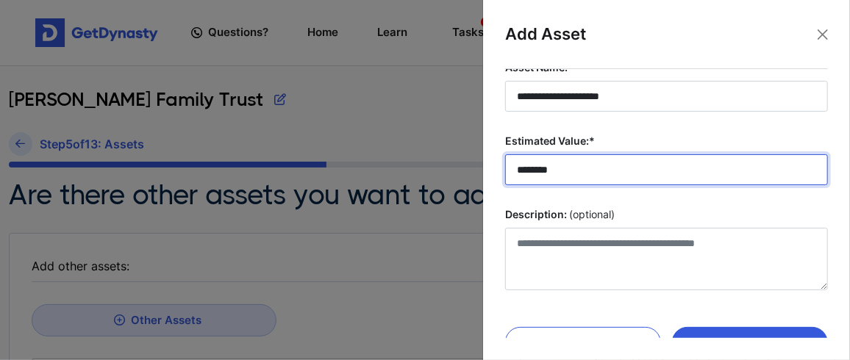
scroll to position [140, 0]
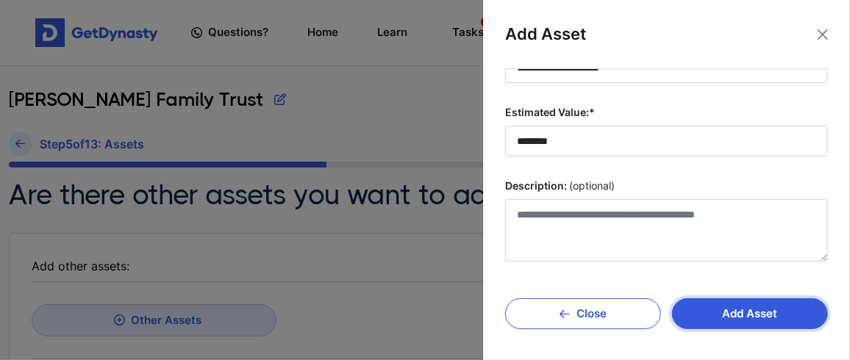
click at [740, 309] on button "Add Asset" at bounding box center [750, 314] width 156 height 31
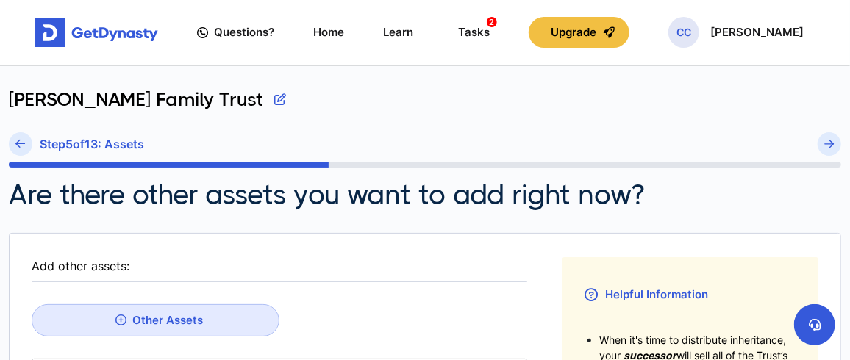
scroll to position [98, 0]
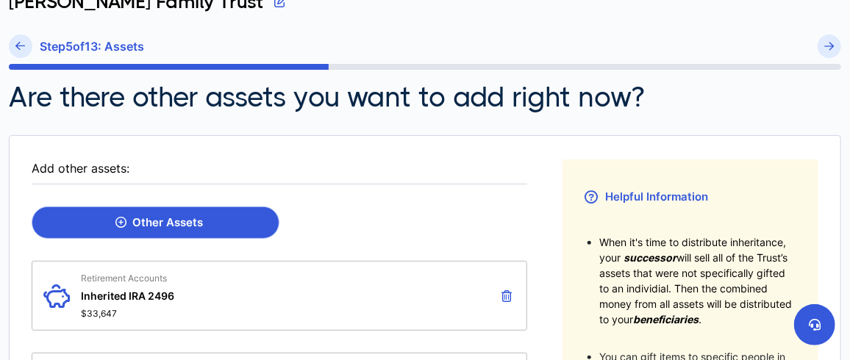
click at [204, 213] on link "Other Assets" at bounding box center [156, 223] width 248 height 33
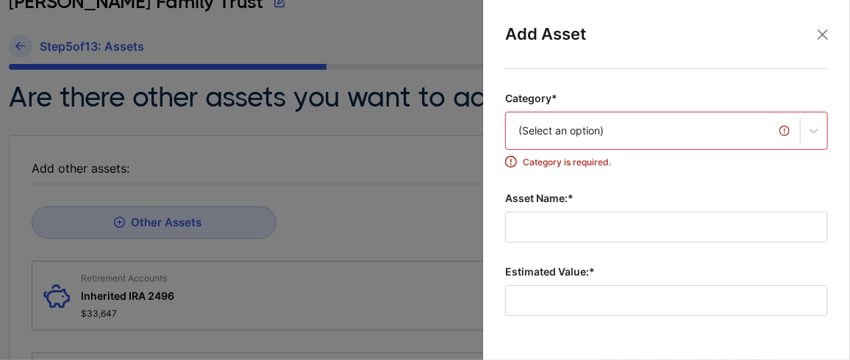
click at [673, 139] on div "(Select an option)" at bounding box center [666, 131] width 323 height 38
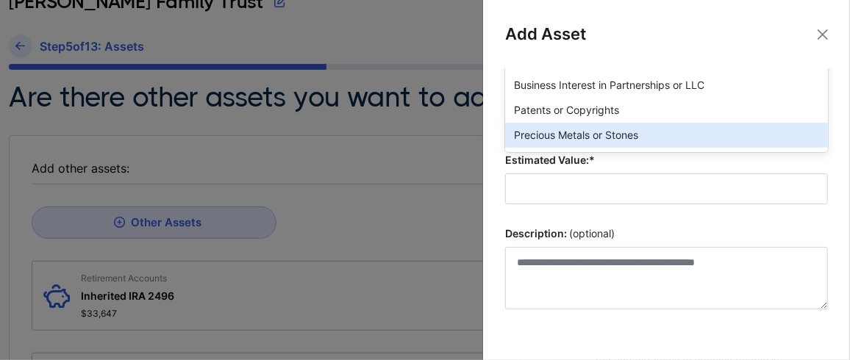
scroll to position [299, 0]
click at [671, 135] on div "Valuable Art, Furniture, Antique, Collectibles" at bounding box center [666, 135] width 323 height 25
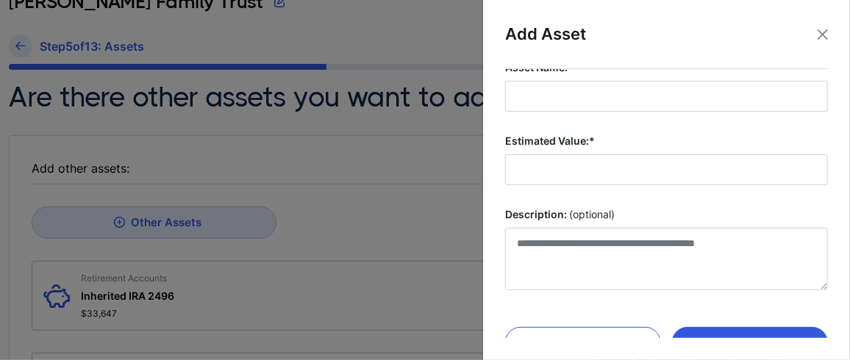
scroll to position [63, 0]
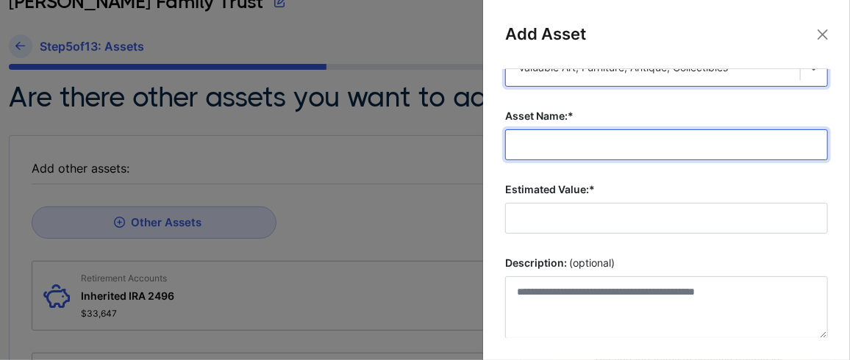
click at [630, 140] on input "Asset Name:*" at bounding box center [666, 144] width 323 height 31
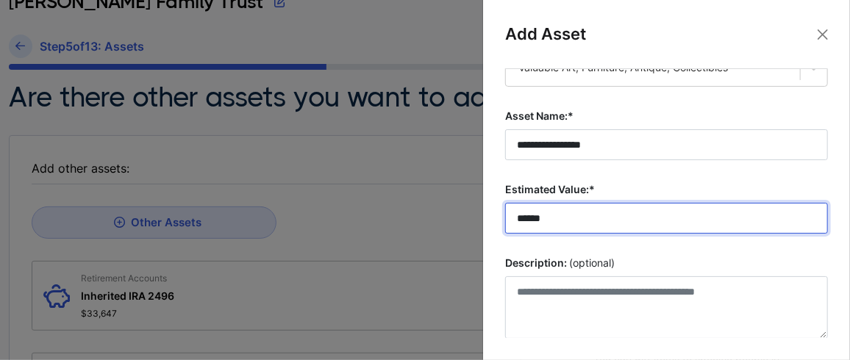
scroll to position [140, 0]
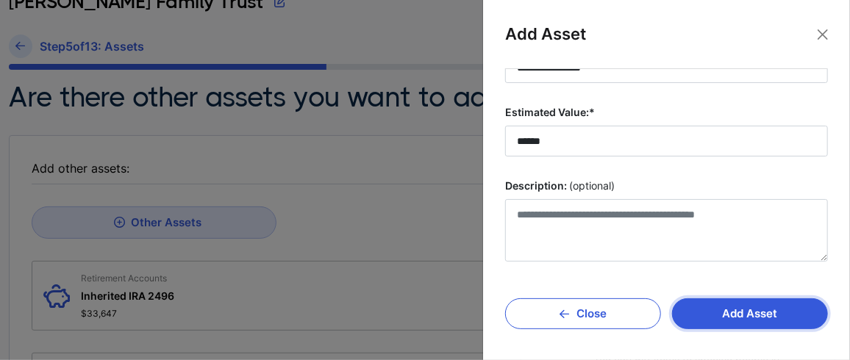
click at [734, 307] on button "Add Asset" at bounding box center [750, 314] width 156 height 31
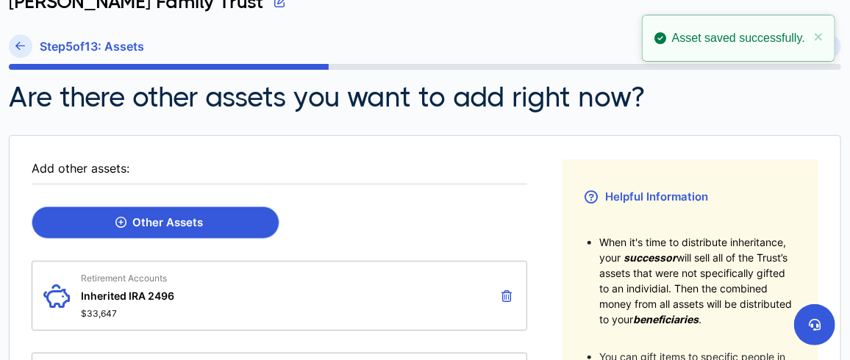
click at [146, 223] on div "Other Assets" at bounding box center [159, 222] width 88 height 13
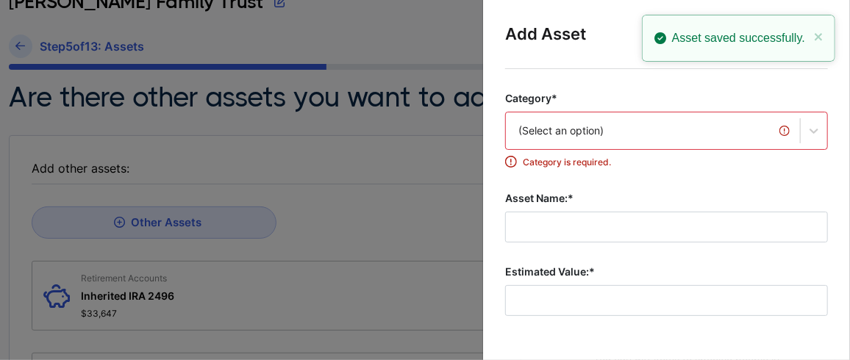
click at [554, 142] on div "(Select an option)" at bounding box center [666, 131] width 323 height 38
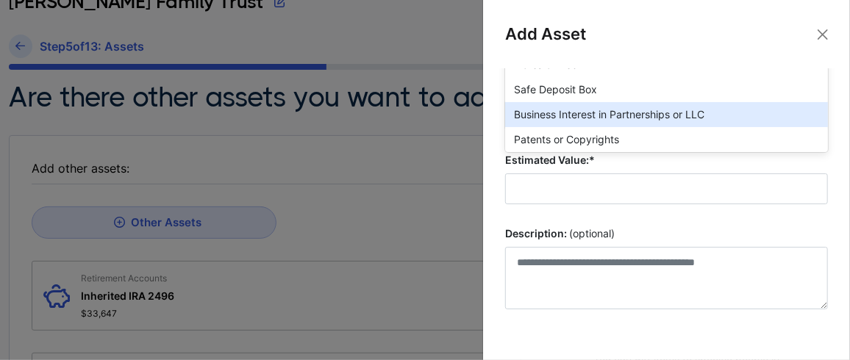
scroll to position [318, 0]
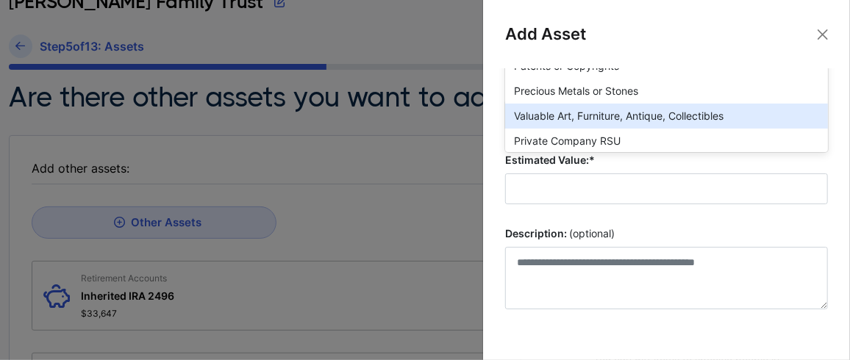
click at [590, 115] on div "Valuable Art, Furniture, Antique, Collectibles" at bounding box center [666, 116] width 323 height 25
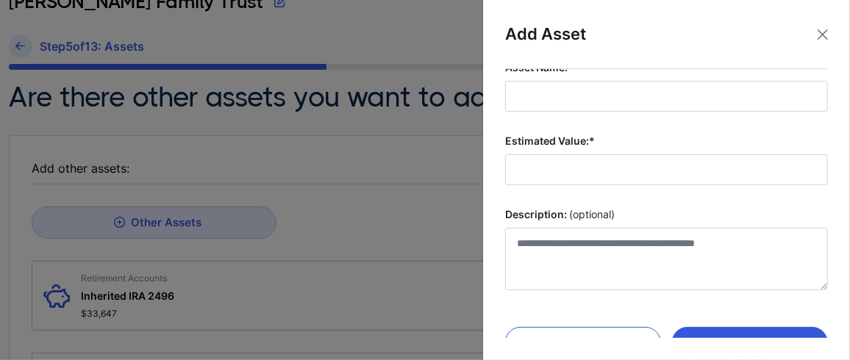
scroll to position [88, 0]
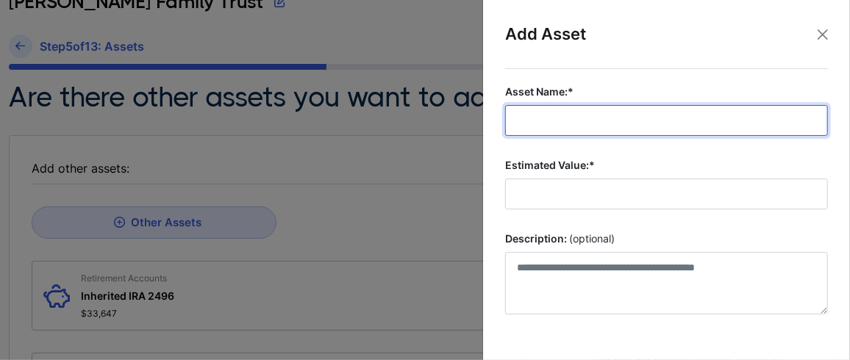
click at [566, 131] on input "Asset Name:*" at bounding box center [666, 120] width 323 height 31
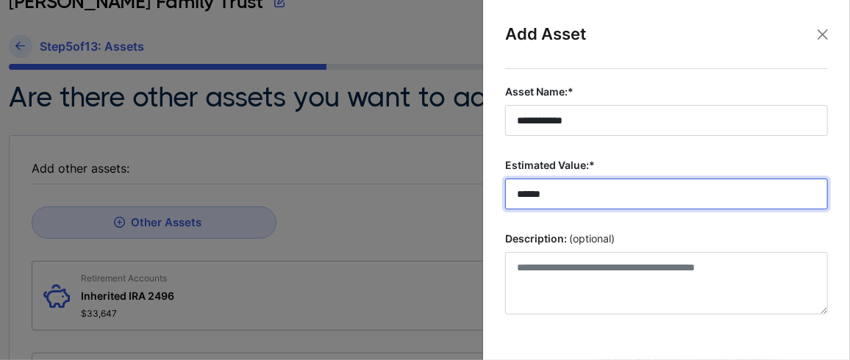
scroll to position [140, 0]
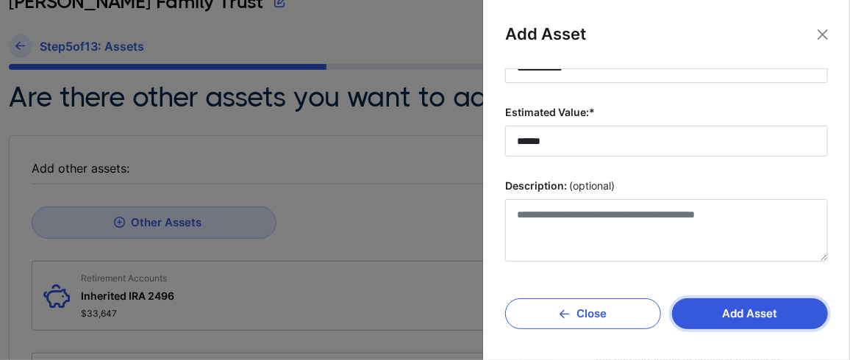
click at [743, 310] on button "Add Asset" at bounding box center [750, 314] width 156 height 31
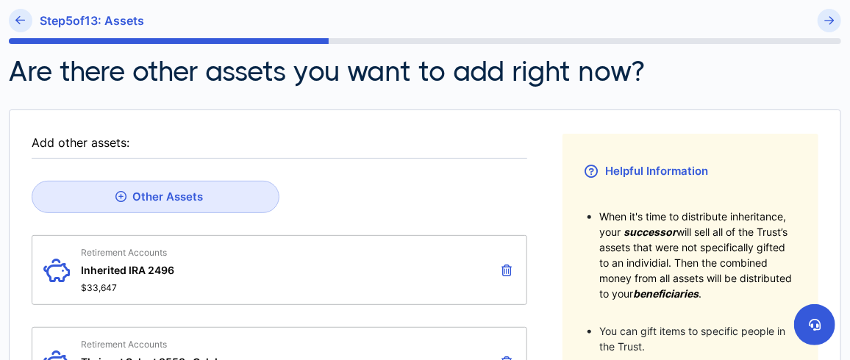
scroll to position [124, 0]
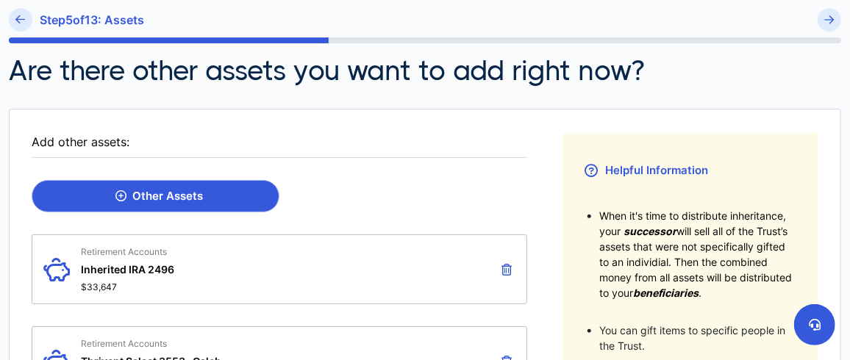
click at [207, 194] on link "Other Assets" at bounding box center [156, 196] width 248 height 33
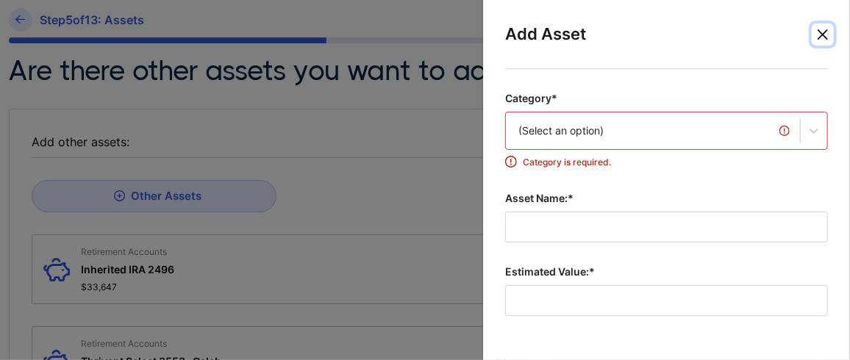
click at [822, 35] on button "Close" at bounding box center [823, 35] width 22 height 22
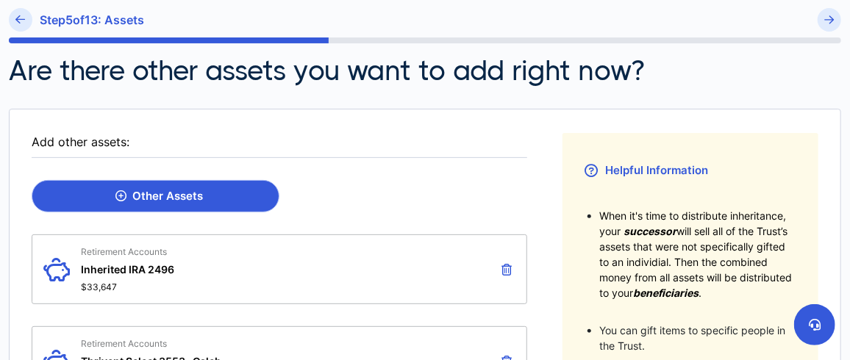
click at [196, 201] on div "Other Assets" at bounding box center [159, 196] width 88 height 13
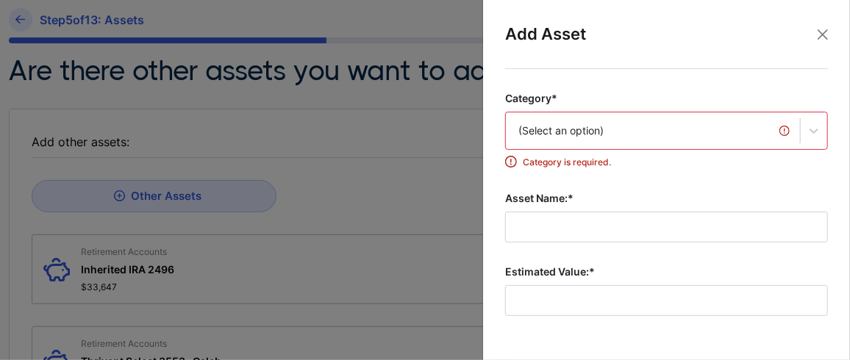
click at [615, 135] on div "(Select an option)" at bounding box center [666, 131] width 323 height 38
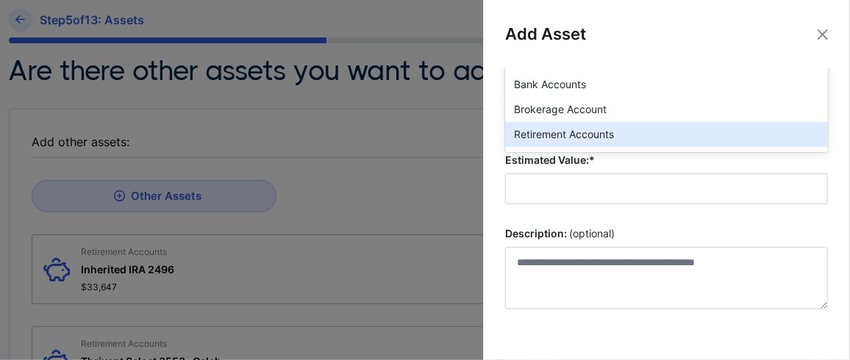
scroll to position [112, 0]
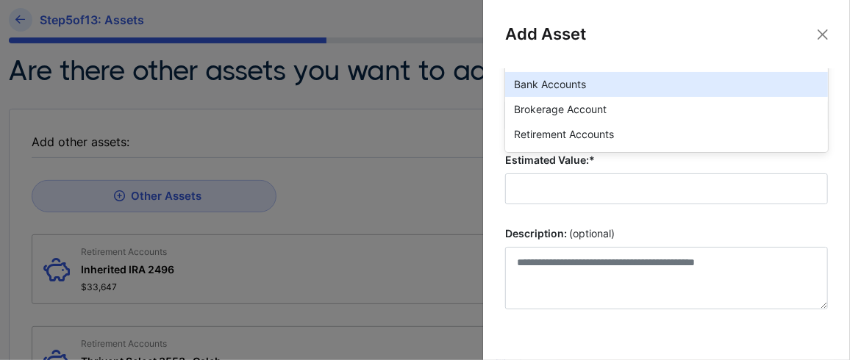
click at [566, 79] on div "Bank Accounts" at bounding box center [666, 84] width 323 height 25
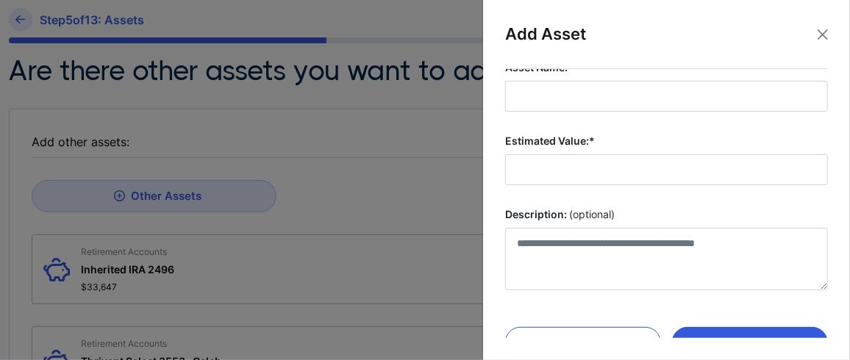
scroll to position [63, 0]
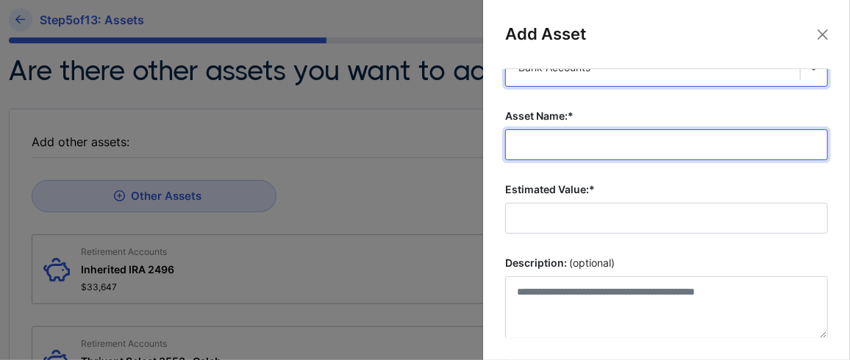
click at [558, 146] on input "Asset Name:*" at bounding box center [666, 144] width 323 height 31
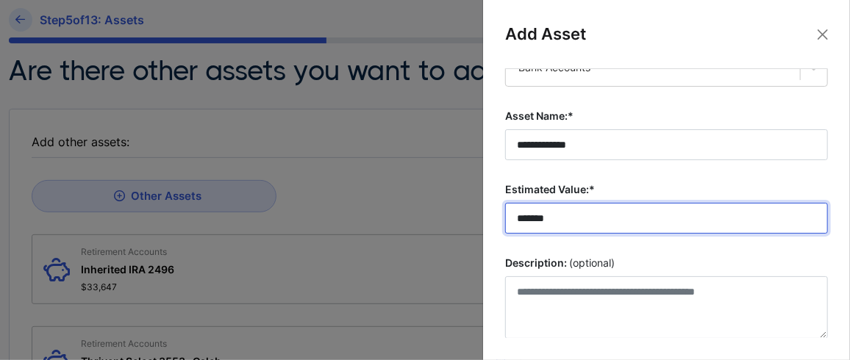
scroll to position [137, 0]
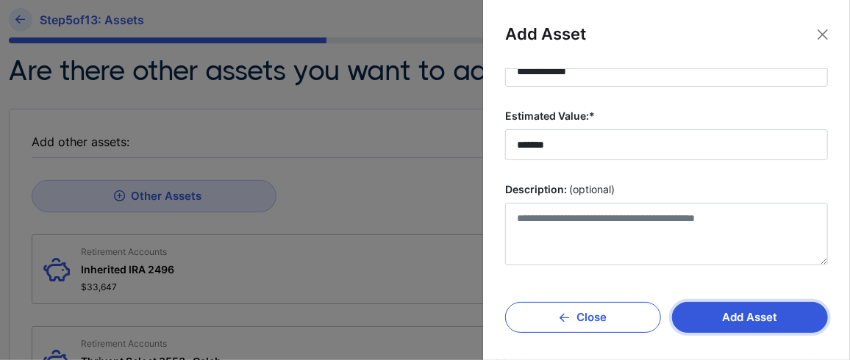
click at [749, 316] on button "Add Asset" at bounding box center [750, 317] width 156 height 31
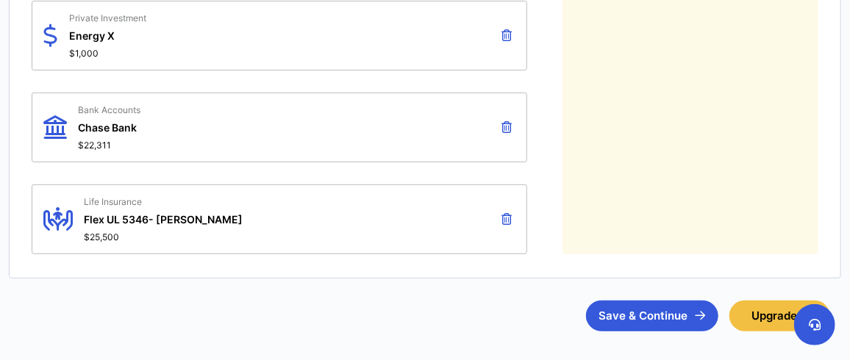
scroll to position [2597, 0]
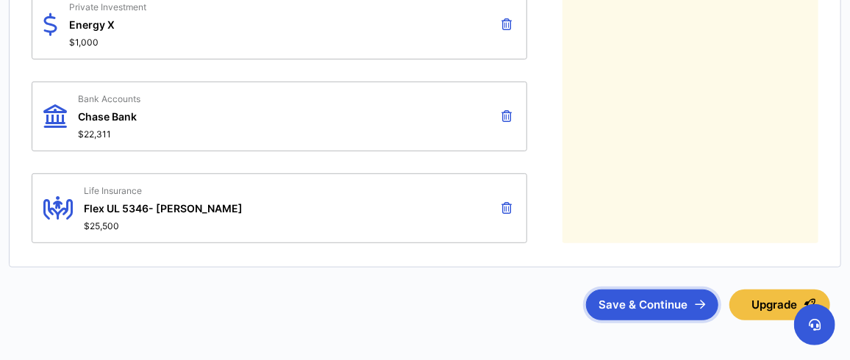
click at [642, 290] on button "Save & Continue" at bounding box center [652, 305] width 132 height 31
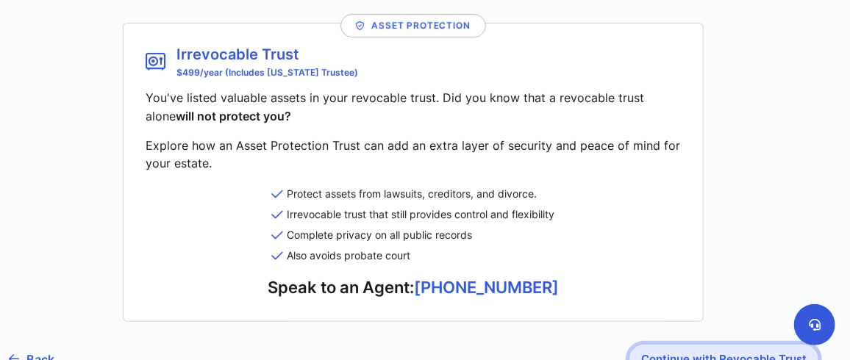
scroll to position [273, 0]
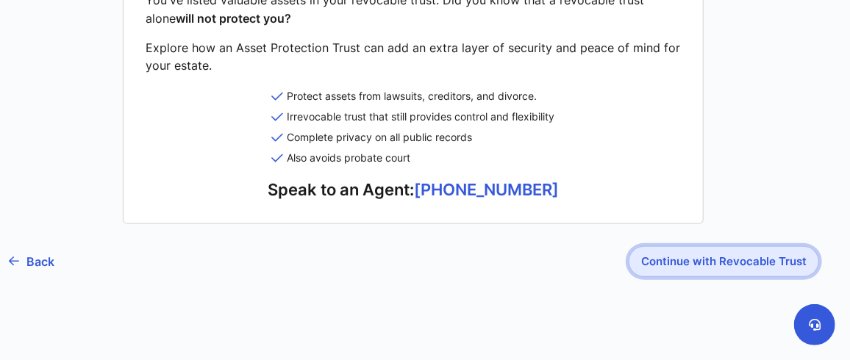
click at [701, 257] on button "Continue with Revocable Trust" at bounding box center [724, 261] width 190 height 31
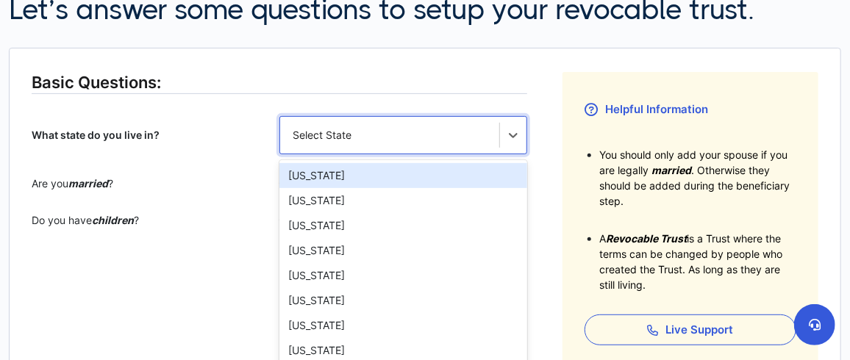
click at [416, 154] on div "option Alabama focused, 1 of 51. 51 results available. Use Up and Down to choos…" at bounding box center [403, 135] width 248 height 38
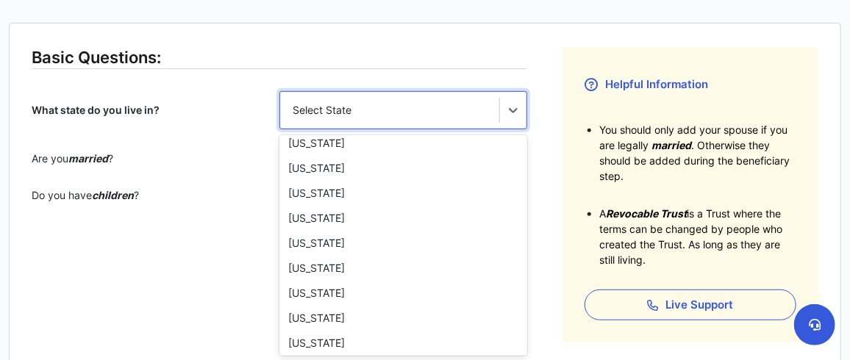
scroll to position [1060, 0]
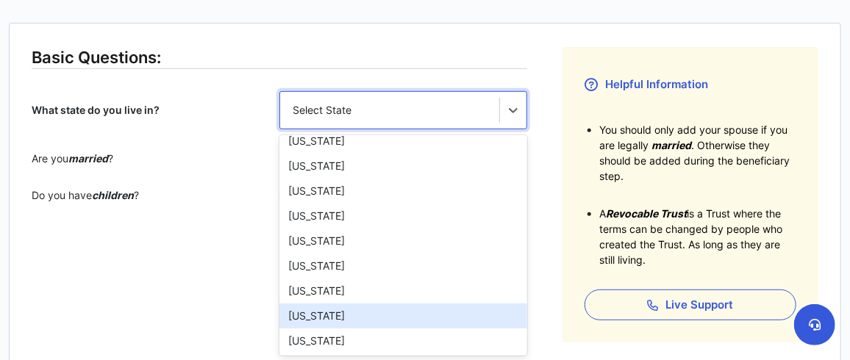
click at [432, 315] on div "Wisconsin" at bounding box center [403, 316] width 248 height 25
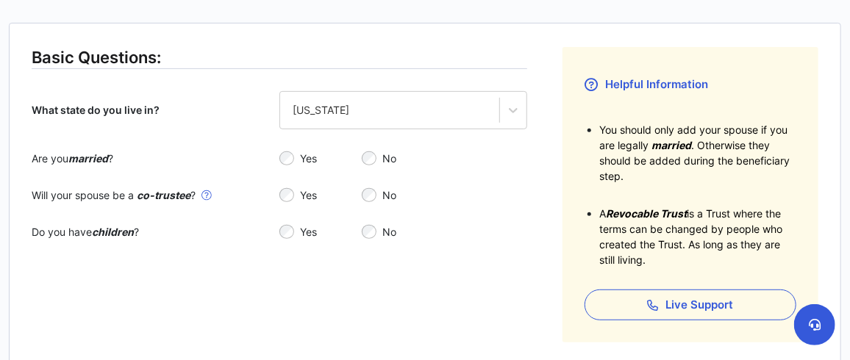
click at [296, 228] on div "Yes" at bounding box center [320, 232] width 82 height 15
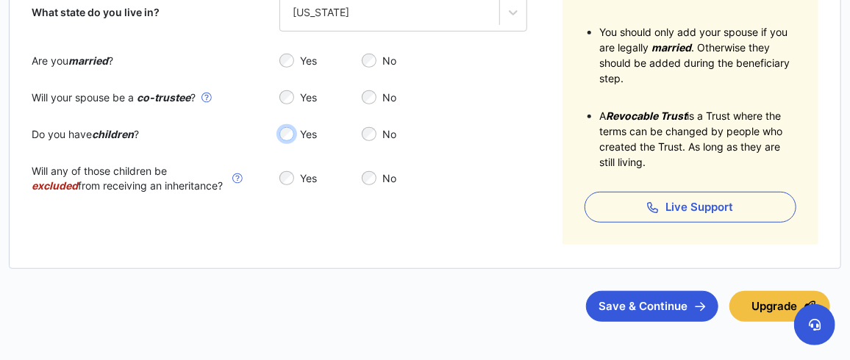
scroll to position [332, 0]
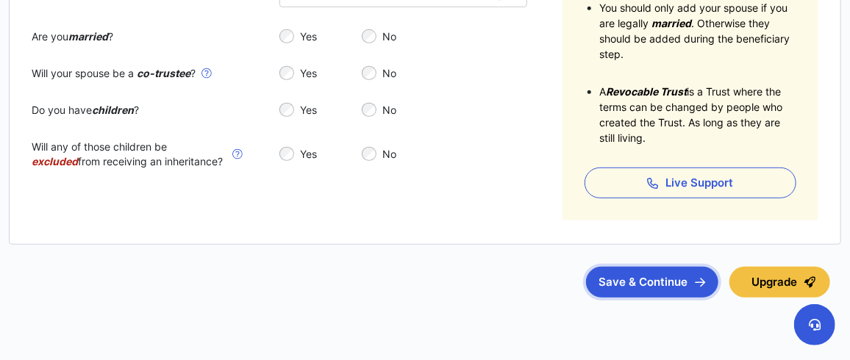
click at [658, 276] on button "Save & Continue" at bounding box center [652, 282] width 132 height 31
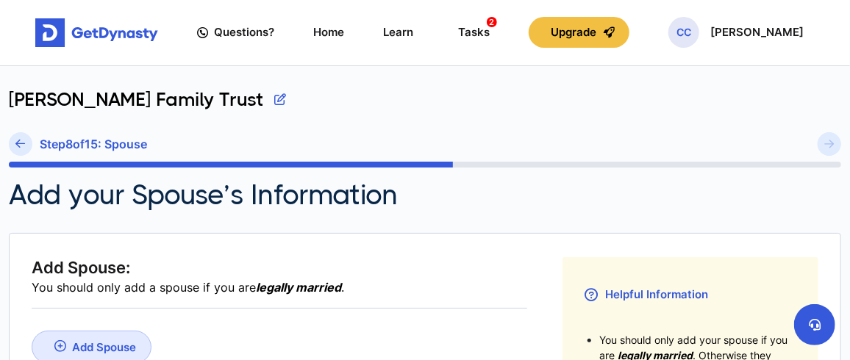
scroll to position [122, 0]
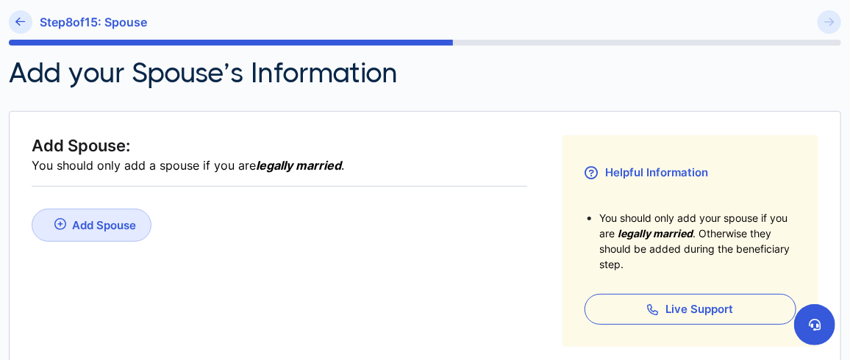
click at [117, 218] on div "Add Spouse" at bounding box center [104, 225] width 64 height 14
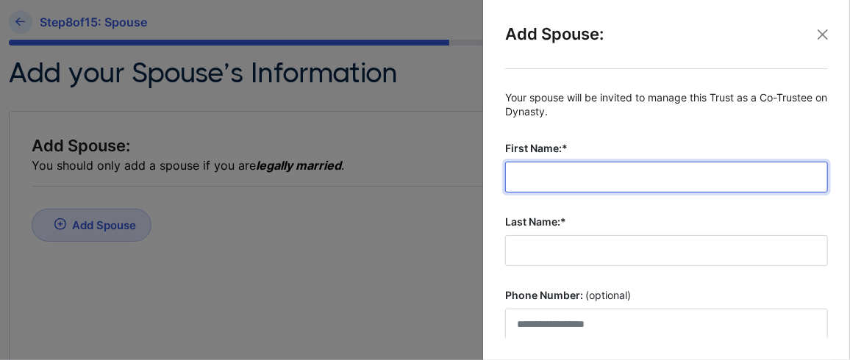
click at [551, 175] on input "First Name:*" at bounding box center [666, 177] width 323 height 31
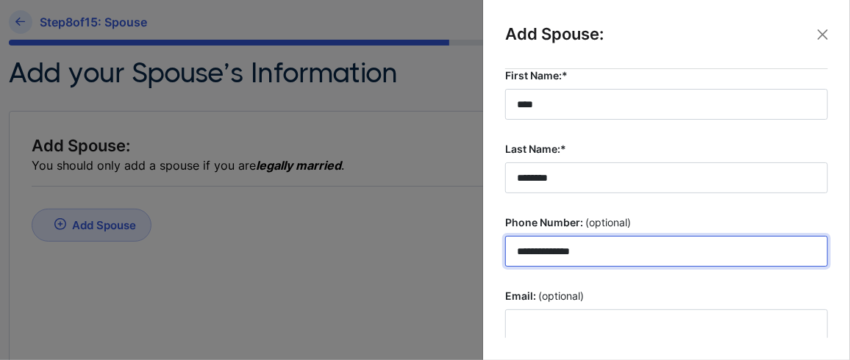
scroll to position [146, 0]
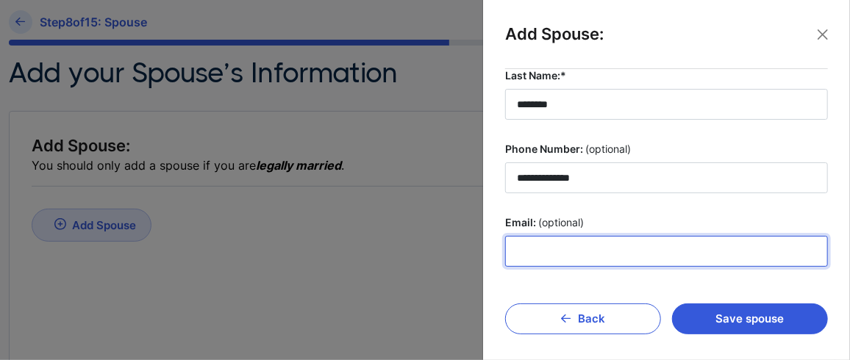
click at [595, 244] on input "Email: (optional)" at bounding box center [666, 251] width 323 height 31
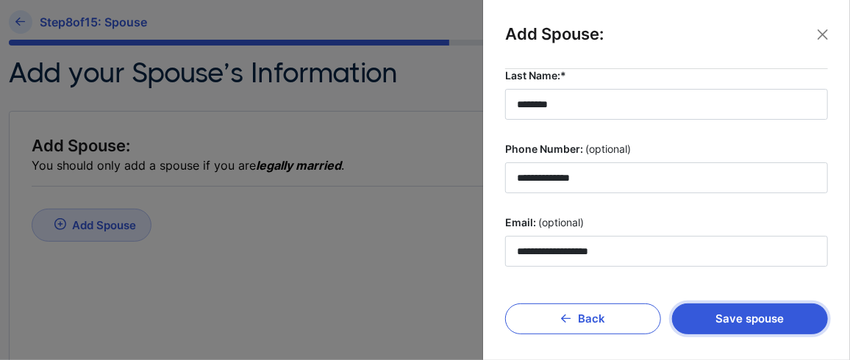
click at [723, 314] on button "Save spouse" at bounding box center [750, 319] width 156 height 31
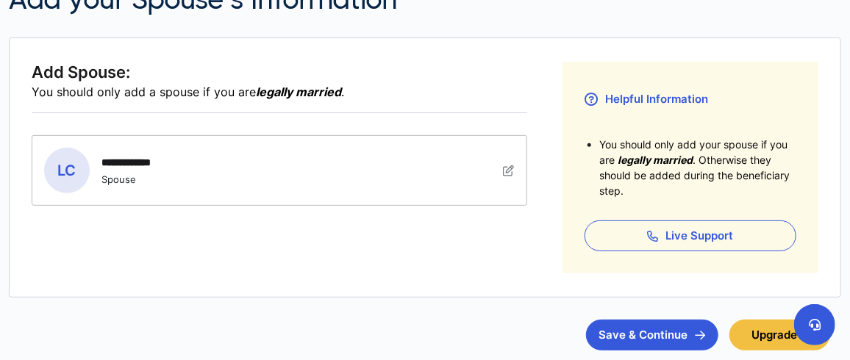
scroll to position [220, 0]
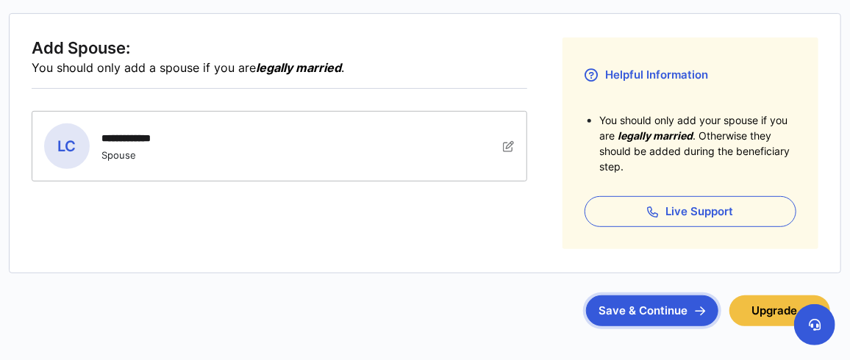
click at [656, 309] on button "Save & Continue" at bounding box center [652, 311] width 132 height 31
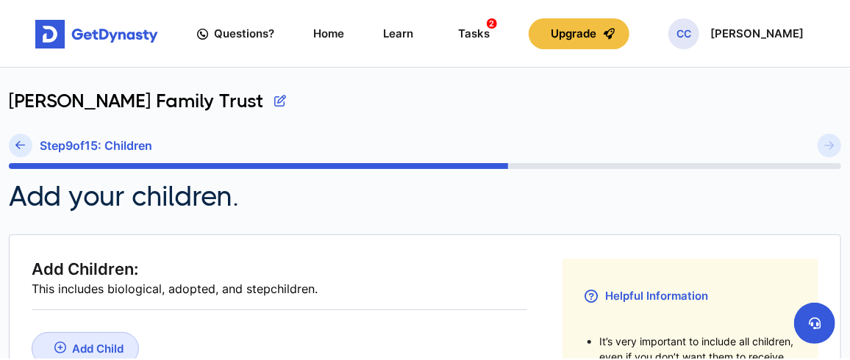
scroll to position [98, 0]
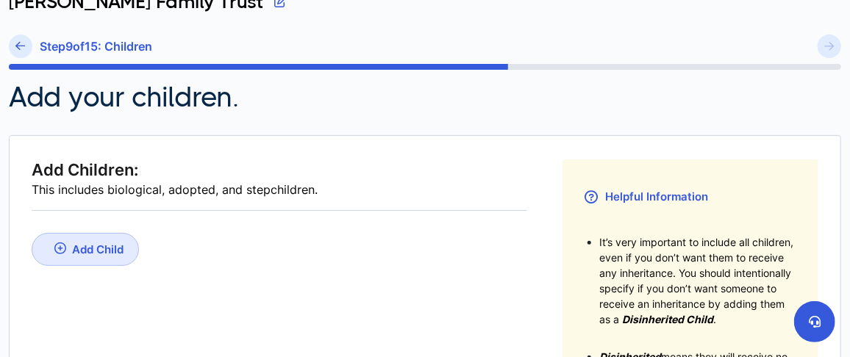
click at [106, 246] on div "Add Child" at bounding box center [97, 250] width 51 height 14
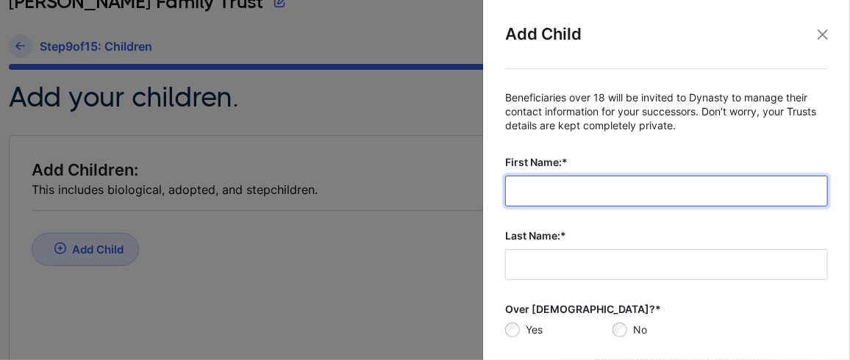
click at [583, 185] on input "First Name:*" at bounding box center [666, 191] width 323 height 31
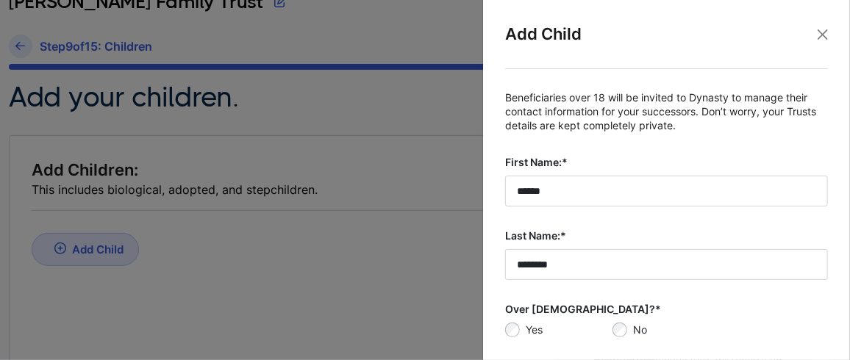
scroll to position [149, 0]
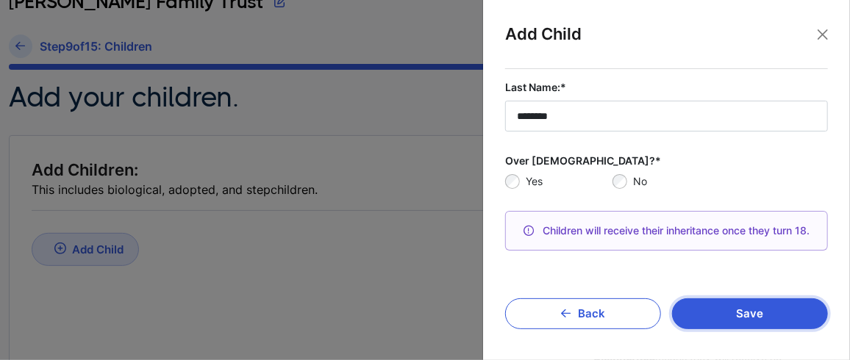
click at [737, 310] on button "Save" at bounding box center [750, 314] width 156 height 31
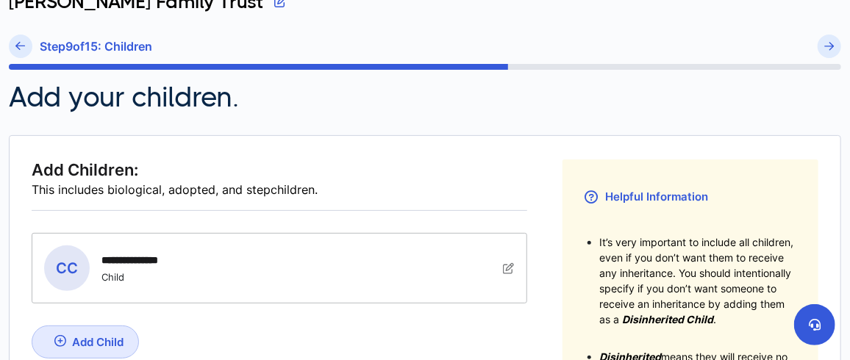
scroll to position [146, 0]
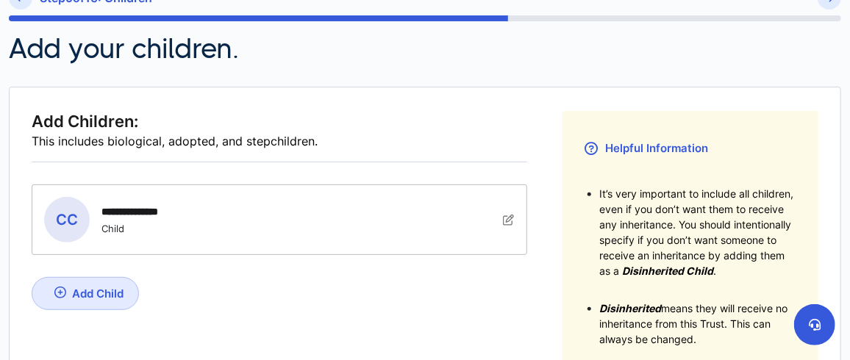
click at [120, 297] on div "Add Child" at bounding box center [97, 294] width 51 height 14
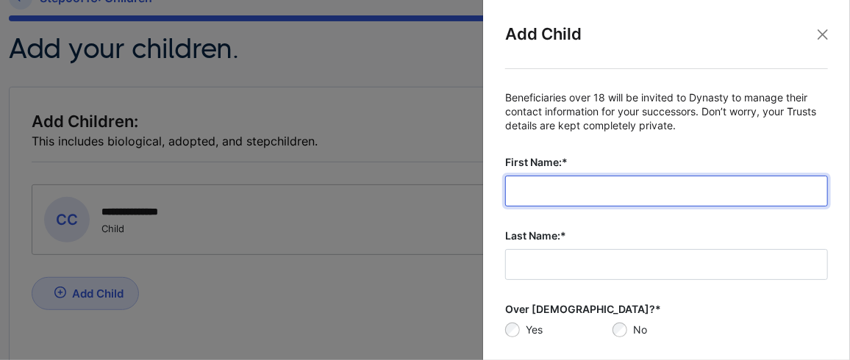
click at [660, 194] on input "First Name:*" at bounding box center [666, 191] width 323 height 31
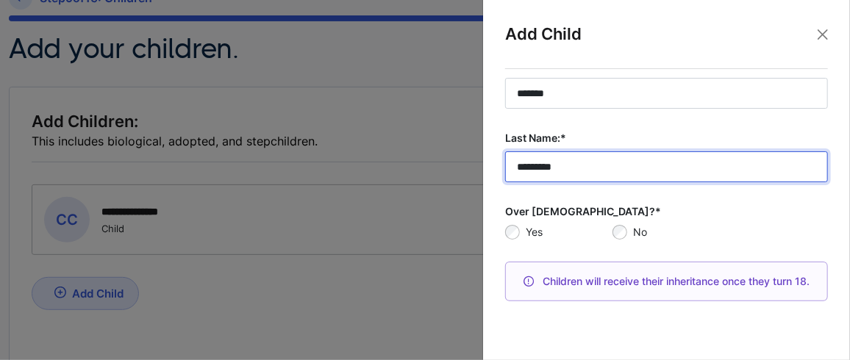
scroll to position [149, 0]
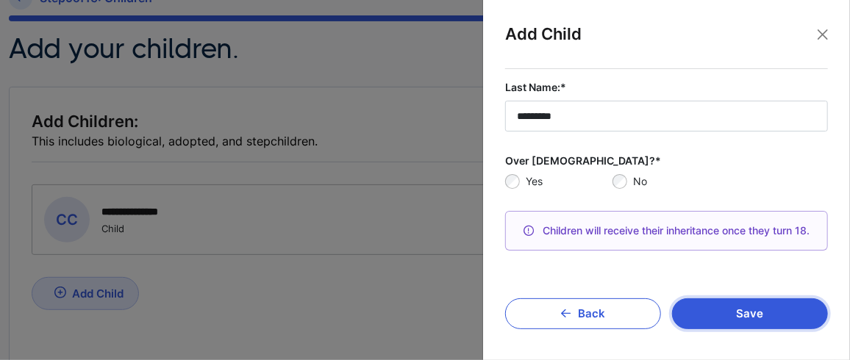
click at [730, 309] on button "Save" at bounding box center [750, 314] width 156 height 31
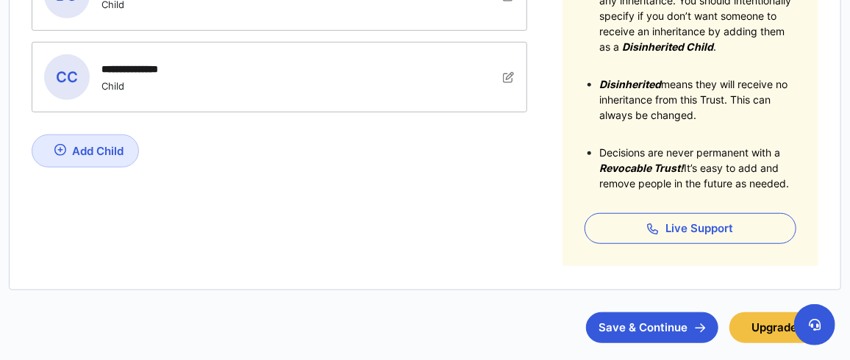
scroll to position [395, 0]
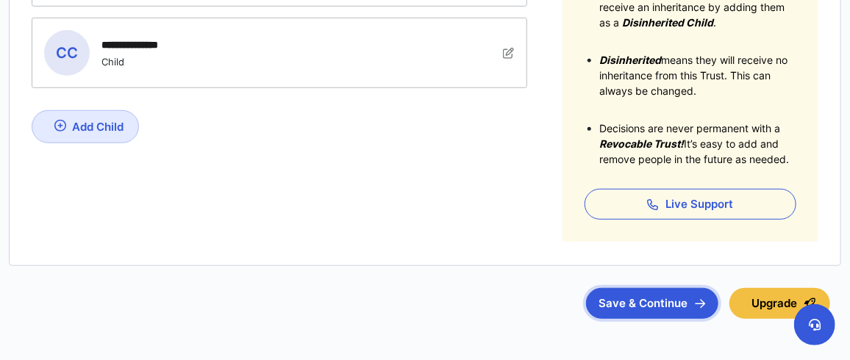
click at [629, 294] on button "Save & Continue" at bounding box center [652, 303] width 132 height 31
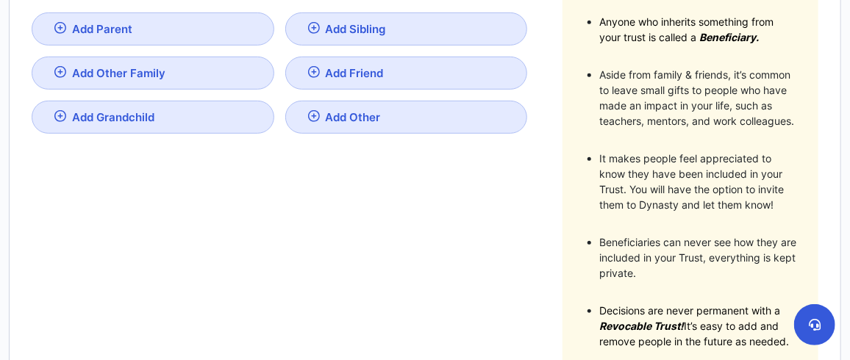
scroll to position [196, 0]
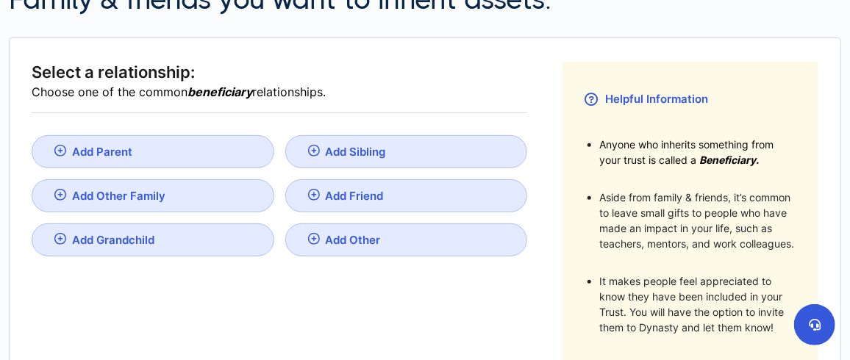
click at [355, 142] on link "Add Sibling" at bounding box center [406, 151] width 243 height 33
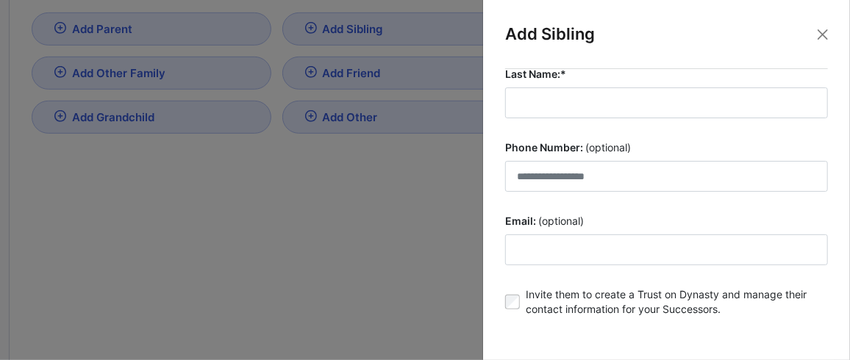
scroll to position [73, 0]
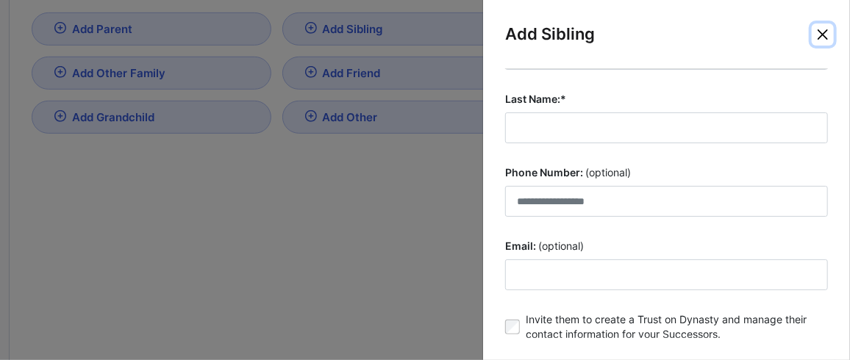
click at [820, 32] on button "Close" at bounding box center [823, 35] width 22 height 22
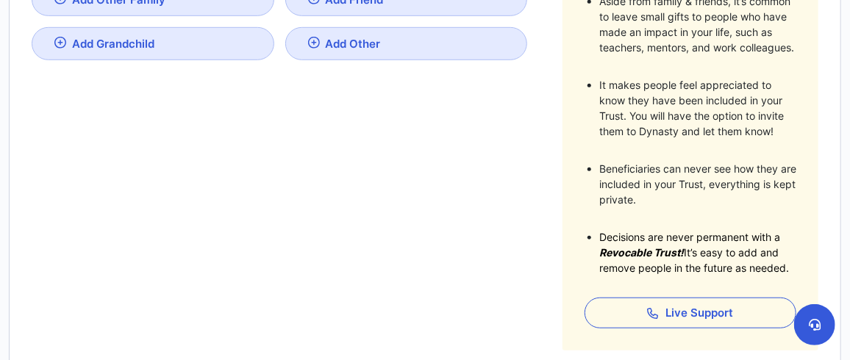
scroll to position [269, 0]
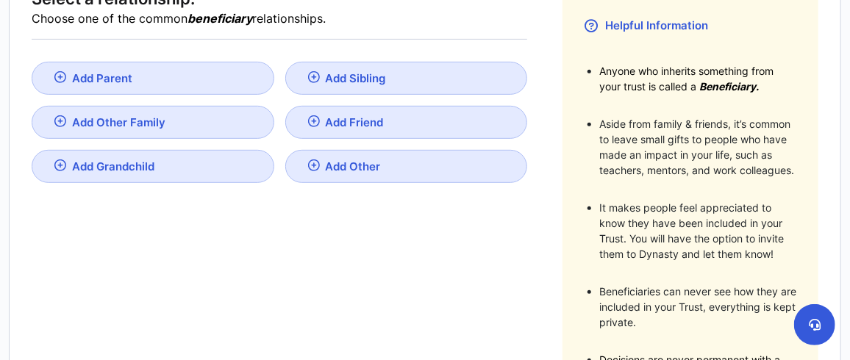
click at [352, 72] on div "Add Sibling" at bounding box center [356, 78] width 60 height 14
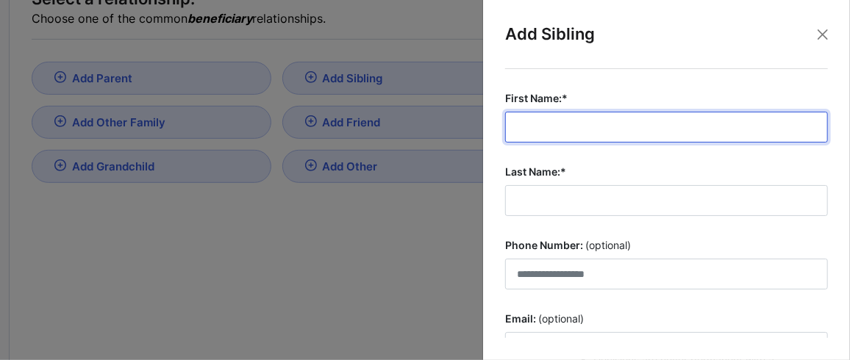
click at [572, 134] on input "First Name:*" at bounding box center [666, 127] width 323 height 31
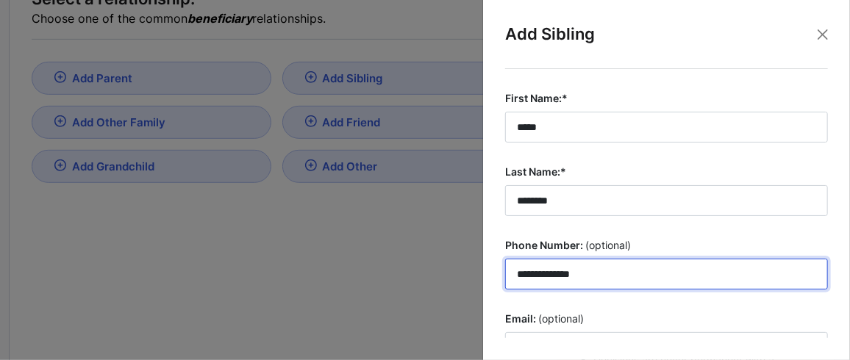
scroll to position [24, 0]
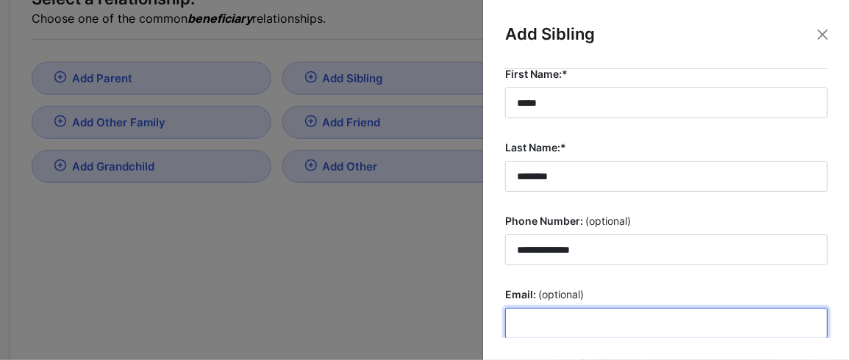
click at [584, 313] on input "Email: (optional)" at bounding box center [666, 323] width 323 height 31
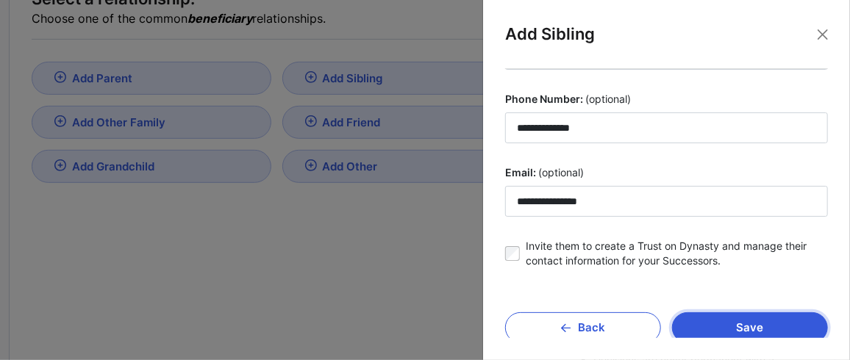
click at [742, 317] on button "Save" at bounding box center [750, 328] width 156 height 31
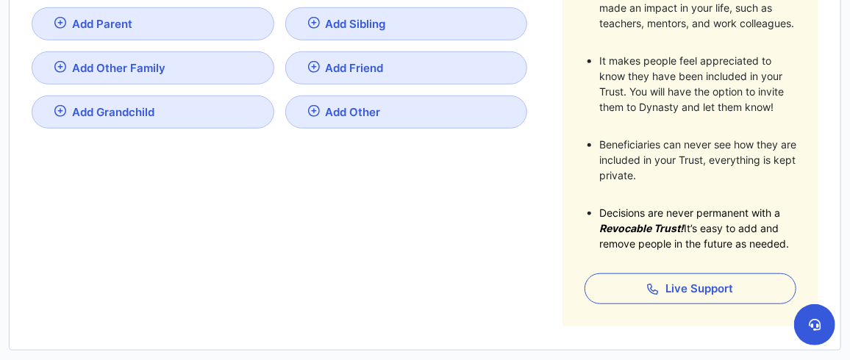
scroll to position [514, 0]
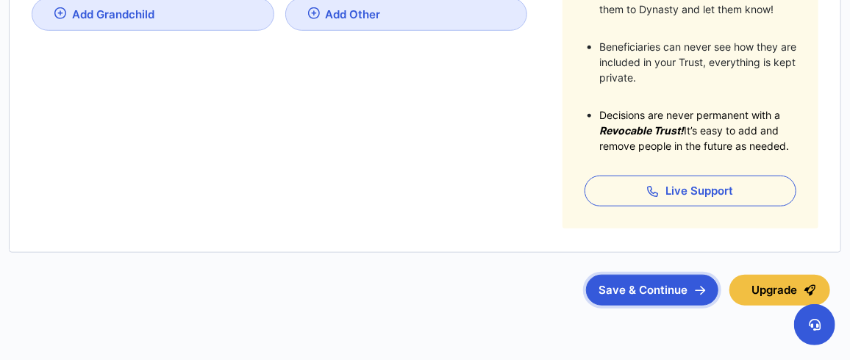
click at [649, 288] on button "Save & Continue" at bounding box center [652, 290] width 132 height 31
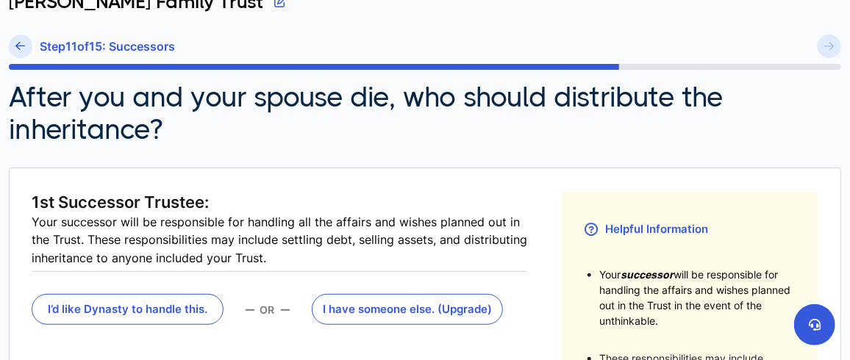
scroll to position [122, 0]
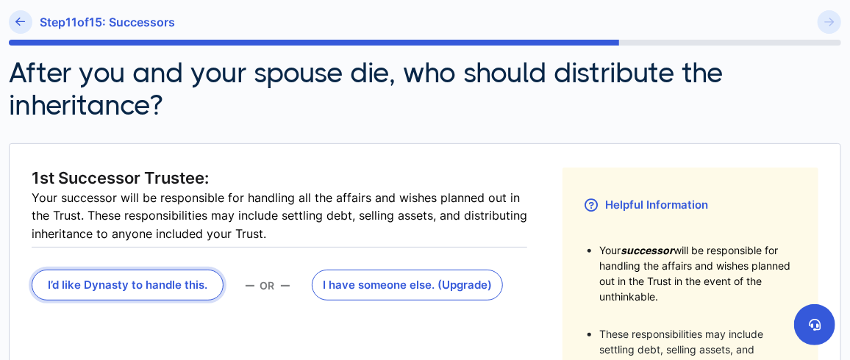
click at [166, 278] on button "I’d like Dynasty to handle this." at bounding box center [128, 285] width 192 height 31
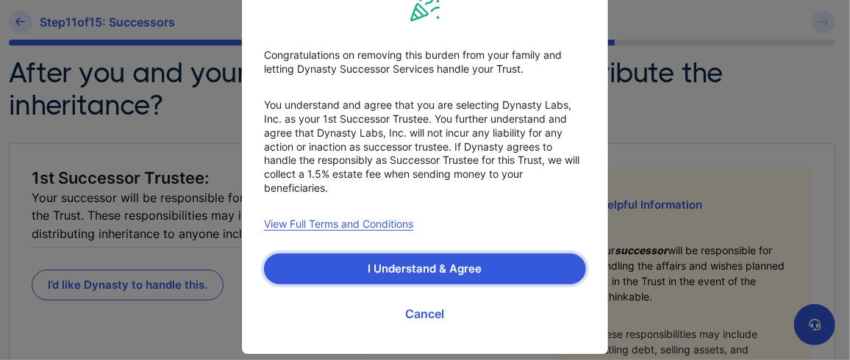
click at [400, 267] on button "I Understand & Agree" at bounding box center [425, 269] width 322 height 31
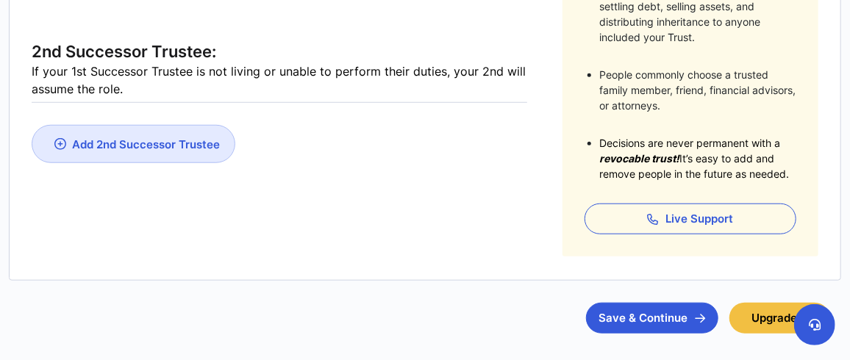
scroll to position [490, 0]
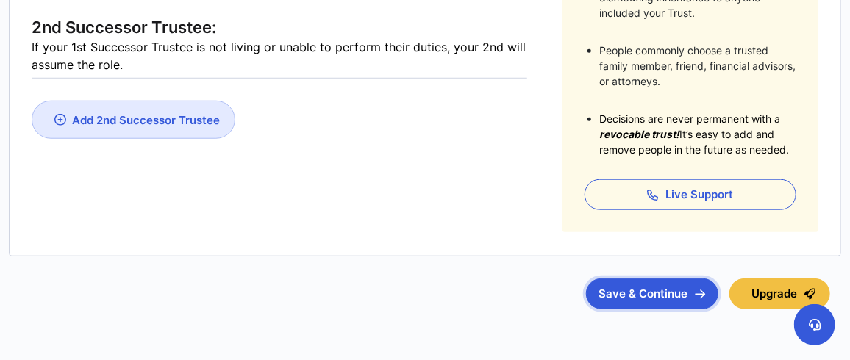
click at [630, 288] on button "Save & Continue" at bounding box center [652, 294] width 132 height 31
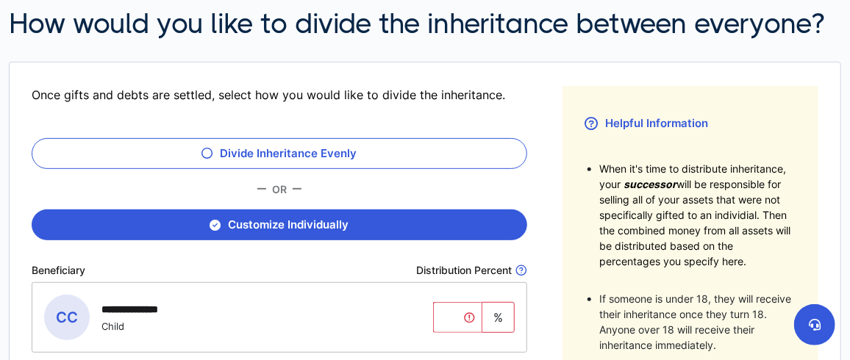
scroll to position [49, 0]
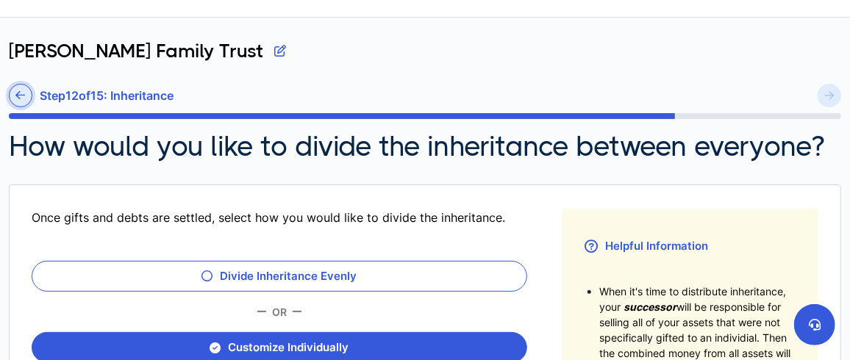
click at [18, 97] on icon at bounding box center [21, 95] width 10 height 11
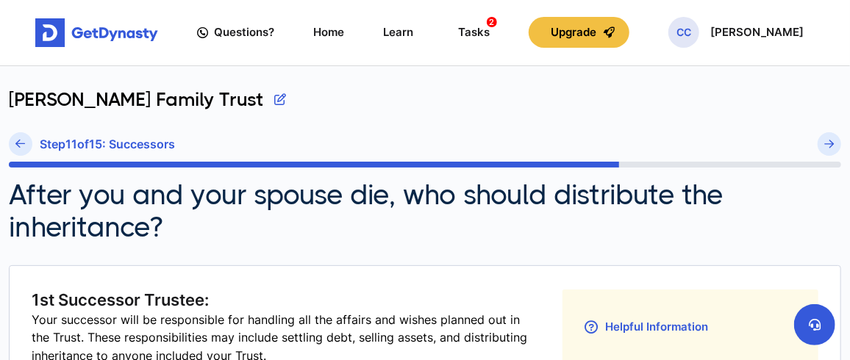
click at [22, 146] on icon at bounding box center [21, 143] width 10 height 11
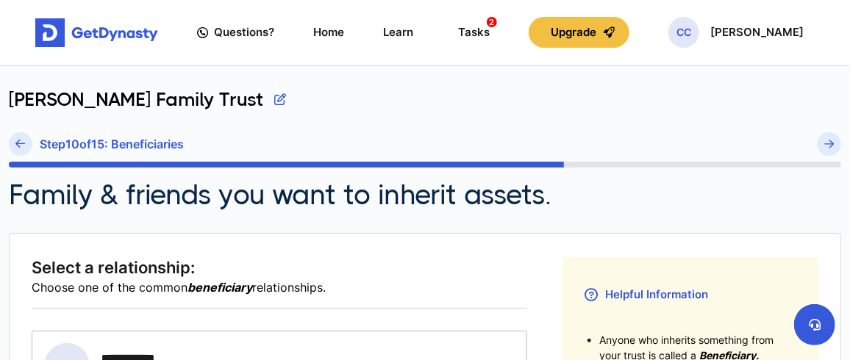
scroll to position [122, 0]
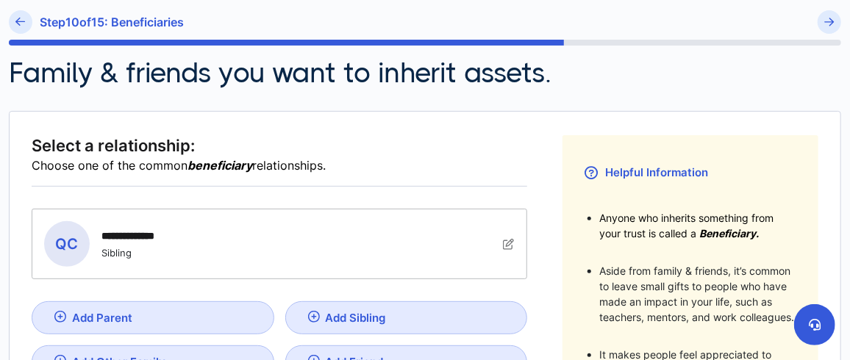
click at [508, 242] on img at bounding box center [509, 244] width 12 height 12
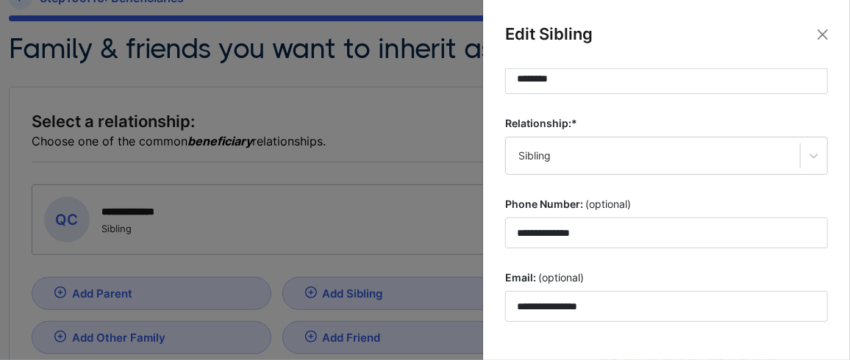
scroll to position [252, 0]
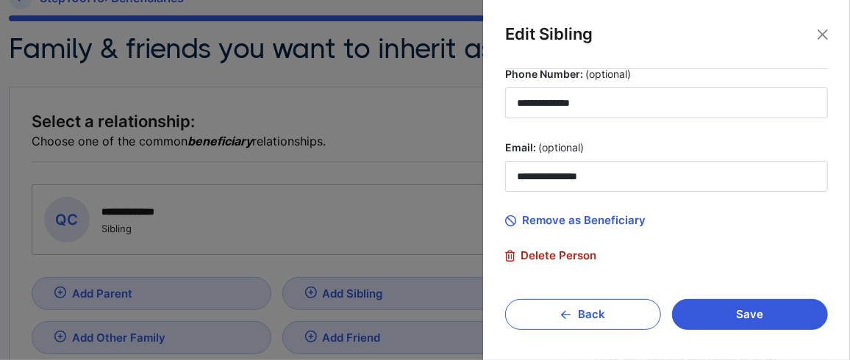
click at [535, 249] on span "Delete Person" at bounding box center [550, 255] width 91 height 13
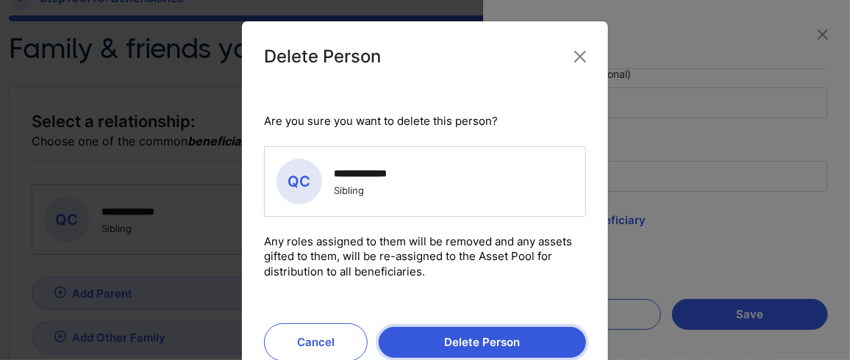
click at [458, 344] on button "Delete Person" at bounding box center [482, 342] width 207 height 31
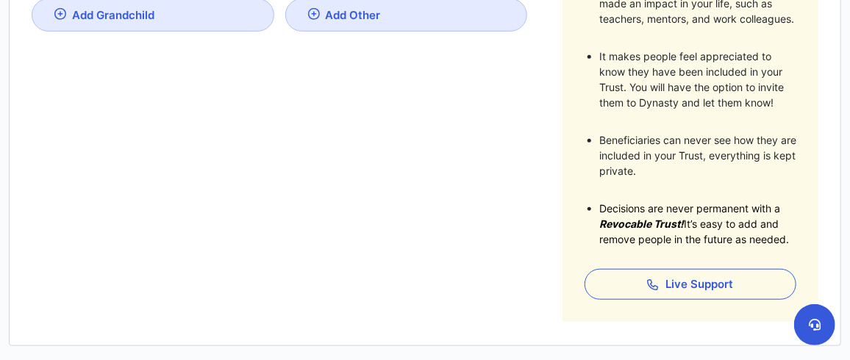
scroll to position [518, 0]
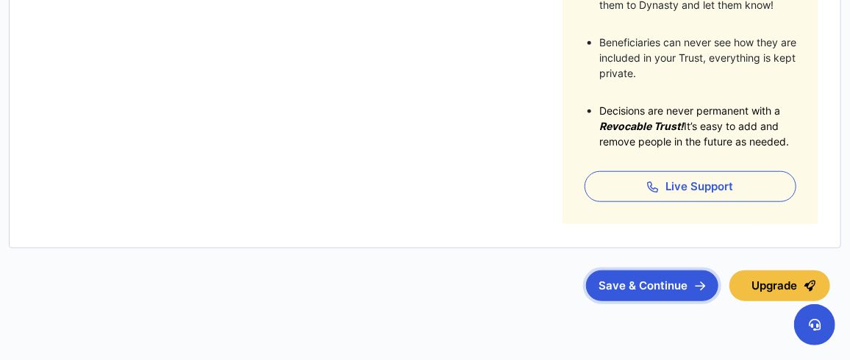
click at [646, 283] on button "Save & Continue" at bounding box center [652, 286] width 132 height 31
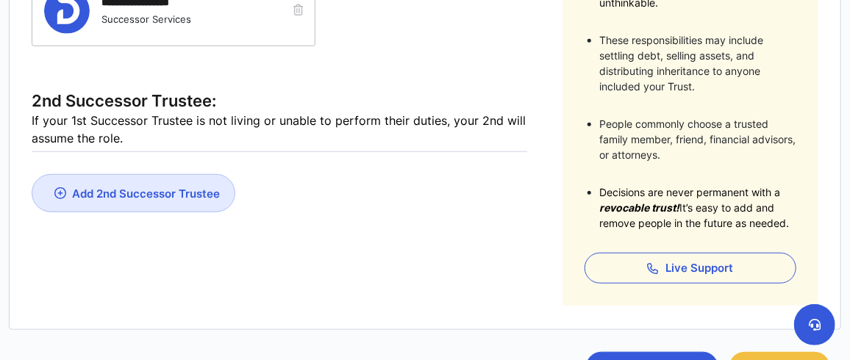
scroll to position [522, 0]
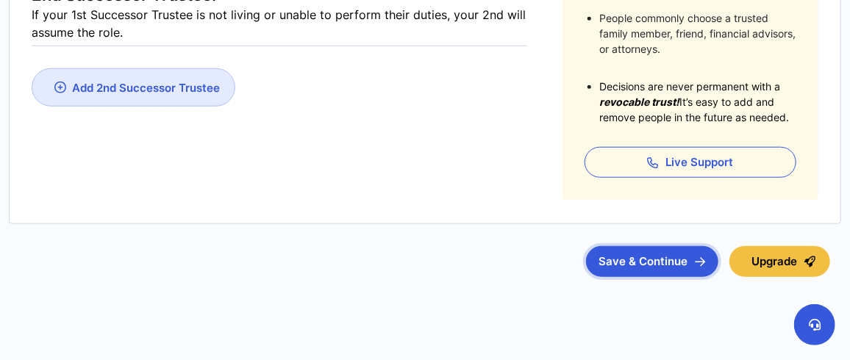
click at [646, 260] on button "Save & Continue" at bounding box center [652, 261] width 132 height 31
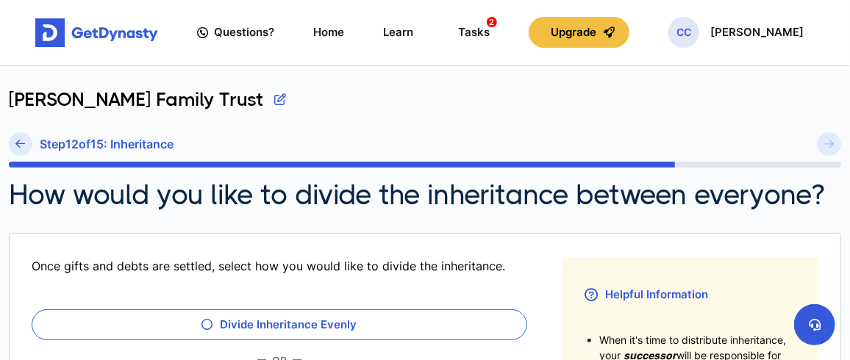
scroll to position [122, 0]
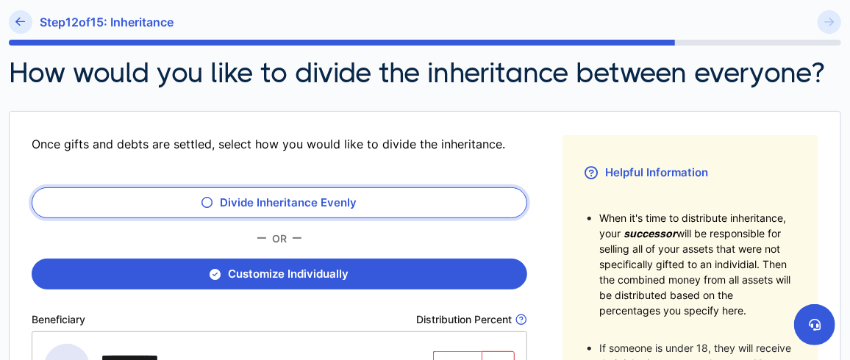
click at [299, 199] on button "Divide Inheritance Evenly" at bounding box center [280, 203] width 496 height 31
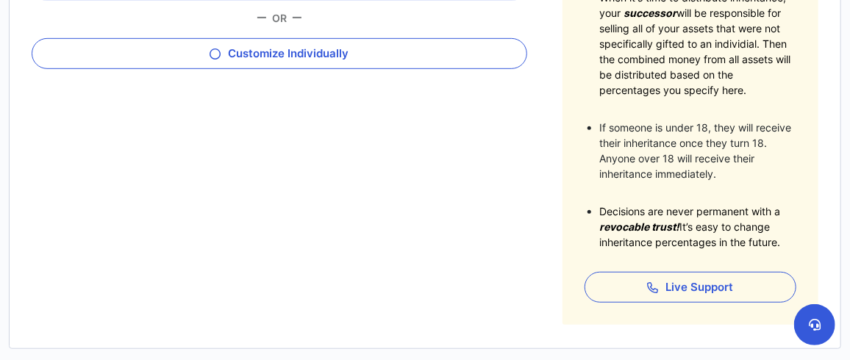
scroll to position [466, 0]
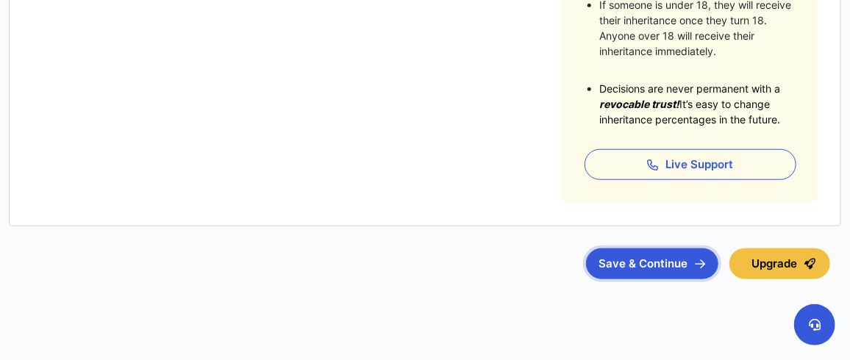
click at [644, 259] on button "Save & Continue" at bounding box center [652, 264] width 132 height 31
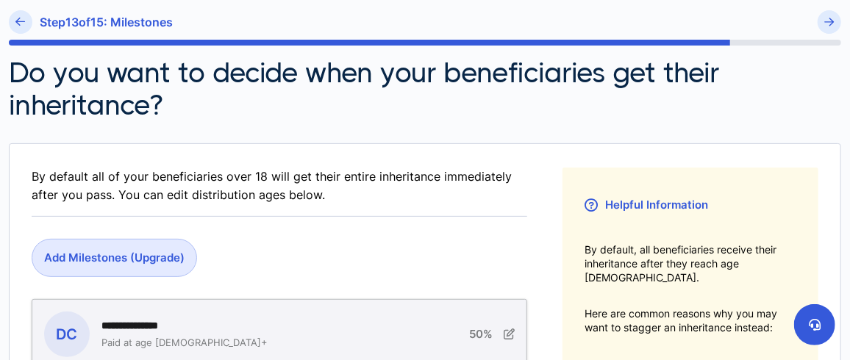
scroll to position [220, 0]
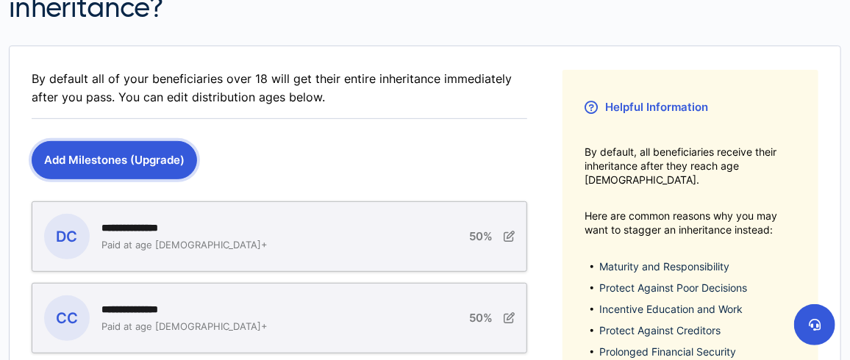
click at [124, 152] on button "Add Milestones (Upgrade)" at bounding box center [114, 160] width 165 height 38
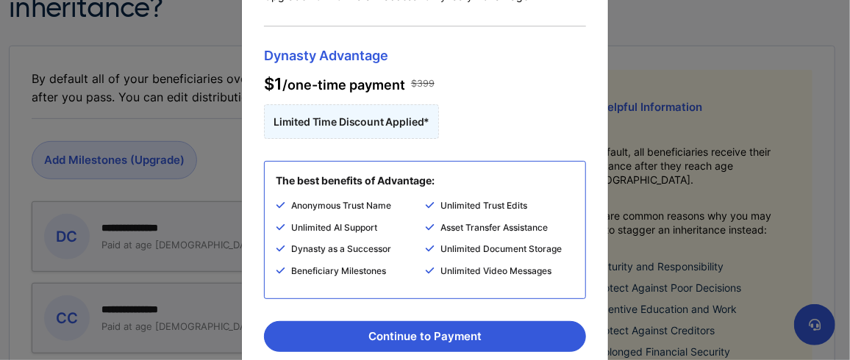
scroll to position [204, 0]
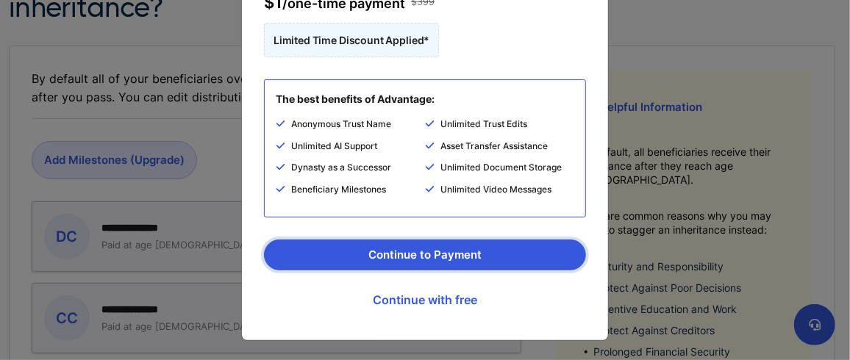
click at [433, 251] on button "Continue to Payment" at bounding box center [425, 255] width 322 height 31
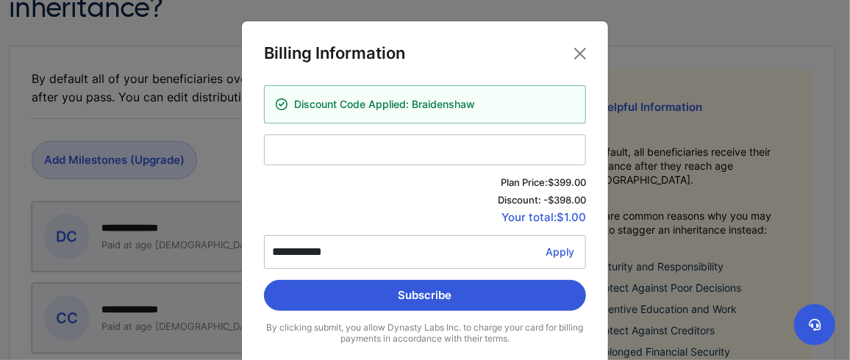
click at [350, 143] on iframe at bounding box center [425, 150] width 306 height 14
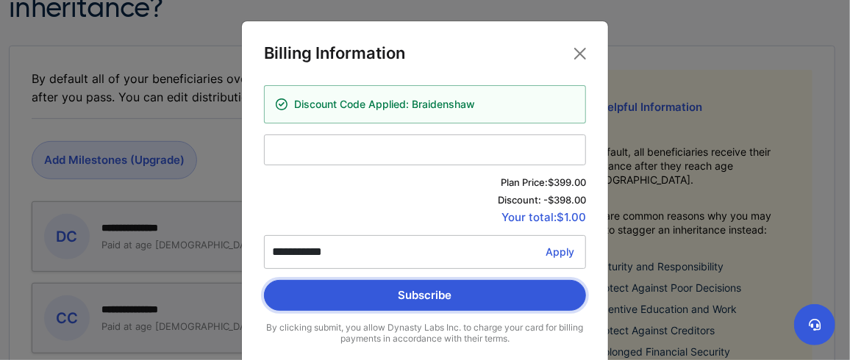
scroll to position [25, 0]
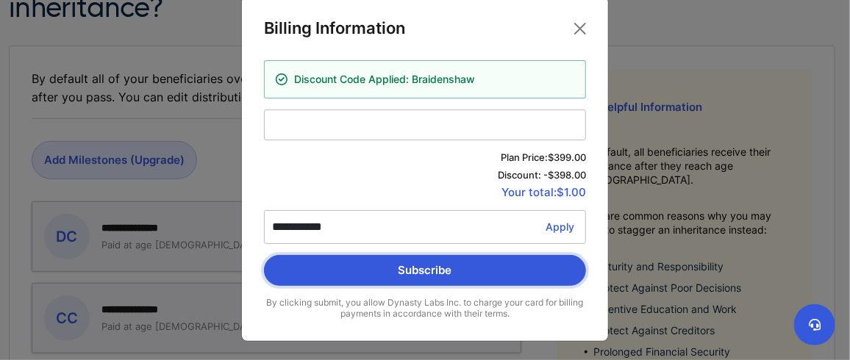
click at [425, 271] on button "Subscribe" at bounding box center [425, 270] width 322 height 31
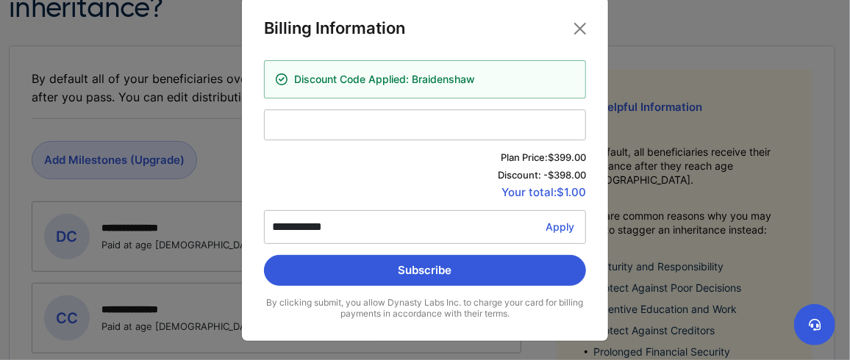
scroll to position [0, 0]
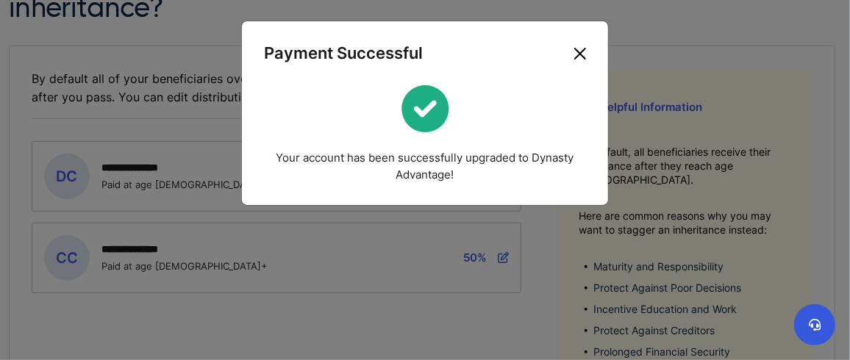
click at [581, 52] on button "Close" at bounding box center [580, 54] width 24 height 24
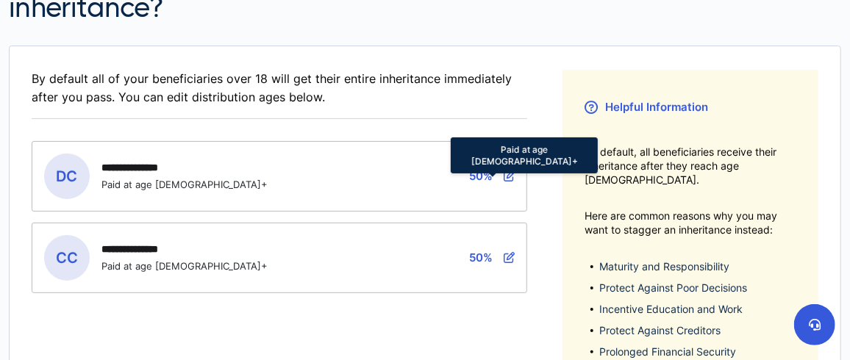
click at [509, 174] on icon at bounding box center [509, 176] width 11 height 11
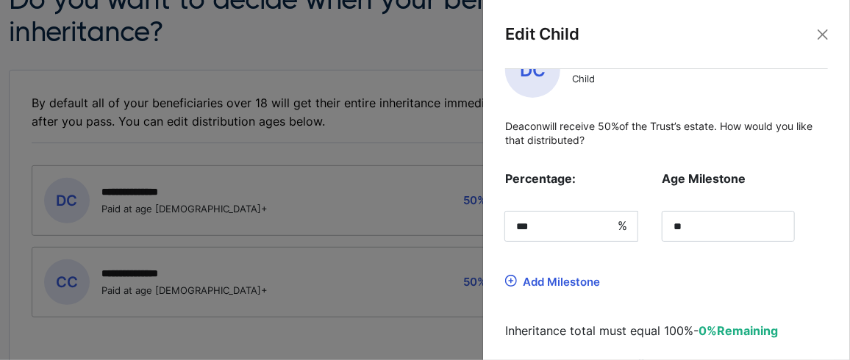
scroll to position [73, 0]
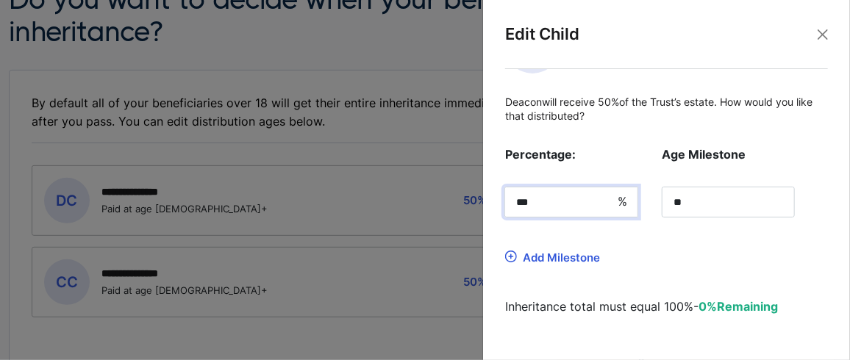
drag, startPoint x: 541, startPoint y: 202, endPoint x: 481, endPoint y: 199, distance: 59.7
click at [481, 199] on body "**********" at bounding box center [425, 217] width 850 height 827
click at [541, 252] on div "Add Milestone" at bounding box center [561, 258] width 77 height 14
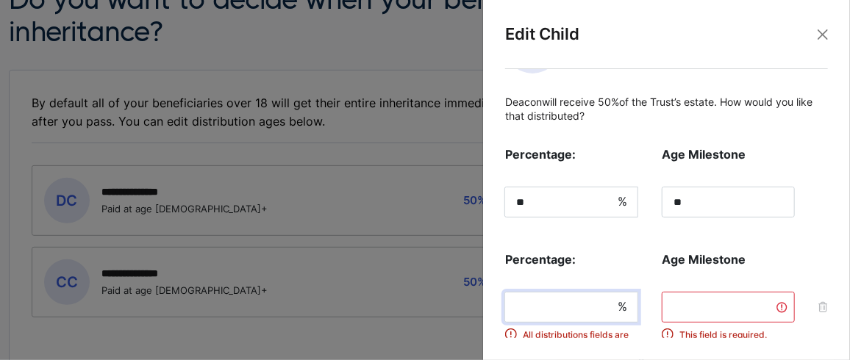
click at [566, 307] on input "tel" at bounding box center [571, 307] width 134 height 31
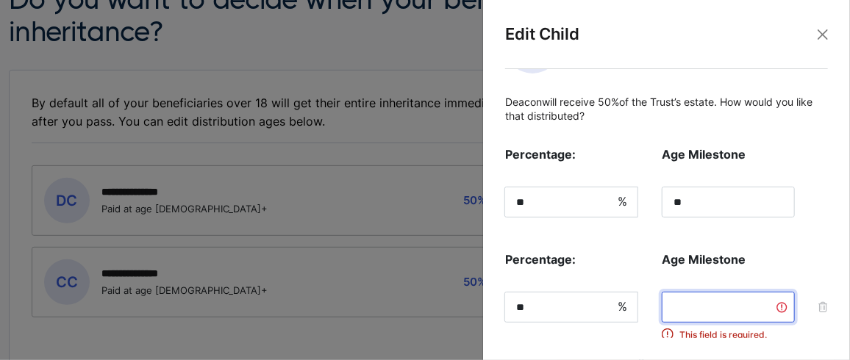
click at [721, 307] on input "tel" at bounding box center [728, 307] width 133 height 31
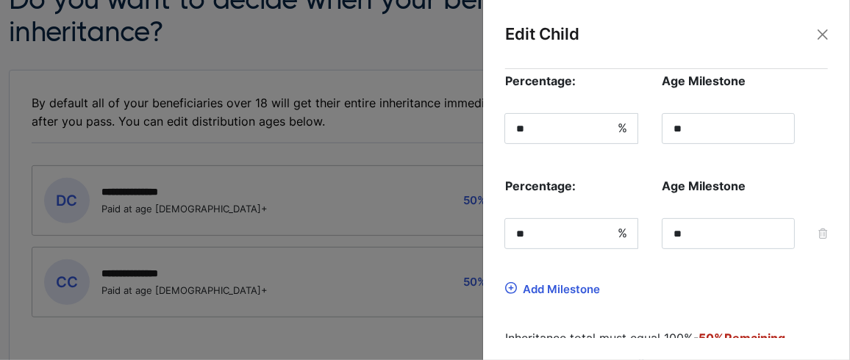
click at [561, 285] on div "Add Milestone" at bounding box center [561, 289] width 77 height 14
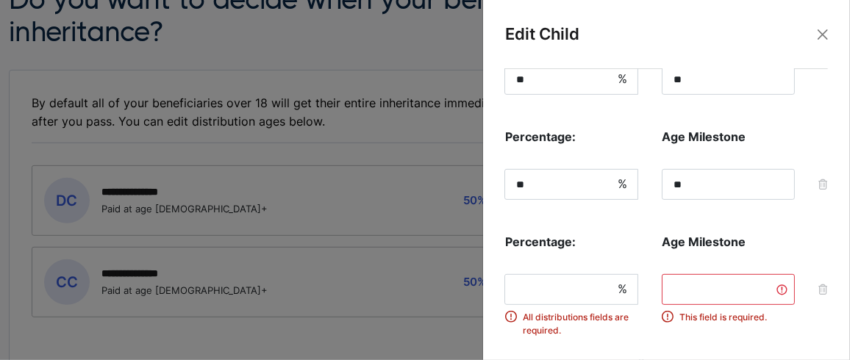
scroll to position [220, 0]
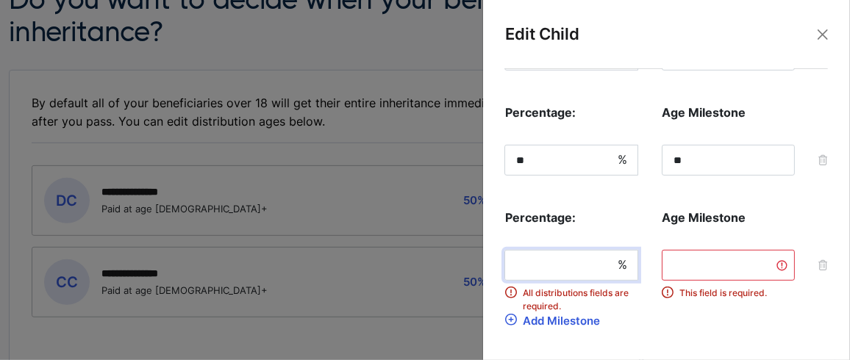
click at [564, 271] on input "tel" at bounding box center [571, 265] width 134 height 31
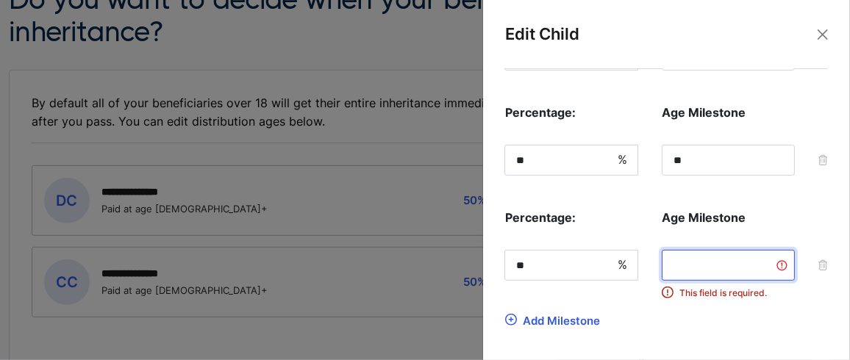
click at [721, 266] on input "tel" at bounding box center [728, 265] width 133 height 31
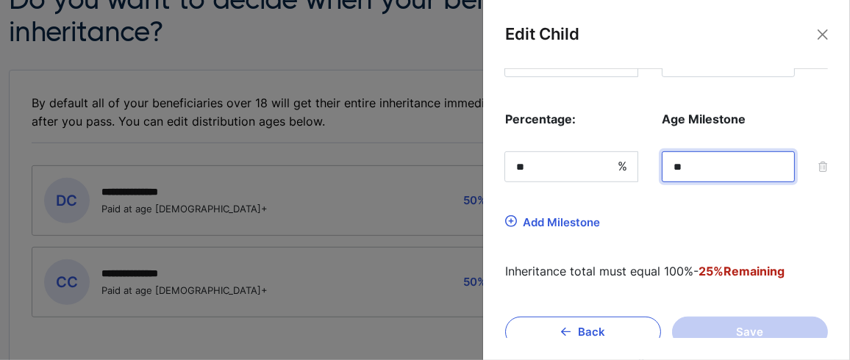
scroll to position [338, 0]
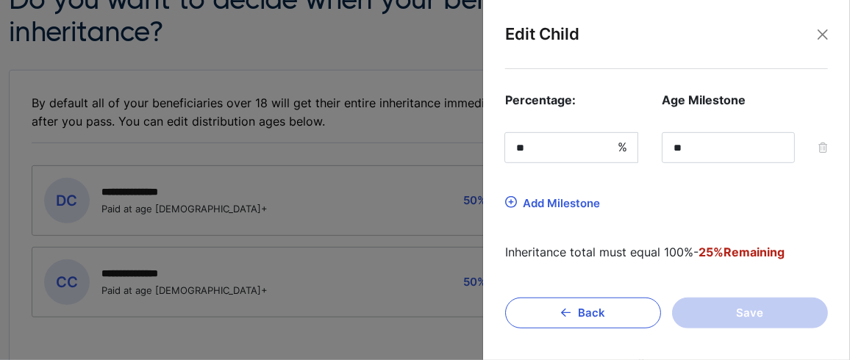
click at [529, 198] on div "Add Milestone" at bounding box center [561, 203] width 77 height 14
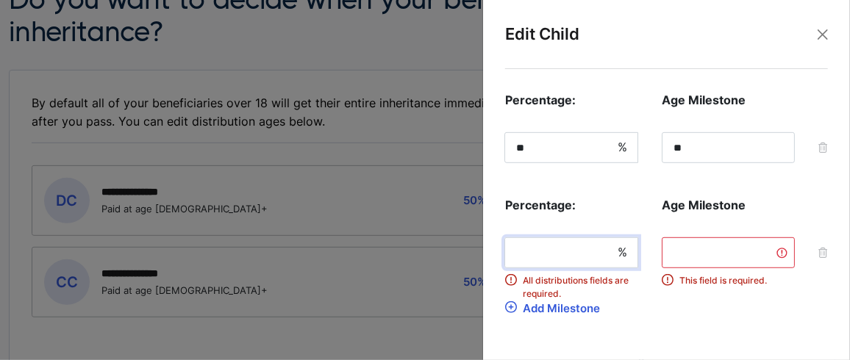
click at [554, 242] on input "tel" at bounding box center [571, 253] width 134 height 31
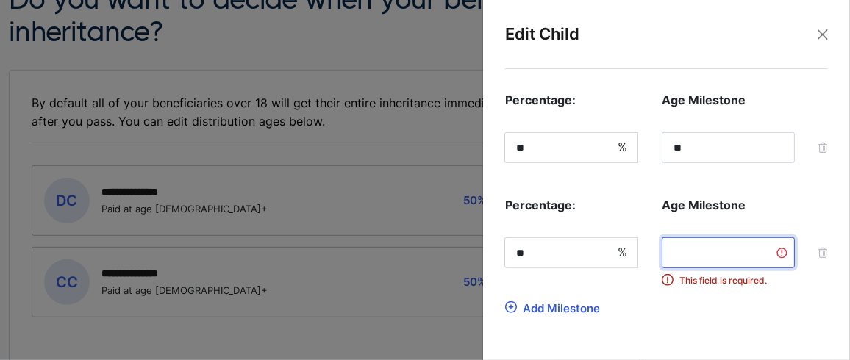
click at [747, 256] on input "tel" at bounding box center [728, 253] width 133 height 31
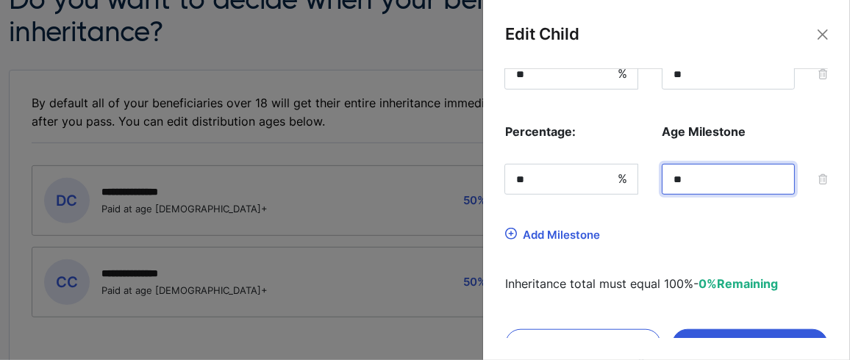
scroll to position [443, 0]
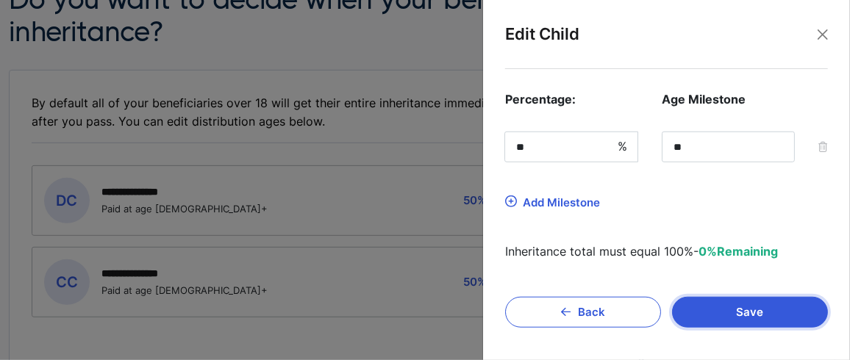
click at [727, 313] on button "Save" at bounding box center [750, 312] width 156 height 31
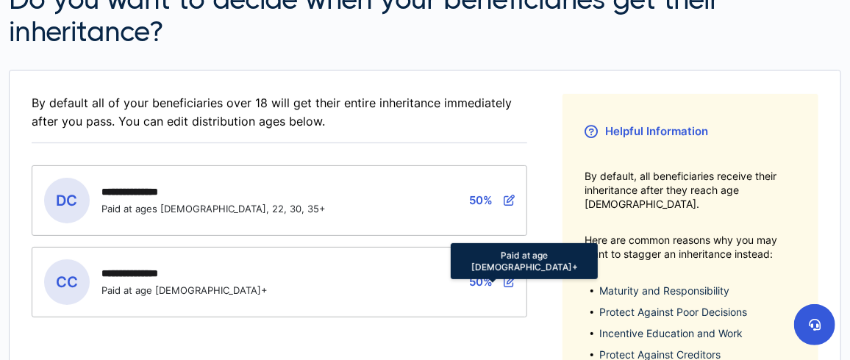
click at [508, 279] on icon at bounding box center [509, 282] width 11 height 11
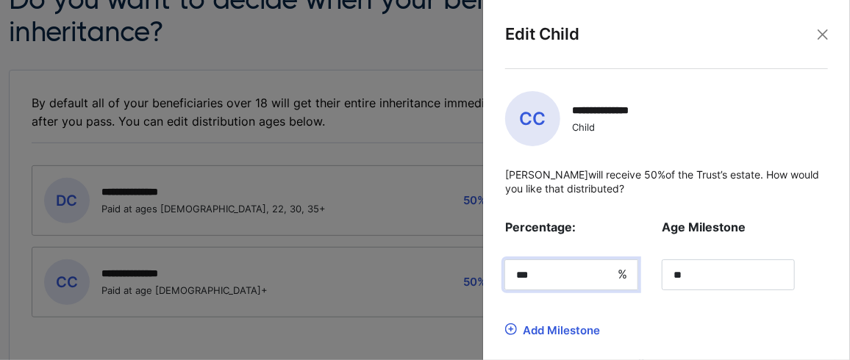
drag, startPoint x: 488, startPoint y: 266, endPoint x: 453, endPoint y: 262, distance: 34.8
click at [453, 262] on body "**********" at bounding box center [425, 217] width 850 height 827
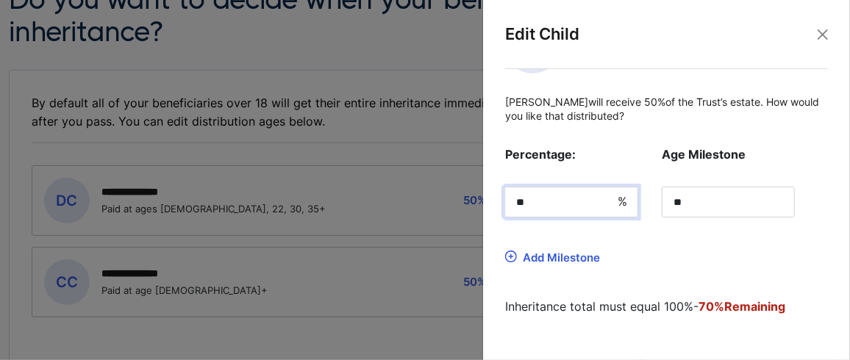
scroll to position [122, 0]
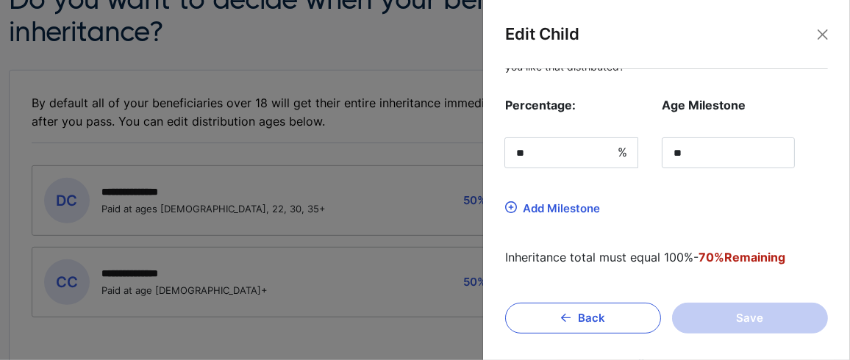
click at [541, 207] on div "Add Milestone" at bounding box center [561, 209] width 77 height 14
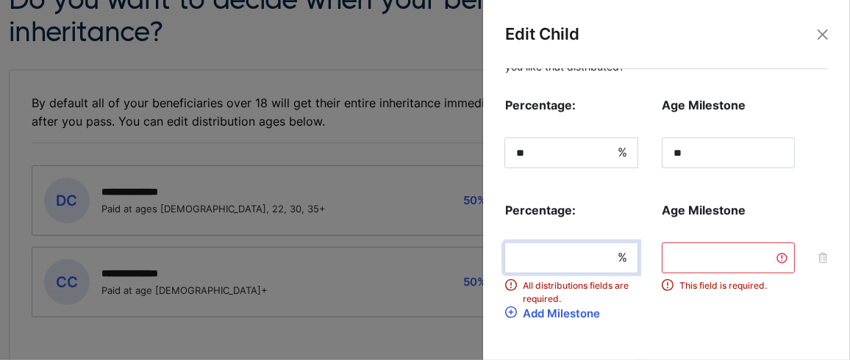
click at [556, 259] on input "tel" at bounding box center [571, 258] width 134 height 31
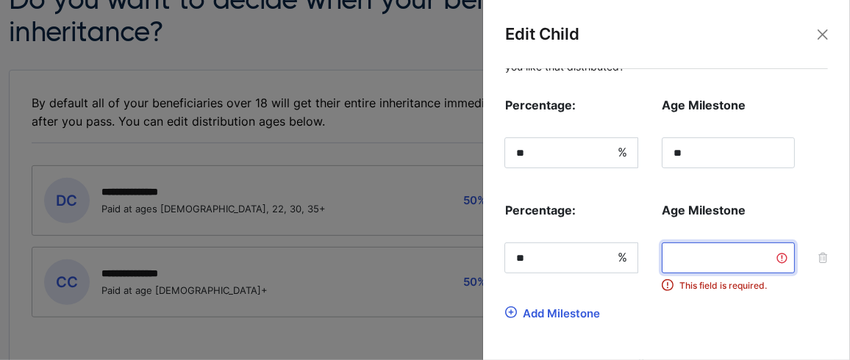
click at [735, 260] on input "tel" at bounding box center [728, 258] width 133 height 31
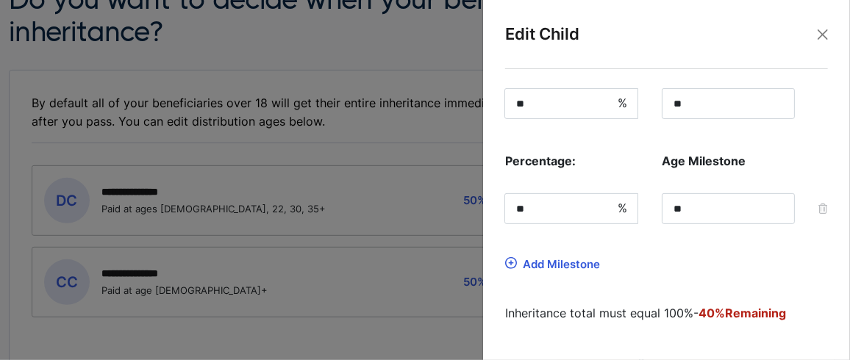
click at [532, 258] on div "Add Milestone" at bounding box center [561, 264] width 77 height 14
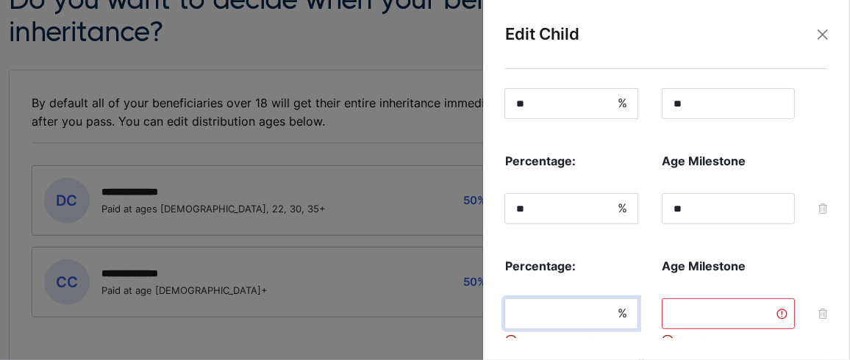
click at [571, 318] on input "tel" at bounding box center [571, 314] width 134 height 31
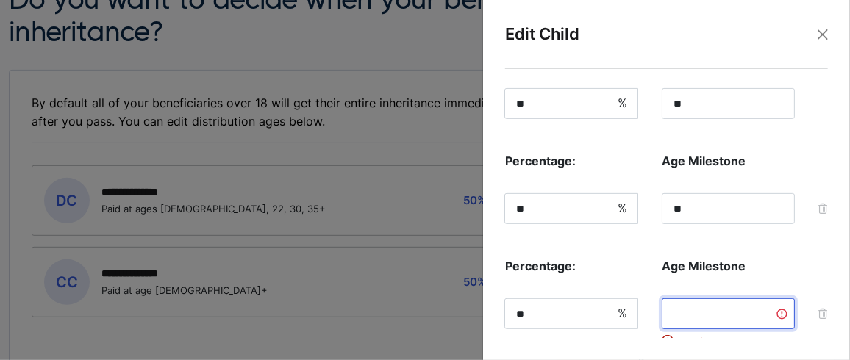
click at [684, 312] on input "tel" at bounding box center [728, 314] width 133 height 31
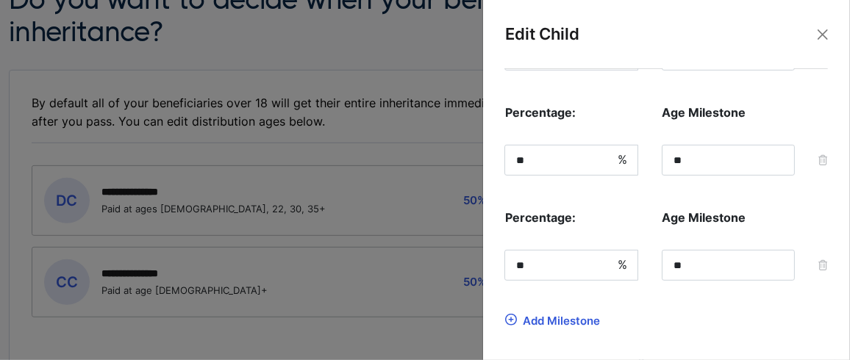
click at [568, 314] on div "Add Milestone" at bounding box center [561, 321] width 77 height 14
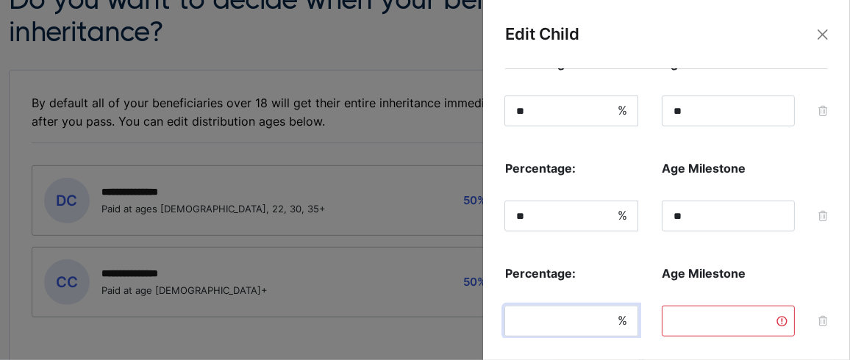
click at [571, 318] on input "tel" at bounding box center [571, 321] width 134 height 31
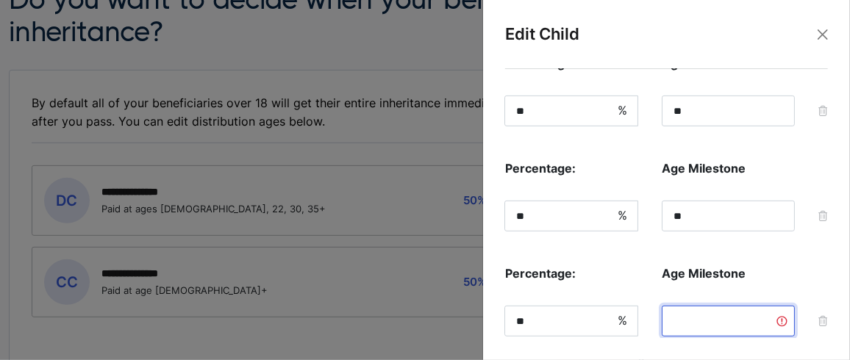
click at [713, 313] on input "tel" at bounding box center [728, 321] width 133 height 31
click at [576, 246] on div "Percentage: Age Milestone % ** ** Percentage: Age Milestone % ** ** Percentage:…" at bounding box center [666, 191] width 323 height 485
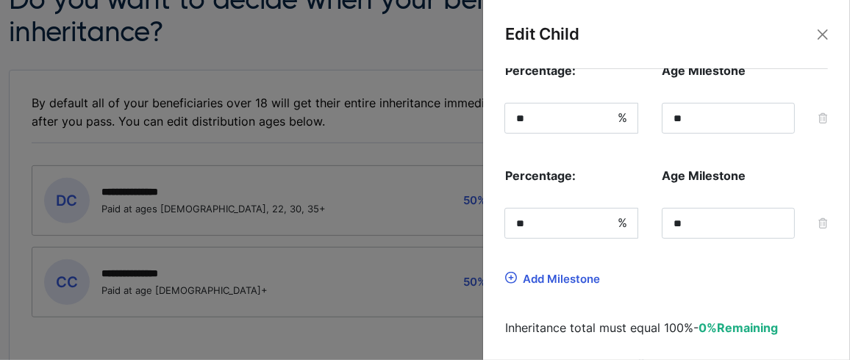
scroll to position [441, 0]
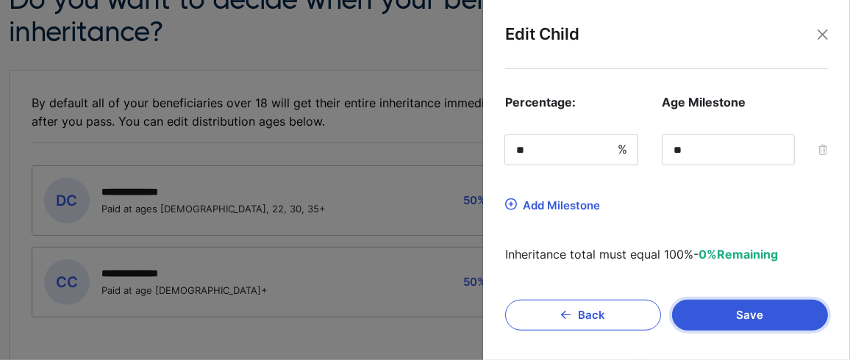
click at [738, 313] on button "Save" at bounding box center [750, 315] width 156 height 31
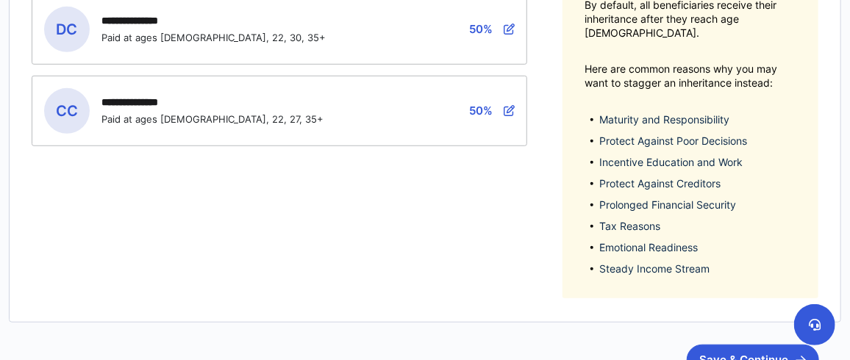
scroll to position [416, 0]
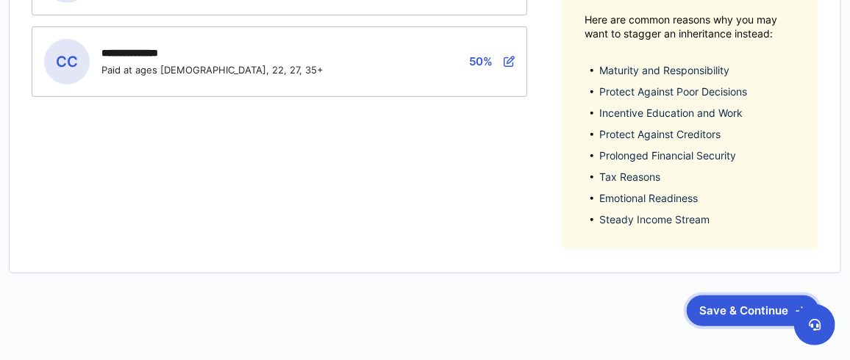
click at [734, 298] on button "Save & Continue" at bounding box center [753, 311] width 132 height 31
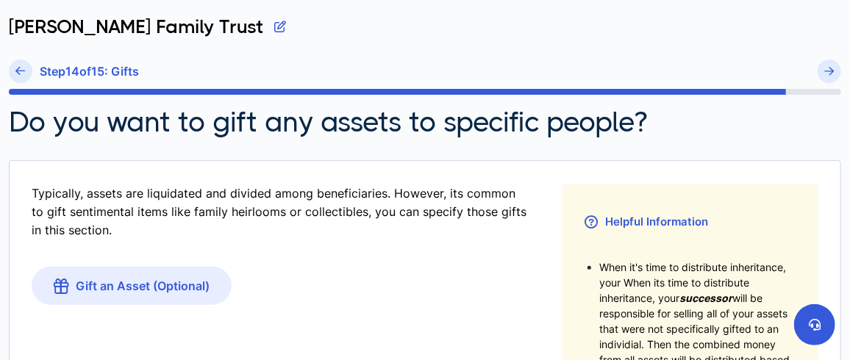
scroll to position [98, 0]
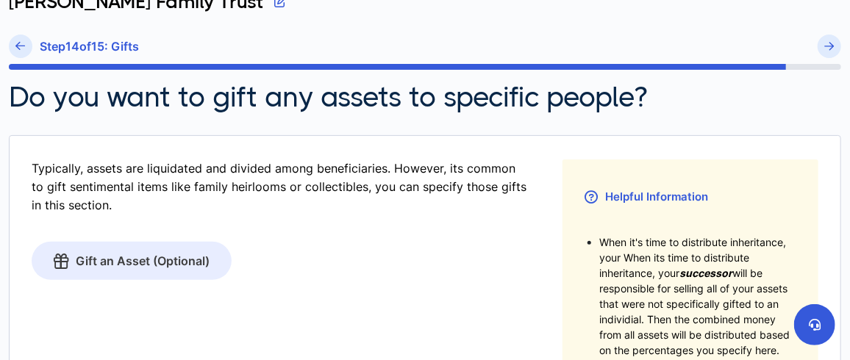
click at [131, 256] on link "Gift an Asset (Optional)" at bounding box center [132, 261] width 200 height 38
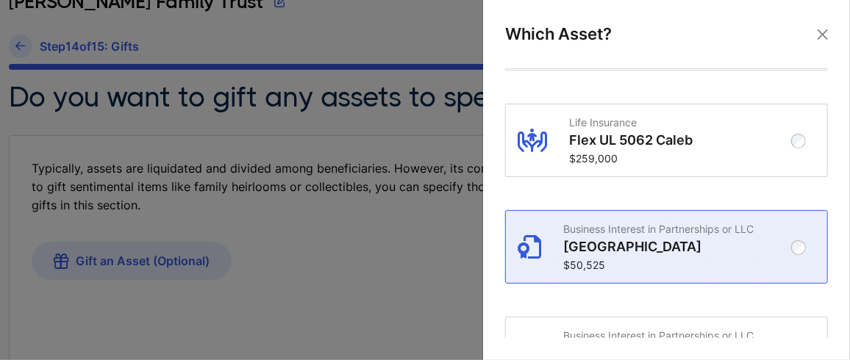
scroll to position [1152, 0]
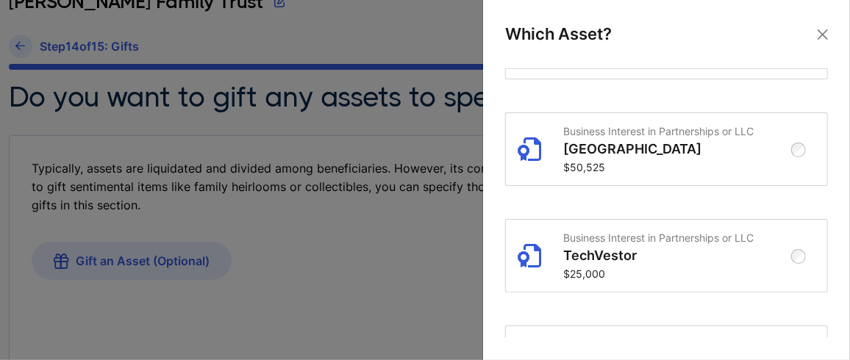
click at [526, 199] on label "Business Interest in Partnerships or LLC White Lake House $50,525" at bounding box center [666, 161] width 323 height 96
click at [831, 32] on button "Close" at bounding box center [823, 35] width 22 height 22
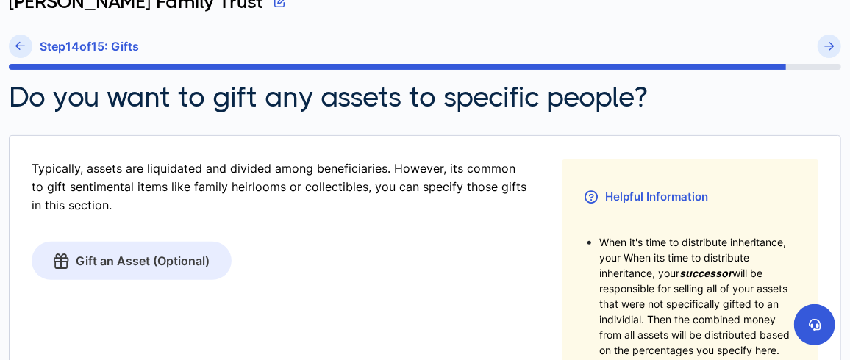
click at [118, 256] on link "Gift an Asset (Optional)" at bounding box center [132, 261] width 200 height 38
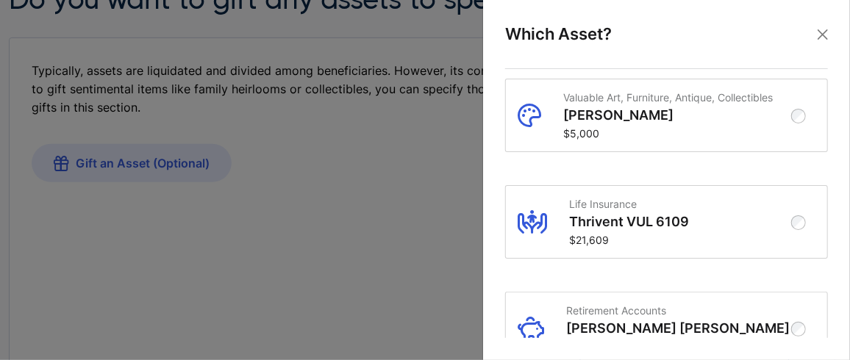
scroll to position [341, 0]
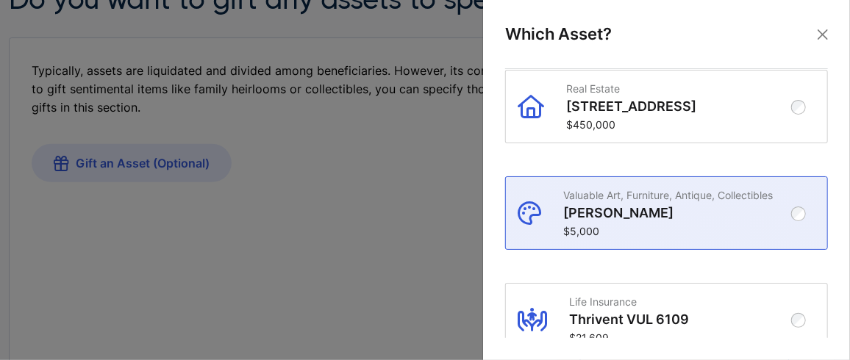
click at [799, 206] on div "Valuable Art, Furniture, Antique, Collectibles Lori Earings $5,000" at bounding box center [666, 213] width 321 height 72
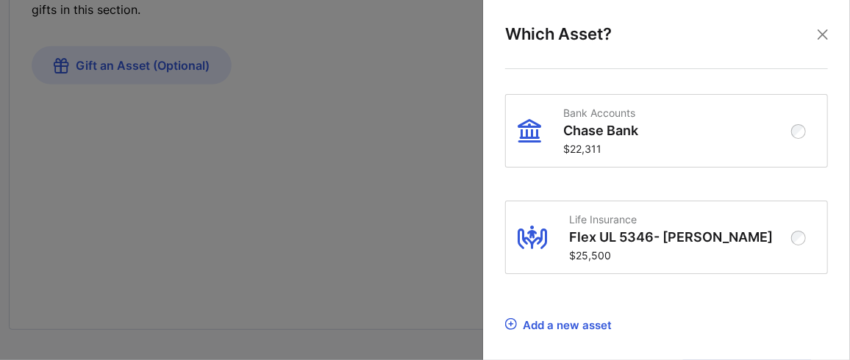
scroll to position [2719, 0]
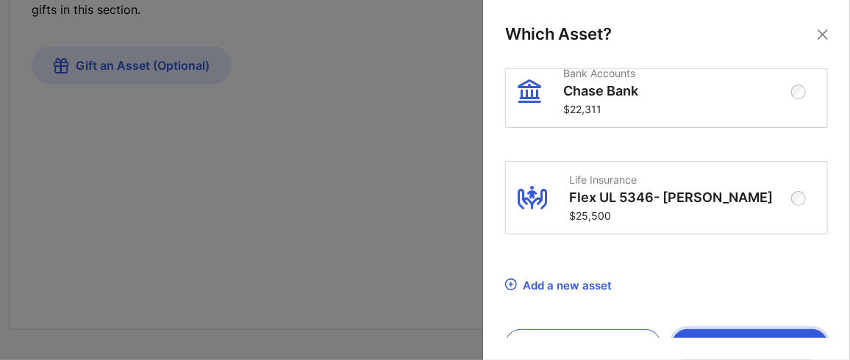
click at [742, 329] on button "Select" at bounding box center [750, 344] width 156 height 31
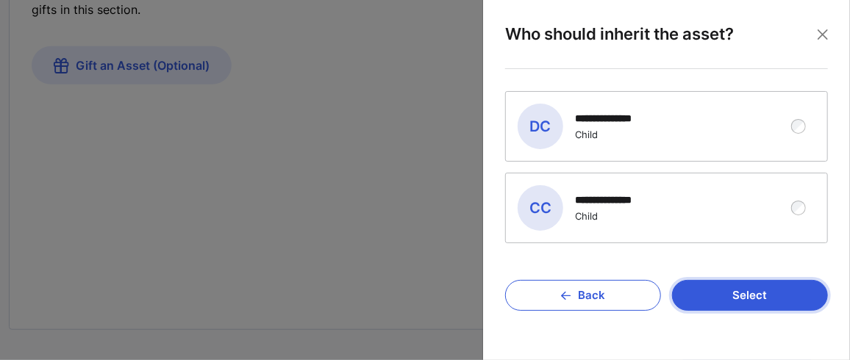
scroll to position [0, 0]
click at [734, 286] on button "Select" at bounding box center [750, 295] width 156 height 31
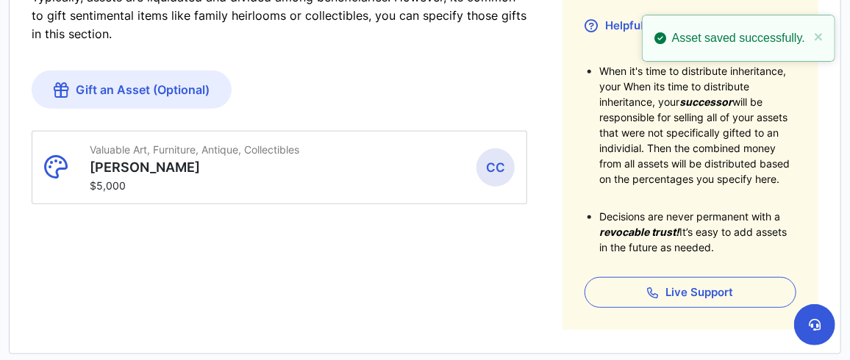
scroll to position [146, 0]
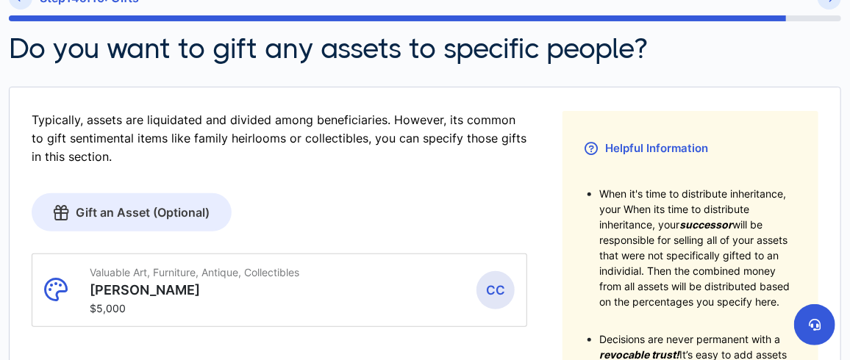
click at [139, 215] on link "Gift an Asset (Optional)" at bounding box center [132, 212] width 200 height 38
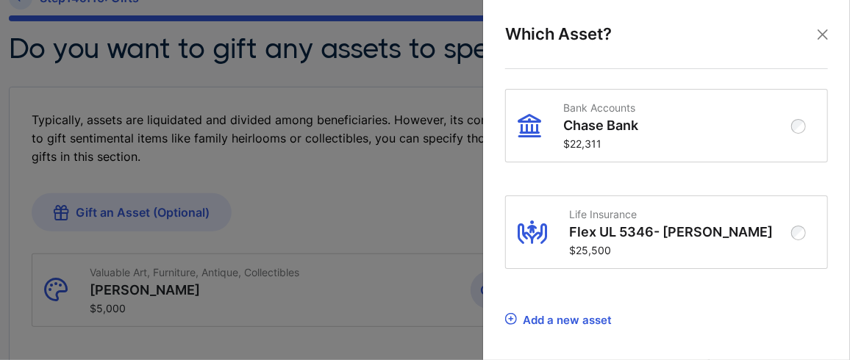
scroll to position [2719, 0]
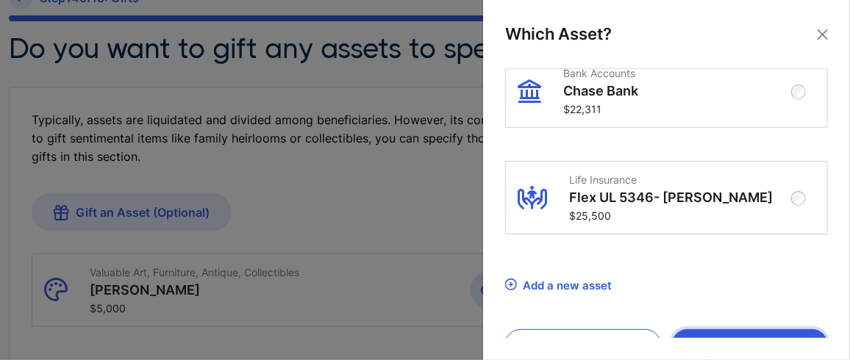
click at [730, 329] on button "Select" at bounding box center [750, 344] width 156 height 31
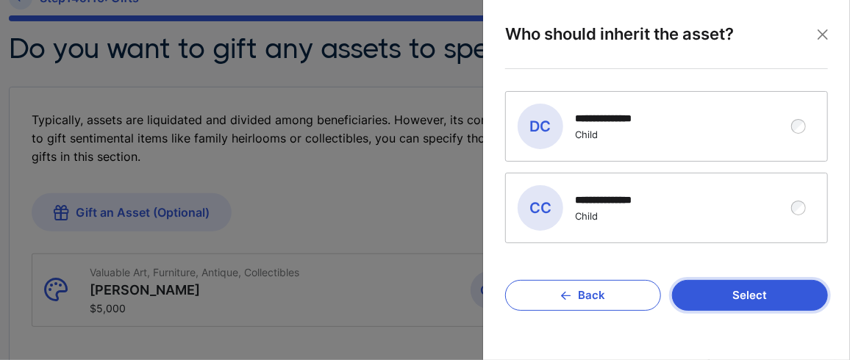
click at [749, 293] on button "Select" at bounding box center [750, 295] width 156 height 31
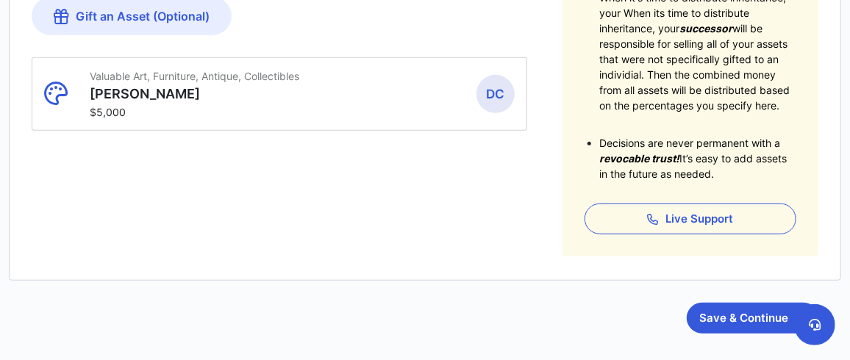
scroll to position [269, 0]
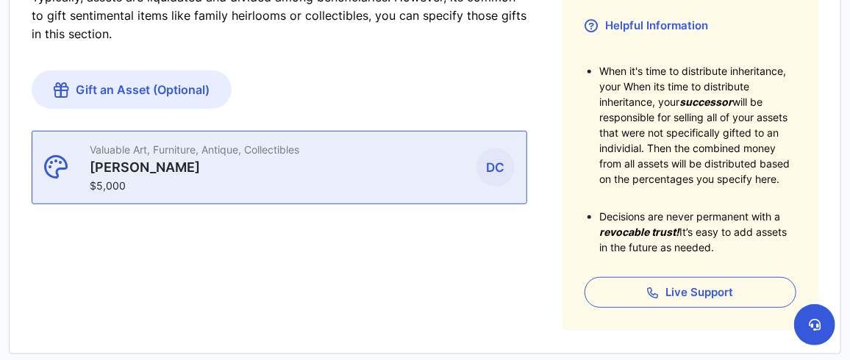
click at [455, 165] on div "Valuable Art, Furniture, Antique, Collectibles Lori Earings $5,000 DC Deacon Ca…" at bounding box center [279, 168] width 494 height 72
click at [503, 168] on span "DC" at bounding box center [496, 168] width 38 height 38
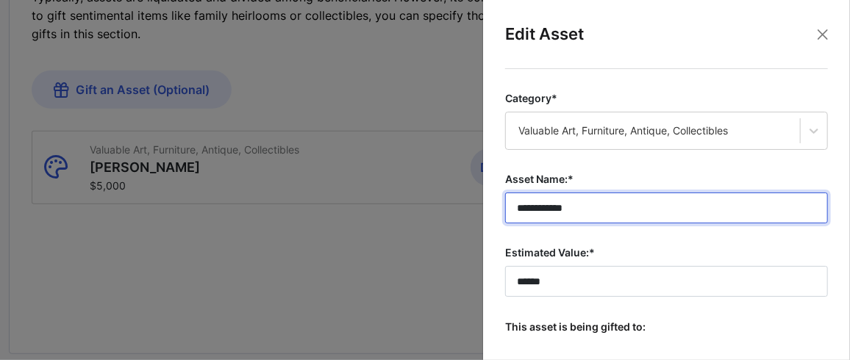
click at [590, 208] on input "**********" at bounding box center [666, 208] width 323 height 31
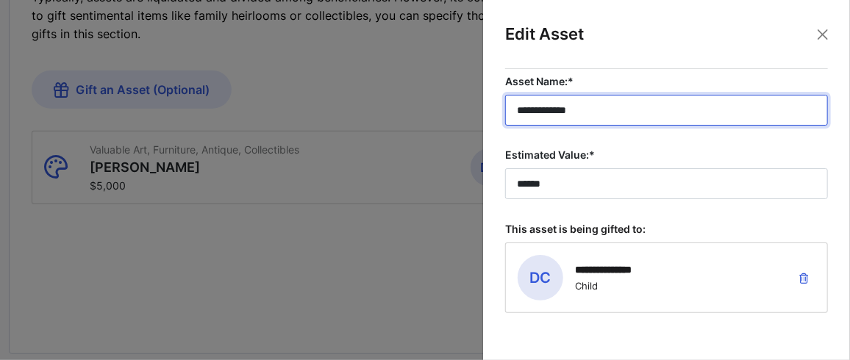
scroll to position [171, 0]
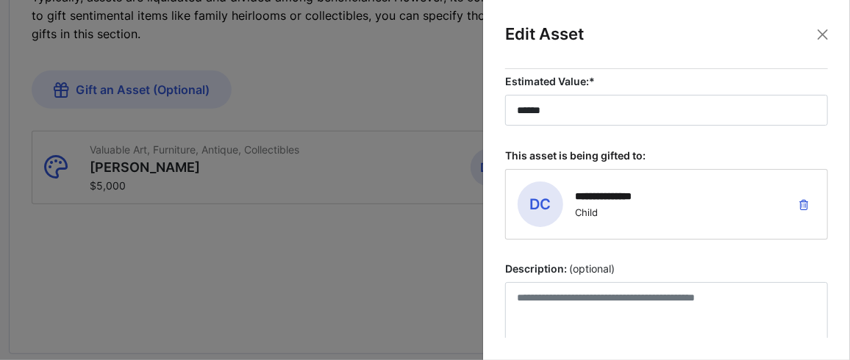
click at [801, 200] on icon "button" at bounding box center [803, 205] width 9 height 10
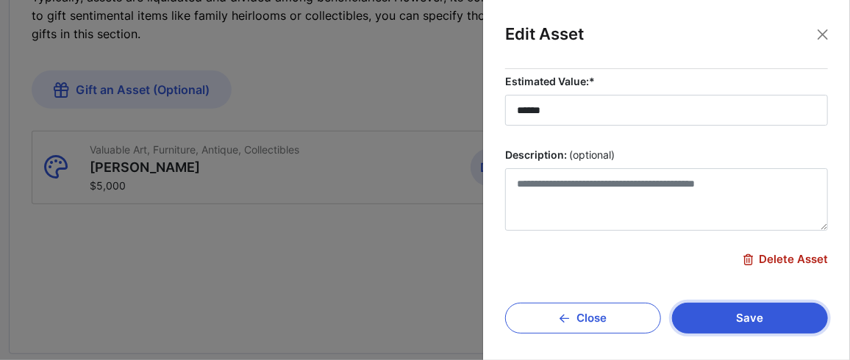
click at [738, 316] on button "Save" at bounding box center [750, 318] width 156 height 31
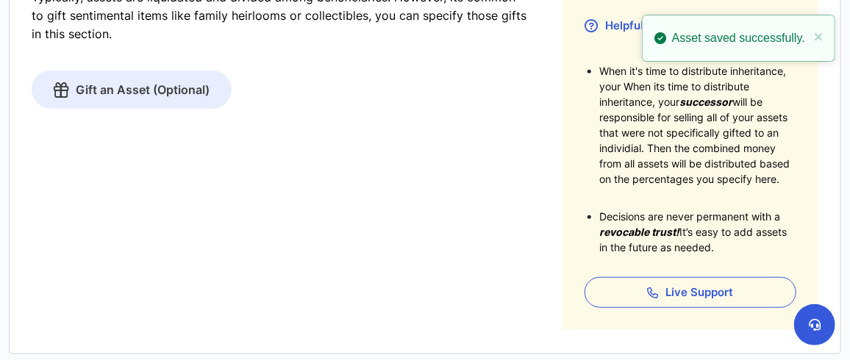
click at [158, 85] on link "Gift an Asset (Optional)" at bounding box center [132, 90] width 200 height 38
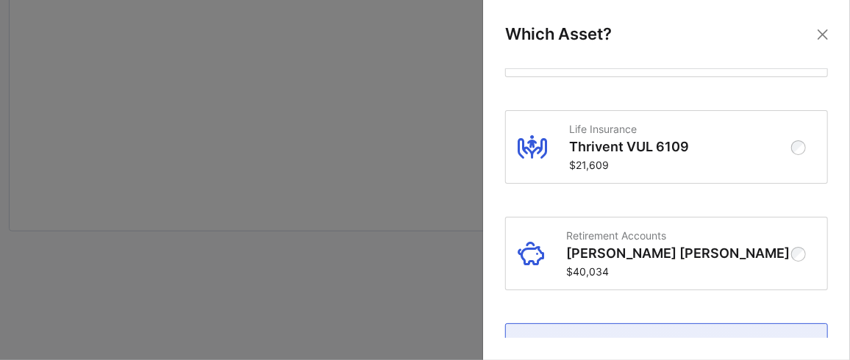
scroll to position [637, 0]
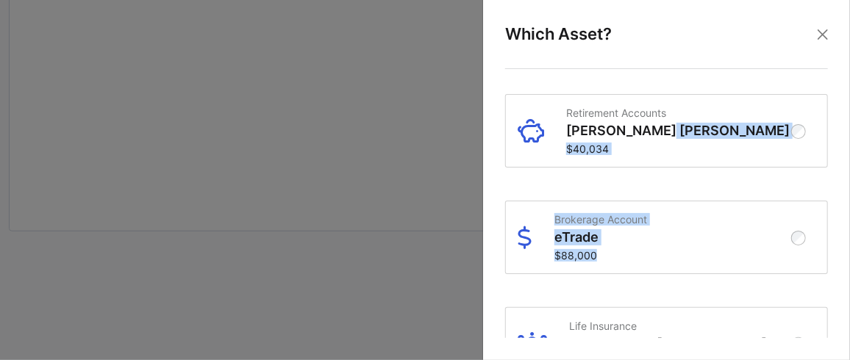
drag, startPoint x: 833, startPoint y: 132, endPoint x: 849, endPoint y: 264, distance: 132.6
click at [848, 277] on div "Which Asset? Retirement Accounts Inherited IRA 2496 $33,647 Retirement Accounts…" at bounding box center [666, 180] width 368 height 360
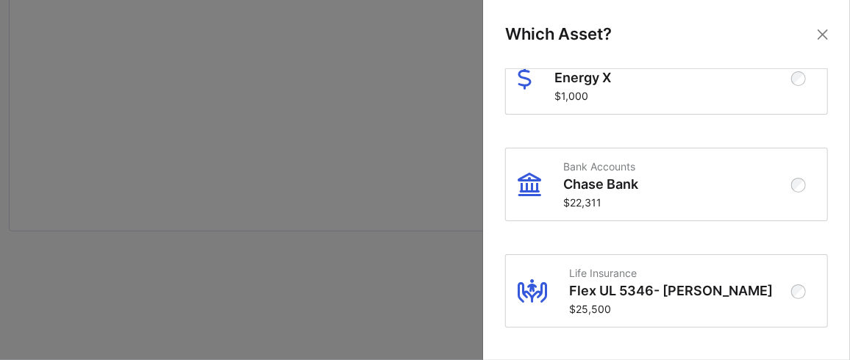
scroll to position [2719, 0]
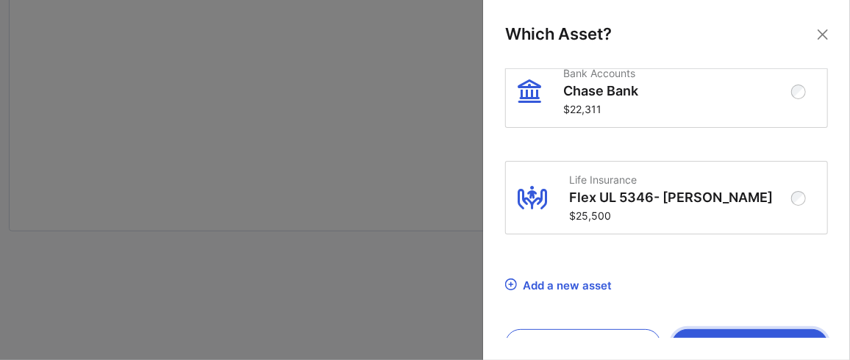
click at [747, 329] on button "Select" at bounding box center [750, 344] width 156 height 31
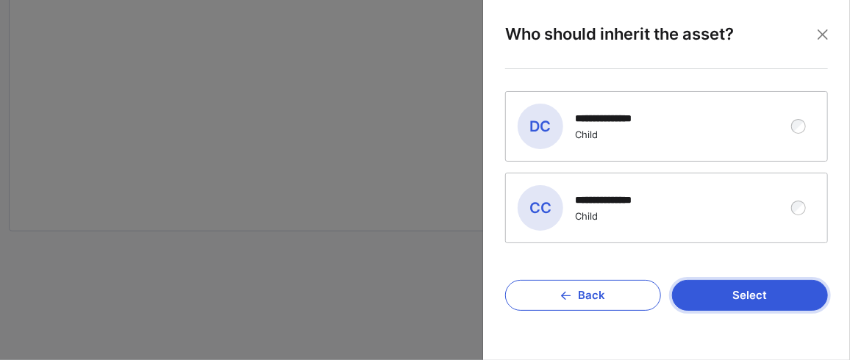
scroll to position [0, 0]
click at [747, 291] on button "Select" at bounding box center [750, 295] width 156 height 31
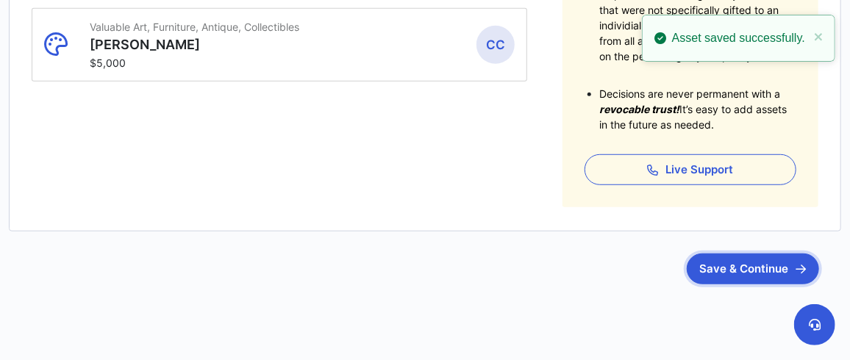
click at [744, 269] on button "Save & Continue" at bounding box center [753, 269] width 132 height 31
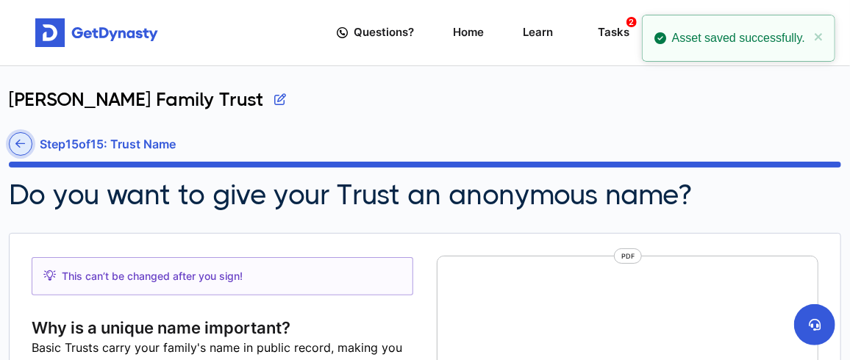
click at [19, 136] on link at bounding box center [21, 144] width 24 height 24
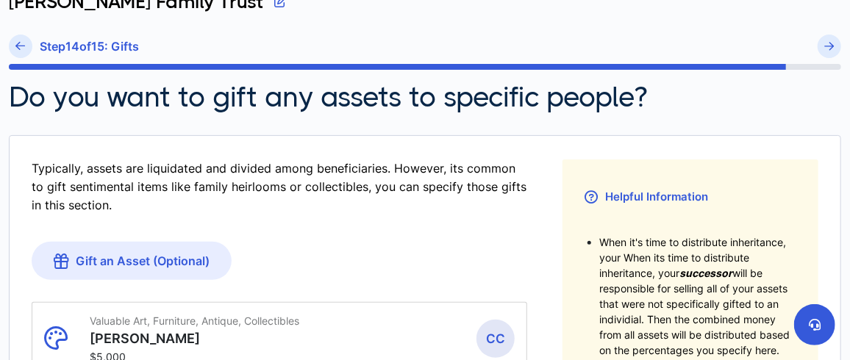
scroll to position [171, 0]
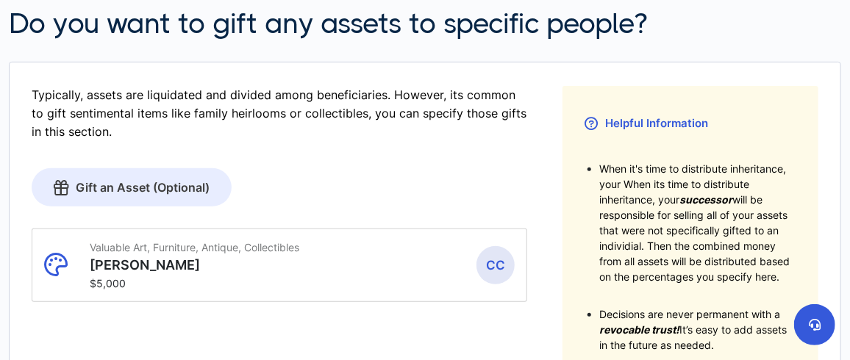
click at [133, 181] on link "Gift an Asset (Optional)" at bounding box center [132, 187] width 200 height 38
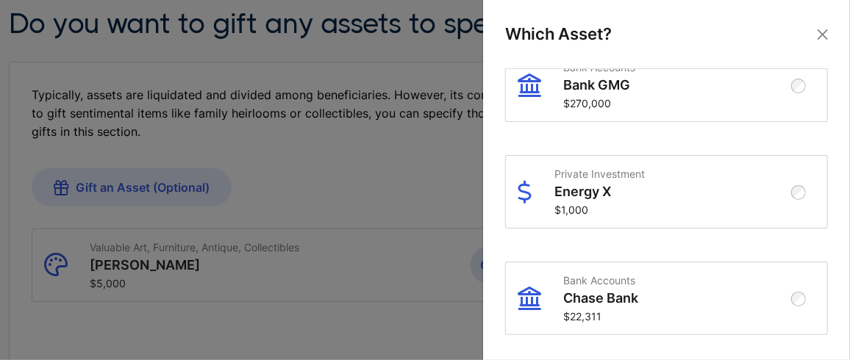
scroll to position [2719, 0]
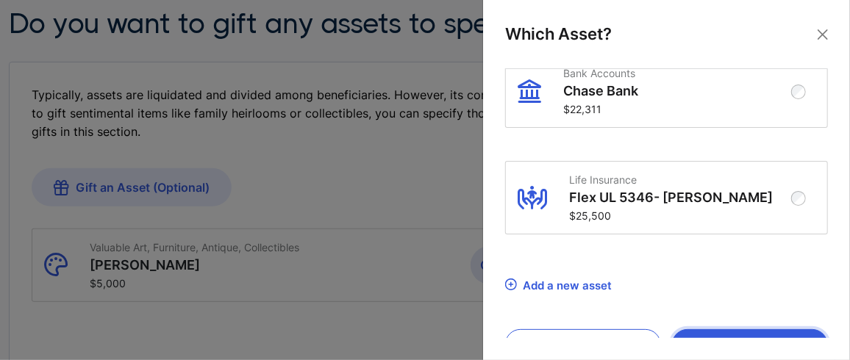
click at [760, 329] on button "Select" at bounding box center [750, 344] width 156 height 31
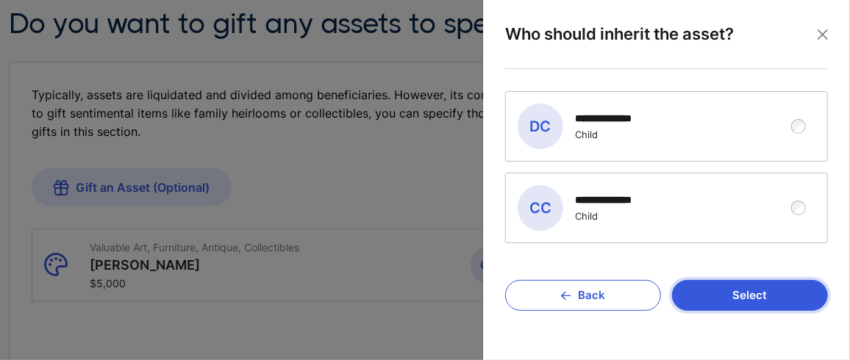
click at [749, 290] on button "Select" at bounding box center [750, 295] width 156 height 31
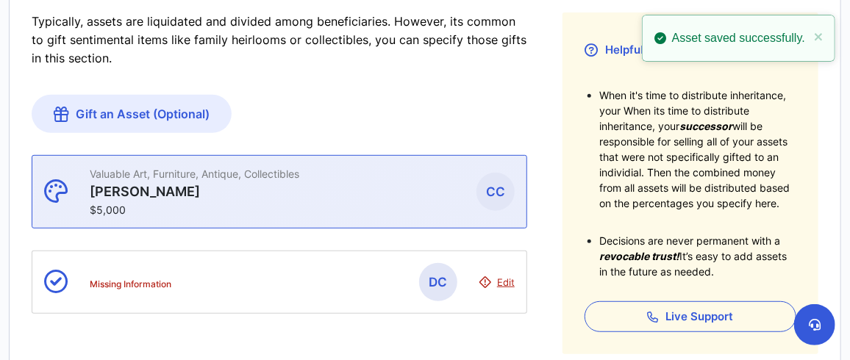
scroll to position [269, 0]
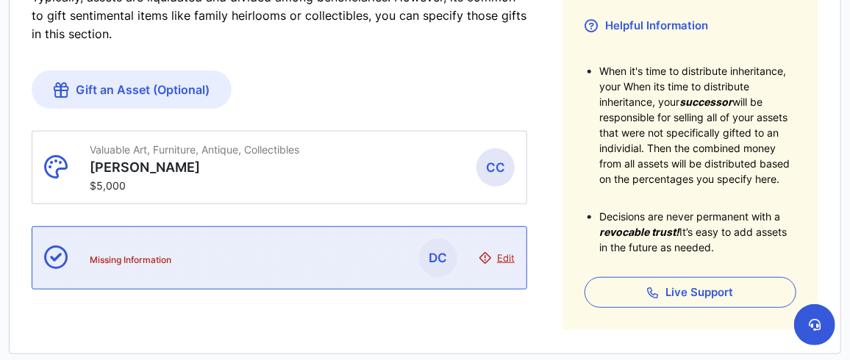
click at [507, 252] on span "Edit" at bounding box center [506, 258] width 18 height 12
click at [505, 259] on span "Edit" at bounding box center [506, 258] width 18 height 12
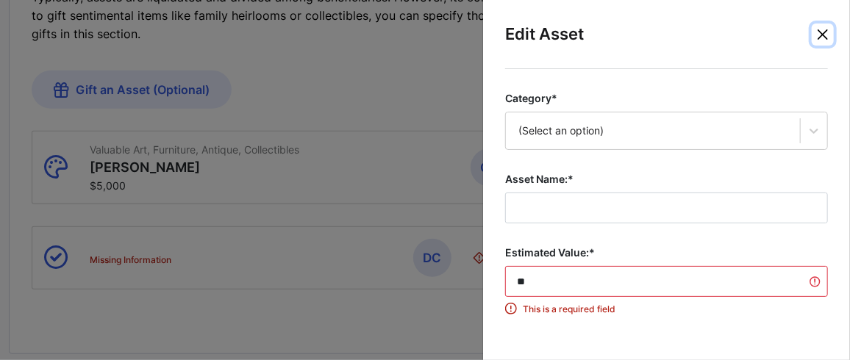
click at [819, 27] on button "Close" at bounding box center [823, 35] width 22 height 22
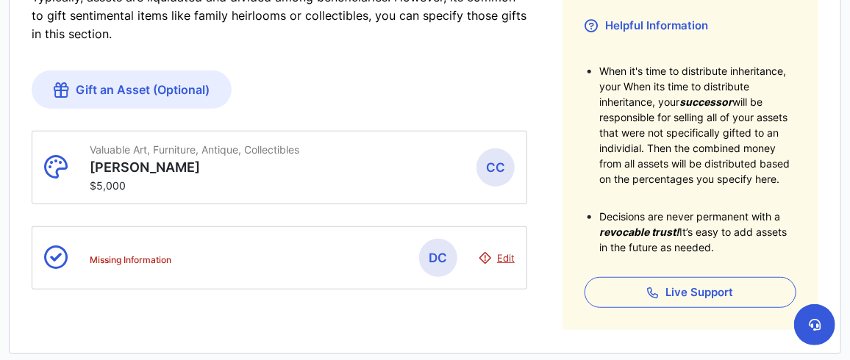
click at [466, 82] on fieldset "Typically, assets are liquidated and divided among beneficiaries. However, its …" at bounding box center [280, 159] width 496 height 342
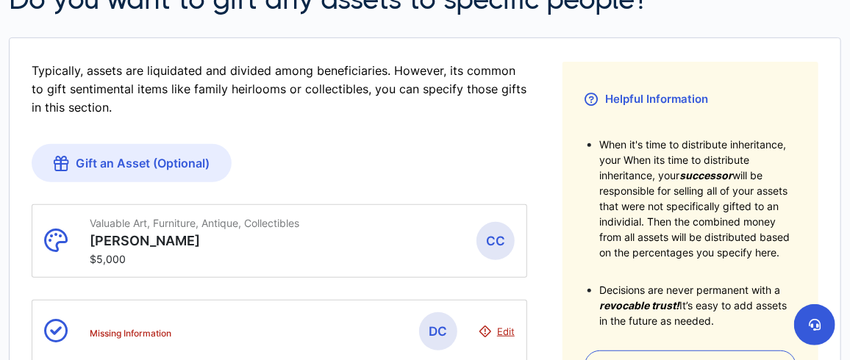
scroll to position [98, 0]
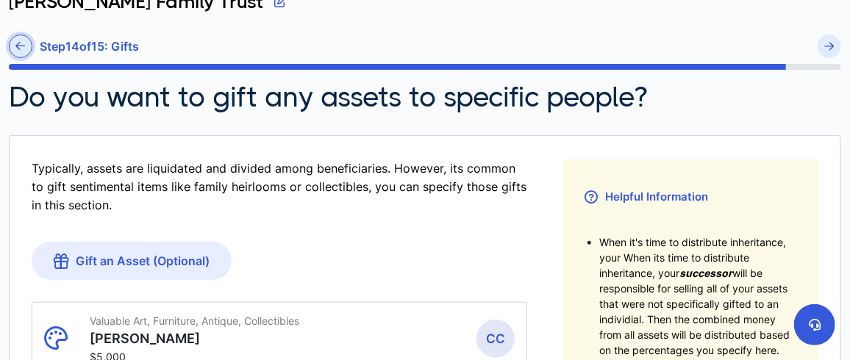
click at [26, 40] on link at bounding box center [21, 47] width 24 height 24
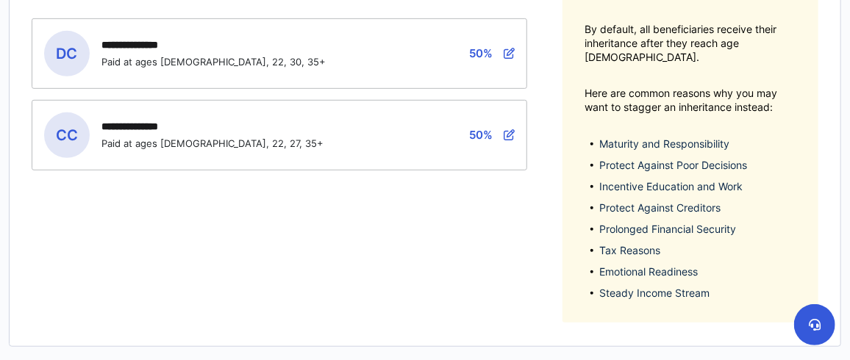
scroll to position [452, 0]
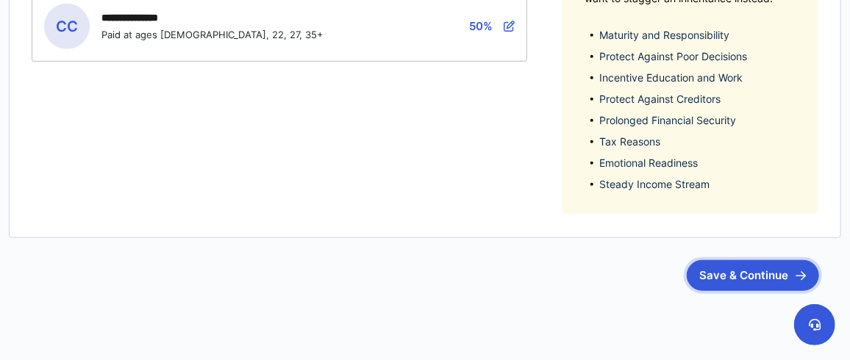
click at [730, 260] on button "Save & Continue" at bounding box center [753, 275] width 132 height 31
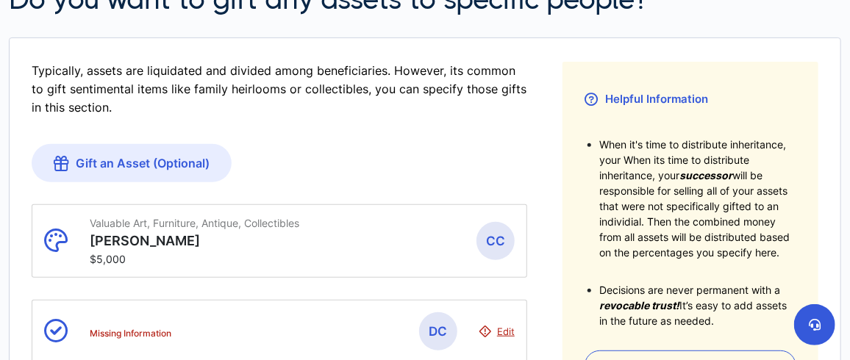
scroll to position [269, 0]
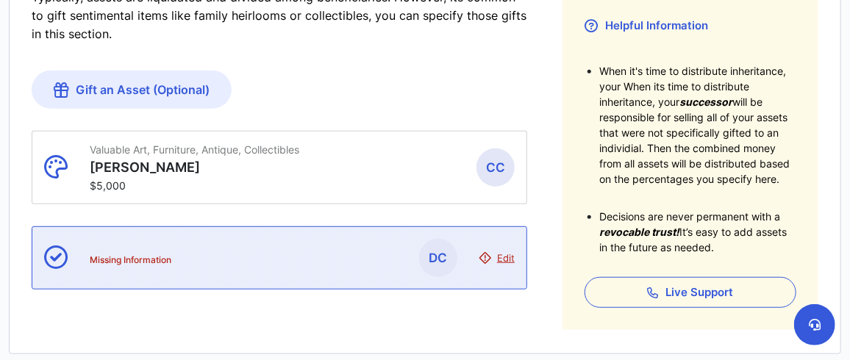
click at [514, 254] on span "Edit" at bounding box center [506, 258] width 18 height 12
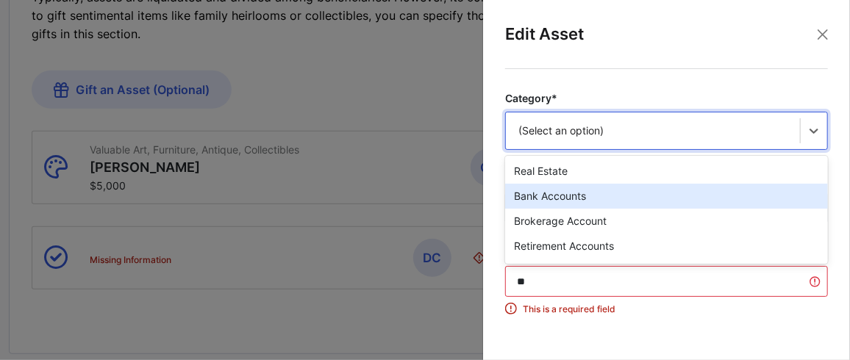
click at [579, 134] on div "option Bank Accounts focused, 2 of 20. 20 results available. Use Up and Down to…" at bounding box center [666, 131] width 323 height 38
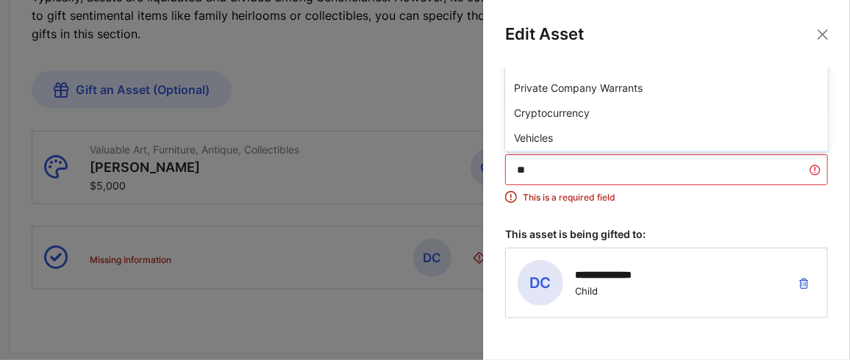
scroll to position [171, 0]
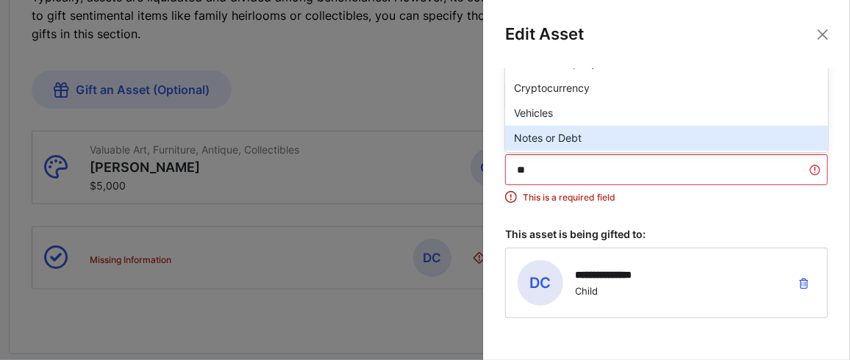
click at [694, 204] on fieldset "**********" at bounding box center [666, 218] width 323 height 479
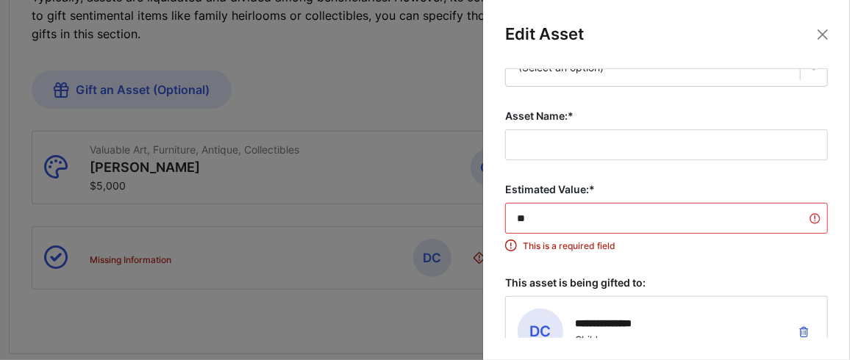
scroll to position [0, 0]
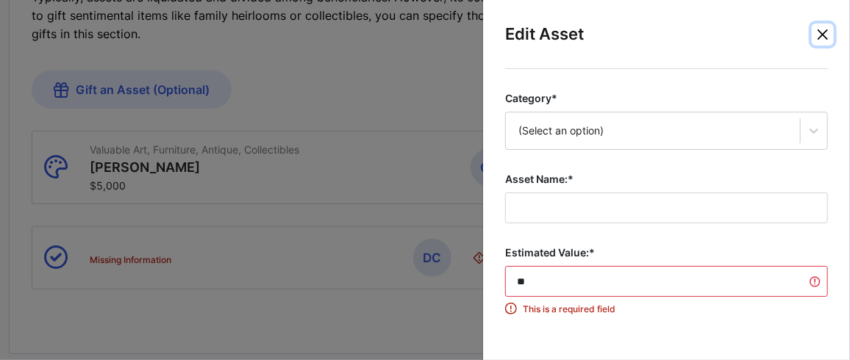
click at [823, 34] on button "Close" at bounding box center [823, 35] width 22 height 22
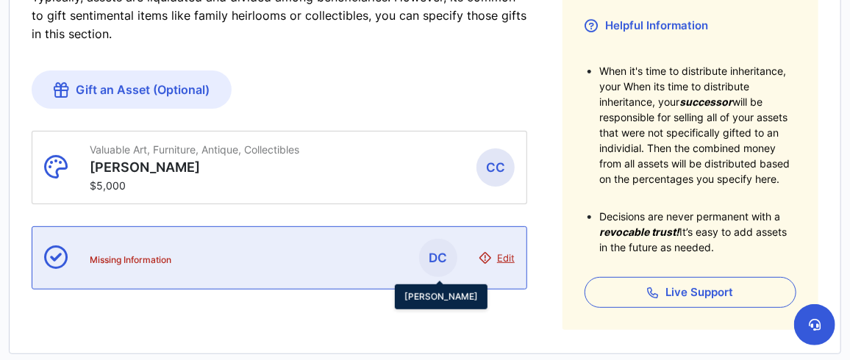
click at [438, 250] on span "DC" at bounding box center [438, 258] width 38 height 38
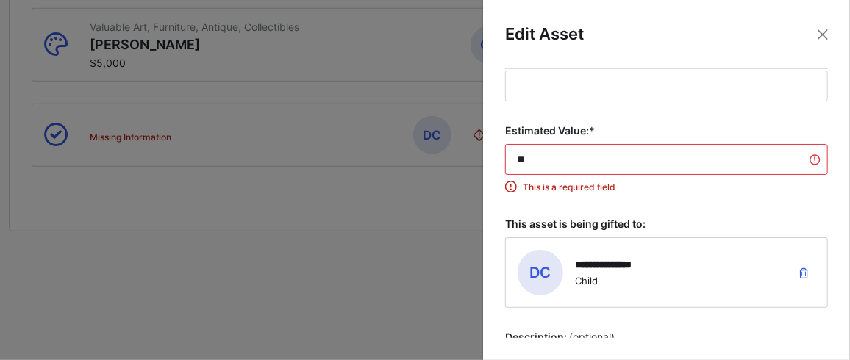
scroll to position [269, 0]
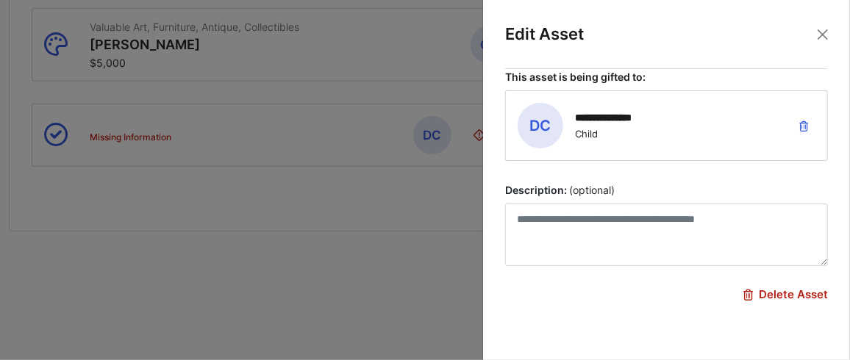
click at [771, 290] on span "Delete Asset" at bounding box center [785, 294] width 85 height 13
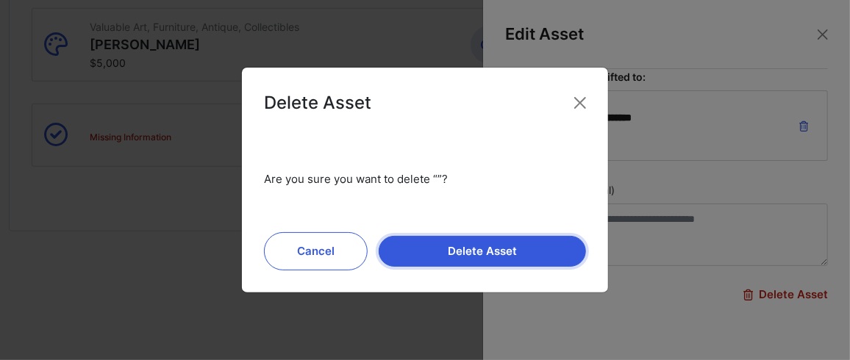
click at [471, 257] on button "Delete Asset" at bounding box center [482, 251] width 207 height 31
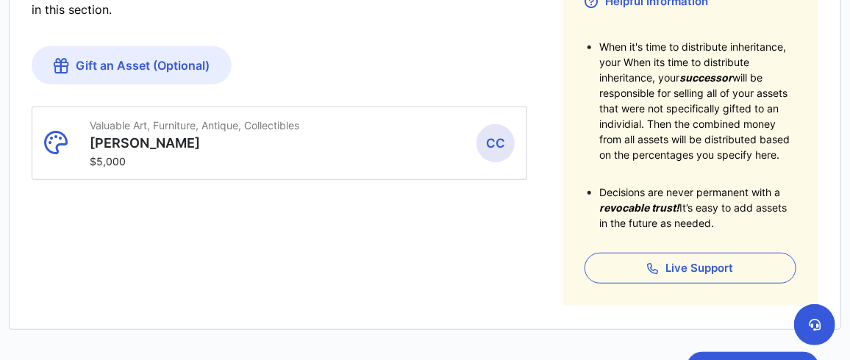
scroll to position [196, 0]
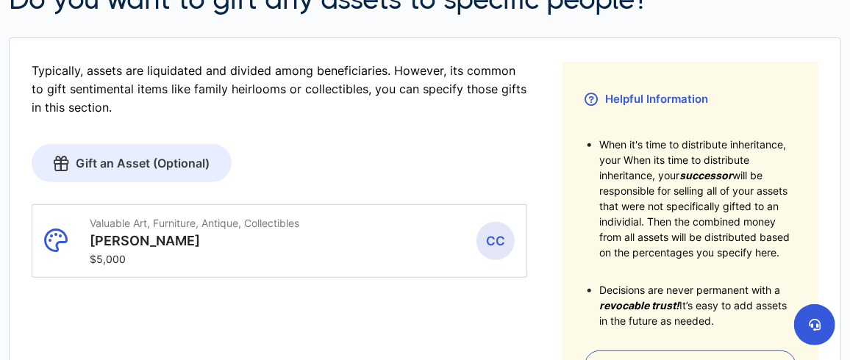
click at [137, 160] on link "Gift an Asset (Optional)" at bounding box center [132, 163] width 200 height 38
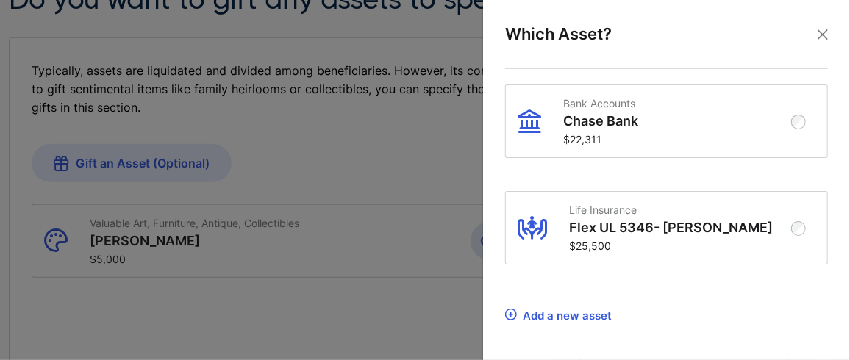
scroll to position [2719, 0]
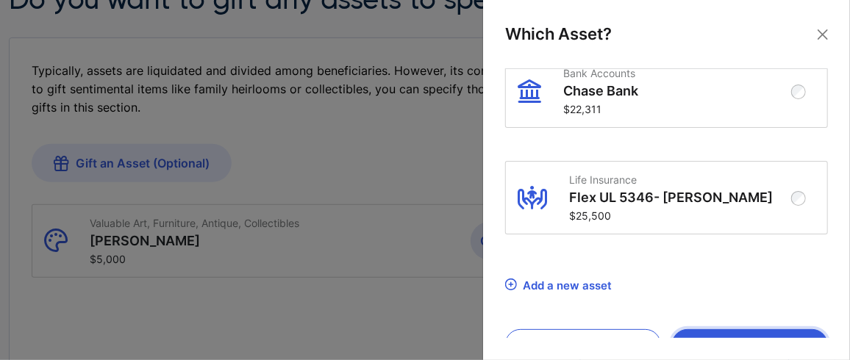
click at [747, 329] on button "Select" at bounding box center [750, 344] width 156 height 31
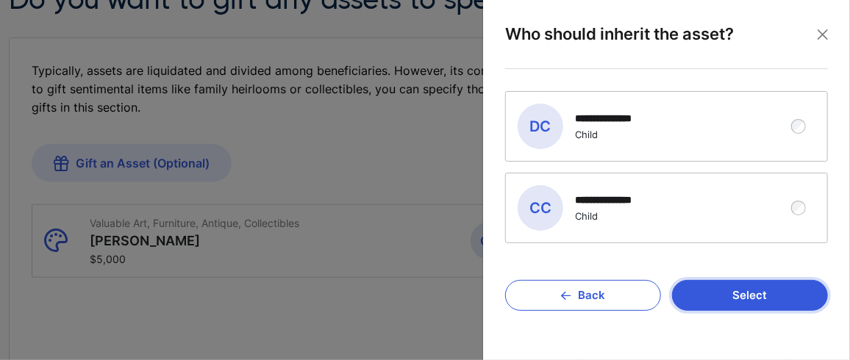
click at [746, 290] on button "Select" at bounding box center [750, 295] width 156 height 31
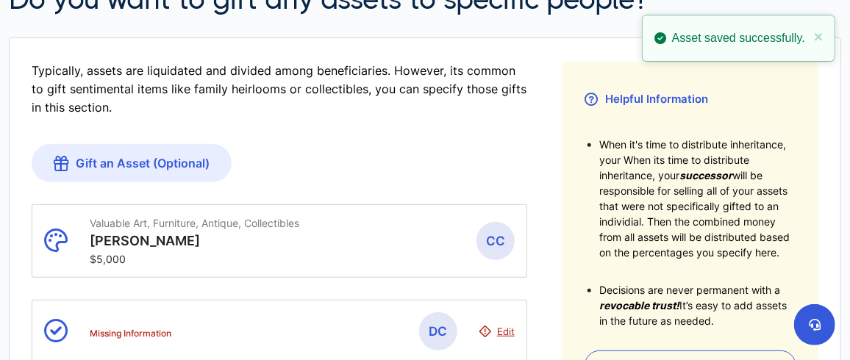
scroll to position [293, 0]
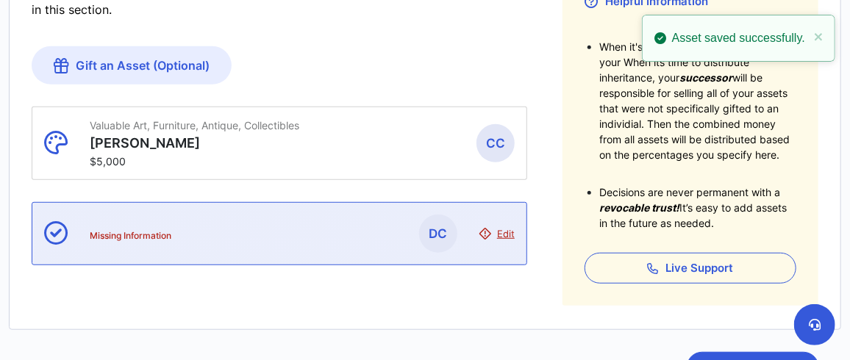
click at [510, 231] on span "Edit" at bounding box center [506, 234] width 18 height 12
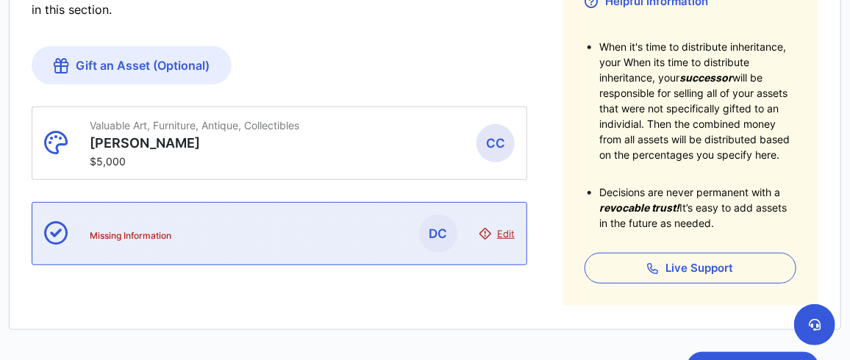
click at [507, 232] on span "Edit" at bounding box center [506, 234] width 18 height 12
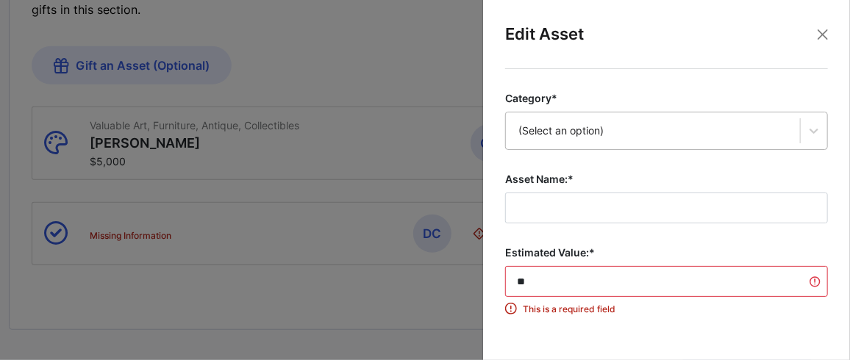
click at [585, 118] on div "(Select an option)" at bounding box center [666, 131] width 323 height 38
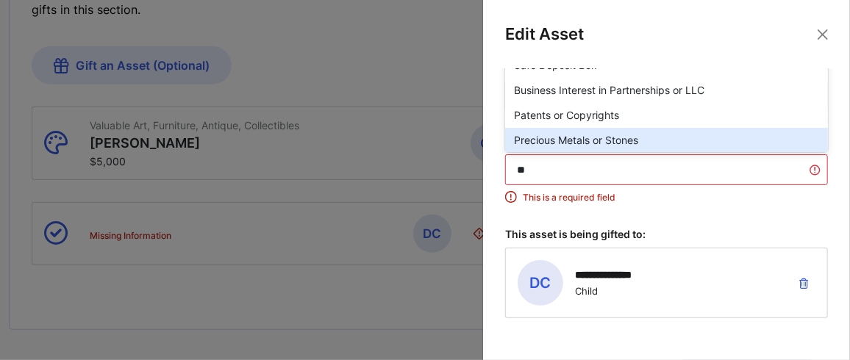
scroll to position [318, 0]
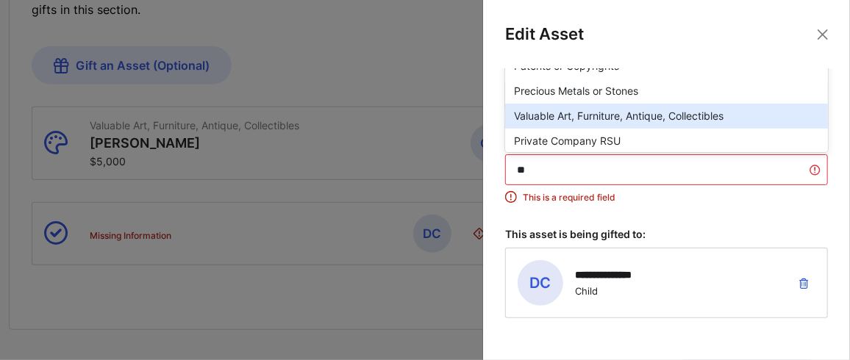
click at [591, 114] on div "Valuable Art, Furniture, Antique, Collectibles" at bounding box center [666, 116] width 323 height 25
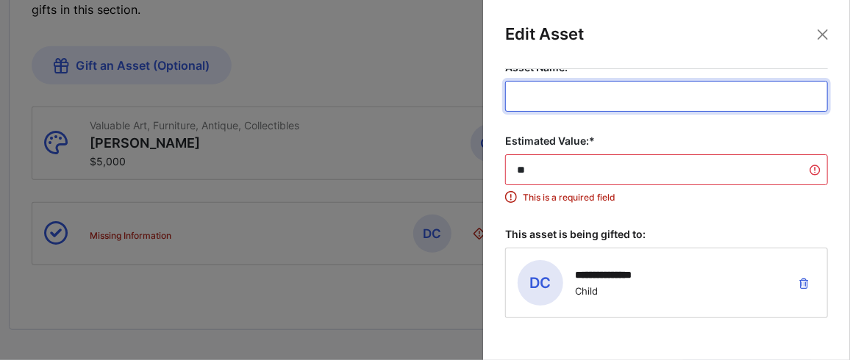
click at [573, 93] on input "Asset Name:*" at bounding box center [666, 96] width 323 height 31
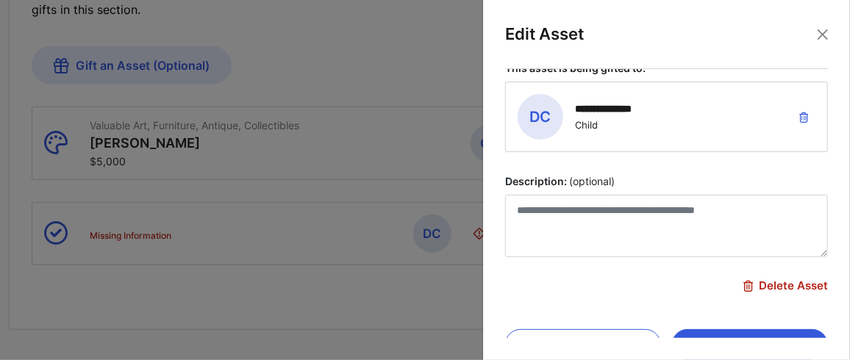
scroll to position [289, 0]
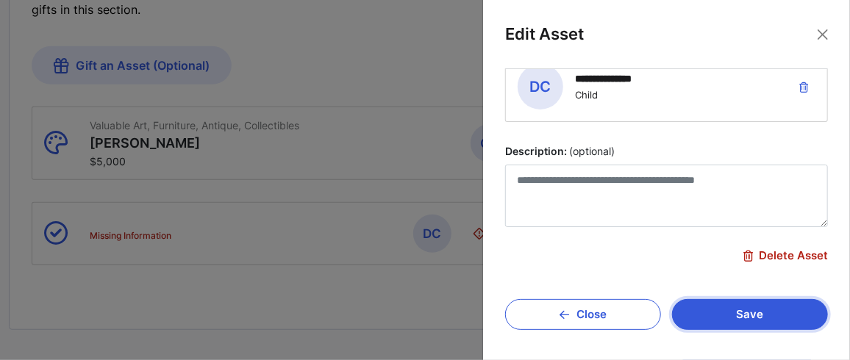
click at [742, 315] on button "Save" at bounding box center [750, 314] width 156 height 31
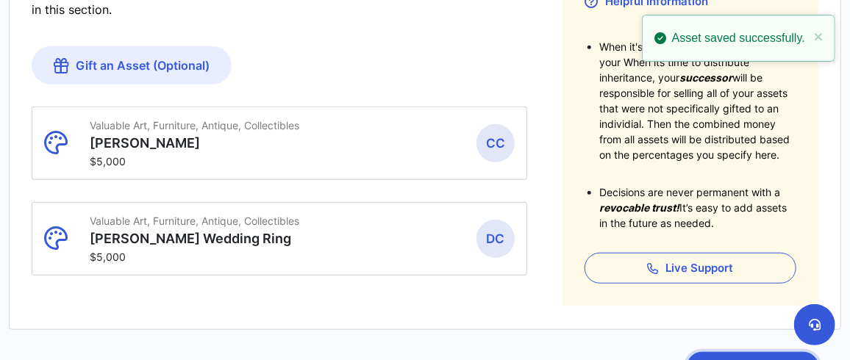
scroll to position [392, 0]
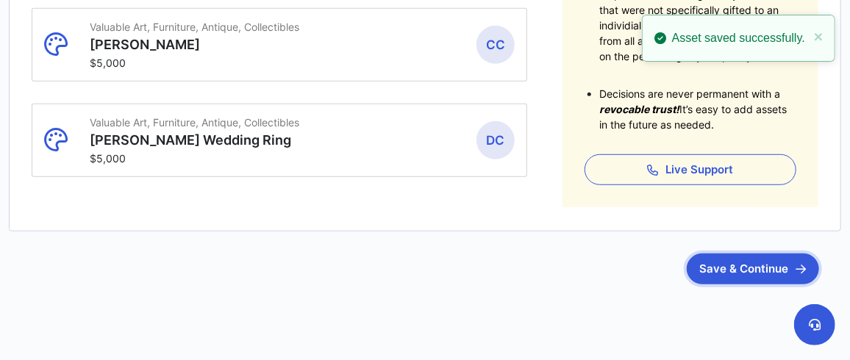
click at [755, 271] on button "Save & Continue" at bounding box center [753, 269] width 132 height 31
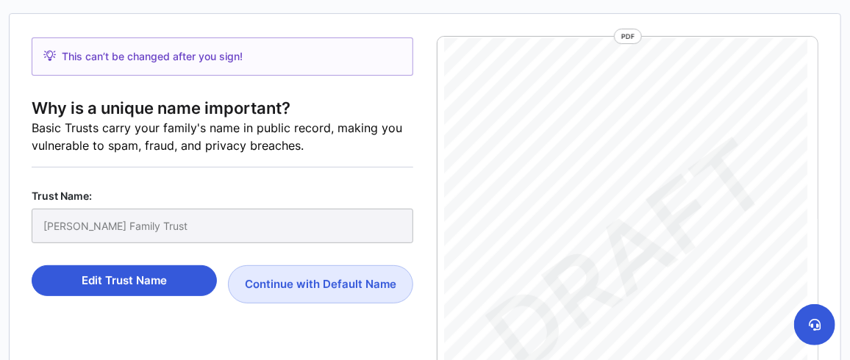
scroll to position [245, 0]
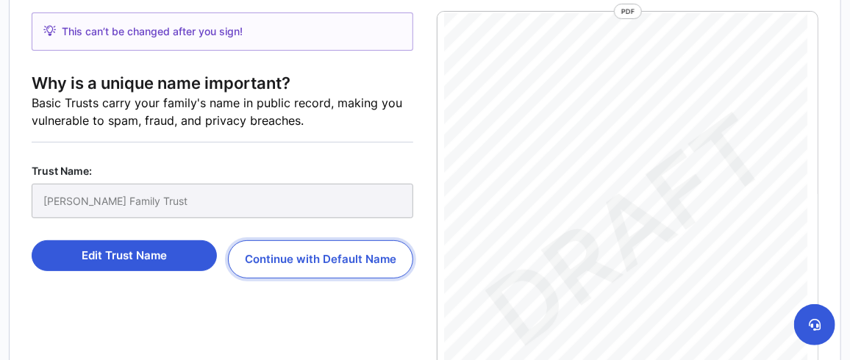
click at [310, 257] on button "Continue with Default Name" at bounding box center [320, 259] width 185 height 38
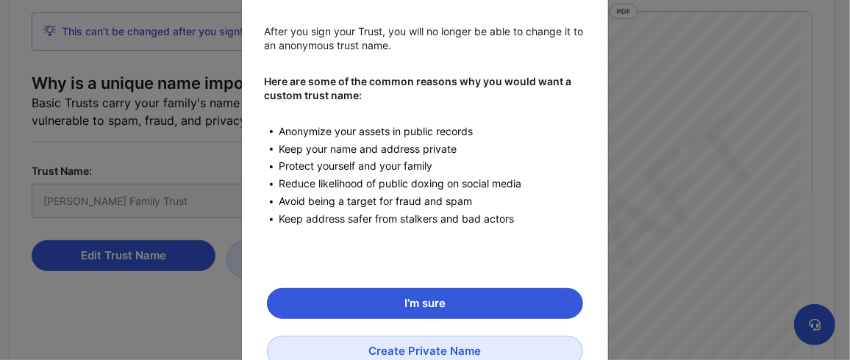
scroll to position [174, 0]
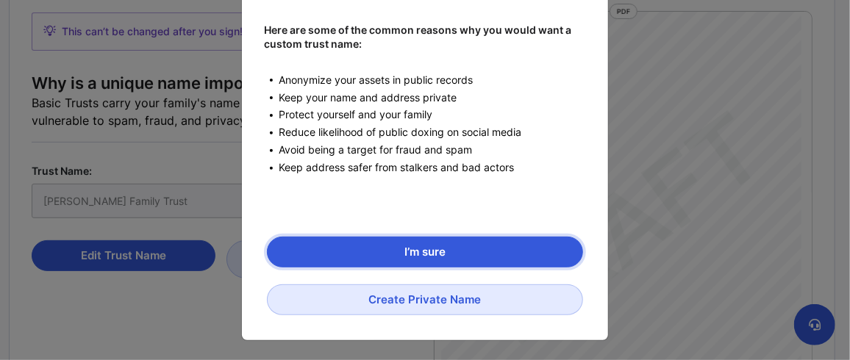
click at [416, 245] on button "I’m sure" at bounding box center [425, 252] width 316 height 31
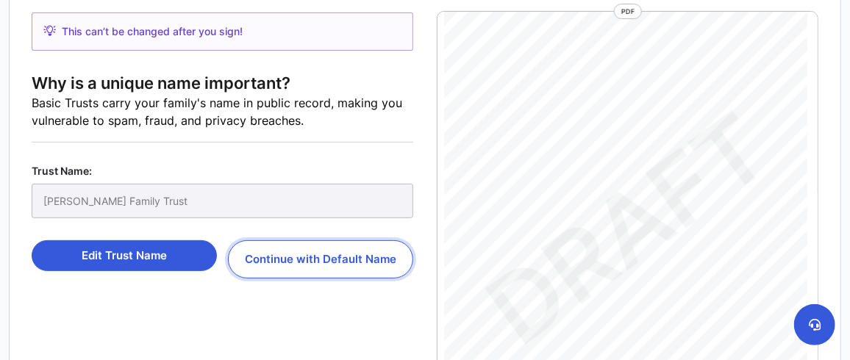
scroll to position [5, 0]
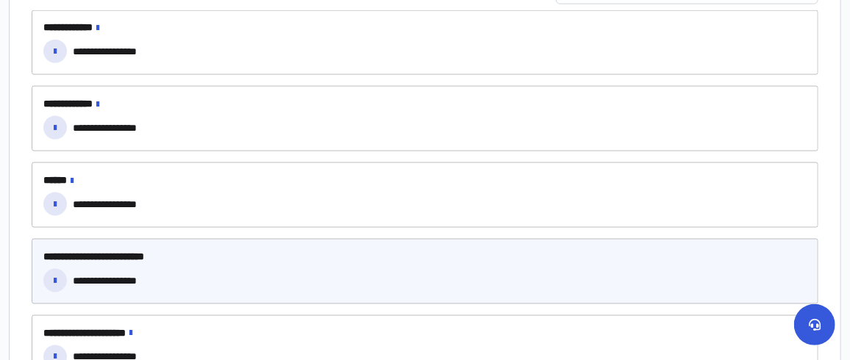
scroll to position [857, 0]
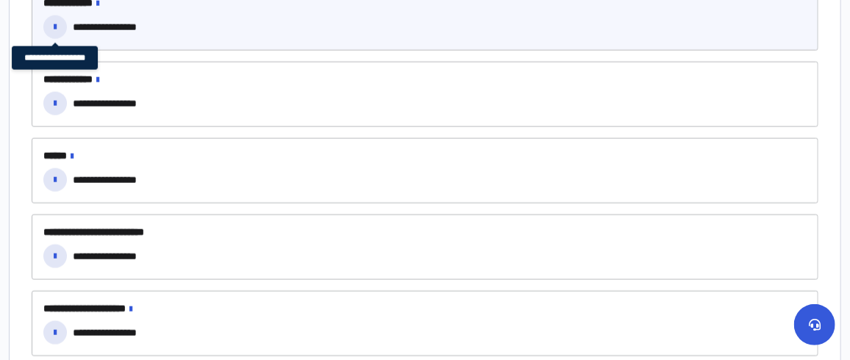
click at [54, 23] on icon at bounding box center [55, 27] width 3 height 10
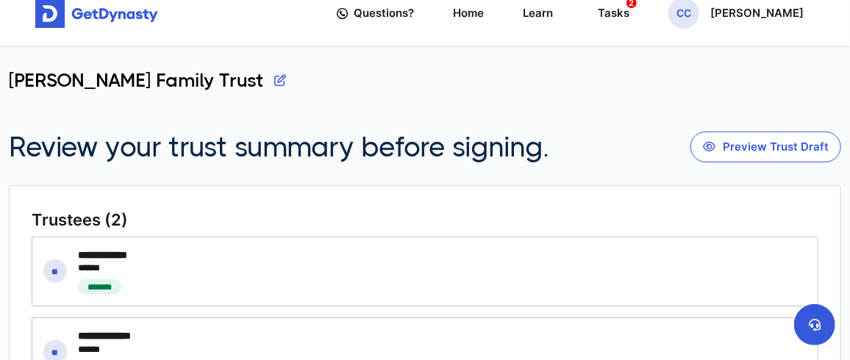
scroll to position [23, 0]
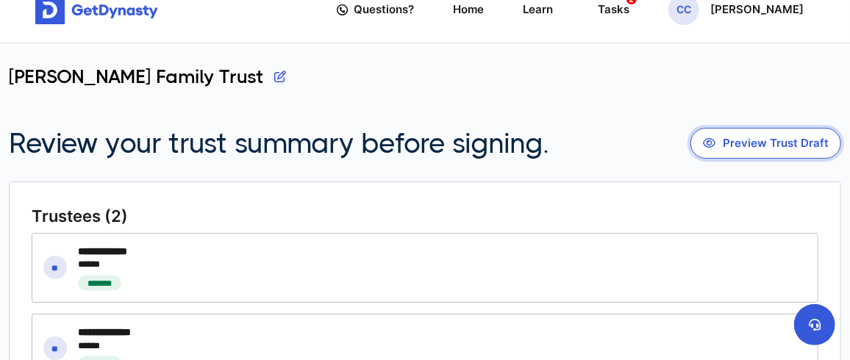
click at [742, 141] on button "Preview Trust Draft" at bounding box center [766, 143] width 151 height 31
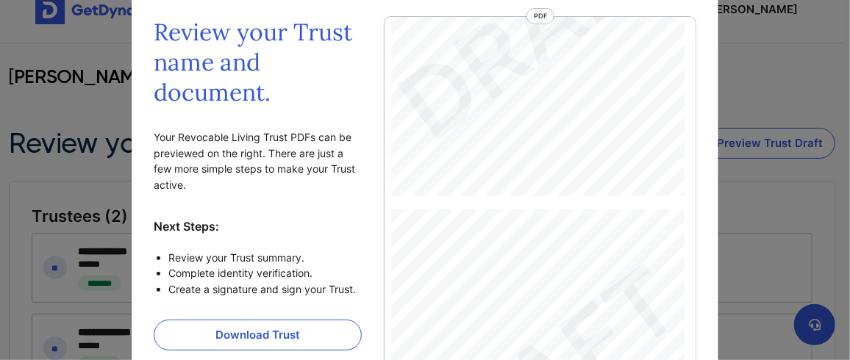
scroll to position [146, 0]
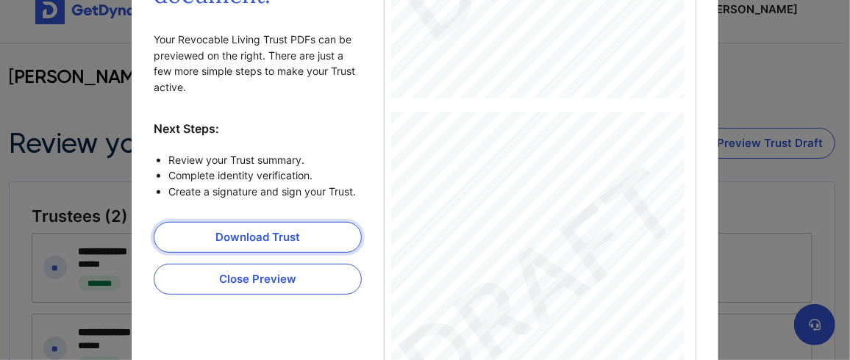
click at [244, 235] on link "Download Trust" at bounding box center [258, 237] width 208 height 31
